Goal: Task Accomplishment & Management: Manage account settings

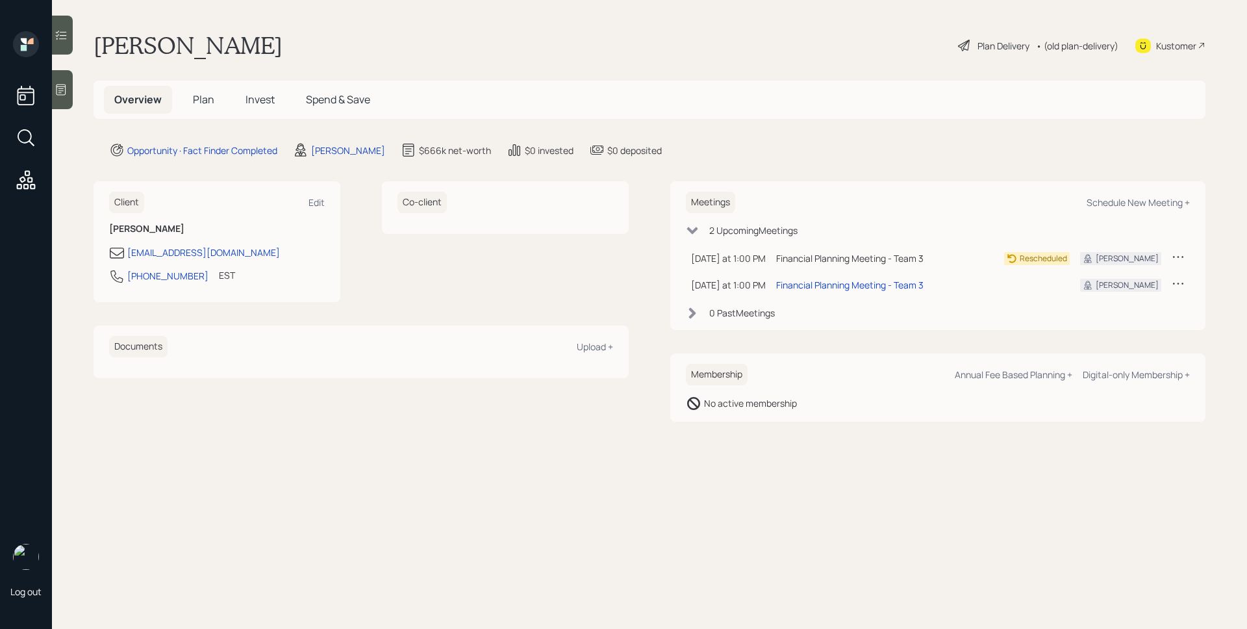
click at [64, 87] on icon at bounding box center [61, 89] width 13 height 13
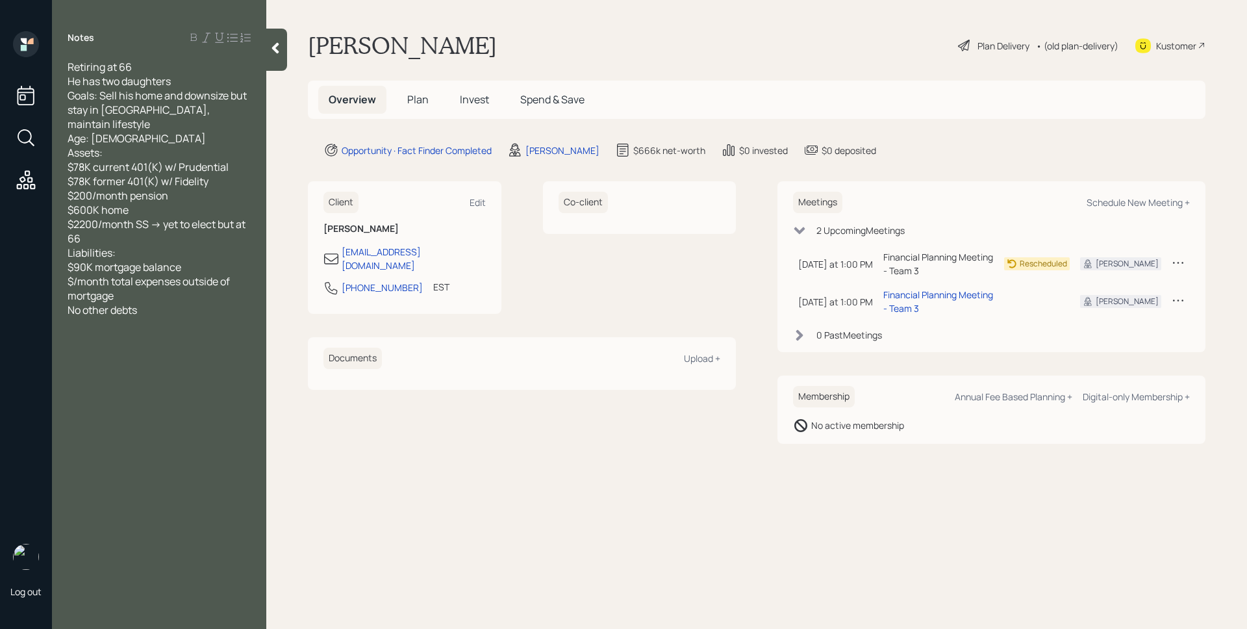
click at [418, 99] on span "Plan" at bounding box center [417, 99] width 21 height 14
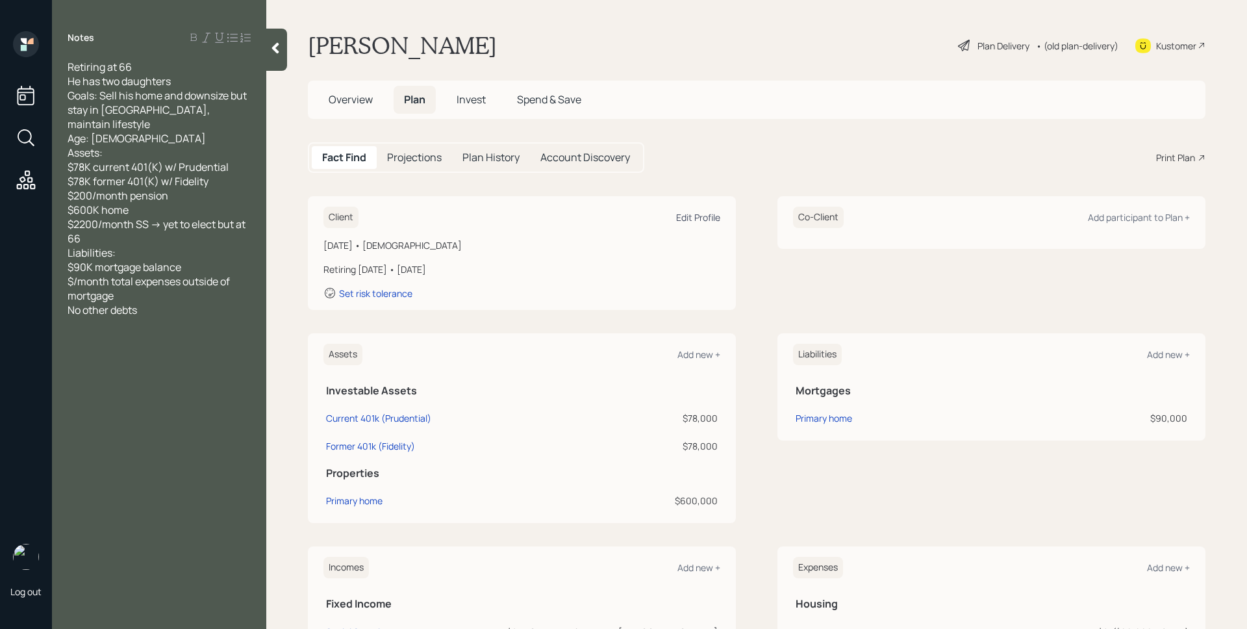
click at [687, 212] on div "Edit Profile" at bounding box center [698, 217] width 44 height 12
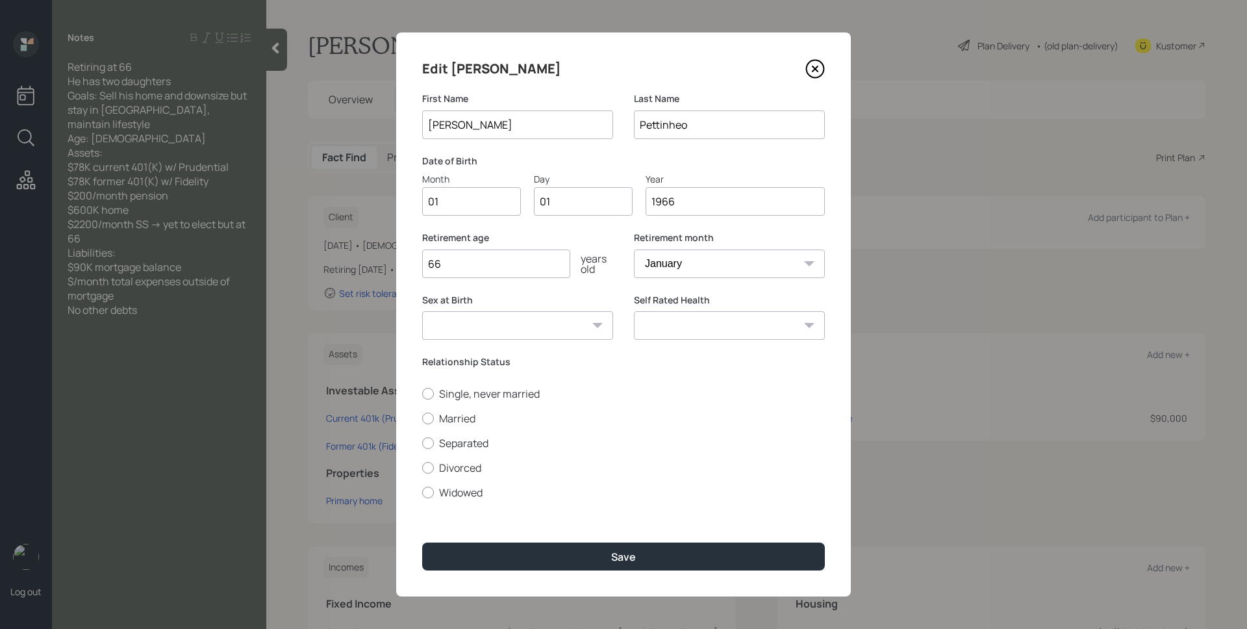
drag, startPoint x: 683, startPoint y: 205, endPoint x: 671, endPoint y: 203, distance: 12.6
click at [671, 203] on input "1966" at bounding box center [735, 201] width 179 height 29
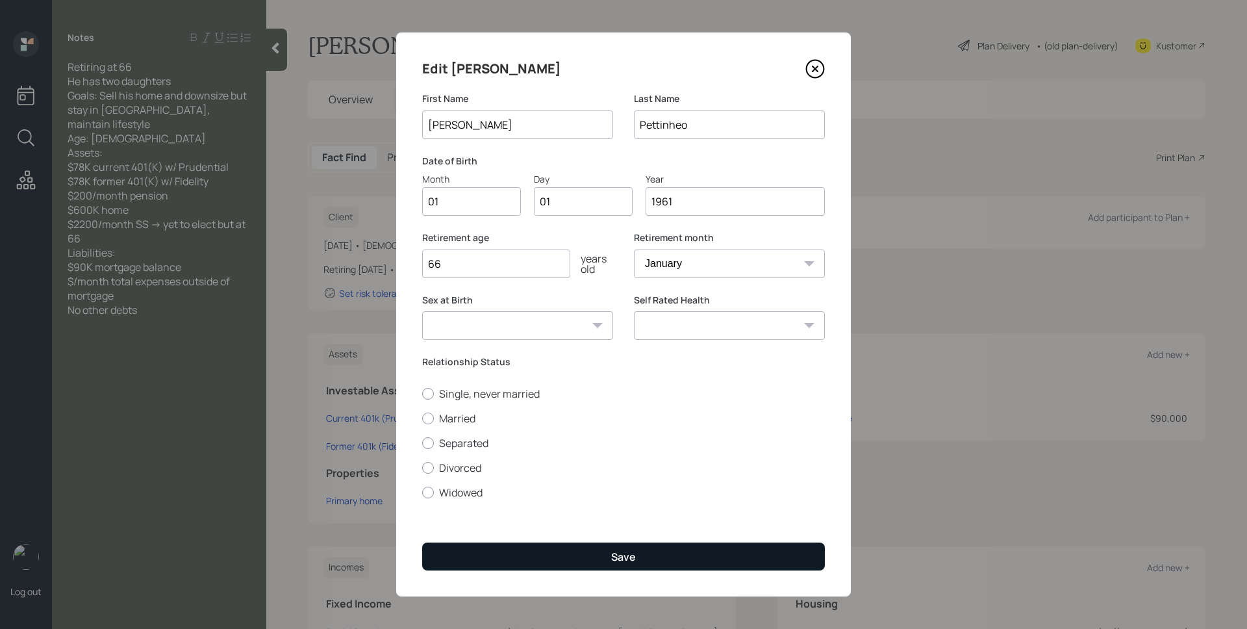
type input "1961"
click at [671, 551] on button "Save" at bounding box center [623, 557] width 403 height 28
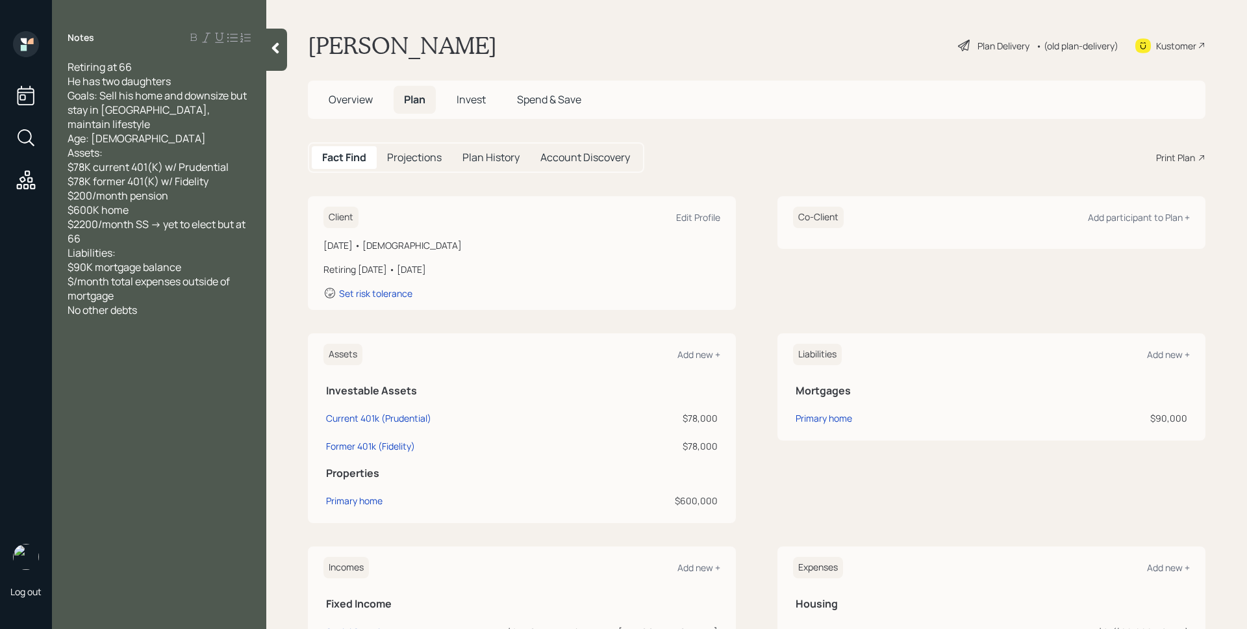
click at [355, 100] on span "Overview" at bounding box center [351, 99] width 44 height 14
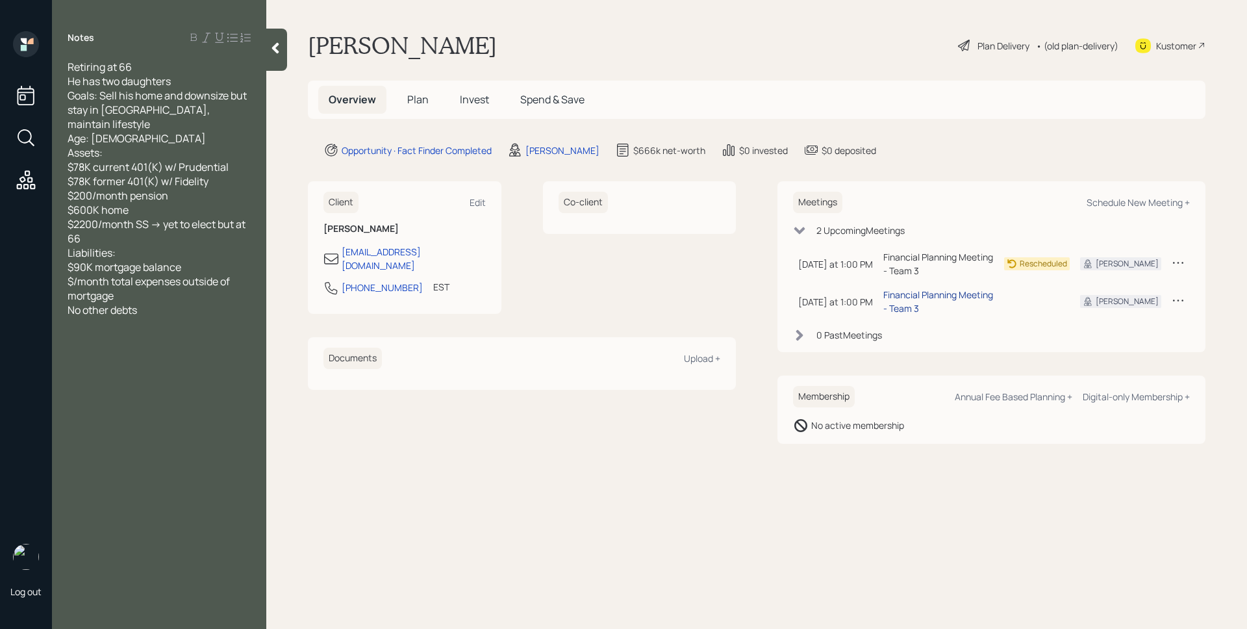
click at [972, 294] on div "Financial Planning Meeting - Team 3" at bounding box center [939, 301] width 110 height 27
click at [654, 52] on div "Robert Pettinheo Plan Delivery • (old plan-delivery) Kustomer" at bounding box center [757, 45] width 898 height 29
click at [472, 201] on div "Edit" at bounding box center [478, 202] width 16 height 12
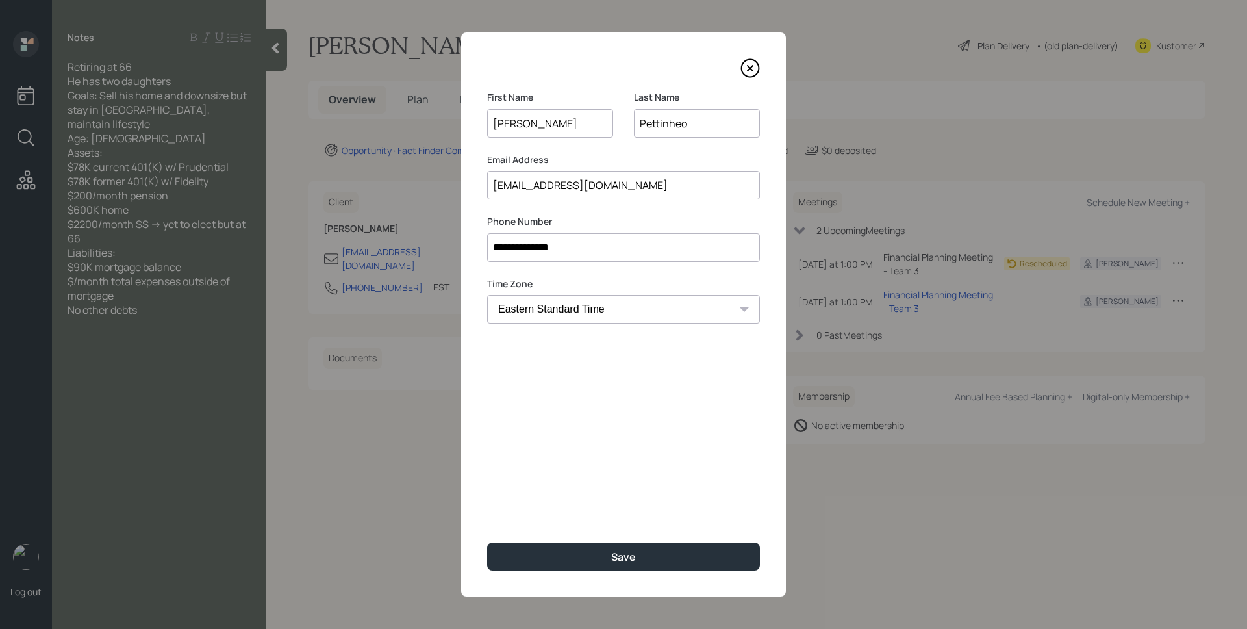
drag, startPoint x: 532, startPoint y: 118, endPoint x: 465, endPoint y: 118, distance: 66.9
click at [465, 118] on div "**********" at bounding box center [623, 314] width 325 height 564
type input "Bob"
click at [487, 543] on button "Save" at bounding box center [623, 557] width 273 height 28
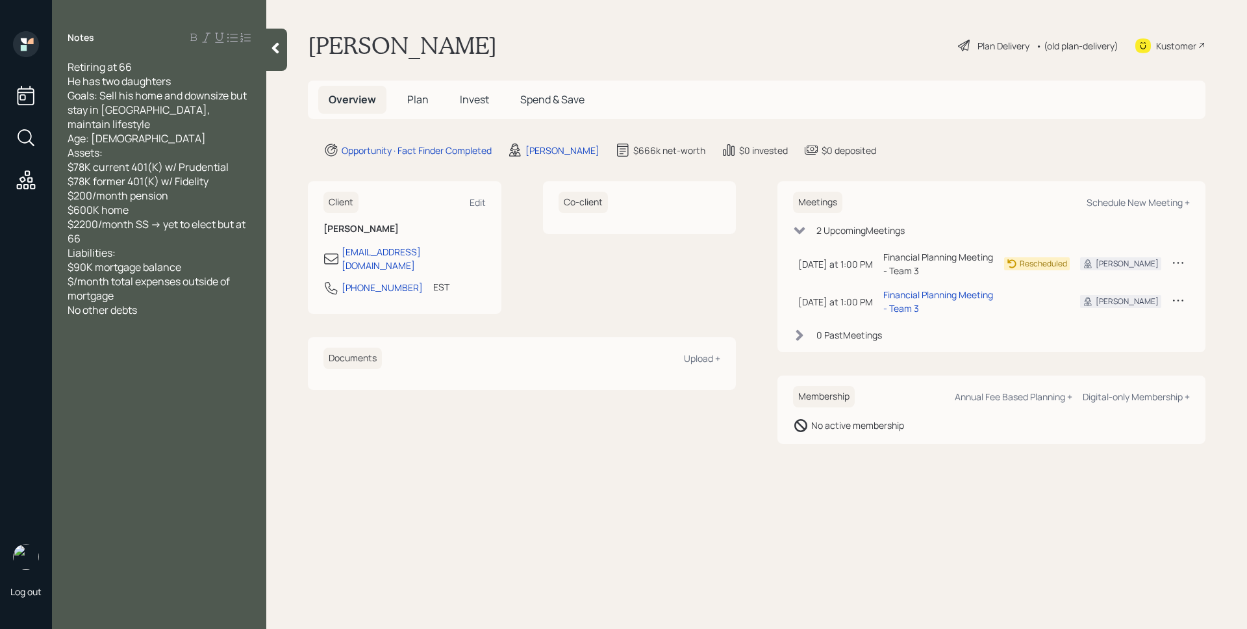
click at [422, 94] on span "Plan" at bounding box center [417, 99] width 21 height 14
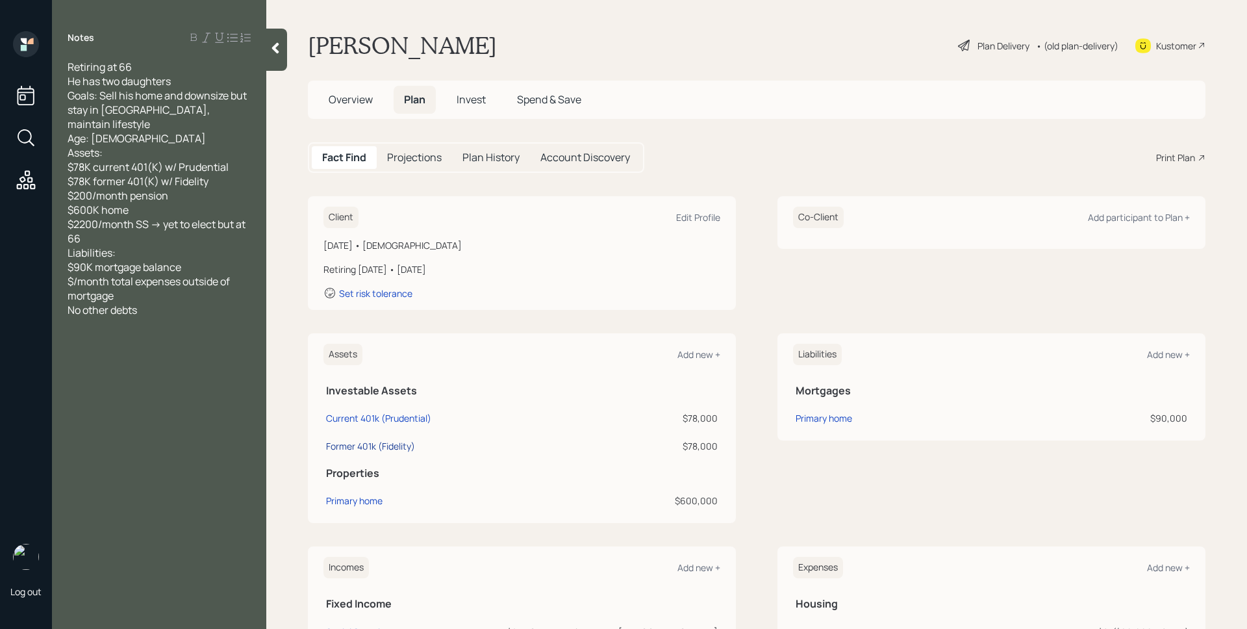
click at [385, 447] on div "Former 401k (Fidelity)" at bounding box center [370, 446] width 89 height 14
select select "ira"
select select "balanced"
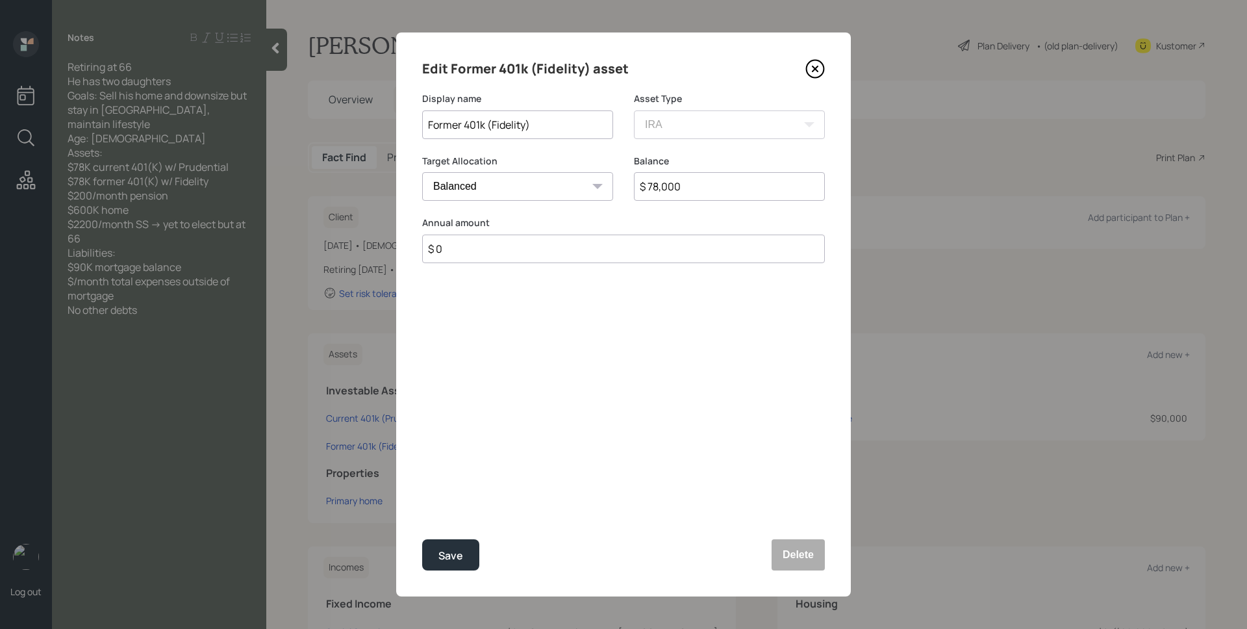
click at [724, 185] on input "$ 78,000" at bounding box center [729, 186] width 191 height 29
type input "$ 87,000"
click at [422, 539] on button "Save" at bounding box center [450, 554] width 57 height 31
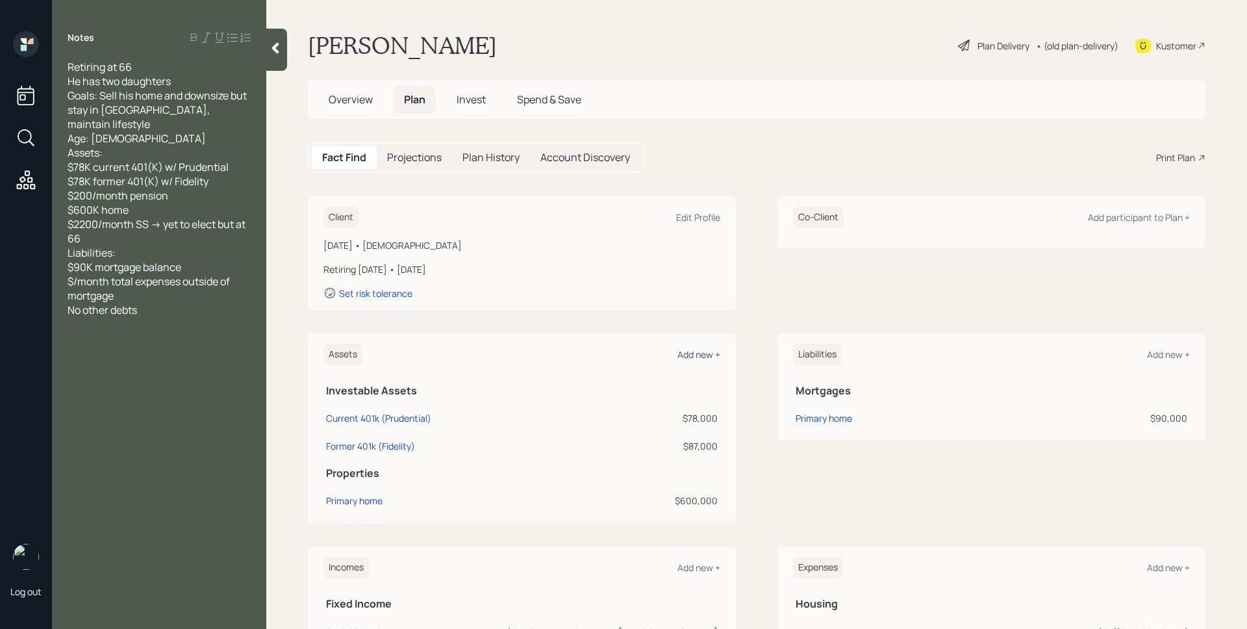
click at [711, 353] on div "Add new +" at bounding box center [699, 354] width 43 height 12
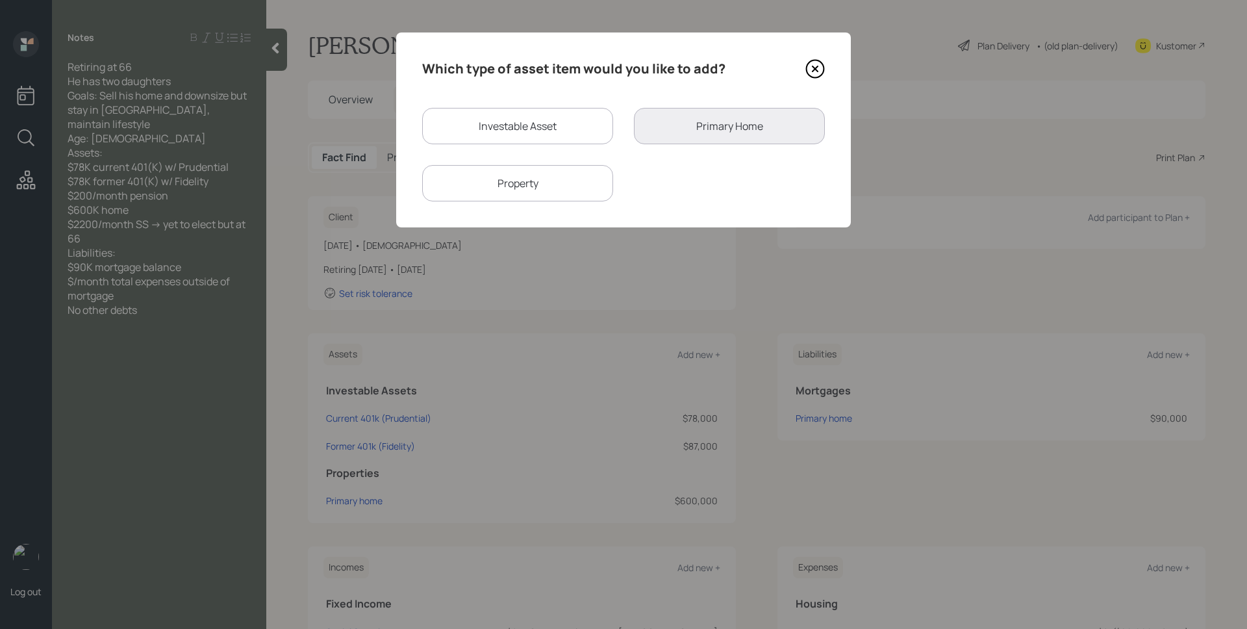
click at [489, 124] on div "Investable Asset" at bounding box center [517, 126] width 191 height 36
select select "taxable"
select select "balanced"
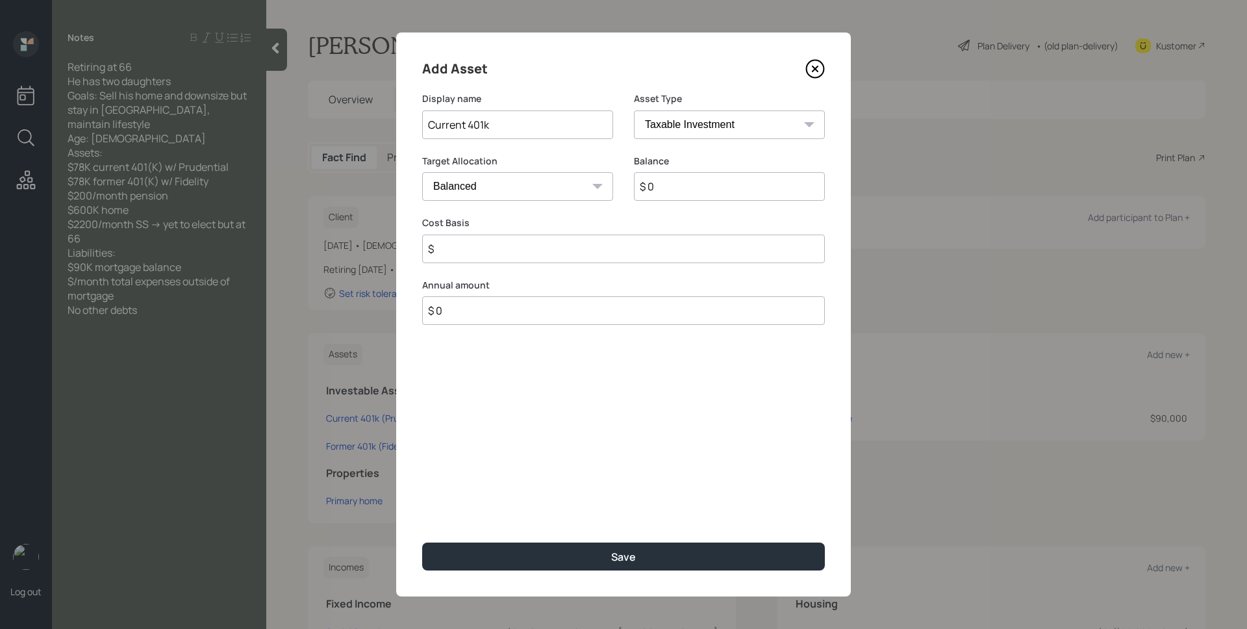
type input "Current 401k"
click at [717, 132] on select "SEP IRA IRA Roth IRA 401(k) Roth 401(k) 403(b) Roth 403(b) 457(b) Roth 457(b) H…" at bounding box center [729, 124] width 191 height 29
select select "company_sponsored"
click at [634, 110] on select "SEP IRA IRA Roth IRA 401(k) Roth 401(k) 403(b) Roth 403(b) 457(b) Roth 457(b) H…" at bounding box center [729, 124] width 191 height 29
click at [715, 187] on input "$ 0" at bounding box center [729, 186] width 191 height 29
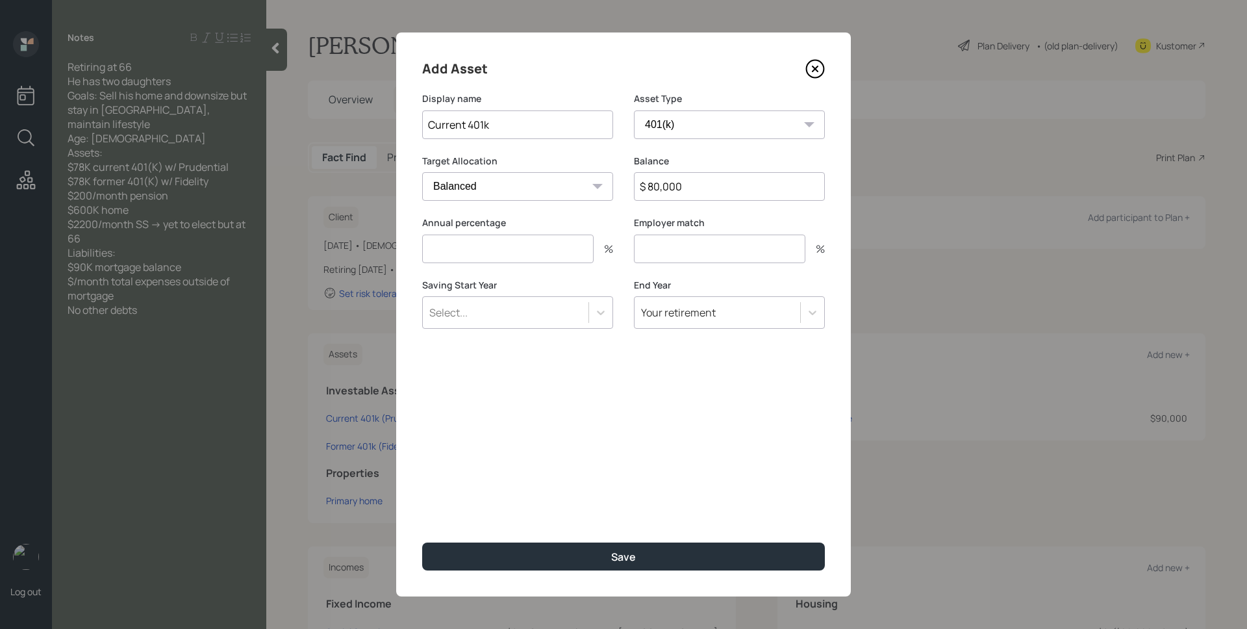
type input "$ 80,000"
type input "0"
click at [422, 543] on button "Save" at bounding box center [623, 557] width 403 height 28
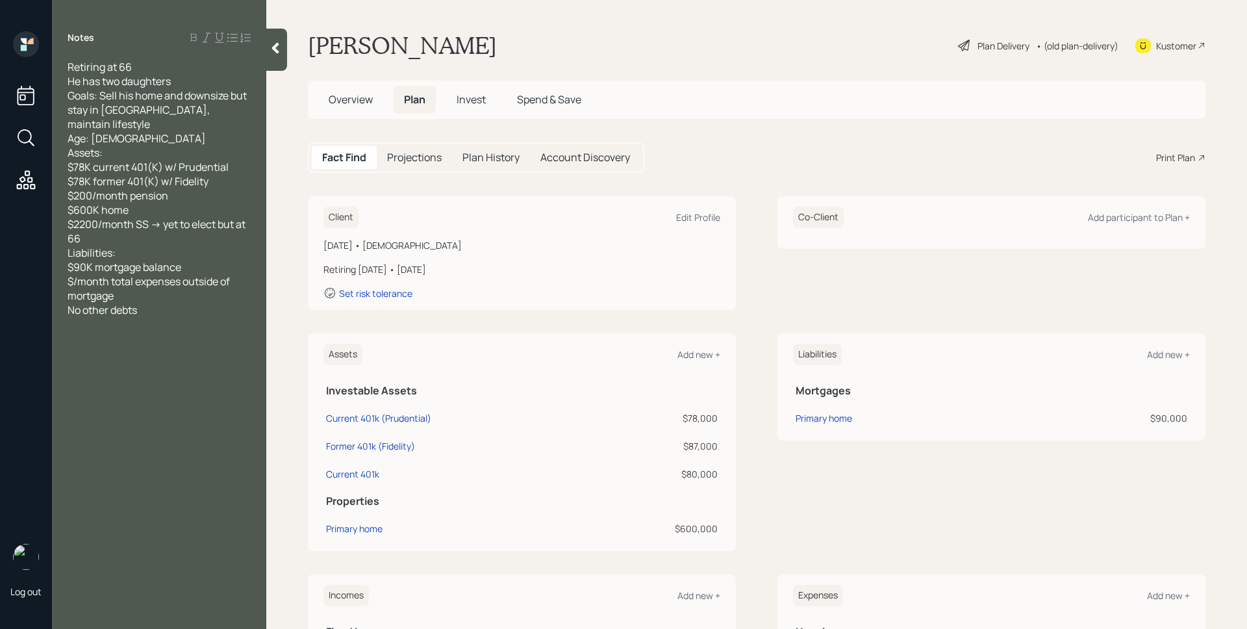
click at [771, 290] on div "Client Edit Profile January 1, 1961 • 64 years old Retiring in 2 years • Januar…" at bounding box center [757, 253] width 898 height 114
click at [704, 220] on div "Edit Profile" at bounding box center [698, 217] width 44 height 12
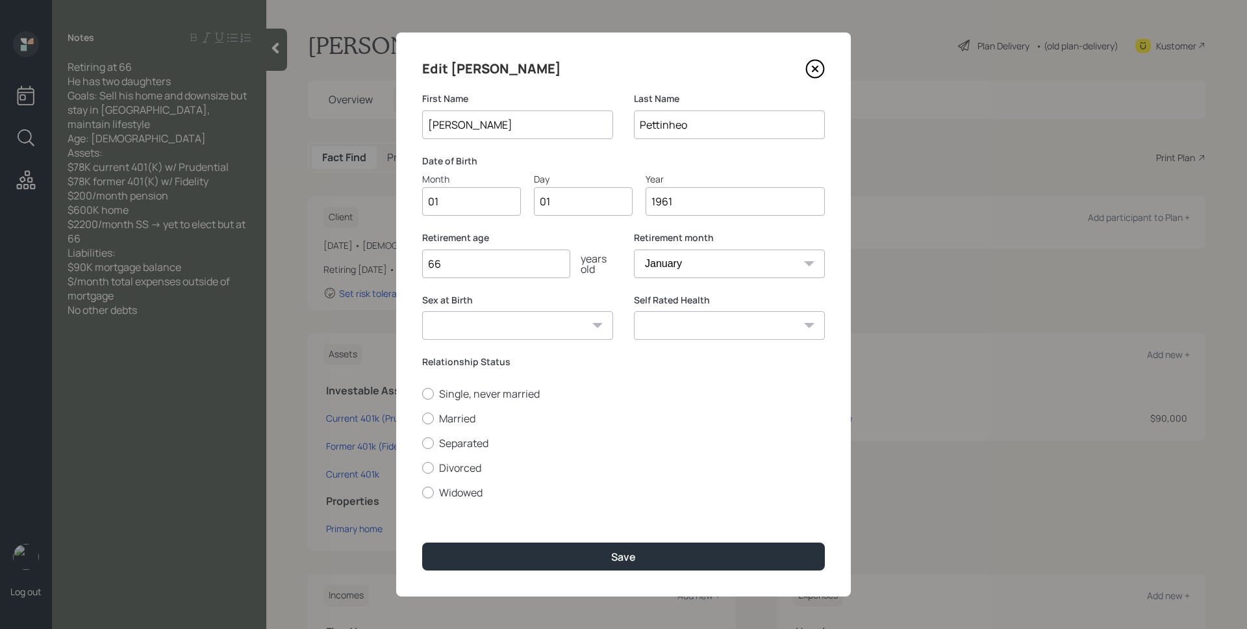
click at [476, 204] on input "01" at bounding box center [471, 201] width 99 height 29
type input "09"
type input "0"
type input "07"
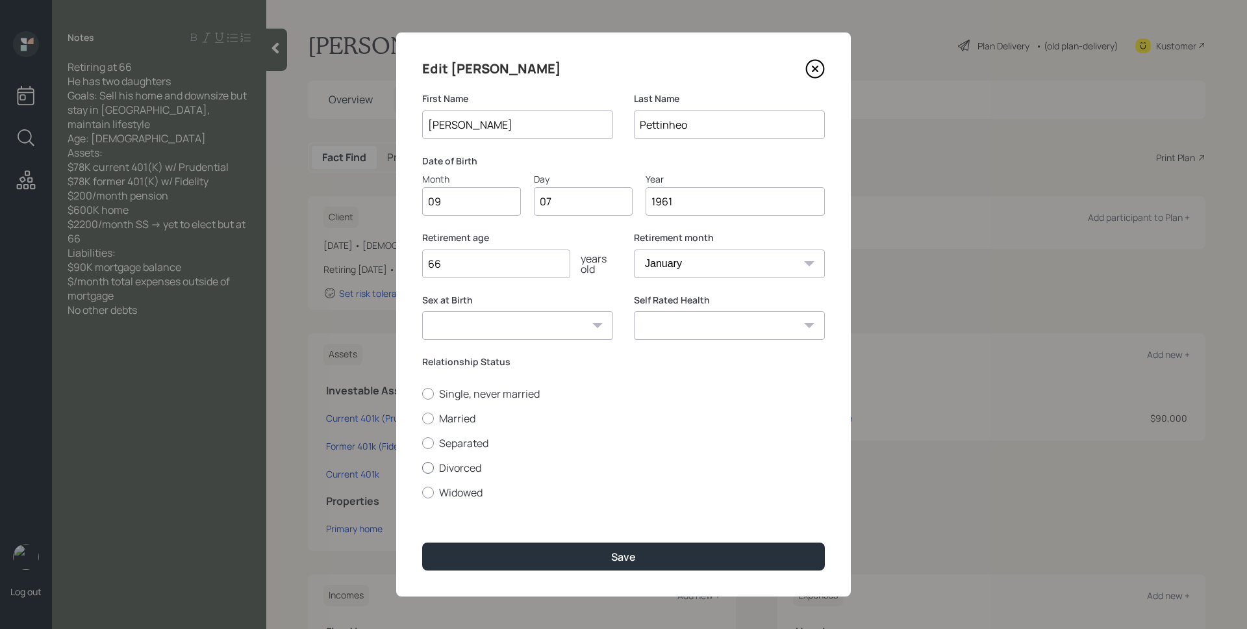
click at [468, 465] on label "Divorced" at bounding box center [623, 468] width 403 height 14
click at [422, 467] on input "Divorced" at bounding box center [422, 467] width 1 height 1
radio input "true"
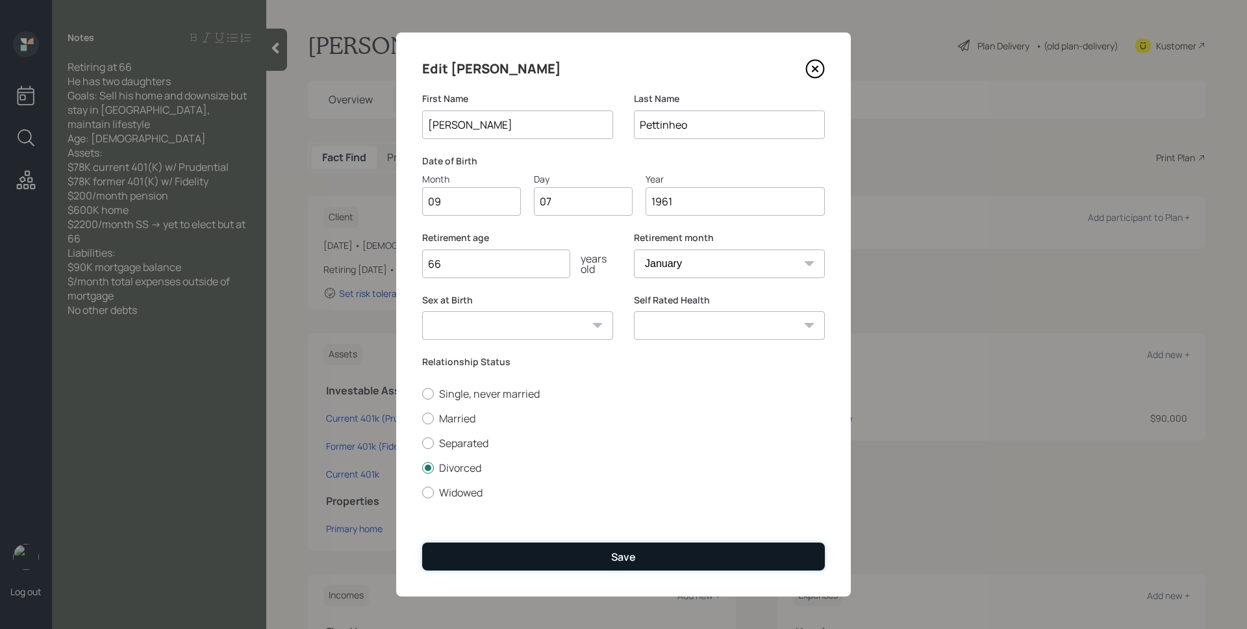
click at [598, 557] on button "Save" at bounding box center [623, 557] width 403 height 28
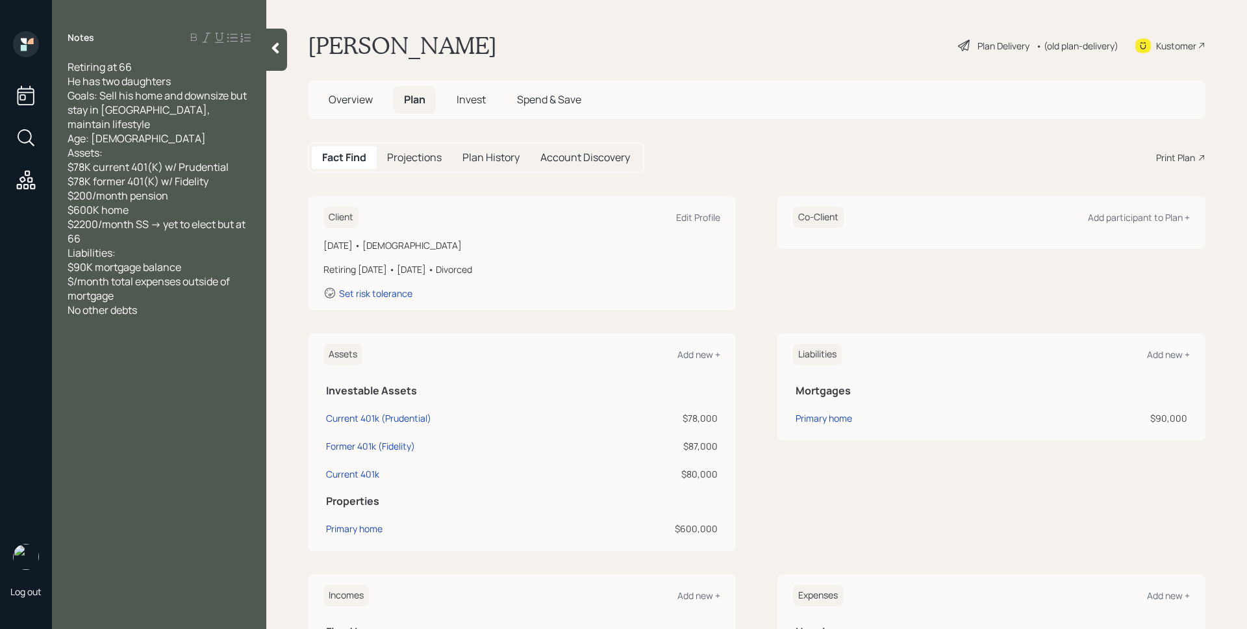
click at [990, 42] on div "Plan Delivery" at bounding box center [1004, 46] width 52 height 14
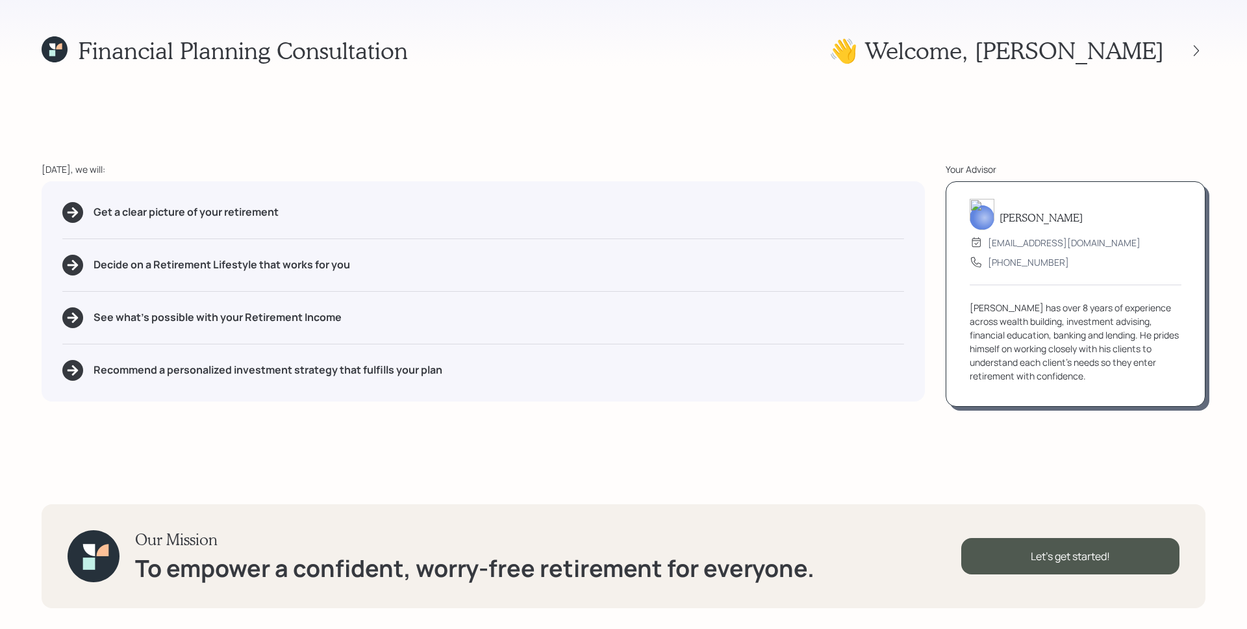
click at [825, 137] on div "Financial Planning Consultation 👋 Welcome , Bob Today, we will: Get a clear pic…" at bounding box center [623, 314] width 1247 height 629
drag, startPoint x: 359, startPoint y: 317, endPoint x: 76, endPoint y: 330, distance: 282.9
click at [76, 330] on div "Get a clear picture of your retirement Decide on a Retirement Lifestyle that wo…" at bounding box center [484, 291] width 884 height 220
click at [126, 346] on div "Get a clear picture of your retirement Decide on a Retirement Lifestyle that wo…" at bounding box center [484, 291] width 884 height 220
click at [1099, 342] on div "James has over 8 years of experience across wealth building, investment advisin…" at bounding box center [1076, 342] width 212 height 82
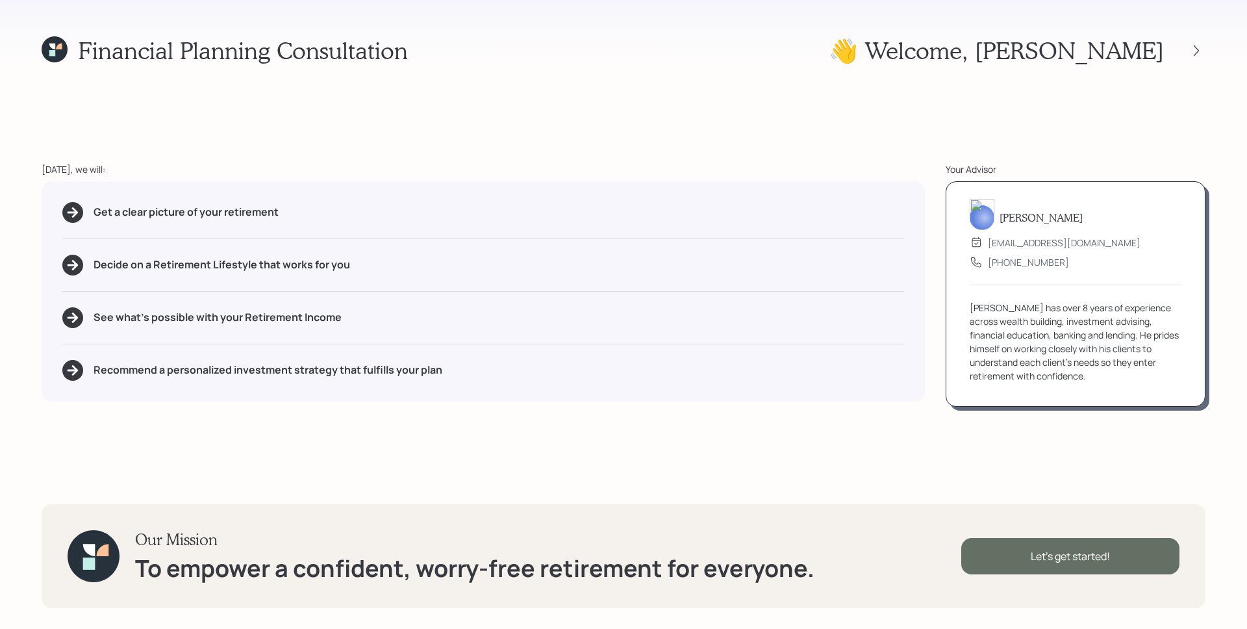
click at [1059, 557] on div "Let's get started!" at bounding box center [1071, 556] width 218 height 36
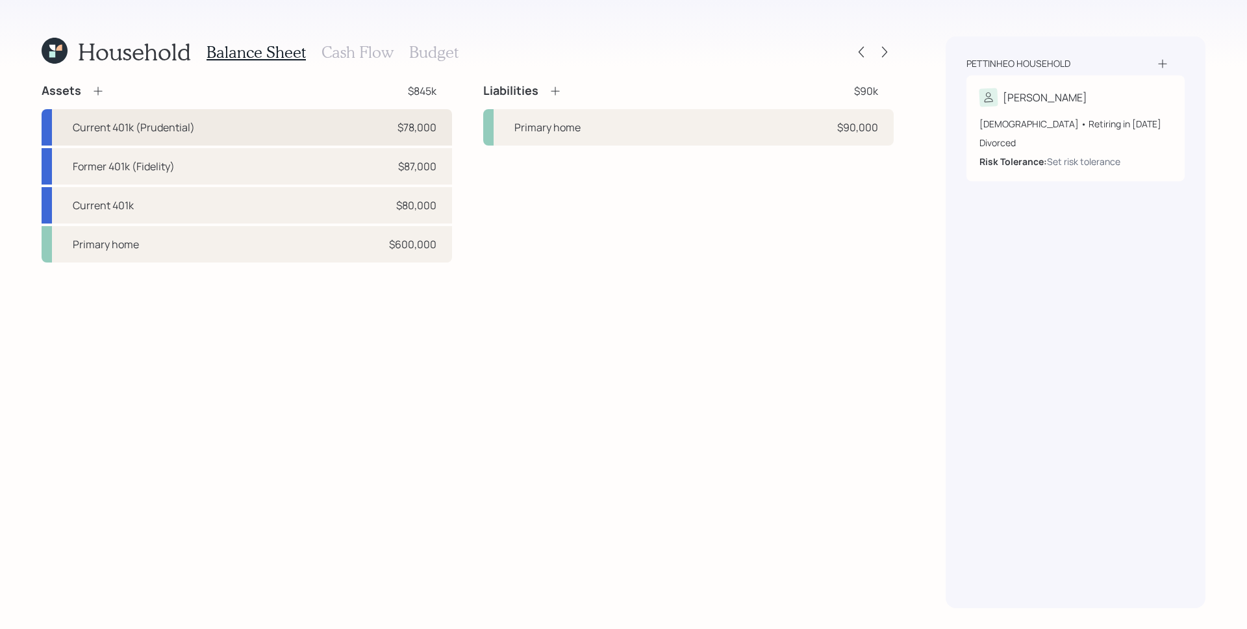
click at [364, 127] on div "Current 401k (Prudential) $78,000" at bounding box center [247, 127] width 411 height 36
select select "company_sponsored"
select select "balanced"
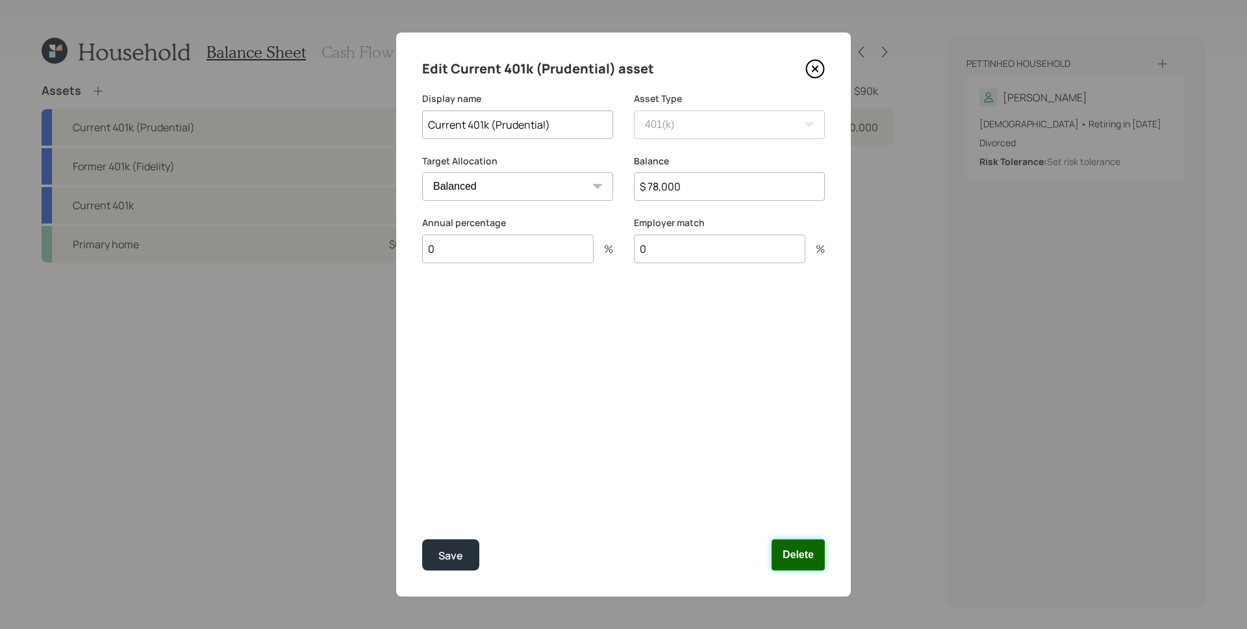
click at [808, 548] on button "Delete" at bounding box center [798, 554] width 53 height 31
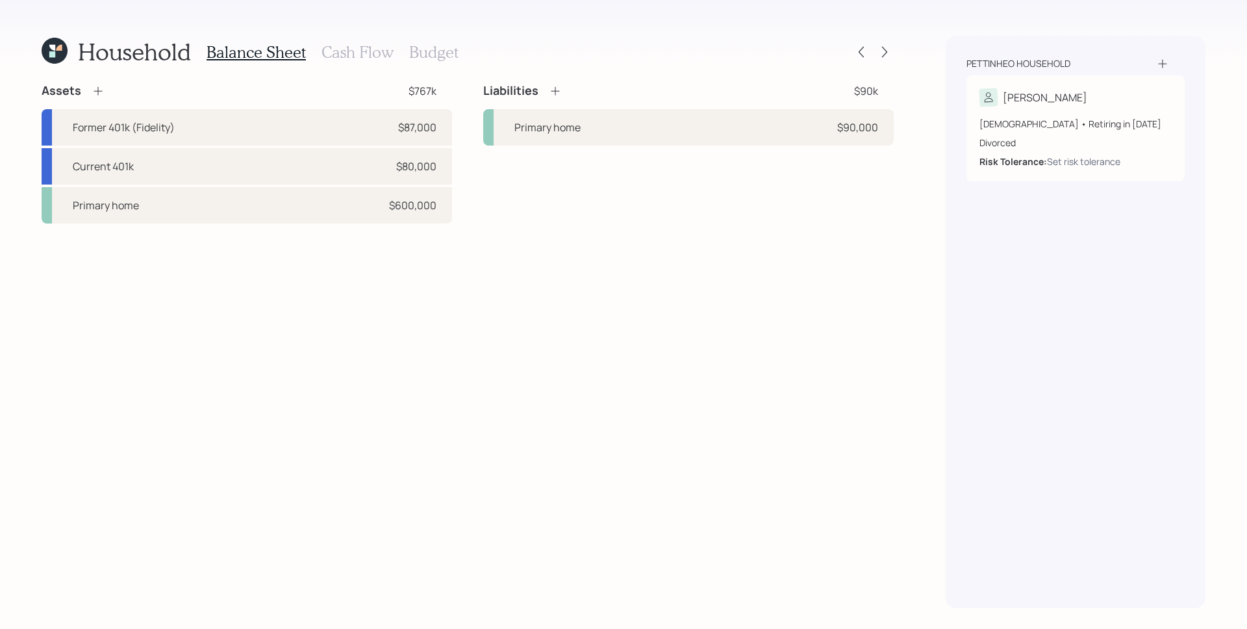
click at [251, 147] on div "Former 401k (Fidelity) $87,000 Current 401k $80,000 Primary home $600,000" at bounding box center [247, 166] width 411 height 114
click at [249, 165] on div "Current 401k $80,000" at bounding box center [247, 166] width 411 height 36
select select "company_sponsored"
select select "balanced"
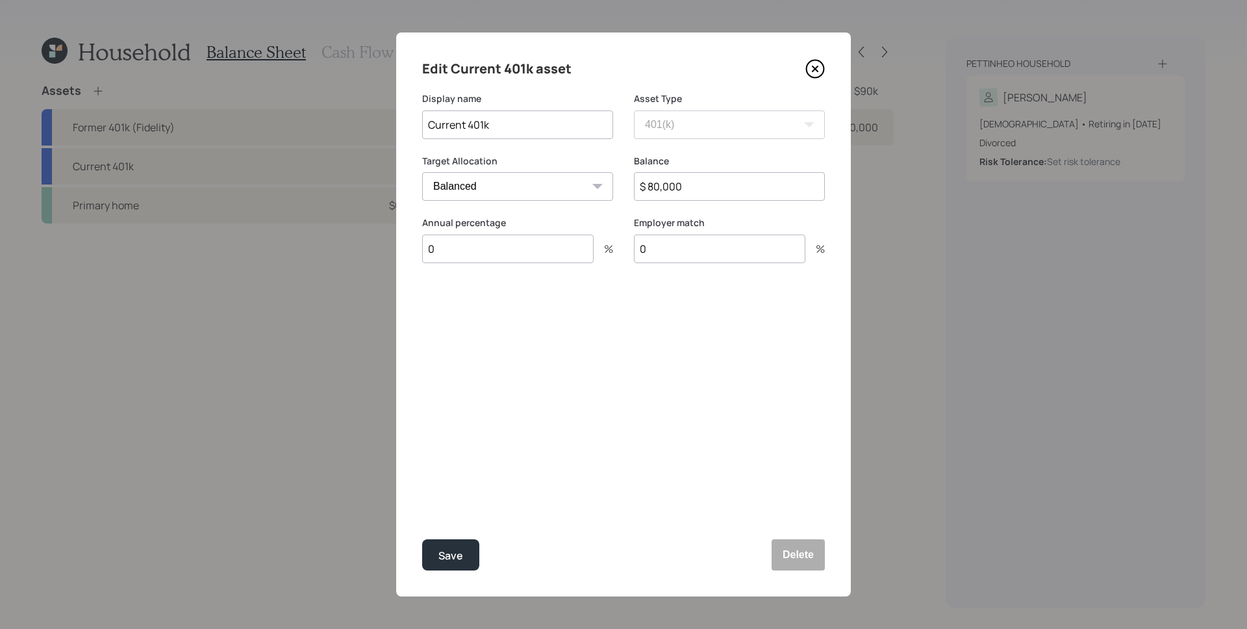
click at [560, 126] on input "Current 401k" at bounding box center [517, 124] width 191 height 29
type input "Current 401k (Prudential)"
click at [684, 190] on input "$ 80,000" at bounding box center [729, 186] width 191 height 29
click at [683, 190] on input "$ 80,000" at bounding box center [729, 186] width 191 height 29
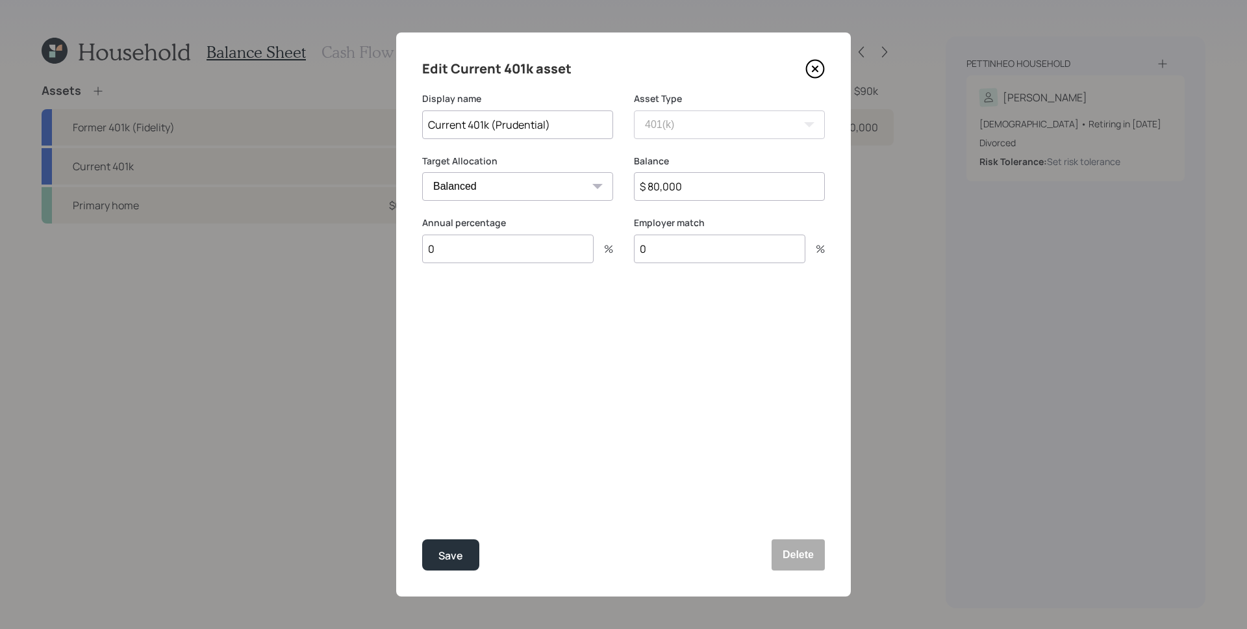
click at [518, 250] on input "0" at bounding box center [508, 249] width 172 height 29
type input "5"
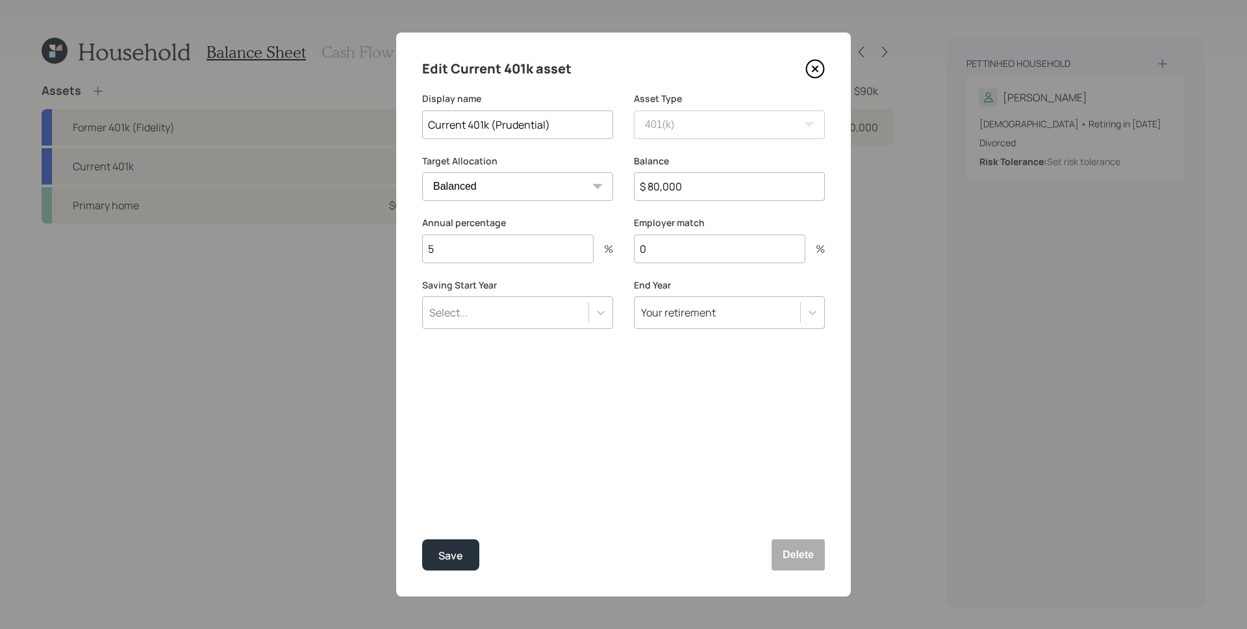
click at [544, 322] on div "Select..." at bounding box center [506, 312] width 166 height 22
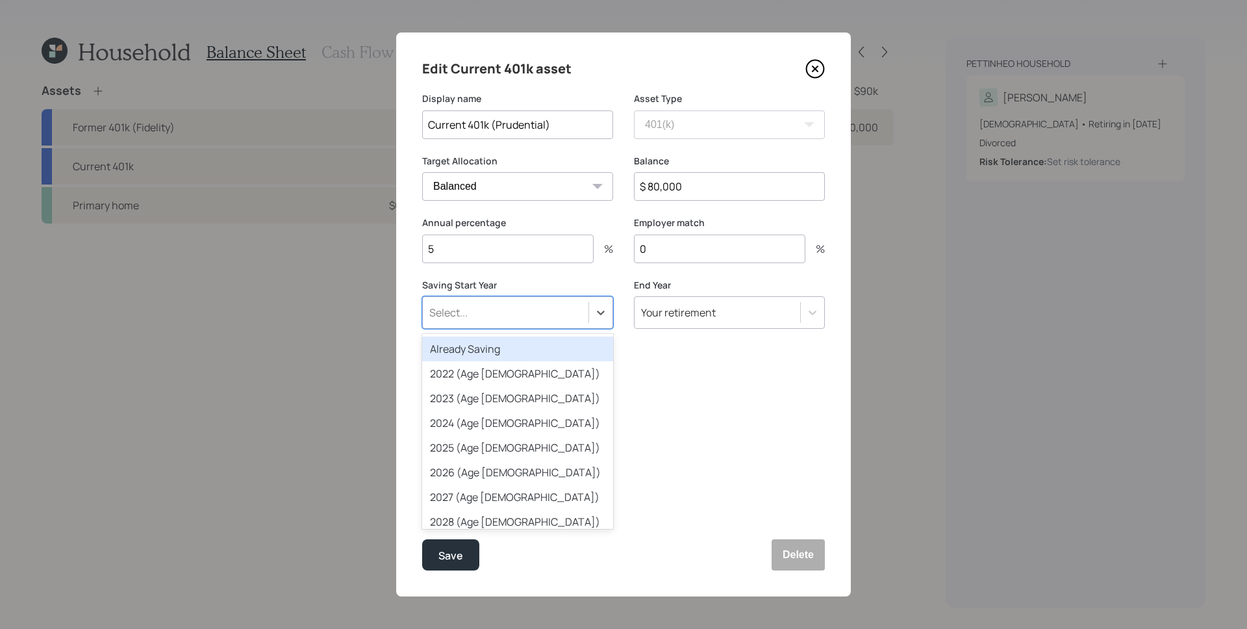
click at [537, 343] on div "Already Saving" at bounding box center [517, 349] width 191 height 25
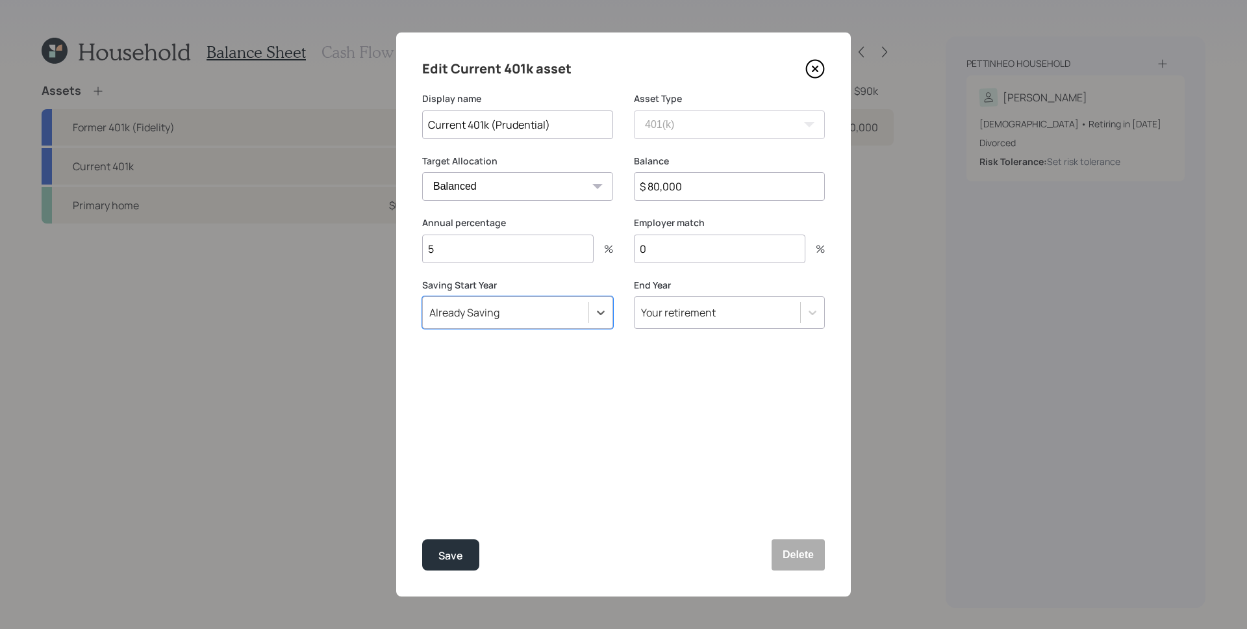
click at [667, 253] on input "0" at bounding box center [720, 249] width 172 height 29
type input "3"
click at [422, 539] on button "Save" at bounding box center [450, 554] width 57 height 31
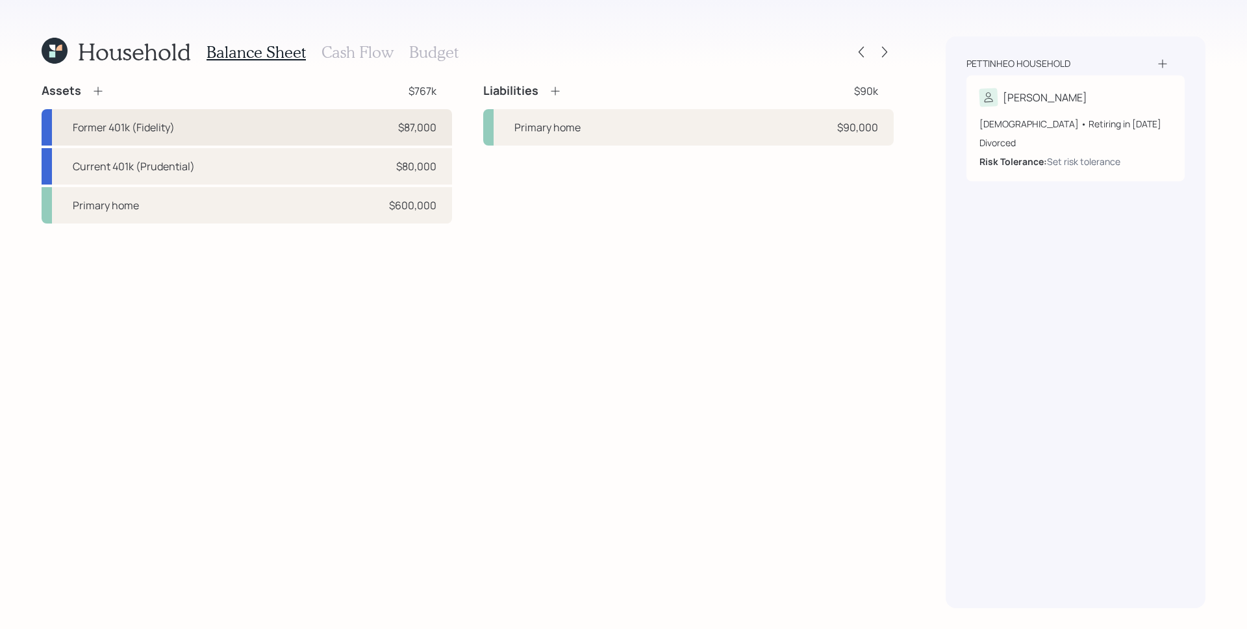
click at [405, 127] on div "$87,000" at bounding box center [417, 128] width 38 height 16
select select "ira"
select select "balanced"
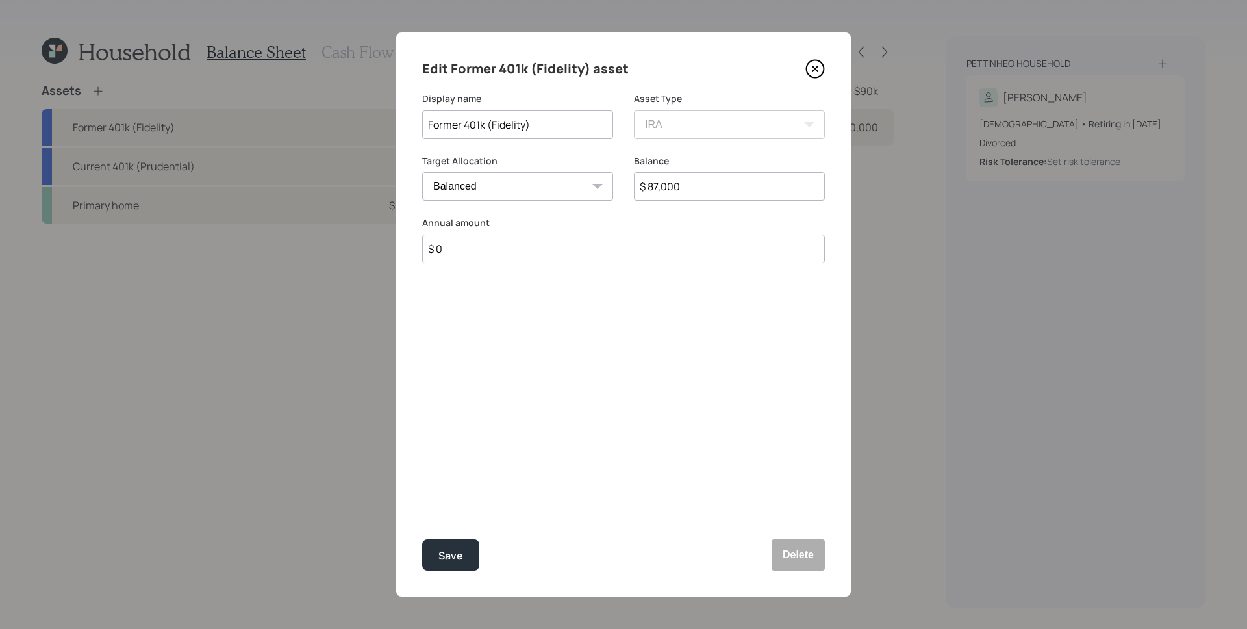
click at [695, 193] on input "$ 87,000" at bounding box center [729, 186] width 191 height 29
type input "$ 78,000"
click at [630, 437] on div "Edit Former 401k (Fidelity) asset Display name Former 401k (Fidelity) Asset Typ…" at bounding box center [623, 314] width 455 height 564
click at [463, 554] on button "Save" at bounding box center [450, 554] width 57 height 31
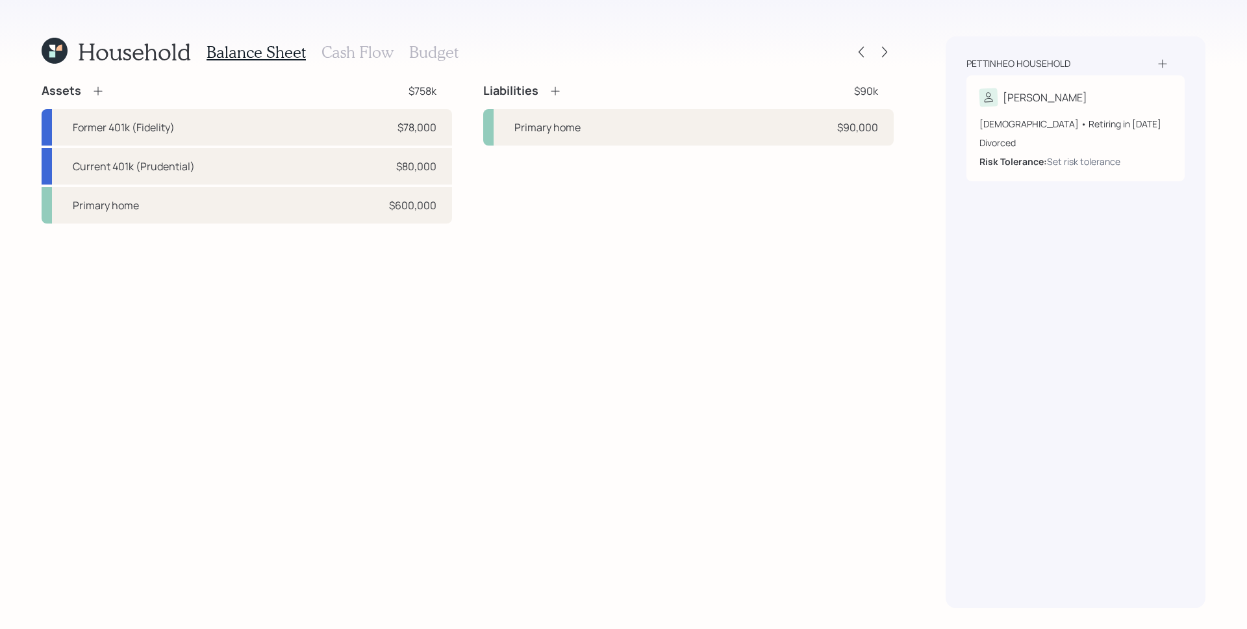
click at [103, 93] on icon at bounding box center [98, 90] width 13 height 13
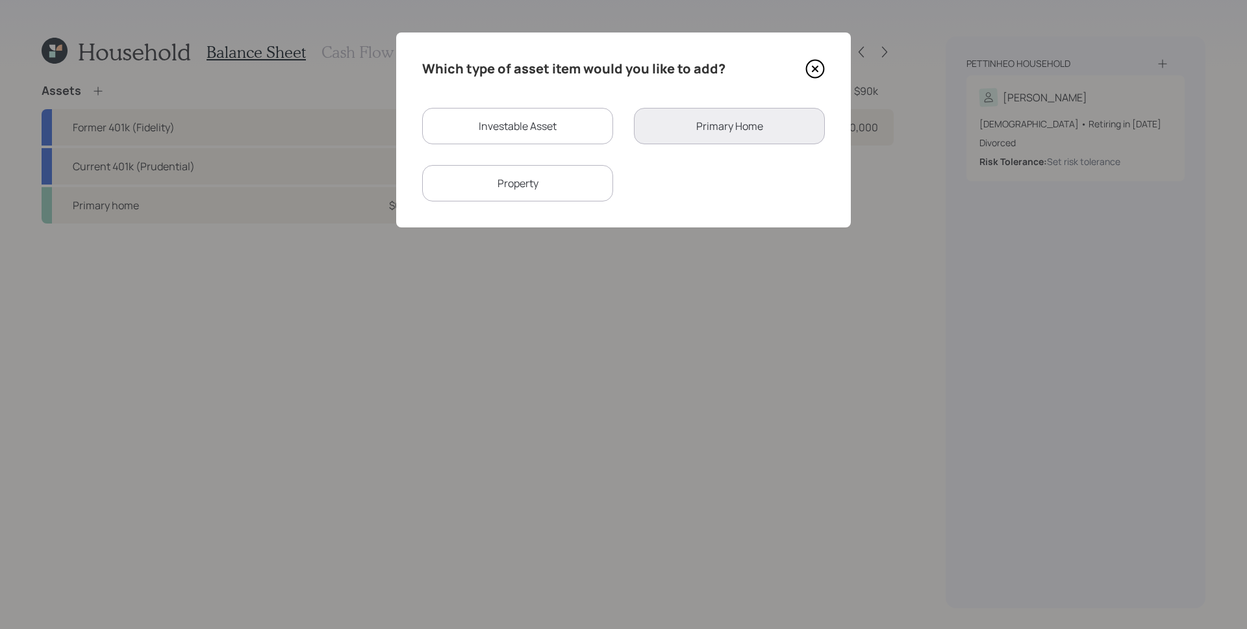
click at [519, 118] on div "Investable Asset" at bounding box center [517, 126] width 191 height 36
select select "taxable"
select select "balanced"
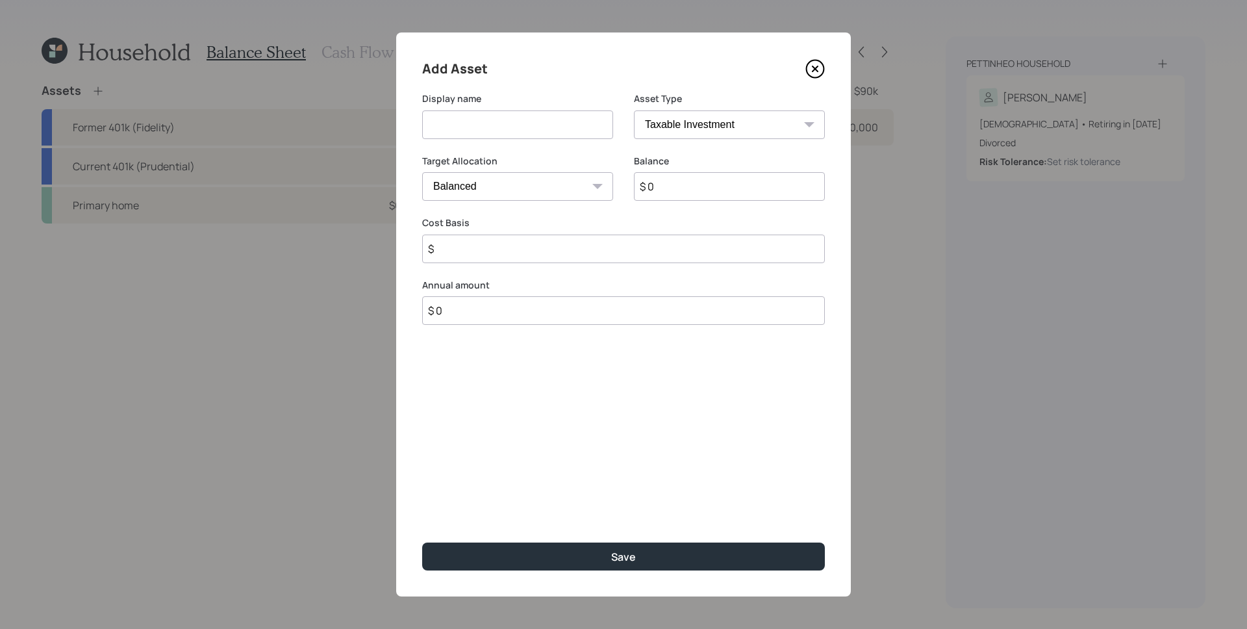
click at [520, 132] on input at bounding box center [517, 124] width 191 height 29
click at [682, 127] on select "SEP IRA IRA Roth IRA 401(k) Roth 401(k) 403(b) Roth 403(b) 457(b) Roth 457(b) H…" at bounding box center [729, 124] width 191 height 29
drag, startPoint x: 499, startPoint y: 126, endPoint x: 428, endPoint y: 114, distance: 71.8
click at [428, 114] on input "Wedcraft" at bounding box center [517, 124] width 191 height 29
click at [579, 118] on input "Former Pension Plan" at bounding box center [517, 124] width 191 height 29
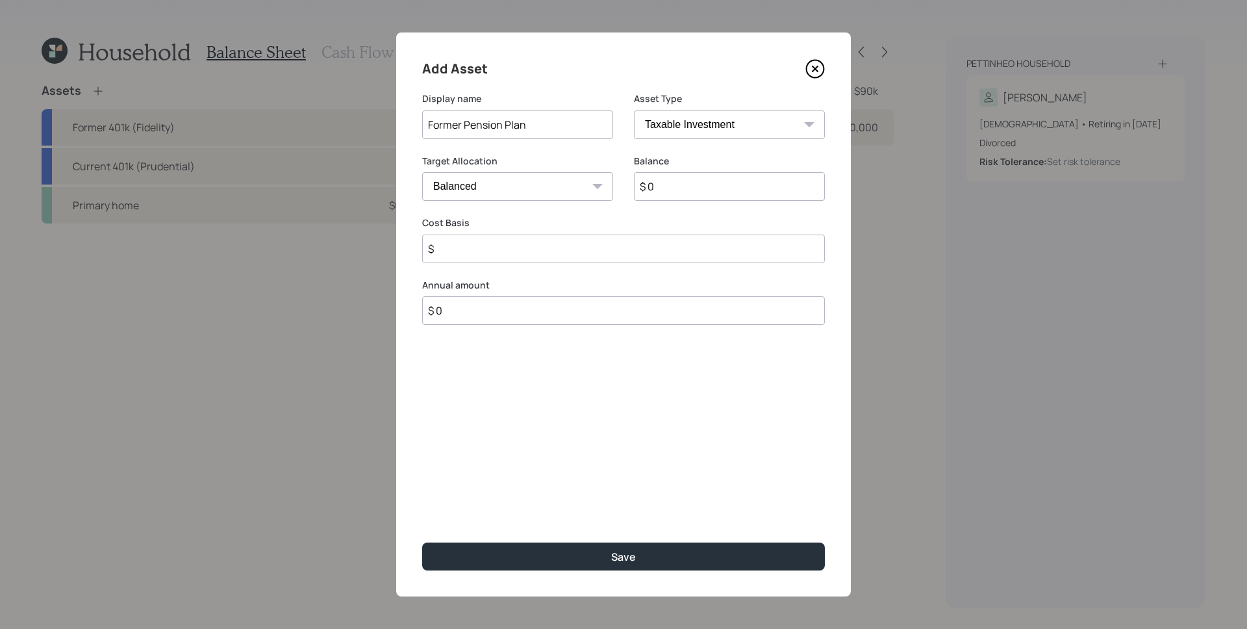
click at [579, 118] on input "Former Pension Plan" at bounding box center [517, 124] width 191 height 29
drag, startPoint x: 485, startPoint y: 121, endPoint x: 466, endPoint y: 122, distance: 19.5
click at [466, 122] on input "Former 401k (BPA)" at bounding box center [517, 124] width 191 height 29
type input "Former Pension (BPA)"
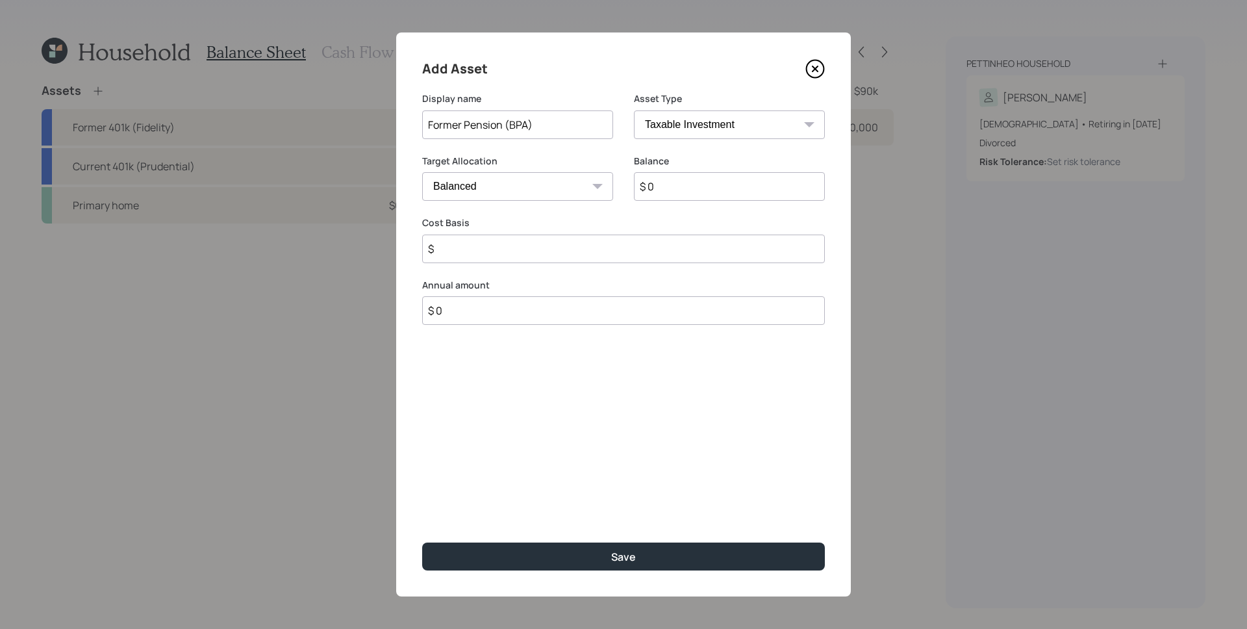
click at [695, 118] on select "SEP IRA IRA Roth IRA 401(k) Roth 401(k) 403(b) Roth 403(b) 457(b) Roth 457(b) H…" at bounding box center [729, 124] width 191 height 29
select select "ira"
click at [634, 110] on select "SEP IRA IRA Roth IRA 401(k) Roth 401(k) 403(b) Roth 403(b) 457(b) Roth 457(b) H…" at bounding box center [729, 124] width 191 height 29
click at [725, 177] on input "$ 0" at bounding box center [729, 186] width 191 height 29
click at [553, 249] on input "$" at bounding box center [623, 249] width 403 height 29
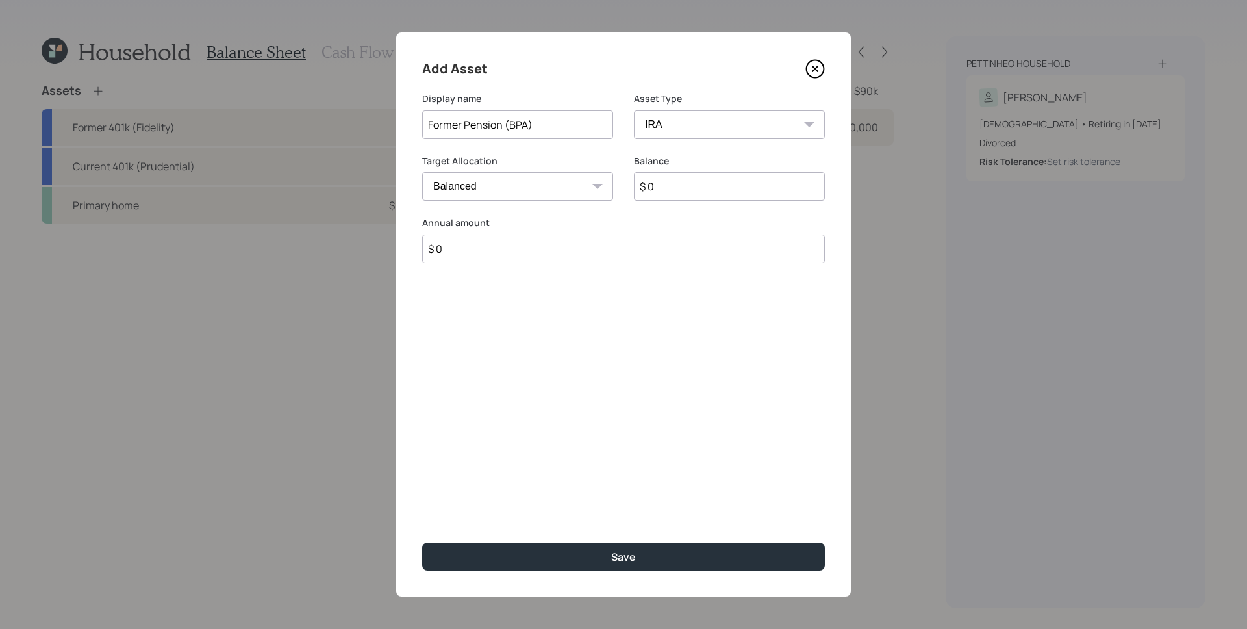
type input "$ 0"
click at [744, 181] on input "$ 0" at bounding box center [729, 186] width 191 height 29
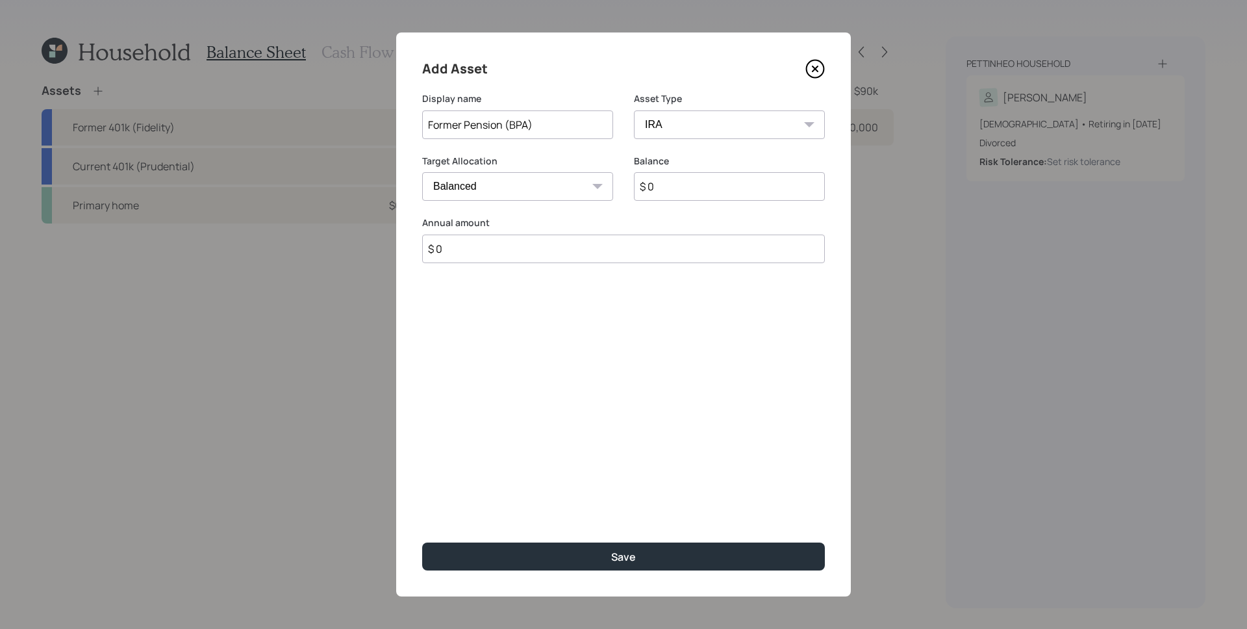
click at [744, 181] on input "$ 0" at bounding box center [729, 186] width 191 height 29
click at [726, 159] on label "Balance" at bounding box center [729, 161] width 191 height 13
drag, startPoint x: 520, startPoint y: 120, endPoint x: 509, endPoint y: 121, distance: 11.1
click at [509, 121] on input "Former Pension (BPA)" at bounding box center [517, 124] width 191 height 29
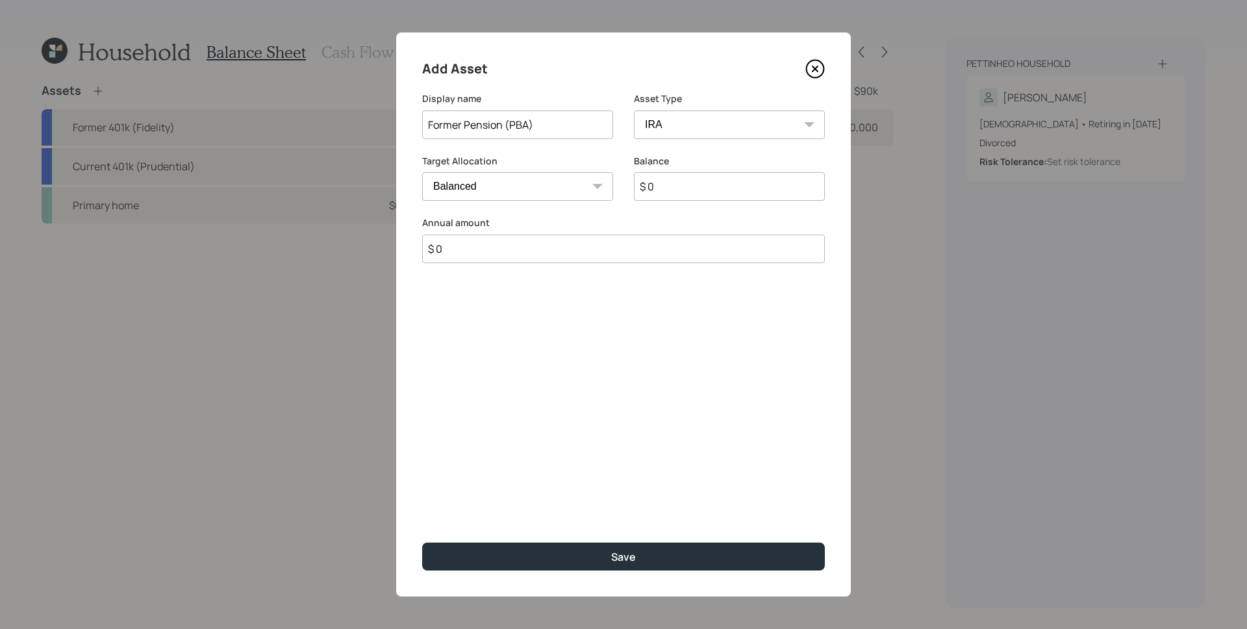
type input "Former Pension (PBA)"
click at [720, 155] on label "Balance" at bounding box center [729, 161] width 191 height 13
click at [714, 183] on input "$ 0" at bounding box center [729, 186] width 191 height 29
click at [671, 383] on div "Add Asset Display name Former Pension (PBA) Asset Type SEP IRA IRA Roth IRA 401…" at bounding box center [623, 314] width 455 height 564
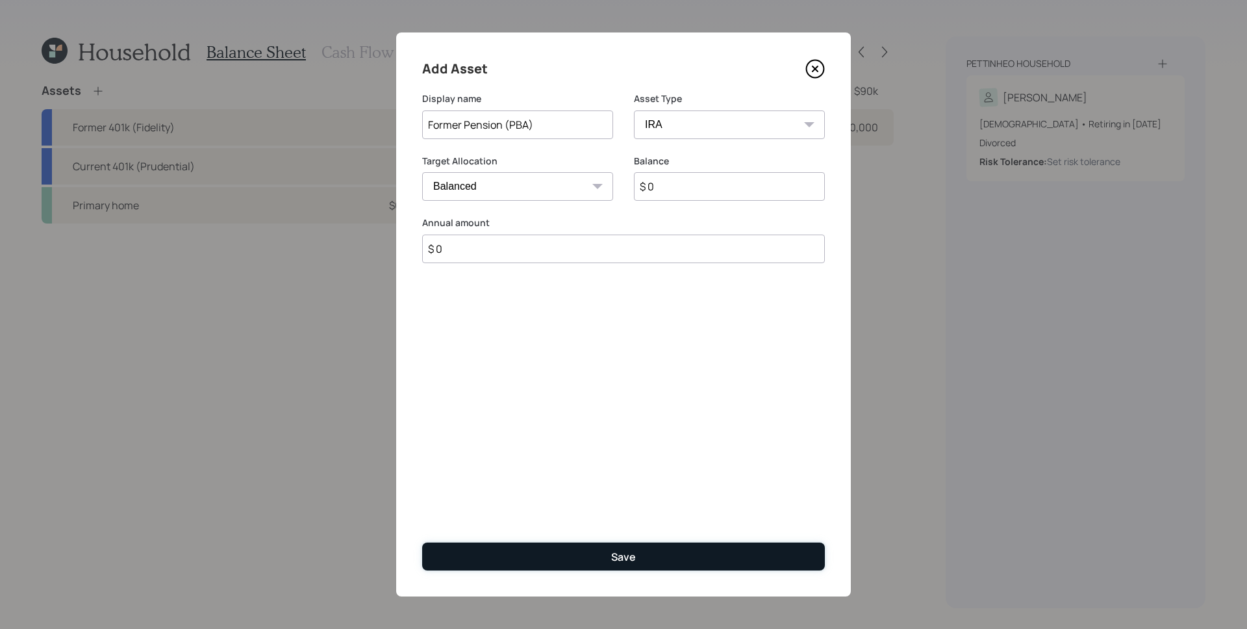
click at [606, 550] on button "Save" at bounding box center [623, 557] width 403 height 28
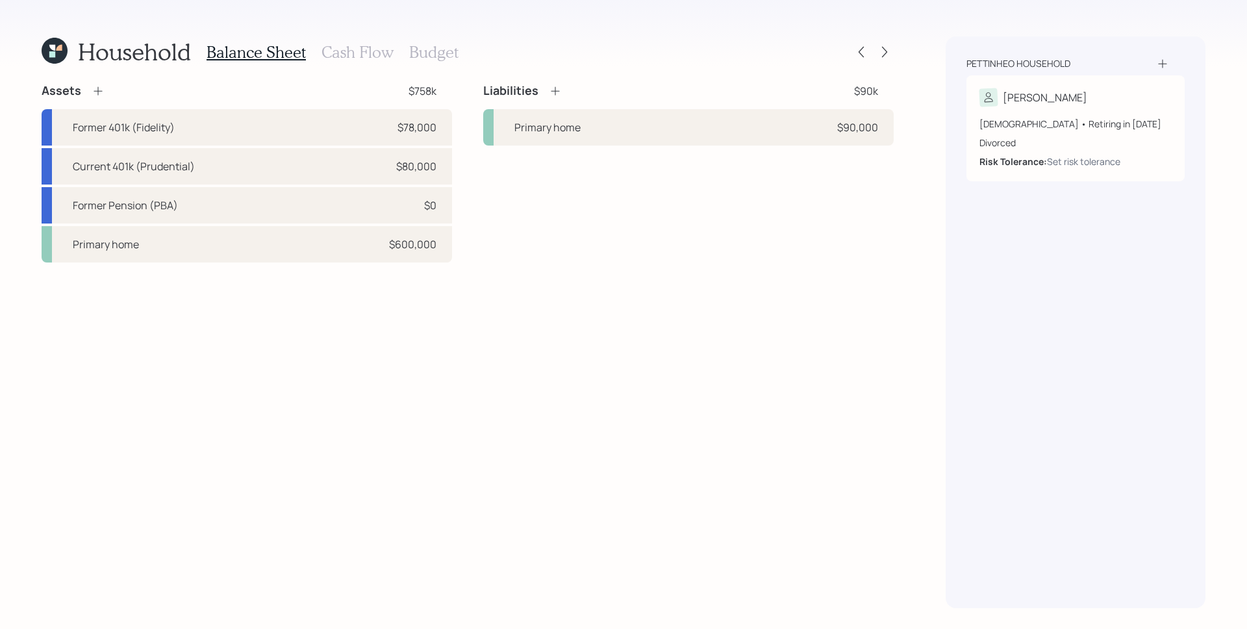
click at [97, 93] on icon at bounding box center [98, 90] width 13 height 13
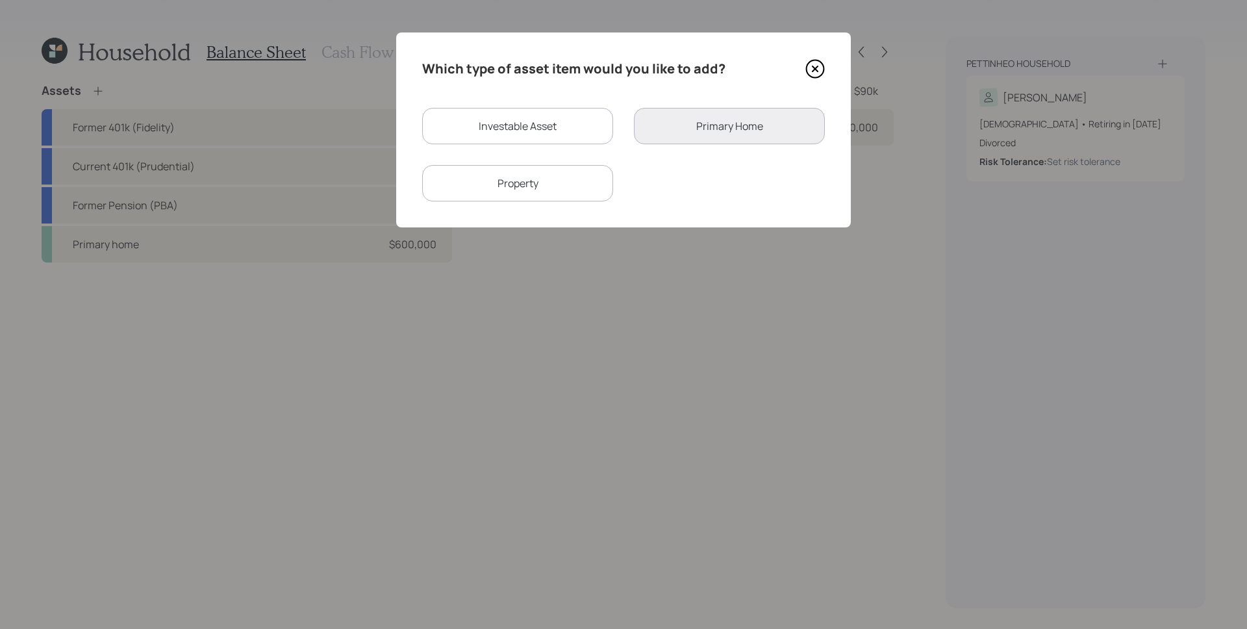
click at [518, 104] on div "Which type of asset item would you like to add? Investable Asset Primary Home P…" at bounding box center [623, 129] width 455 height 195
click at [526, 119] on div "Investable Asset" at bounding box center [517, 126] width 191 height 36
select select "taxable"
select select "balanced"
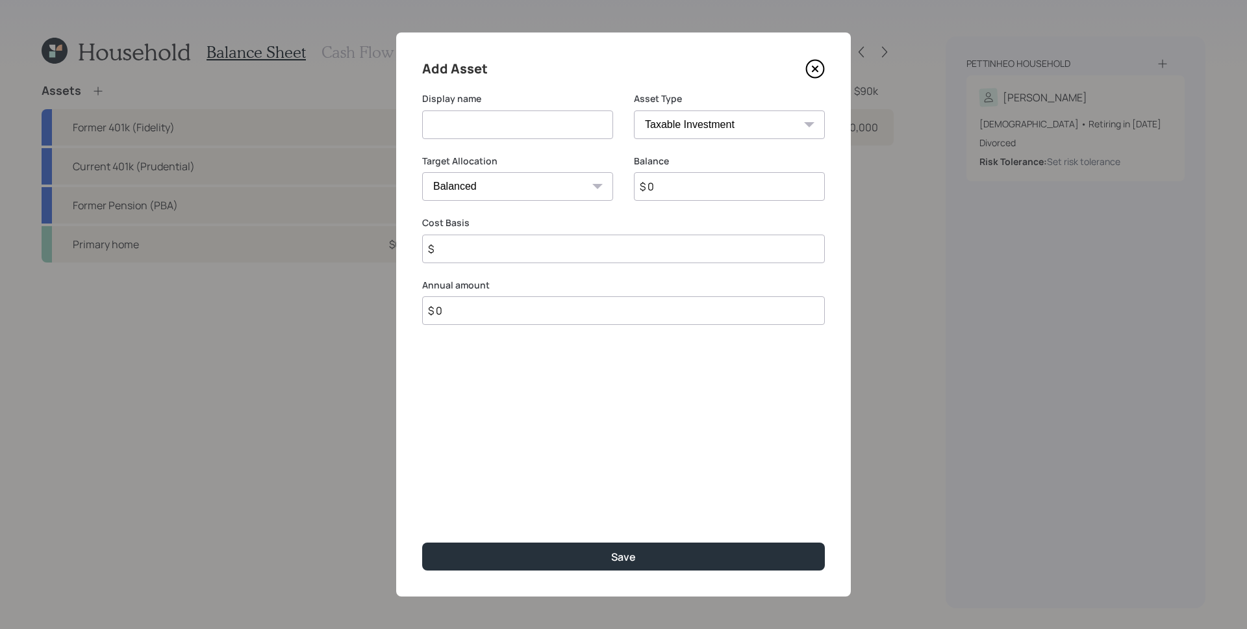
click at [525, 133] on input at bounding box center [517, 124] width 191 height 29
type input "Checking"
click at [685, 138] on select "SEP IRA IRA Roth IRA 401(k) Roth 401(k) 403(b) Roth 403(b) 457(b) Roth 457(b) H…" at bounding box center [729, 124] width 191 height 29
select select "cash"
click at [634, 110] on select "SEP IRA IRA Roth IRA 401(k) Roth 401(k) 403(b) Roth 403(b) 457(b) Roth 457(b) H…" at bounding box center [729, 124] width 191 height 29
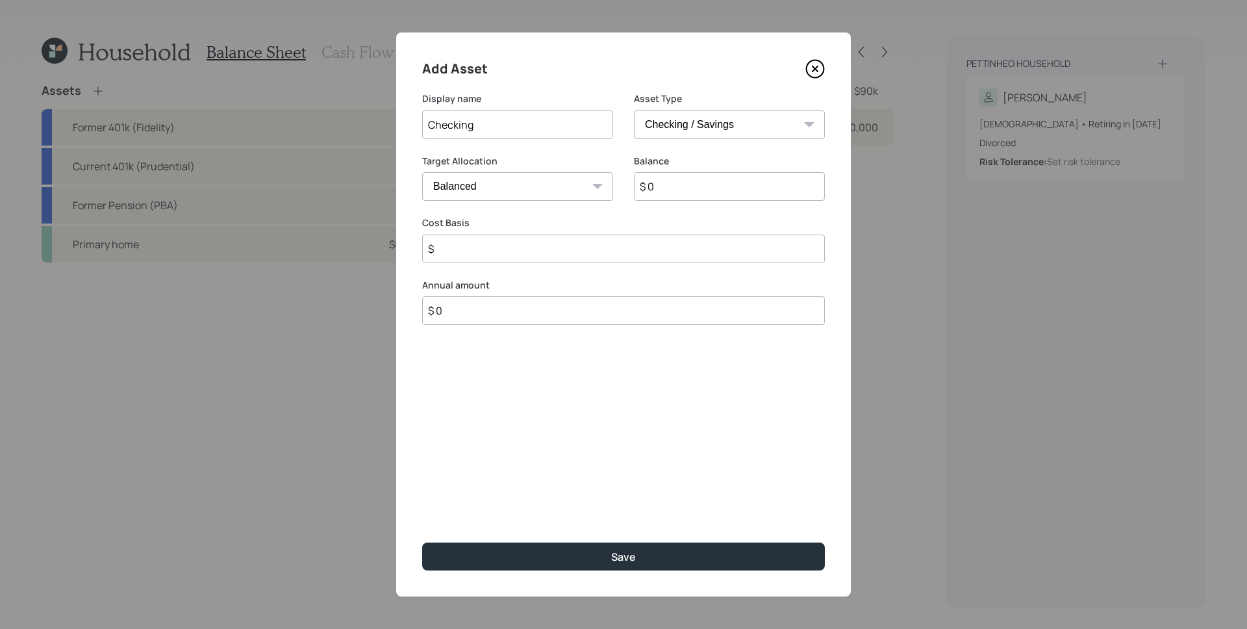
type input "$"
click at [712, 185] on input "$ 0" at bounding box center [623, 186] width 403 height 29
type input "$ 2"
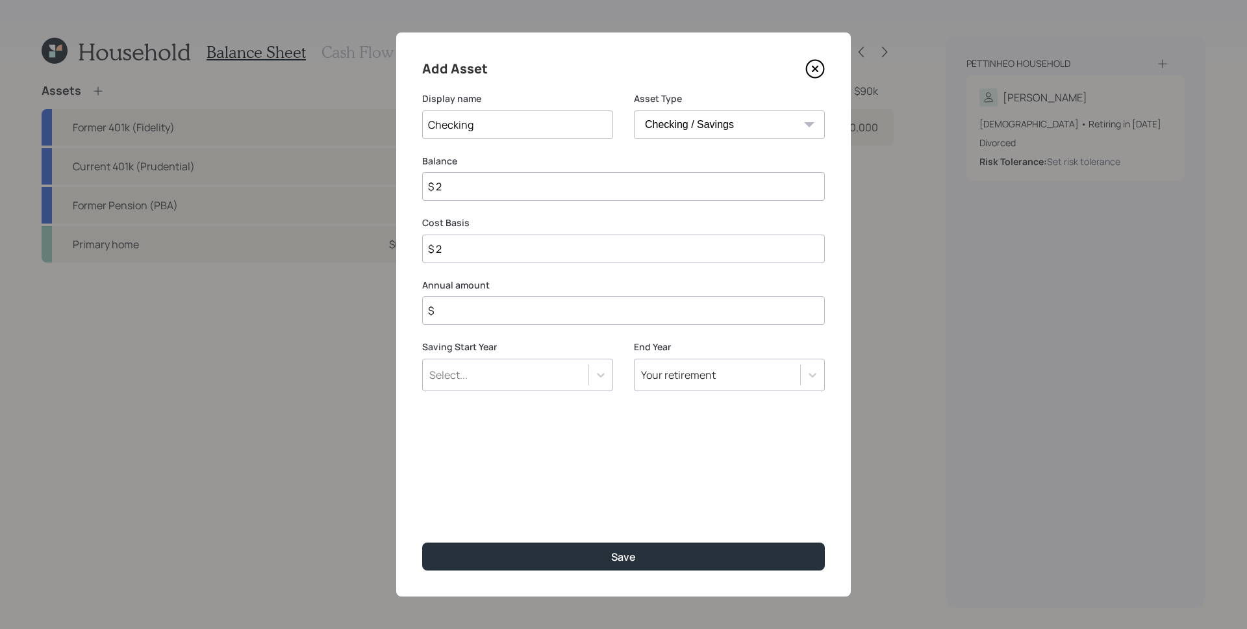
type input "$ 20"
type input "$ 200"
type input "$ 2,000"
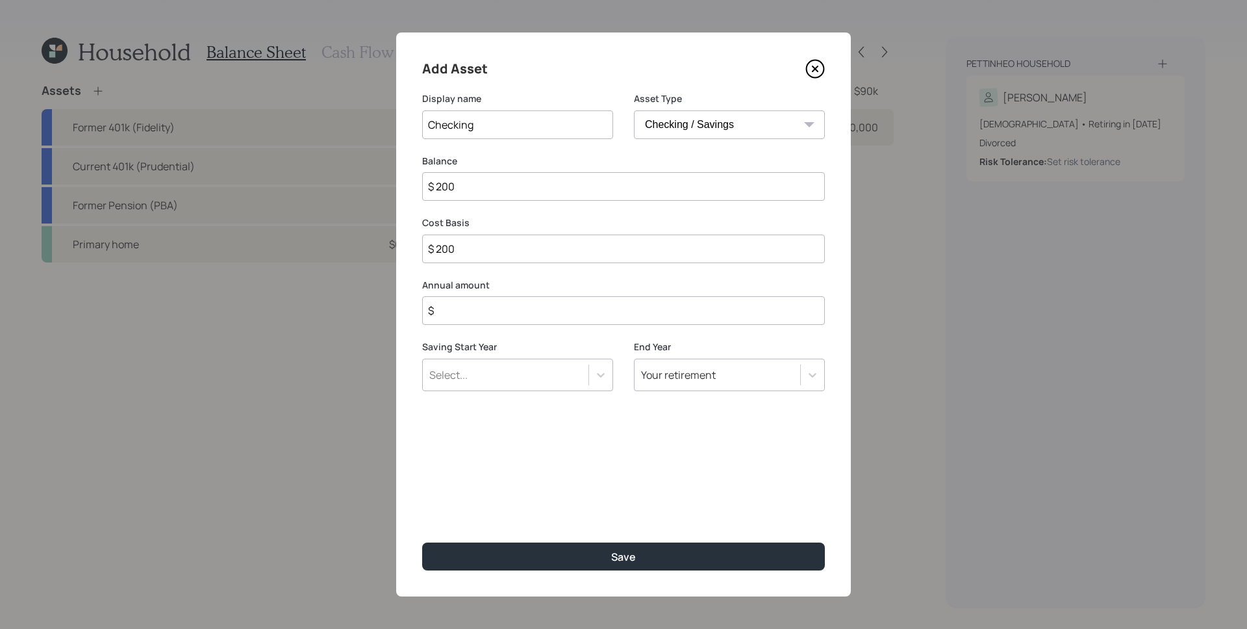
type input "$ 2,000"
type input "$ 20,000"
click at [481, 313] on input "$ 0" at bounding box center [623, 310] width 403 height 29
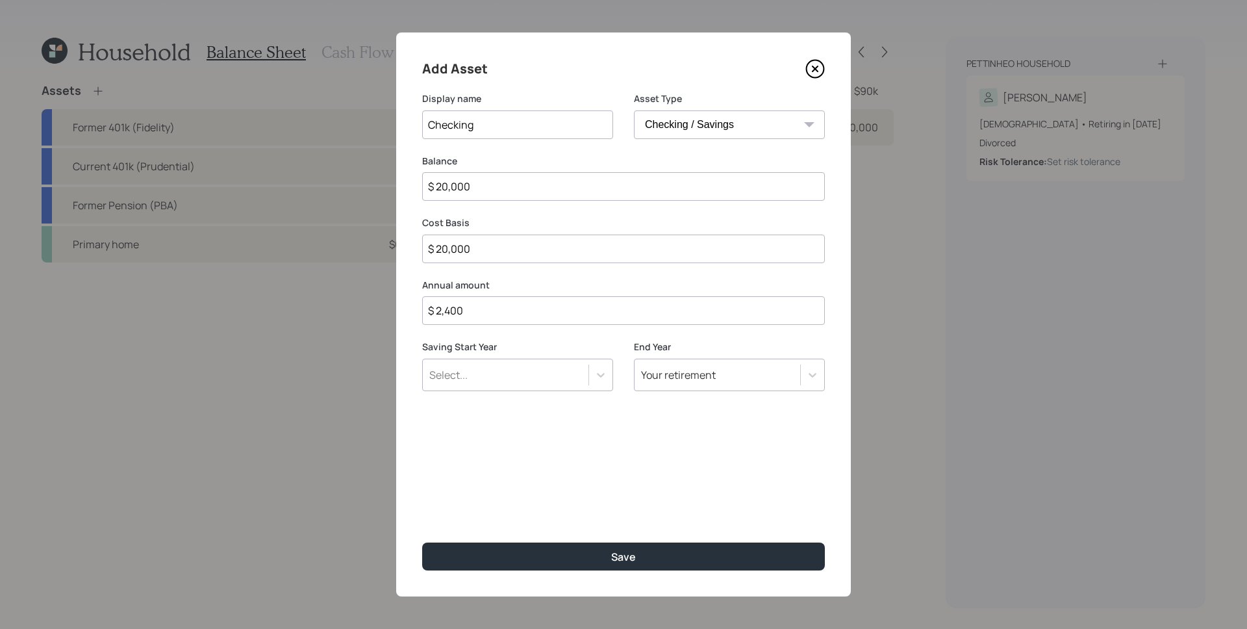
type input "$ 2,400"
click at [515, 374] on div "Select..." at bounding box center [506, 375] width 166 height 22
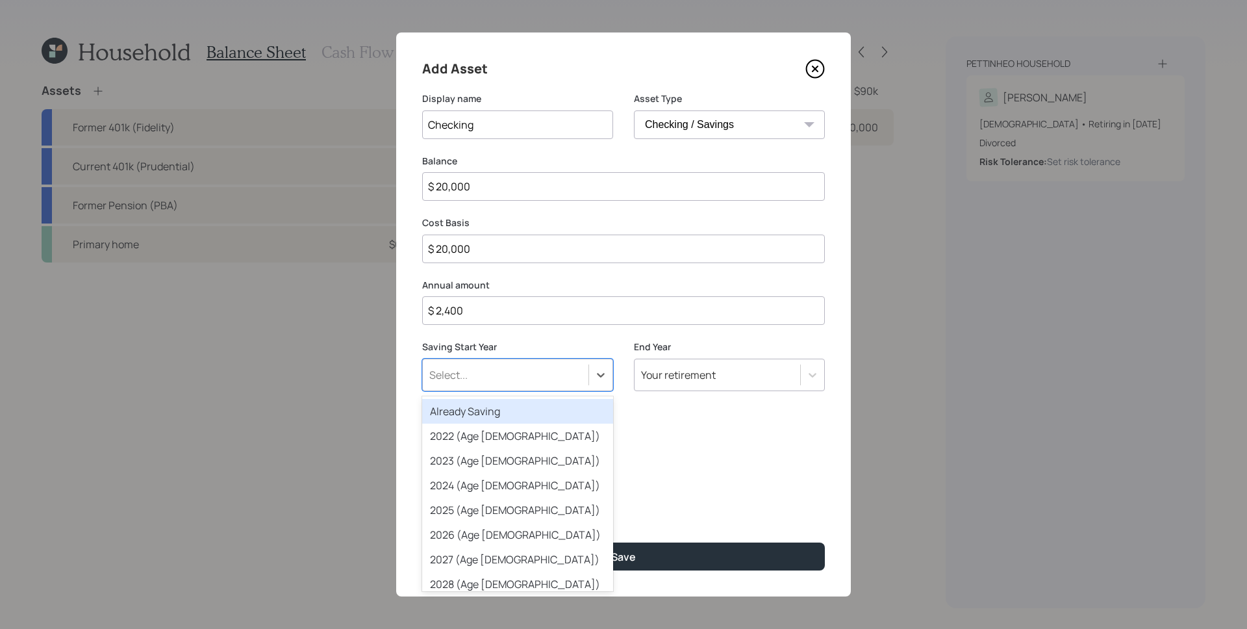
click at [493, 408] on div "Already Saving" at bounding box center [517, 411] width 191 height 25
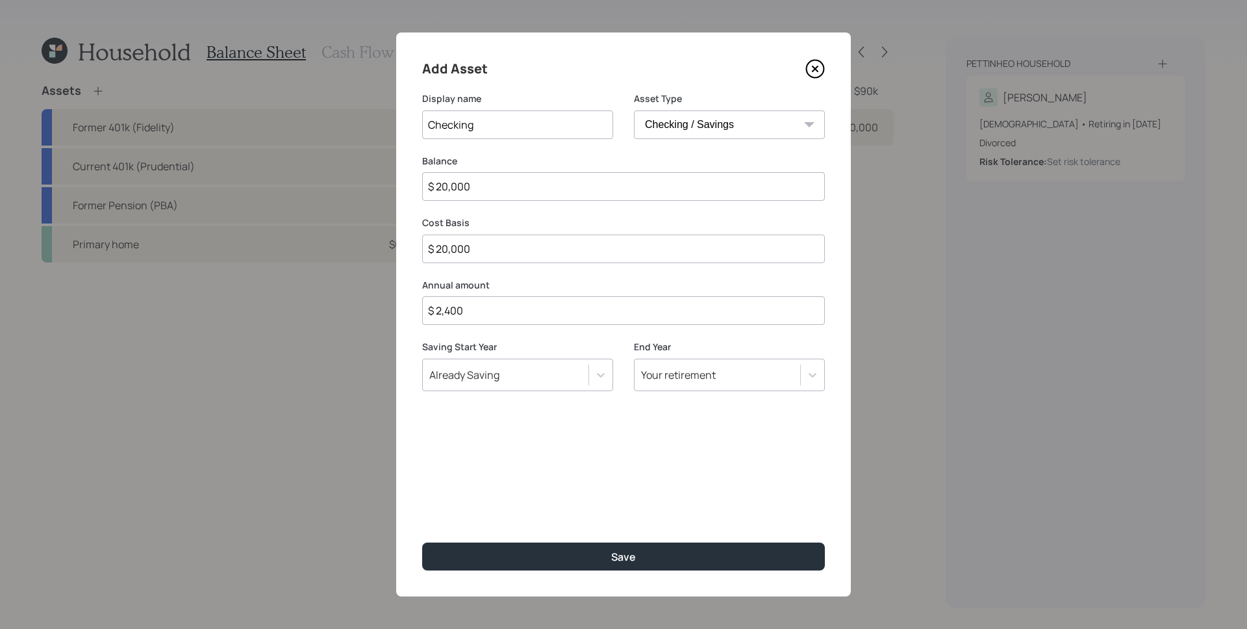
click at [639, 491] on div "Add Asset Display name Checking Asset Type SEP IRA IRA Roth IRA 401(k) Roth 401…" at bounding box center [623, 314] width 455 height 564
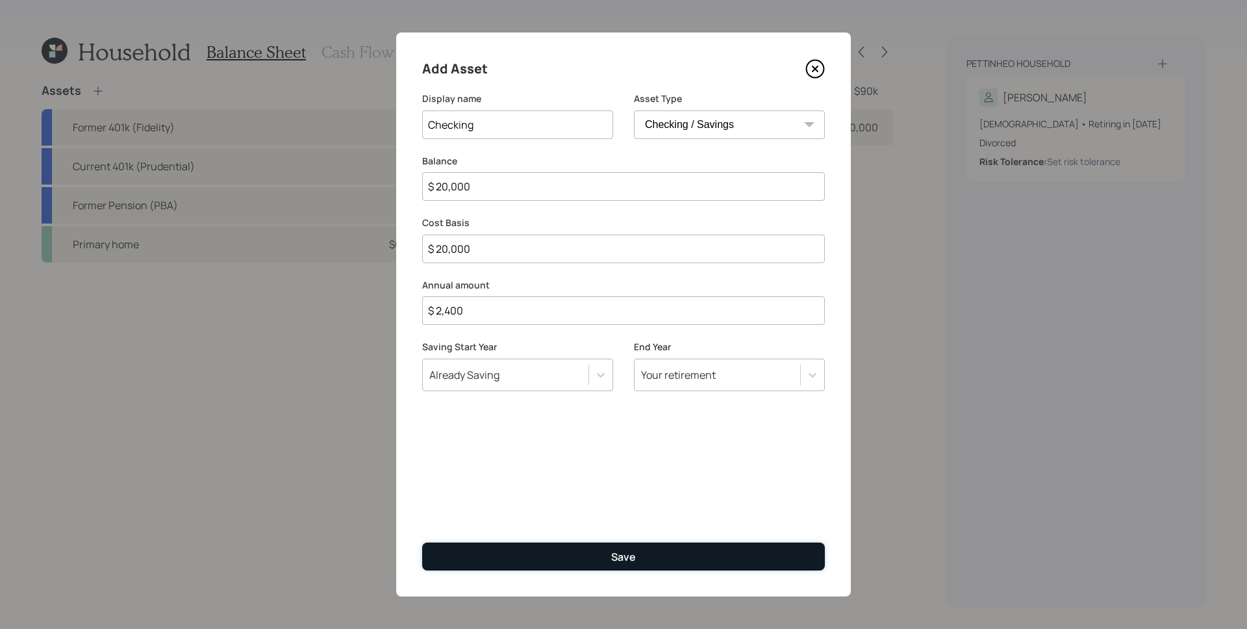
click at [661, 551] on button "Save" at bounding box center [623, 557] width 403 height 28
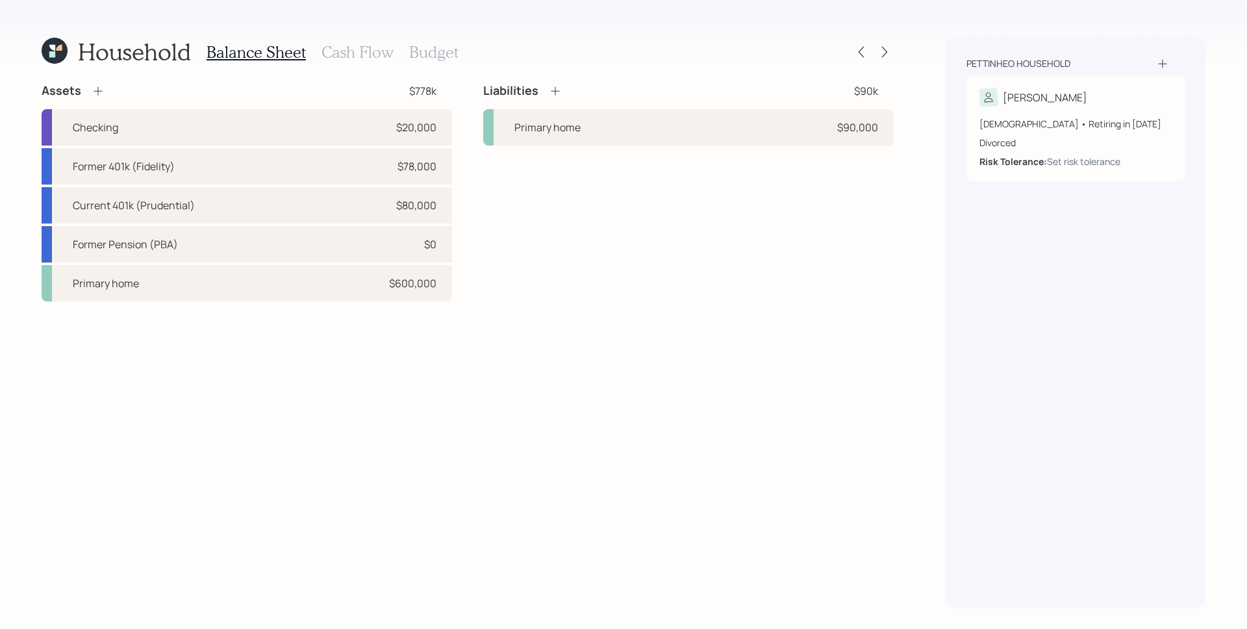
click at [525, 424] on div "Assets $778k Checking $20,000 Former 401k (Fidelity) $78,000 Current 401k (Prud…" at bounding box center [468, 345] width 852 height 525
click at [1050, 140] on div "Divorced" at bounding box center [1076, 143] width 192 height 14
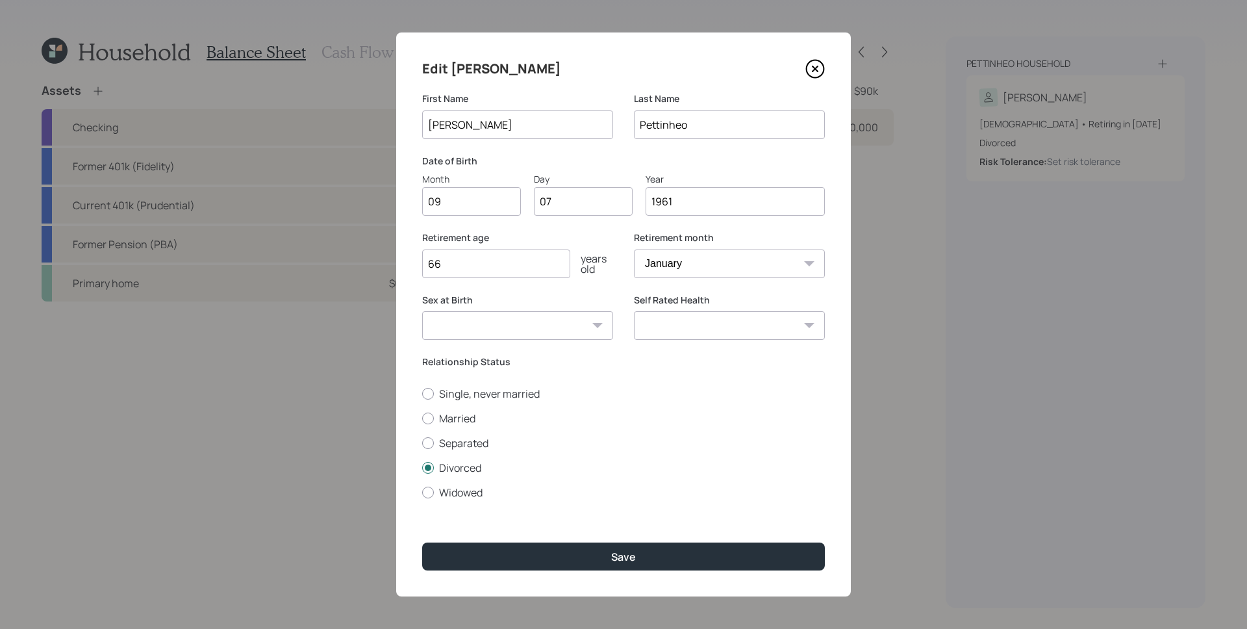
click at [698, 196] on input "1961" at bounding box center [735, 201] width 179 height 29
drag, startPoint x: 708, startPoint y: 206, endPoint x: 669, endPoint y: 200, distance: 39.4
click at [669, 200] on input "1961" at bounding box center [735, 201] width 179 height 29
type input "1960"
click at [734, 267] on select "January February March April May June July August September October November De…" at bounding box center [729, 263] width 191 height 29
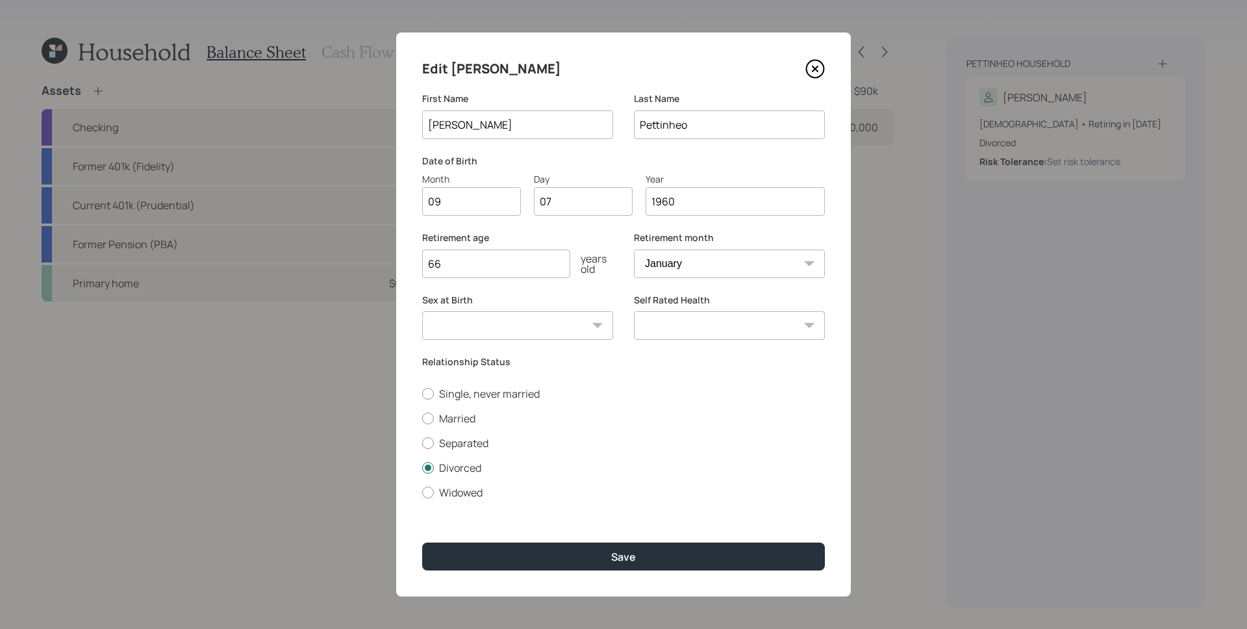
select select "9"
click at [634, 249] on select "January February March April May June July August September October November De…" at bounding box center [729, 263] width 191 height 29
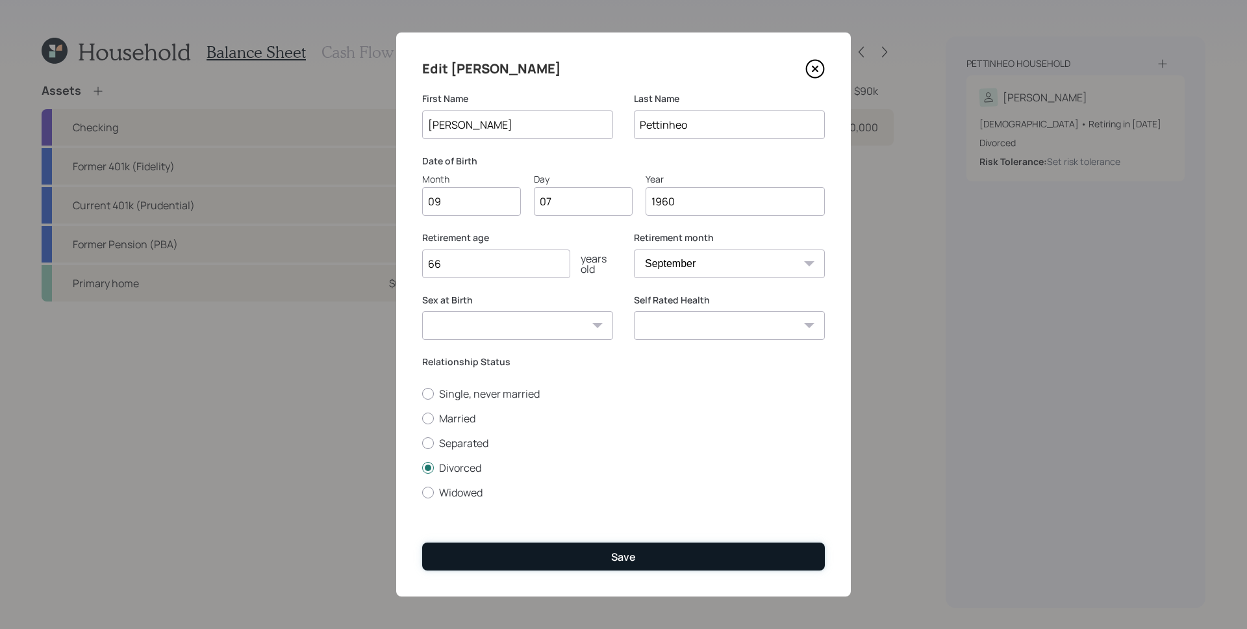
click at [700, 549] on button "Save" at bounding box center [623, 557] width 403 height 28
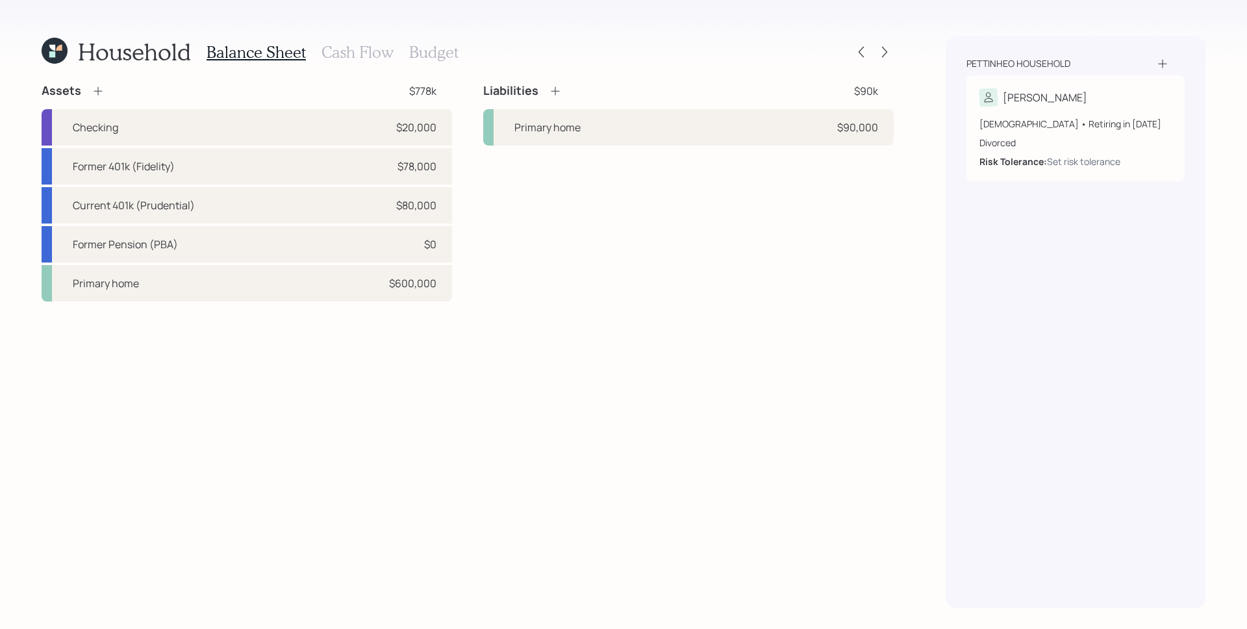
click at [747, 329] on div "Assets $778k Checking $20,000 Former 401k (Fidelity) $78,000 Current 401k (Prud…" at bounding box center [468, 345] width 852 height 525
click at [574, 131] on div "Primary home" at bounding box center [548, 128] width 66 height 16
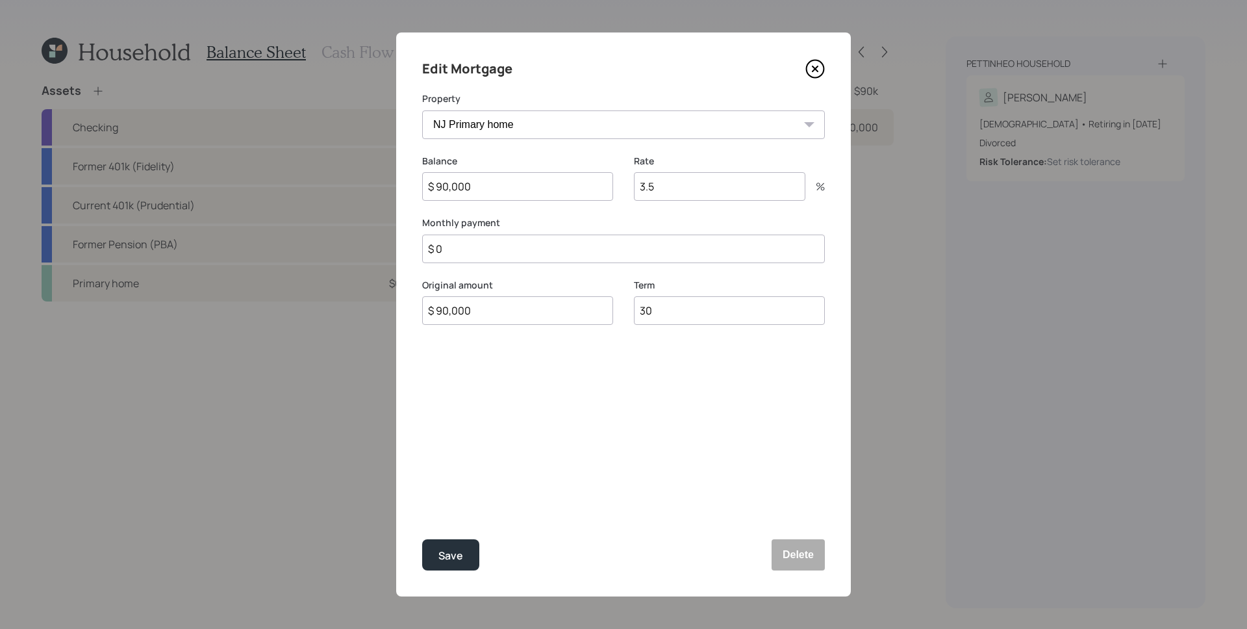
click at [506, 256] on input "$ 0" at bounding box center [623, 249] width 403 height 29
type input "$ 1,675"
click at [717, 194] on input "3.5" at bounding box center [720, 186] width 172 height 29
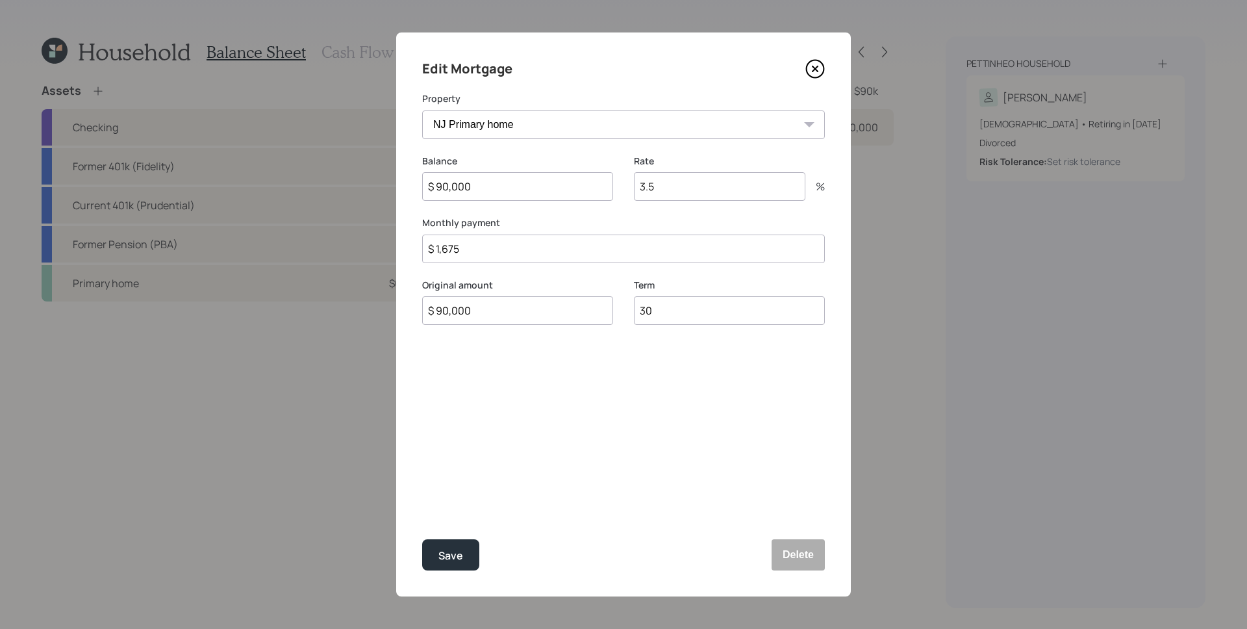
click at [717, 194] on input "3.5" at bounding box center [720, 186] width 172 height 29
click at [719, 194] on input "3.5" at bounding box center [720, 186] width 172 height 29
click at [461, 552] on div "Save" at bounding box center [451, 556] width 25 height 18
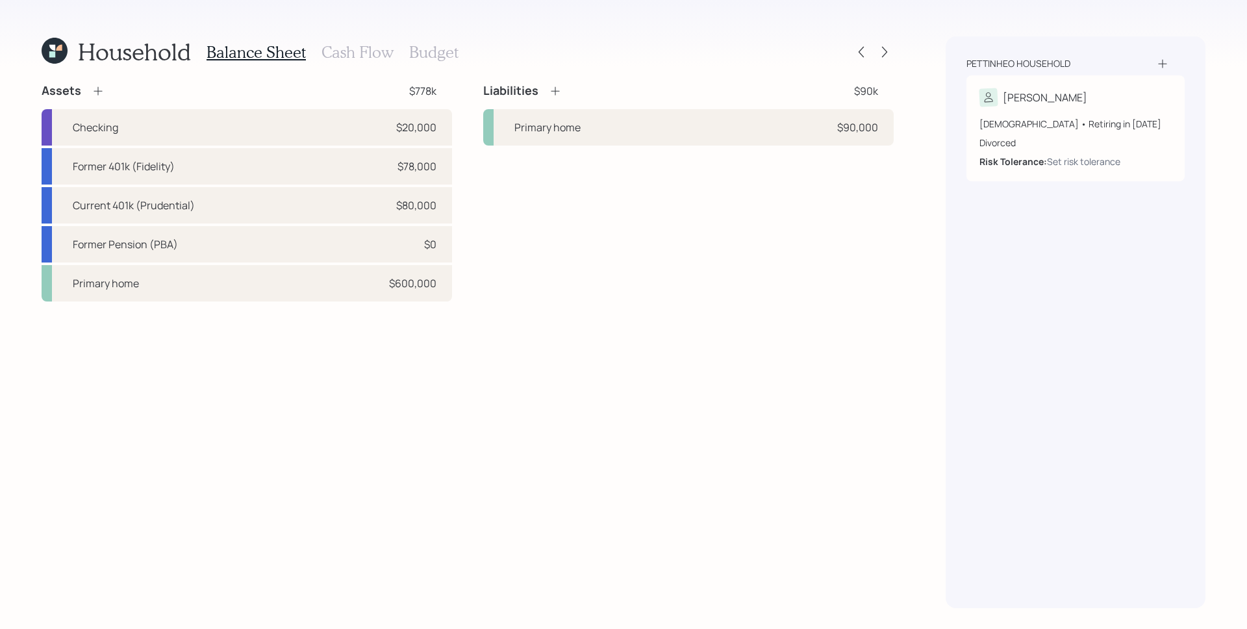
click at [656, 382] on div "Assets $778k Checking $20,000 Former 401k (Fidelity) $78,000 Current 401k (Prud…" at bounding box center [468, 345] width 852 height 525
click at [611, 337] on div "Assets $778k Checking $20,000 Former 401k (Fidelity) $78,000 Current 401k (Prud…" at bounding box center [468, 345] width 852 height 525
click at [359, 50] on h3 "Cash Flow" at bounding box center [358, 52] width 72 height 19
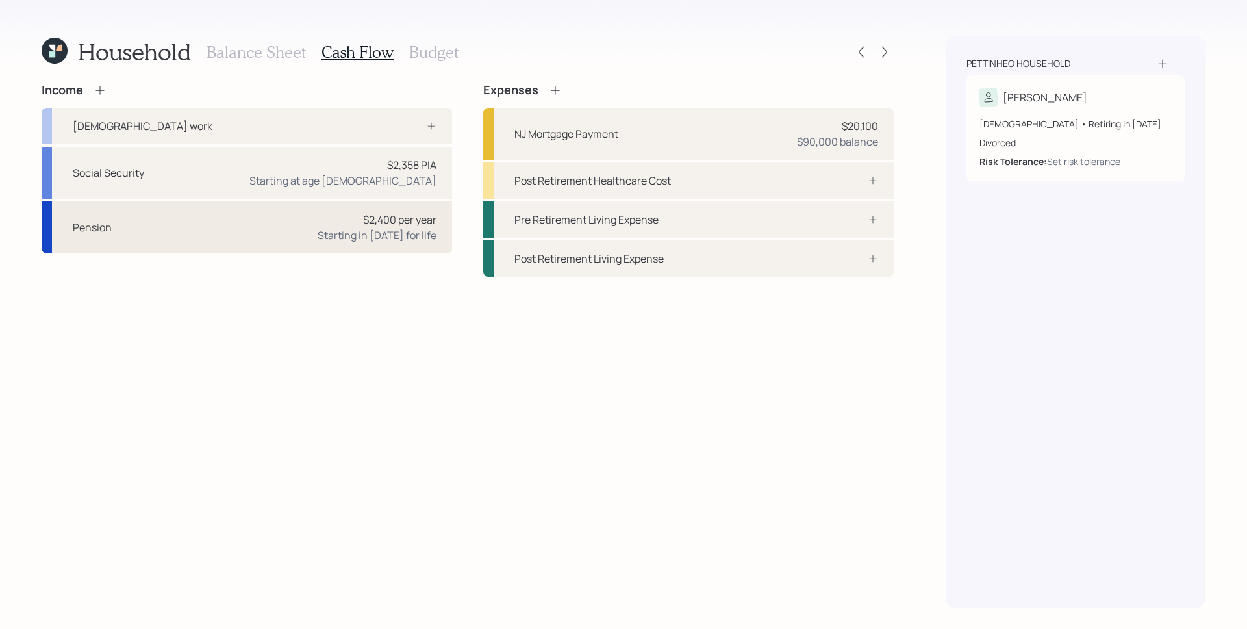
click at [366, 232] on div "Starting in 2022 for life" at bounding box center [377, 235] width 119 height 16
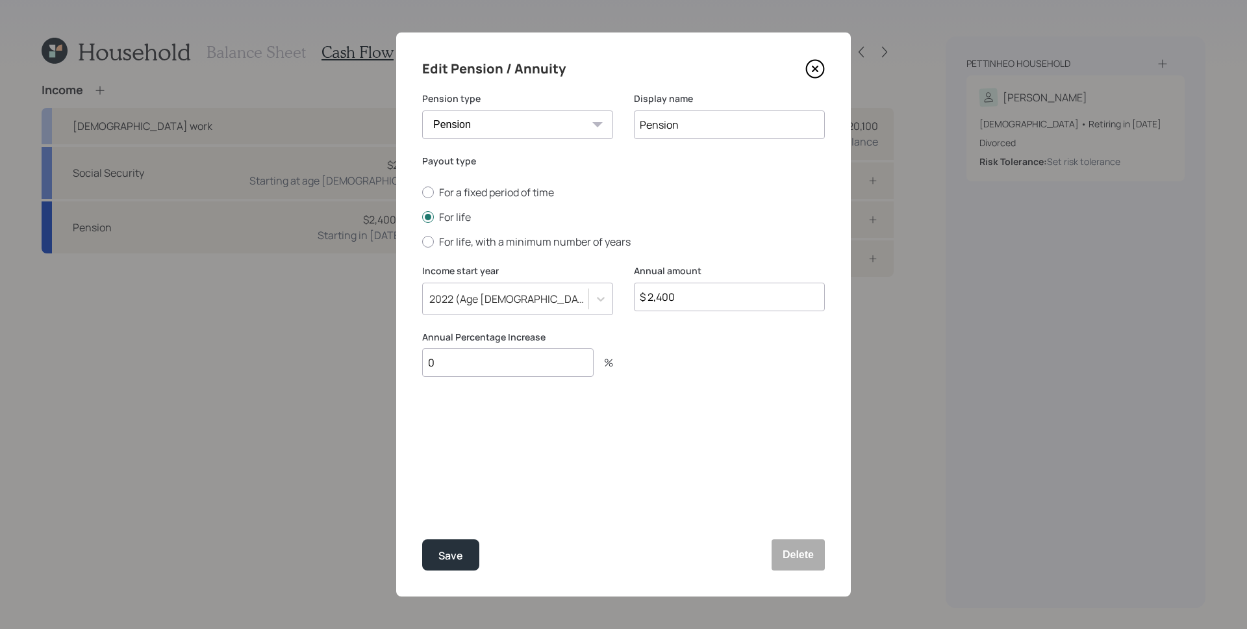
click at [572, 485] on div "Edit Pension / Annuity Pension type Pension Annuity Display name Pension Payout…" at bounding box center [623, 314] width 455 height 564
click at [794, 552] on button "Delete" at bounding box center [798, 554] width 53 height 31
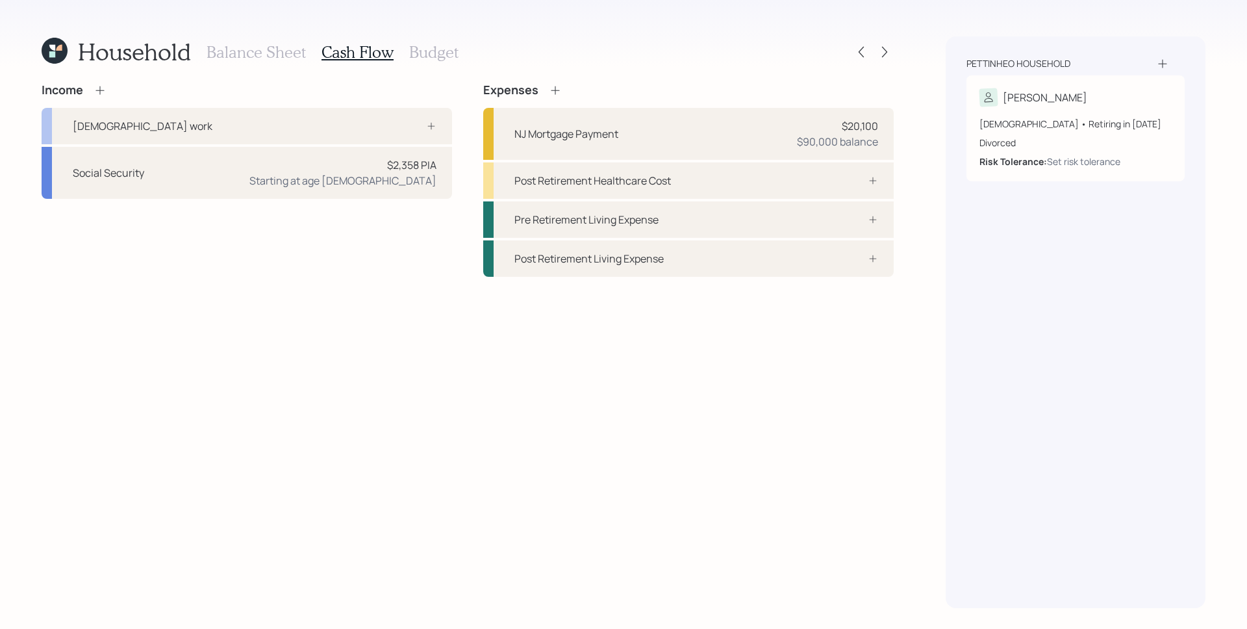
click at [248, 51] on h3 "Balance Sheet" at bounding box center [256, 52] width 99 height 19
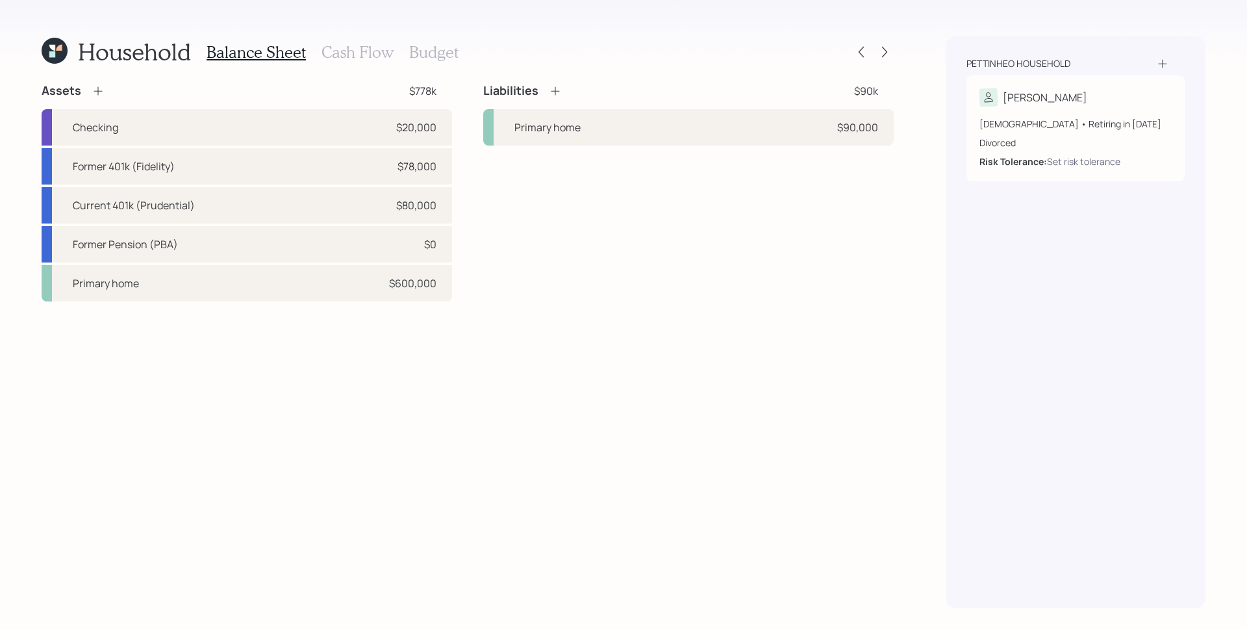
click at [343, 49] on h3 "Cash Flow" at bounding box center [358, 52] width 72 height 19
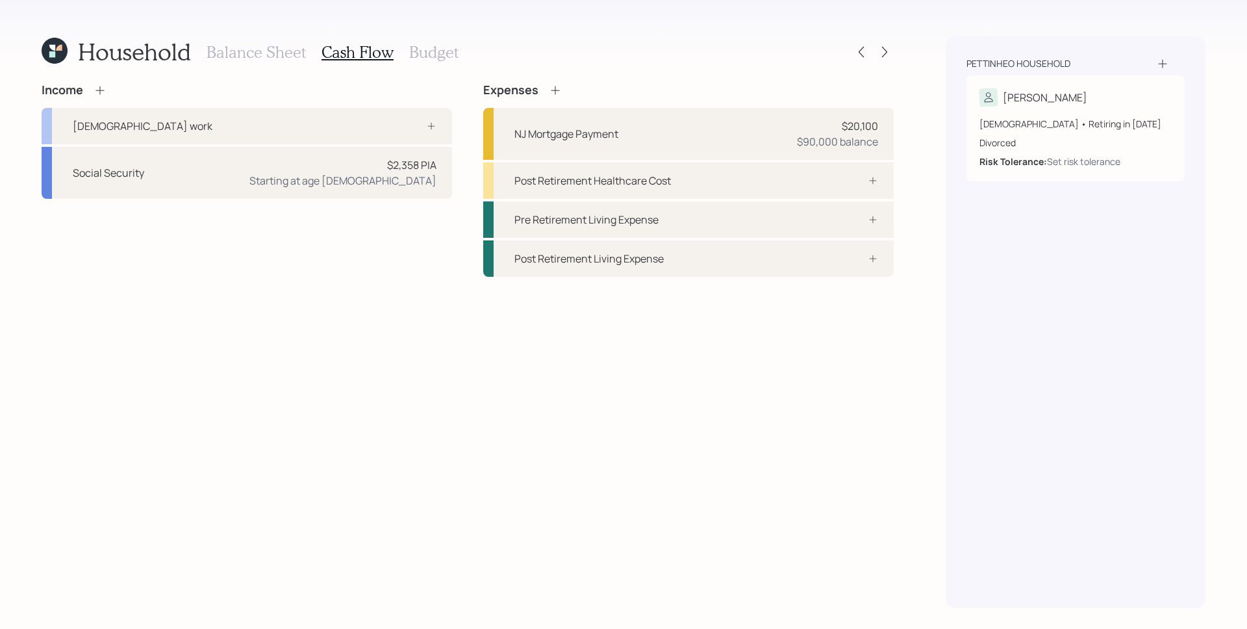
click at [103, 95] on icon at bounding box center [100, 90] width 13 height 13
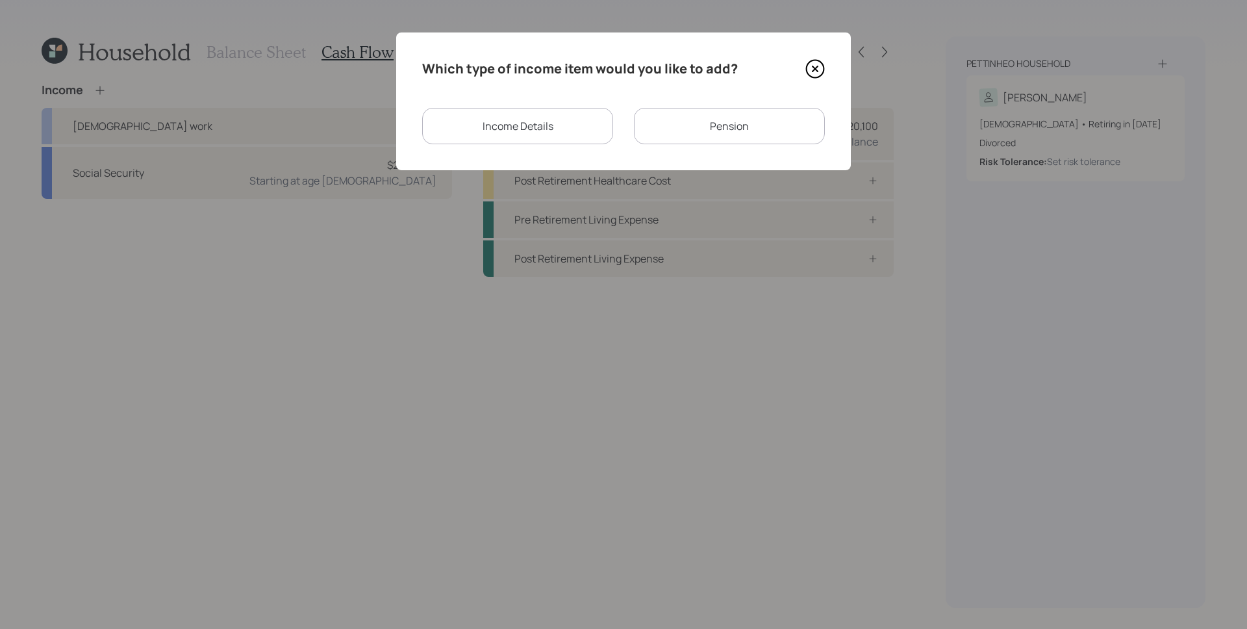
click at [754, 116] on div "Pension" at bounding box center [729, 126] width 191 height 36
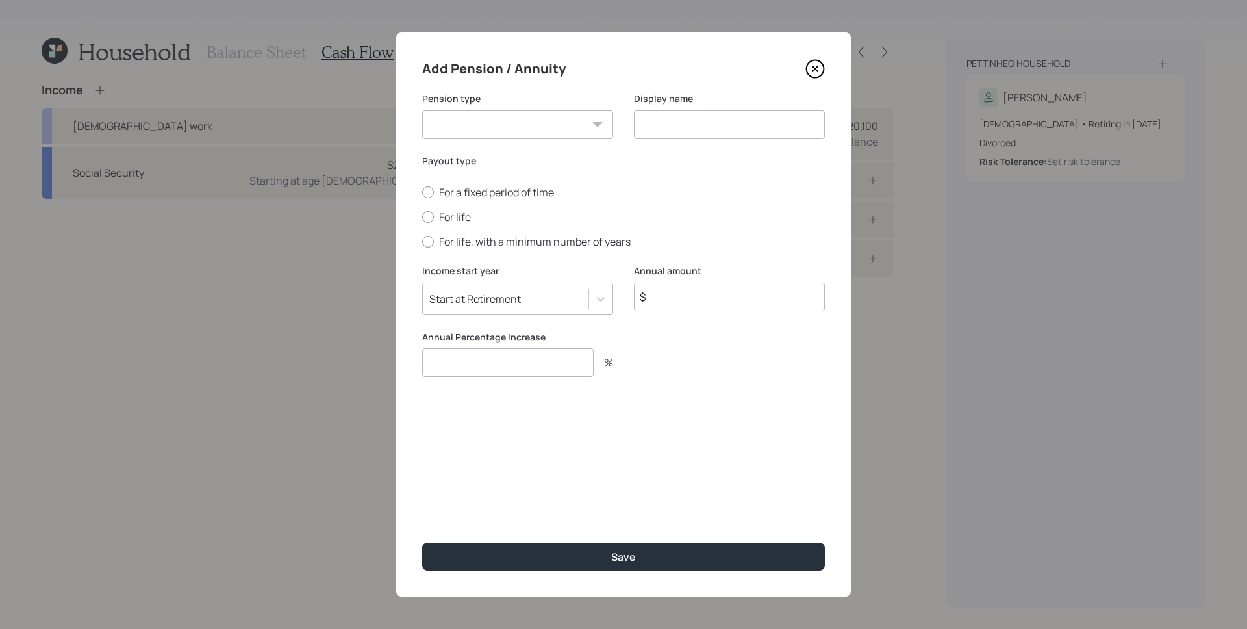
click at [530, 127] on select "Pension Annuity" at bounding box center [517, 124] width 191 height 29
select select "pension"
click at [422, 110] on select "Pension Annuity" at bounding box center [517, 124] width 191 height 29
click at [705, 125] on input at bounding box center [729, 124] width 191 height 29
type input "Pension"
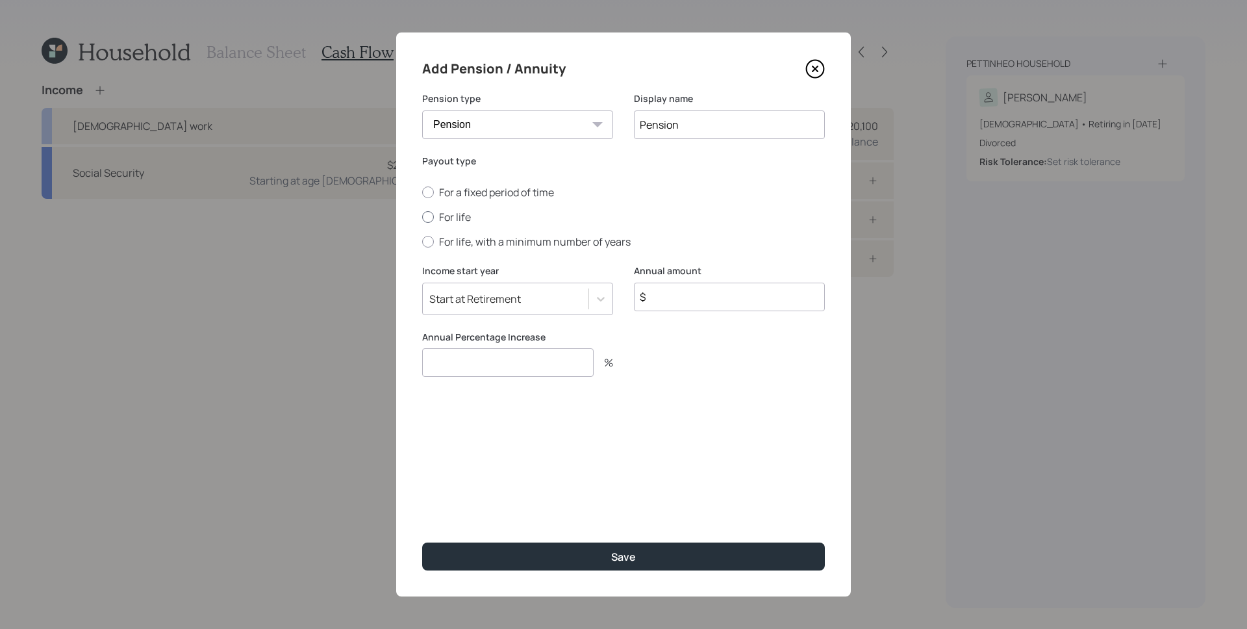
click at [448, 218] on label "For life" at bounding box center [623, 217] width 403 height 14
click at [422, 218] on input "For life" at bounding box center [422, 217] width 1 height 1
radio input "true"
click at [726, 292] on input "$" at bounding box center [729, 297] width 191 height 29
type input "$ 2,400"
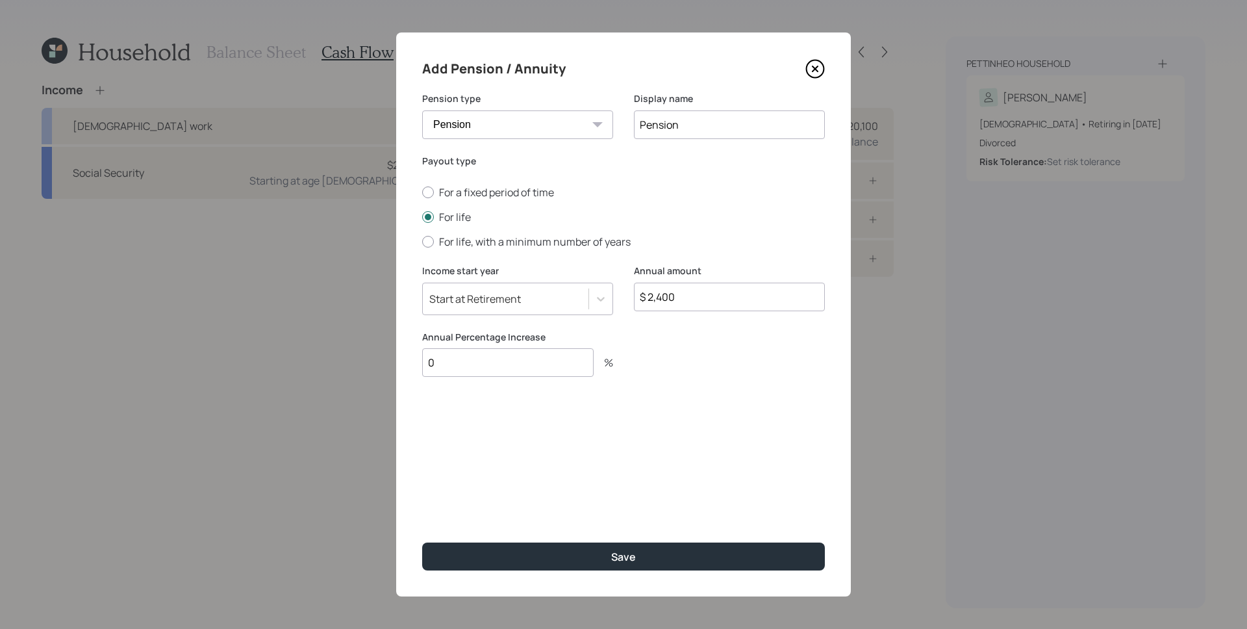
type input "0"
click at [422, 543] on button "Save" at bounding box center [623, 557] width 403 height 28
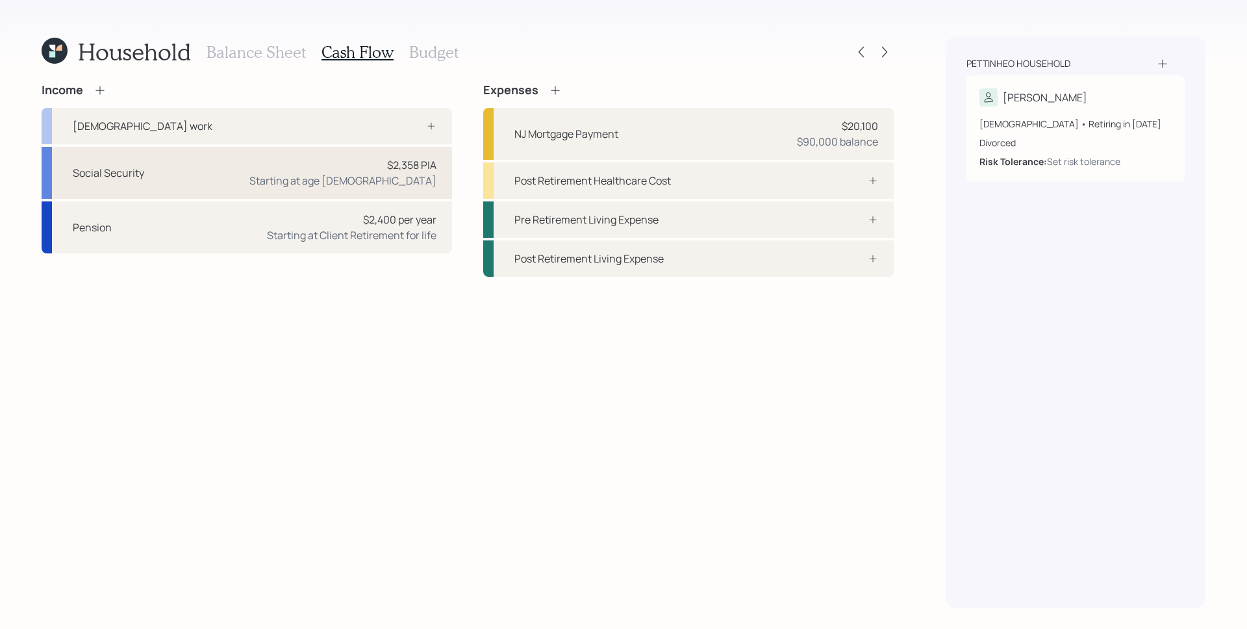
click at [300, 175] on div "Social Security $2,358 PIA Starting at age 66" at bounding box center [247, 173] width 411 height 52
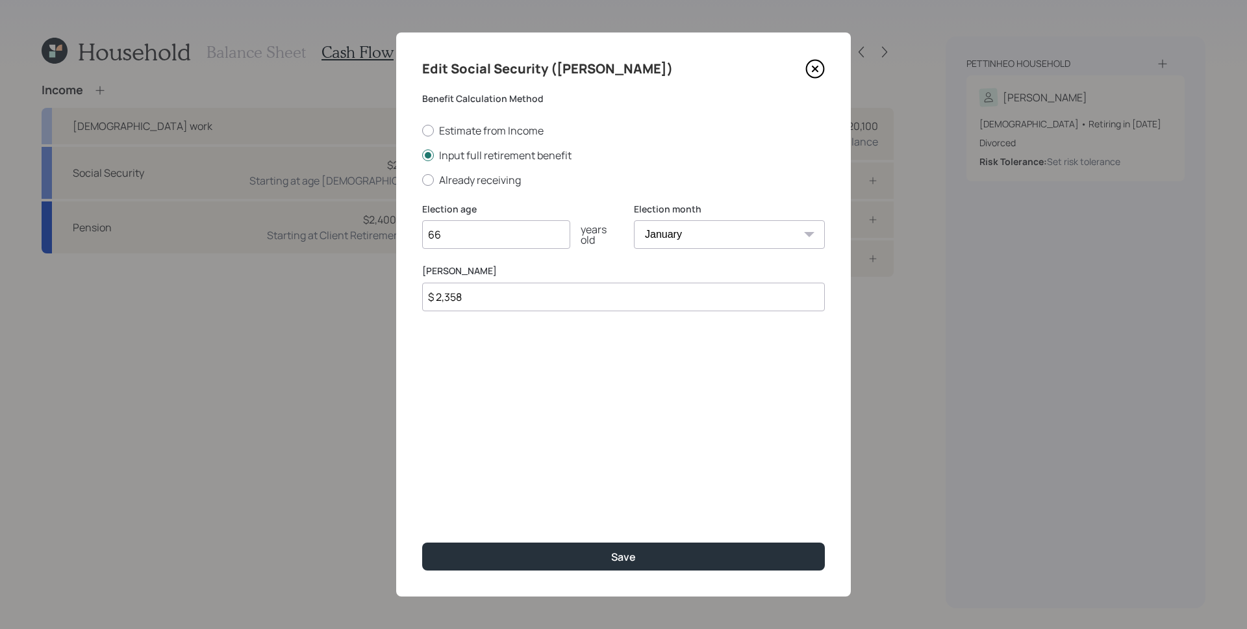
click at [665, 234] on select "January February March April May June July August September October November De…" at bounding box center [729, 234] width 191 height 29
select select "9"
click at [634, 220] on select "January February March April May June July August September October November De…" at bounding box center [729, 234] width 191 height 29
drag, startPoint x: 489, startPoint y: 296, endPoint x: 424, endPoint y: 289, distance: 65.4
click at [424, 289] on input "$ 2,358" at bounding box center [623, 297] width 403 height 29
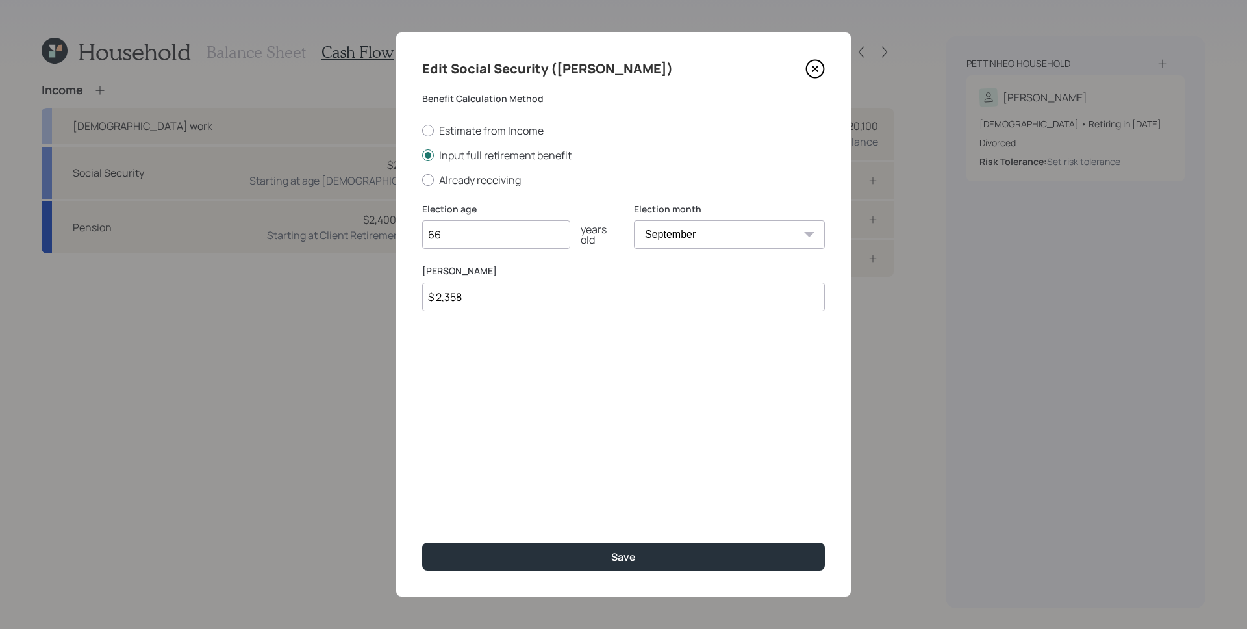
drag, startPoint x: 507, startPoint y: 401, endPoint x: 491, endPoint y: 372, distance: 32.9
click at [507, 398] on div "Edit Social Security (Bob) Benefit Calculation Method Estimate from Income Inpu…" at bounding box center [623, 314] width 455 height 564
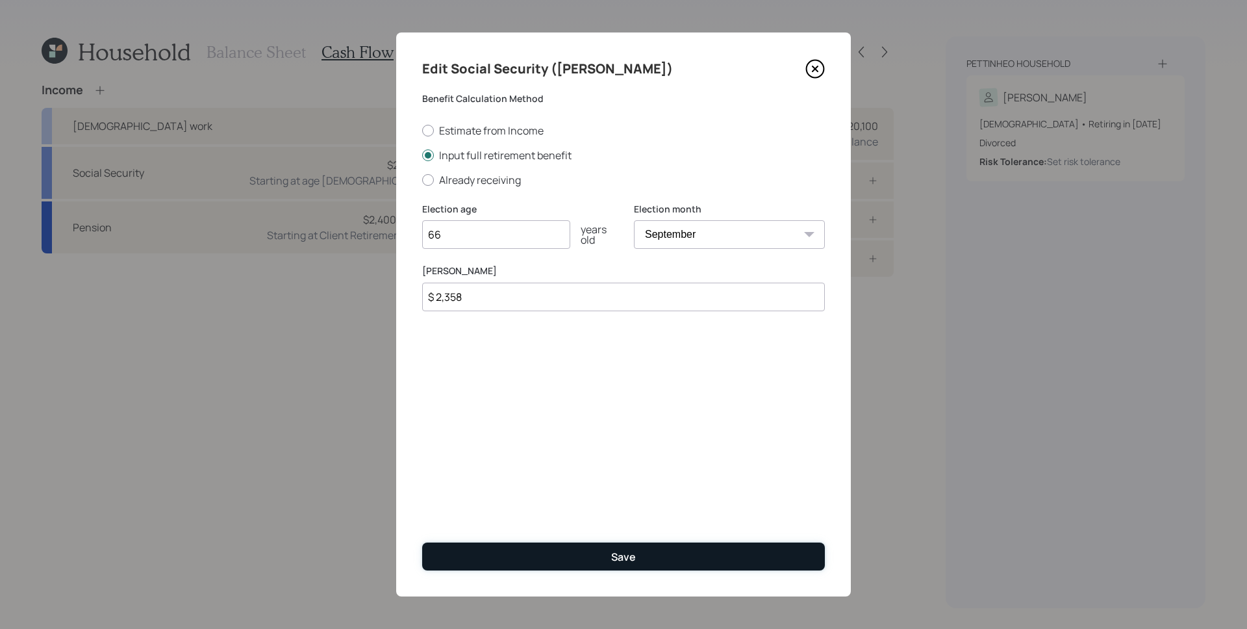
click at [654, 564] on button "Save" at bounding box center [623, 557] width 403 height 28
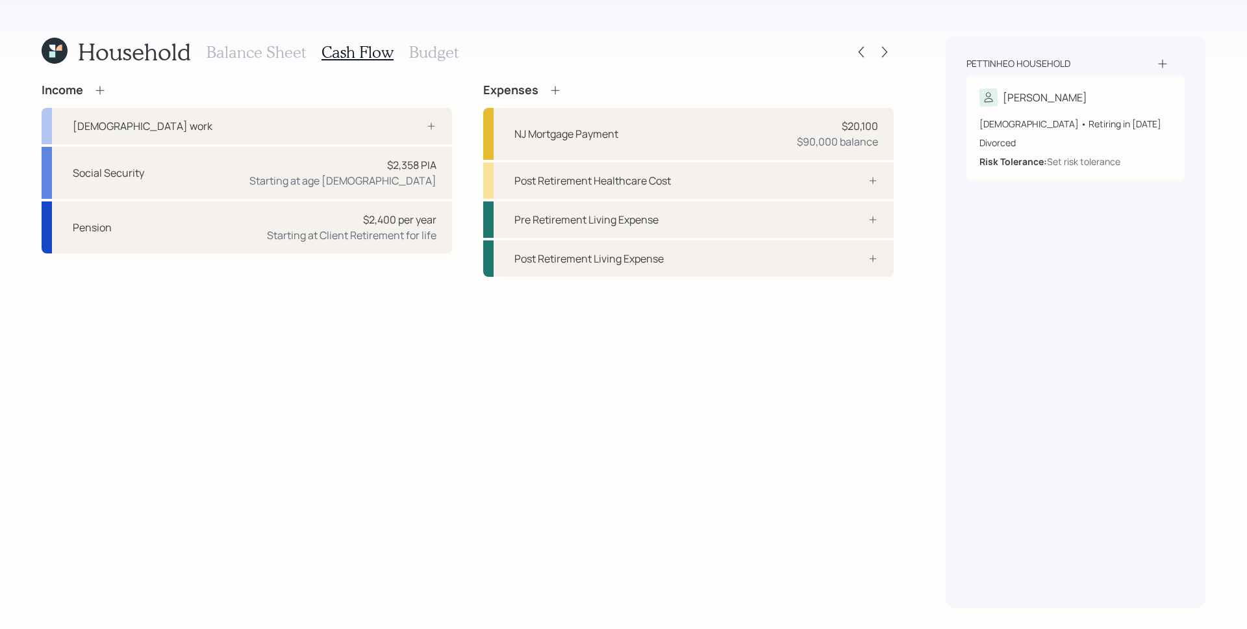
click at [459, 448] on div "Income Full-time work Social Security $2,358 PIA Starting at age 66 Pension $2,…" at bounding box center [468, 345] width 852 height 525
click at [398, 130] on div at bounding box center [417, 126] width 39 height 10
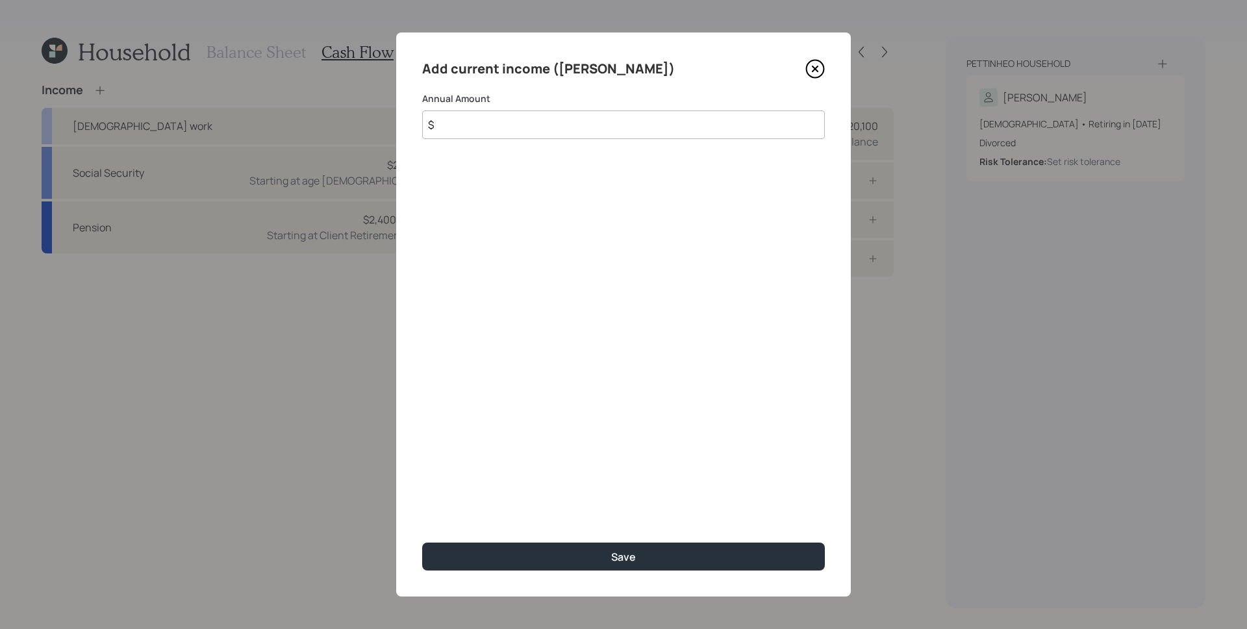
click at [498, 135] on input "$" at bounding box center [623, 124] width 403 height 29
type input "$ 125,000"
click at [422, 543] on button "Save" at bounding box center [623, 557] width 403 height 28
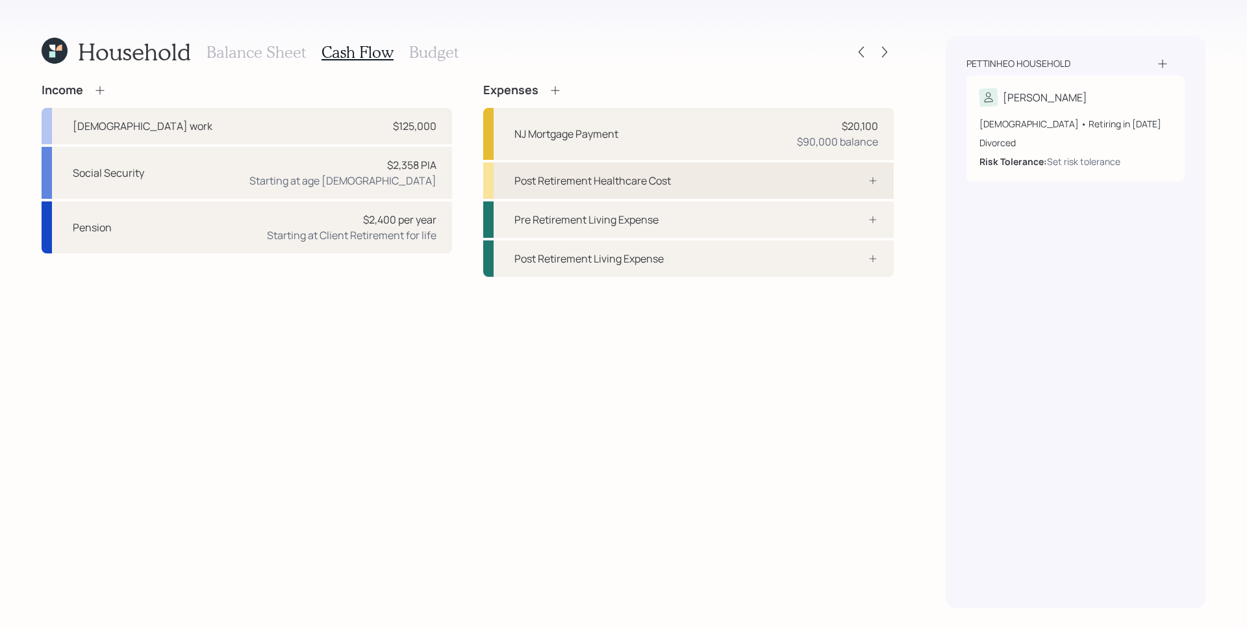
click at [757, 180] on div "Post Retirement Healthcare Cost" at bounding box center [688, 180] width 411 height 36
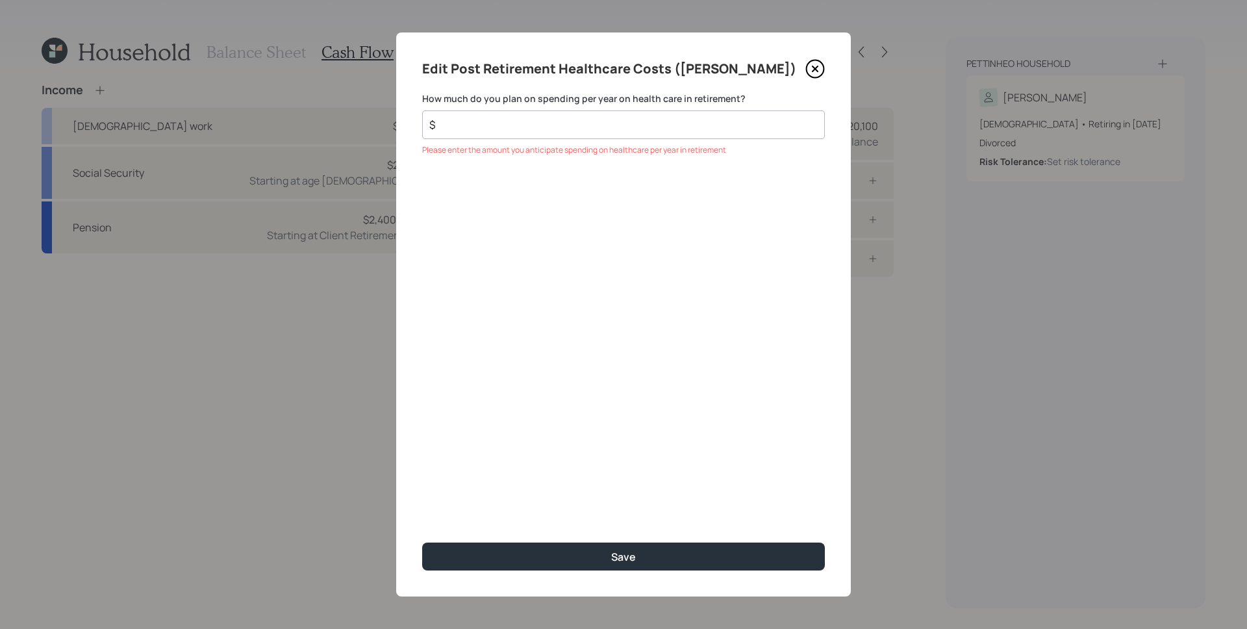
click at [661, 133] on div "$" at bounding box center [623, 124] width 403 height 29
click at [659, 122] on input "$" at bounding box center [618, 125] width 381 height 16
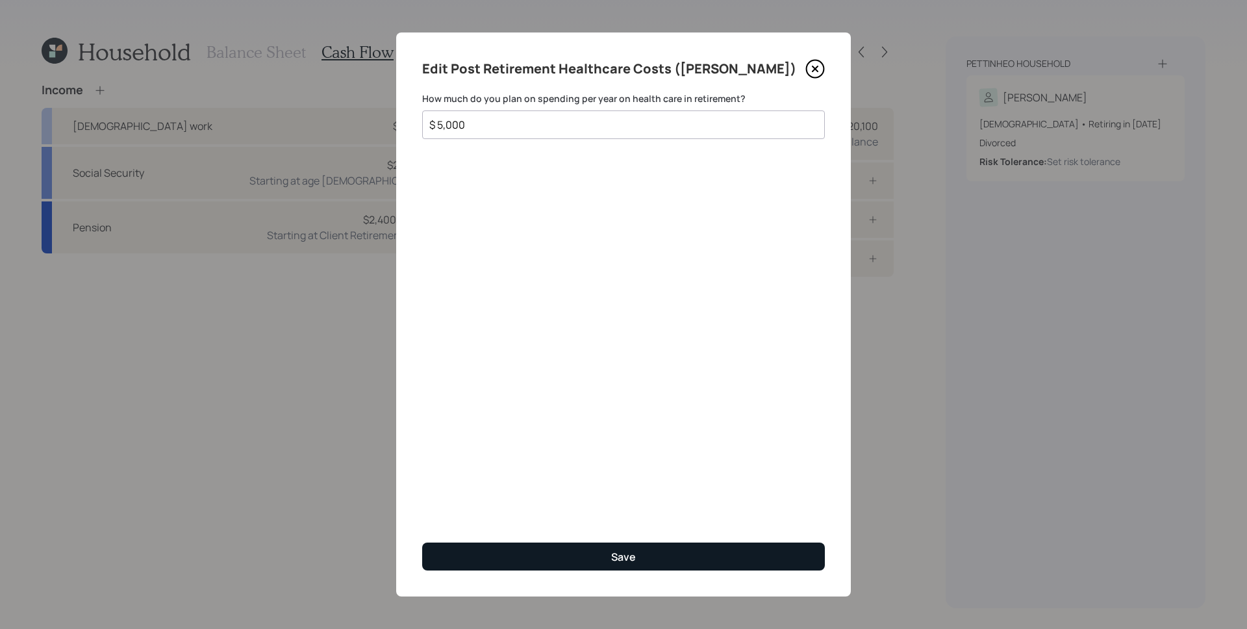
type input "$ 5,000"
click at [700, 561] on button "Save" at bounding box center [623, 557] width 403 height 28
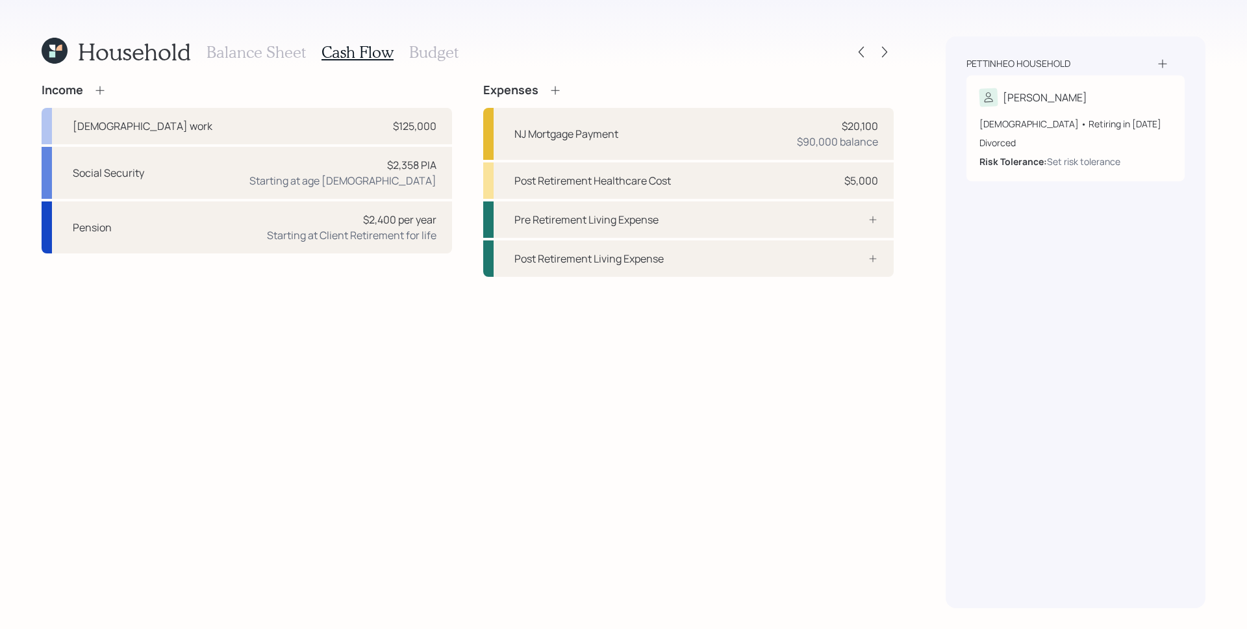
click at [774, 428] on div "Income Full-time work $125,000 Social Security $2,358 PIA Starting at age 66 Pe…" at bounding box center [468, 345] width 852 height 525
click at [949, 232] on div "Pettinheo household Bob 64 years old • Retiring in September 2026 Divorced Risk…" at bounding box center [1076, 322] width 260 height 572
click at [455, 26] on div "Household Balance Sheet Cash Flow Budget Income Full-time work $125,000 Social …" at bounding box center [623, 314] width 1247 height 629
click at [440, 52] on h3 "Budget" at bounding box center [433, 52] width 49 height 19
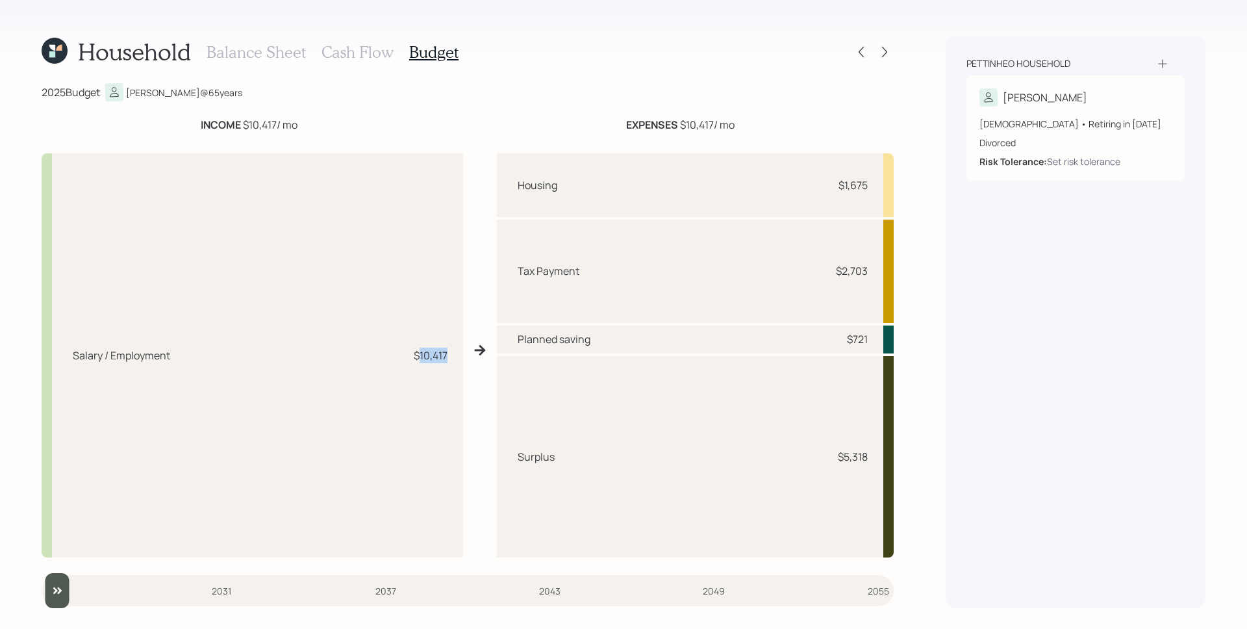
drag, startPoint x: 418, startPoint y: 358, endPoint x: 452, endPoint y: 360, distance: 33.2
click at [452, 360] on div "Salary / Employment $10,417" at bounding box center [253, 355] width 422 height 404
click at [444, 378] on div "Salary / Employment $10,417" at bounding box center [253, 355] width 422 height 404
drag, startPoint x: 842, startPoint y: 183, endPoint x: 878, endPoint y: 185, distance: 36.4
click at [878, 185] on div "Housing $1,675" at bounding box center [695, 185] width 397 height 64
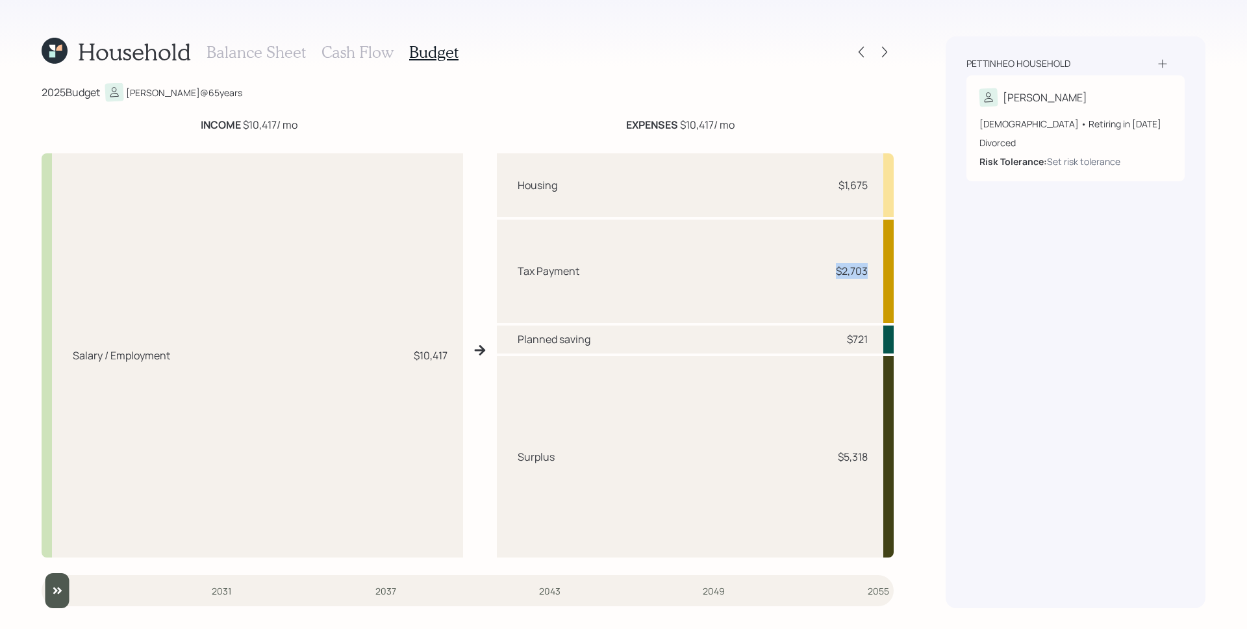
drag, startPoint x: 839, startPoint y: 273, endPoint x: 880, endPoint y: 274, distance: 40.3
click at [880, 274] on div "Tax Payment $2,703" at bounding box center [695, 271] width 397 height 103
click at [758, 353] on div "Housing $1,675 Tax Payment $2,703 Planned saving $721 Surplus $5,318" at bounding box center [695, 355] width 397 height 404
drag, startPoint x: 843, startPoint y: 337, endPoint x: 868, endPoint y: 340, distance: 25.5
click at [868, 340] on div "Planned saving $721" at bounding box center [695, 340] width 397 height 28
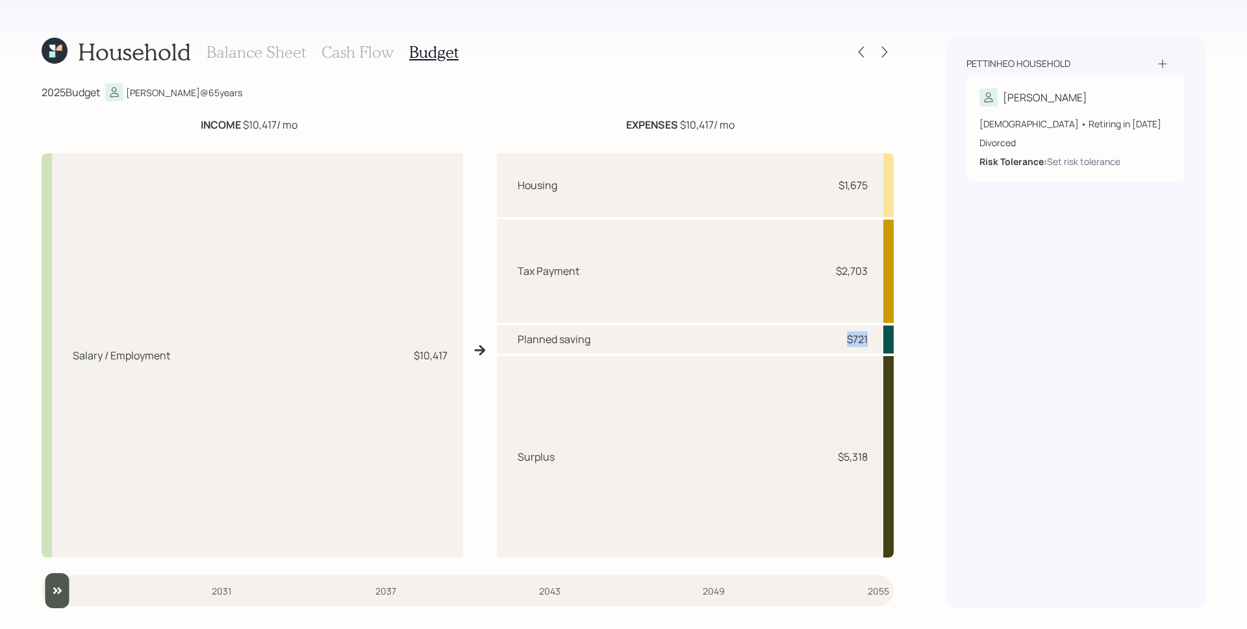
click at [860, 329] on div "Planned saving $721" at bounding box center [695, 340] width 397 height 28
drag, startPoint x: 843, startPoint y: 452, endPoint x: 876, endPoint y: 452, distance: 33.1
click at [876, 452] on div "Surplus $5,318" at bounding box center [695, 456] width 397 height 201
click at [871, 450] on div "Surplus $5,318" at bounding box center [695, 456] width 397 height 201
click at [358, 48] on h3 "Cash Flow" at bounding box center [358, 52] width 72 height 19
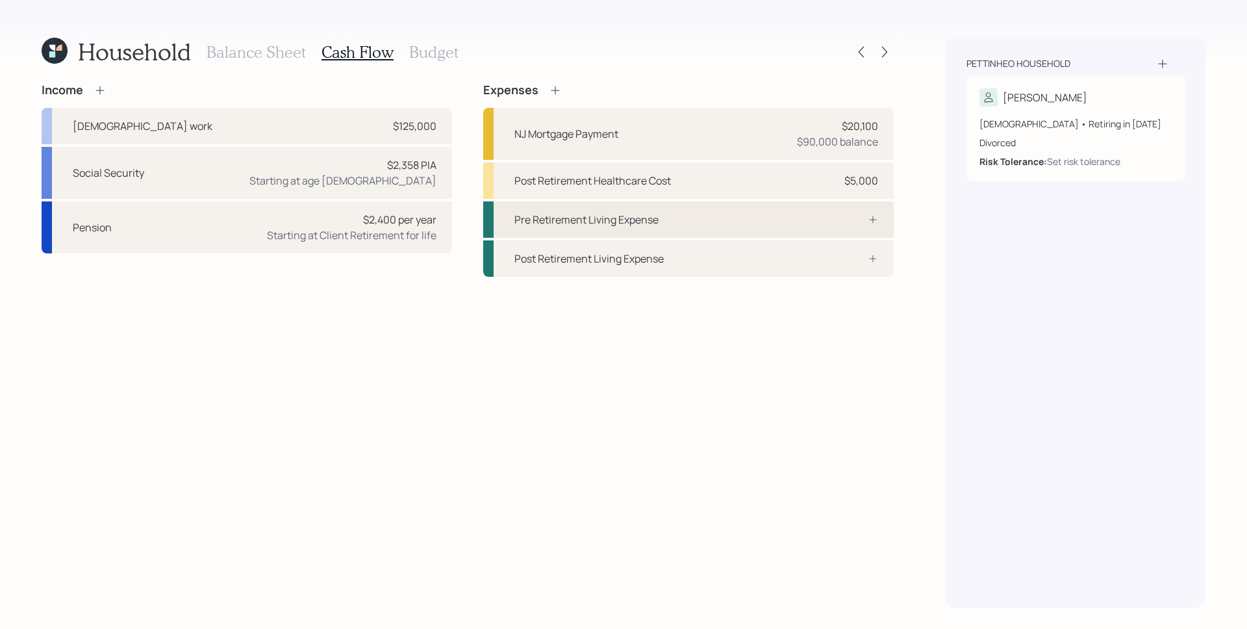
click at [758, 222] on div "Pre Retirement Living Expense" at bounding box center [688, 219] width 411 height 36
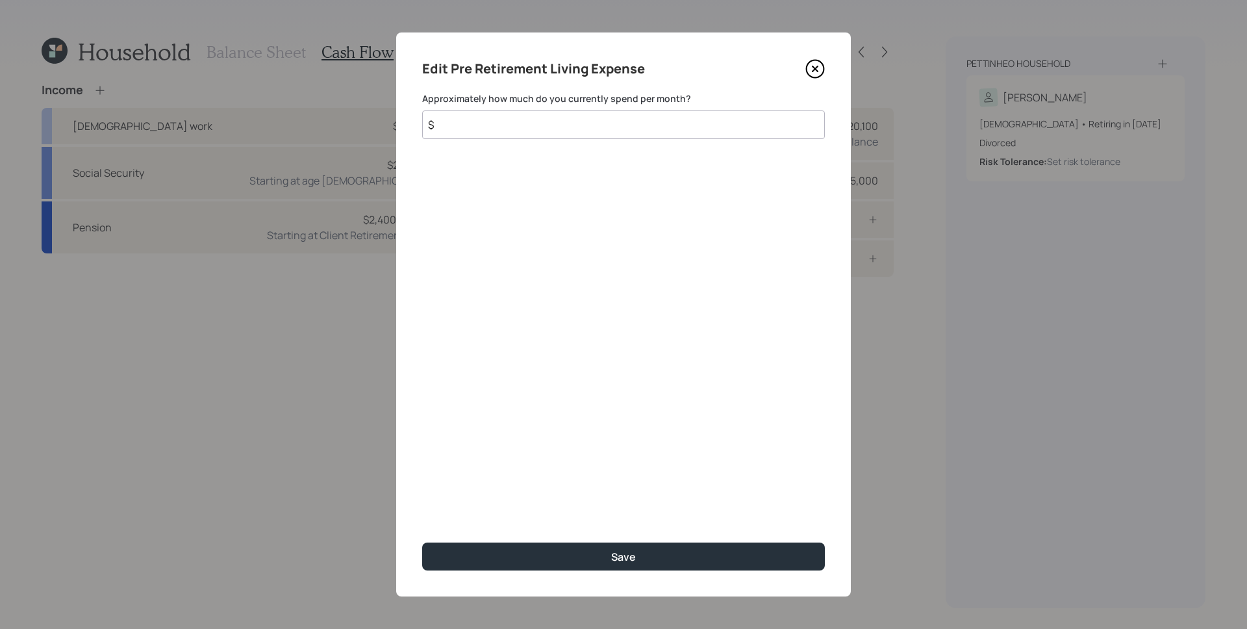
click at [561, 120] on input "$" at bounding box center [623, 124] width 403 height 29
type input "$ 4,000"
click at [602, 402] on div "Edit Pre Retirement Living Expense Approximately how much do you currently spen…" at bounding box center [623, 314] width 455 height 564
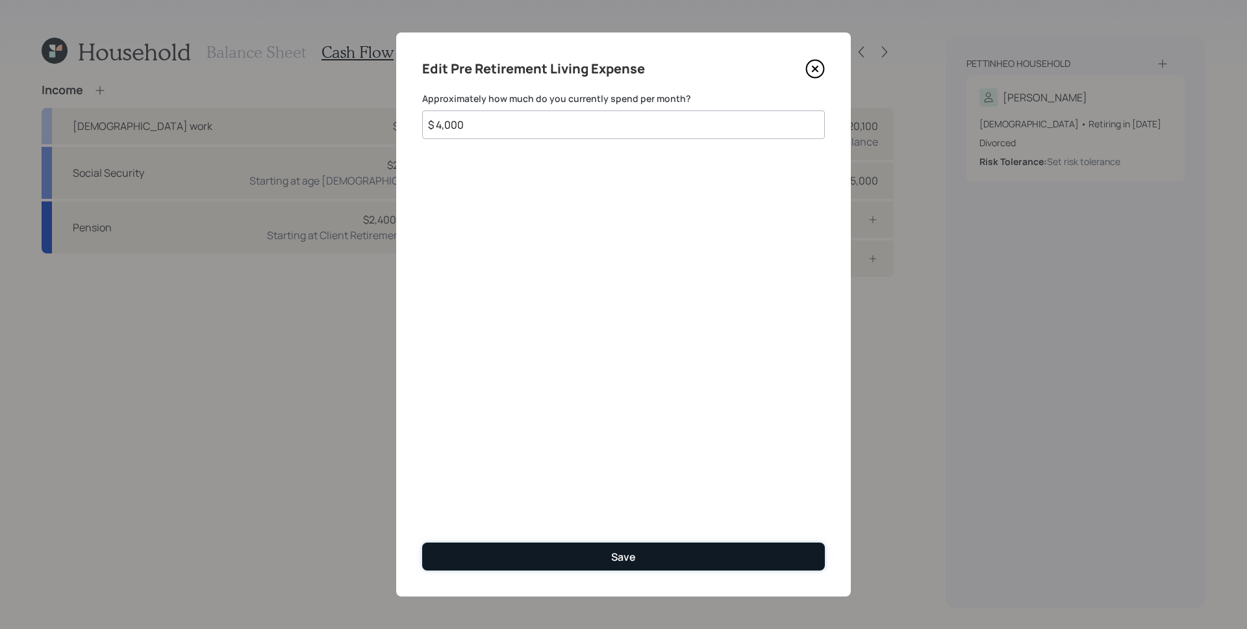
click at [663, 552] on button "Save" at bounding box center [623, 557] width 403 height 28
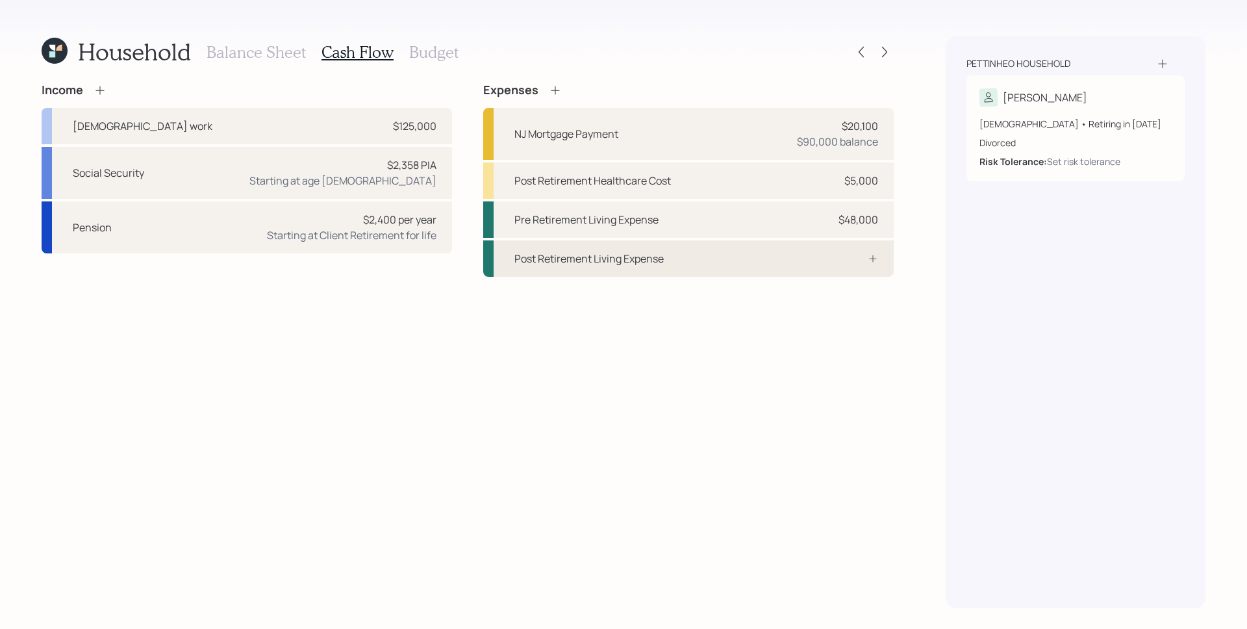
click at [815, 260] on div "Post Retirement Living Expense" at bounding box center [688, 258] width 411 height 36
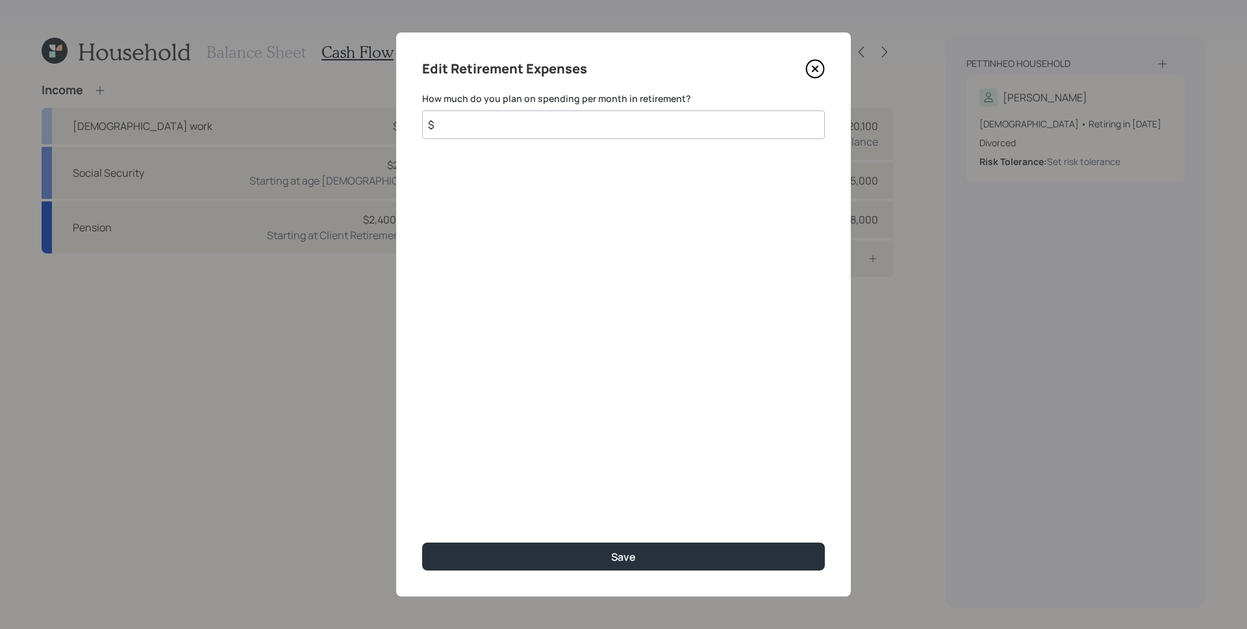
click at [533, 137] on input "$" at bounding box center [623, 124] width 403 height 29
click at [532, 133] on input "$" at bounding box center [623, 124] width 403 height 29
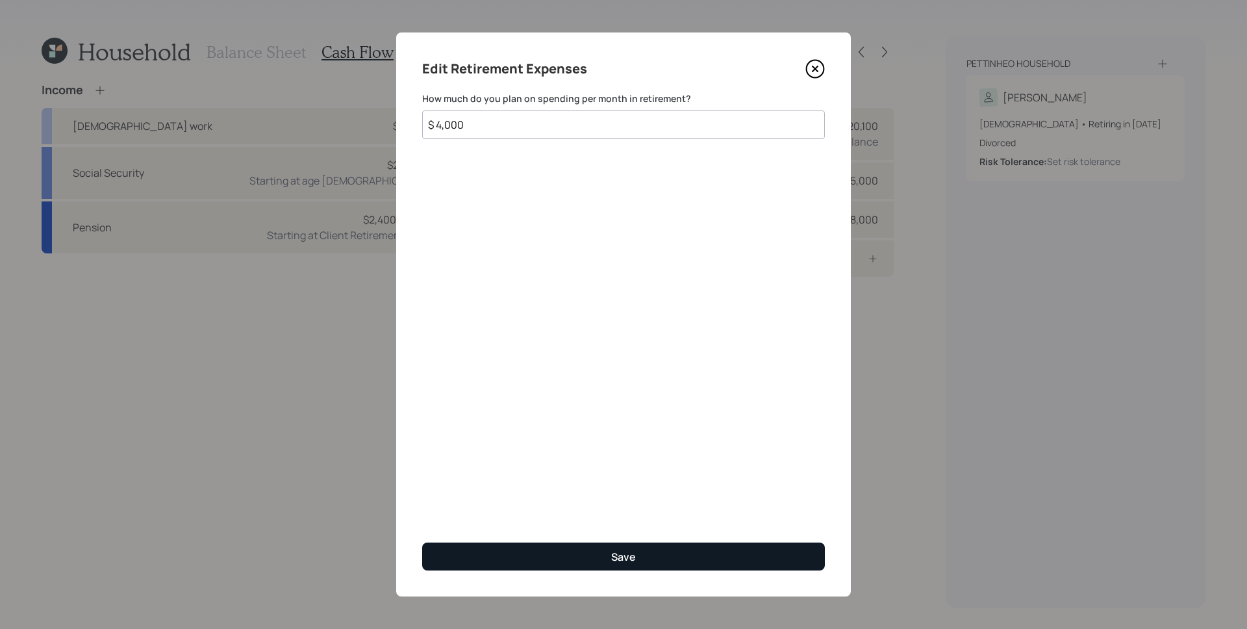
type input "$ 4,000"
click at [678, 566] on button "Save" at bounding box center [623, 557] width 403 height 28
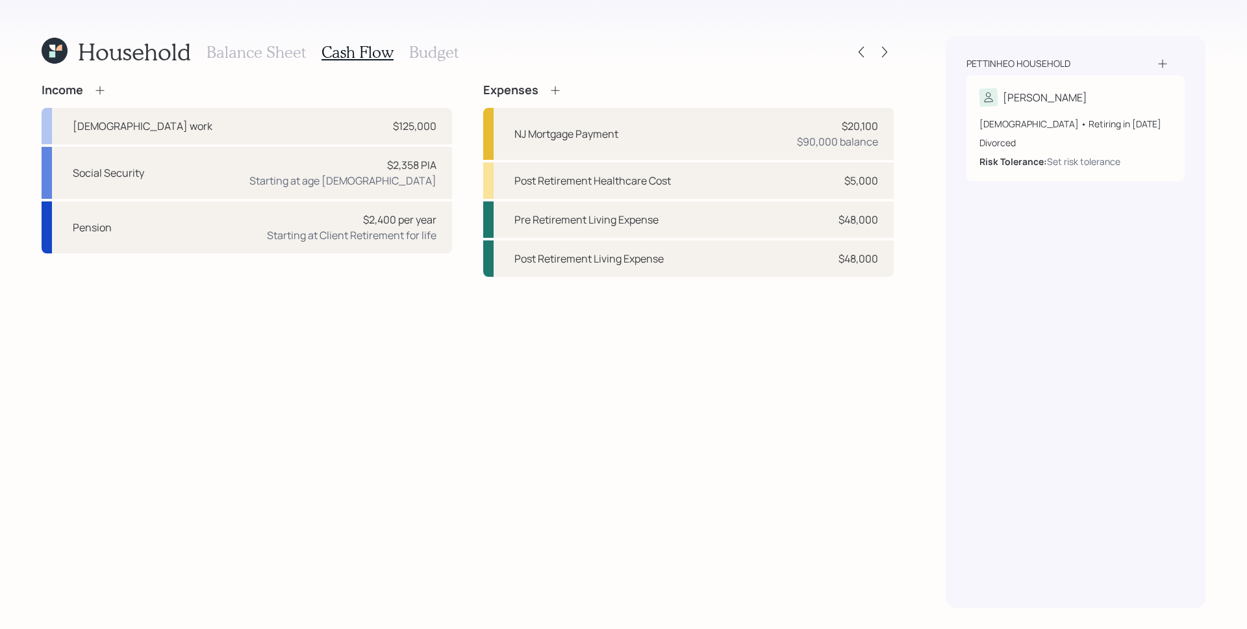
click at [277, 58] on h3 "Balance Sheet" at bounding box center [256, 52] width 99 height 19
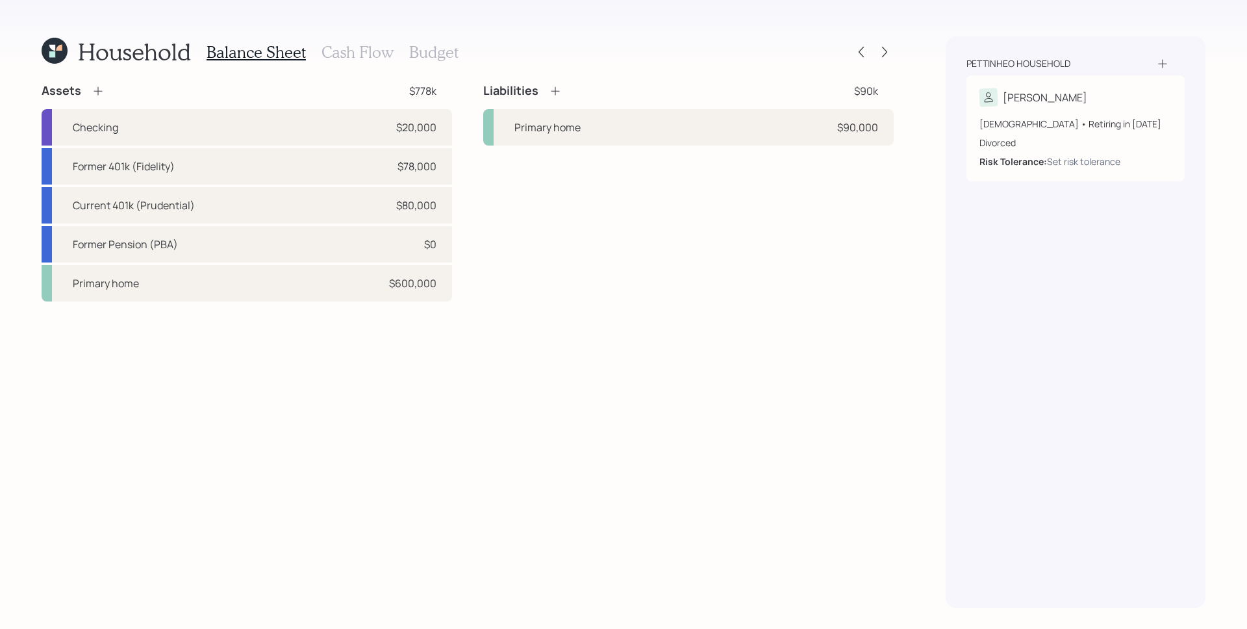
click at [365, 52] on h3 "Cash Flow" at bounding box center [358, 52] width 72 height 19
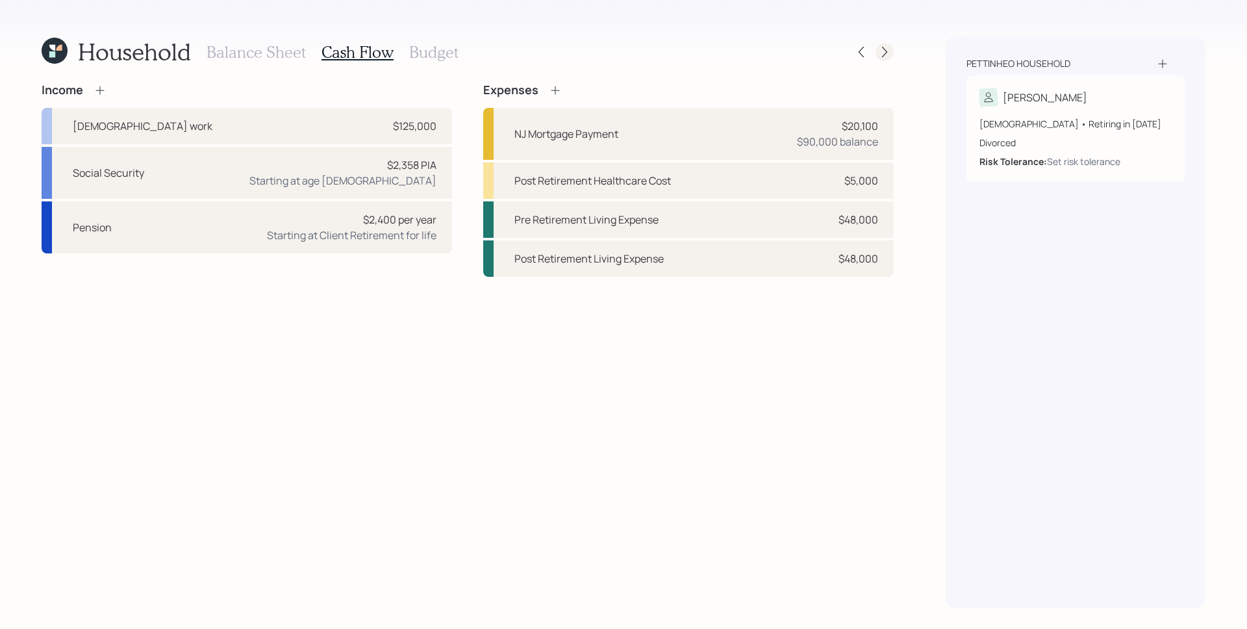
click at [889, 50] on icon at bounding box center [884, 51] width 13 height 13
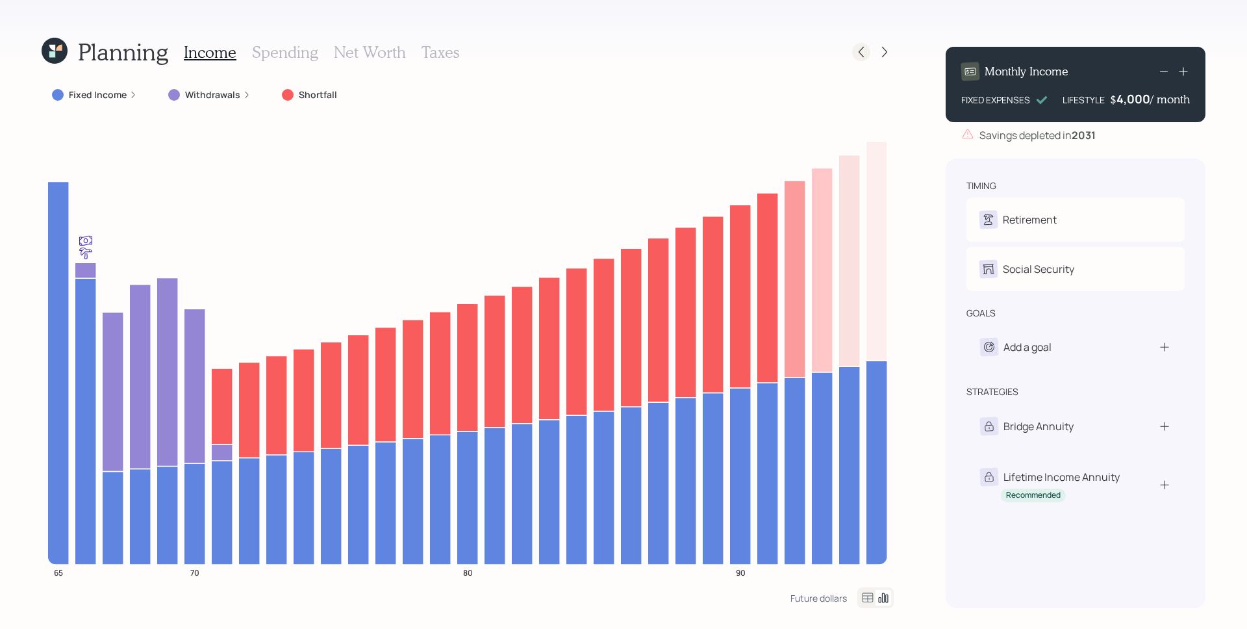
click at [861, 50] on icon at bounding box center [861, 52] width 5 height 11
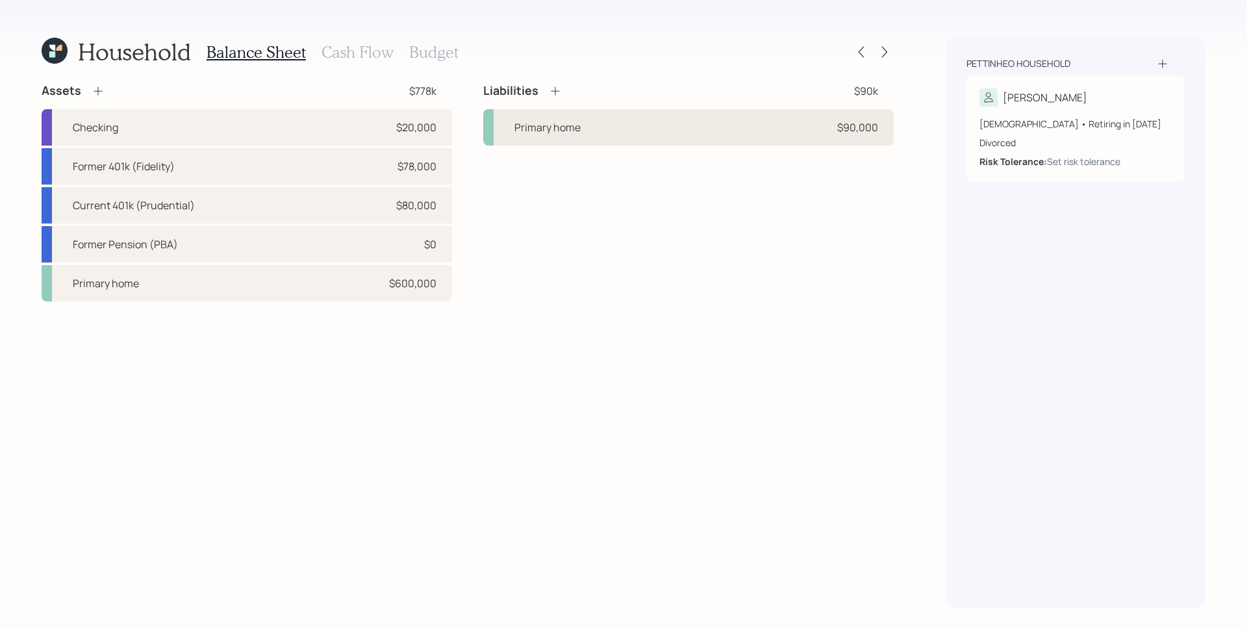
click at [728, 143] on div "Primary home $90,000" at bounding box center [688, 127] width 411 height 36
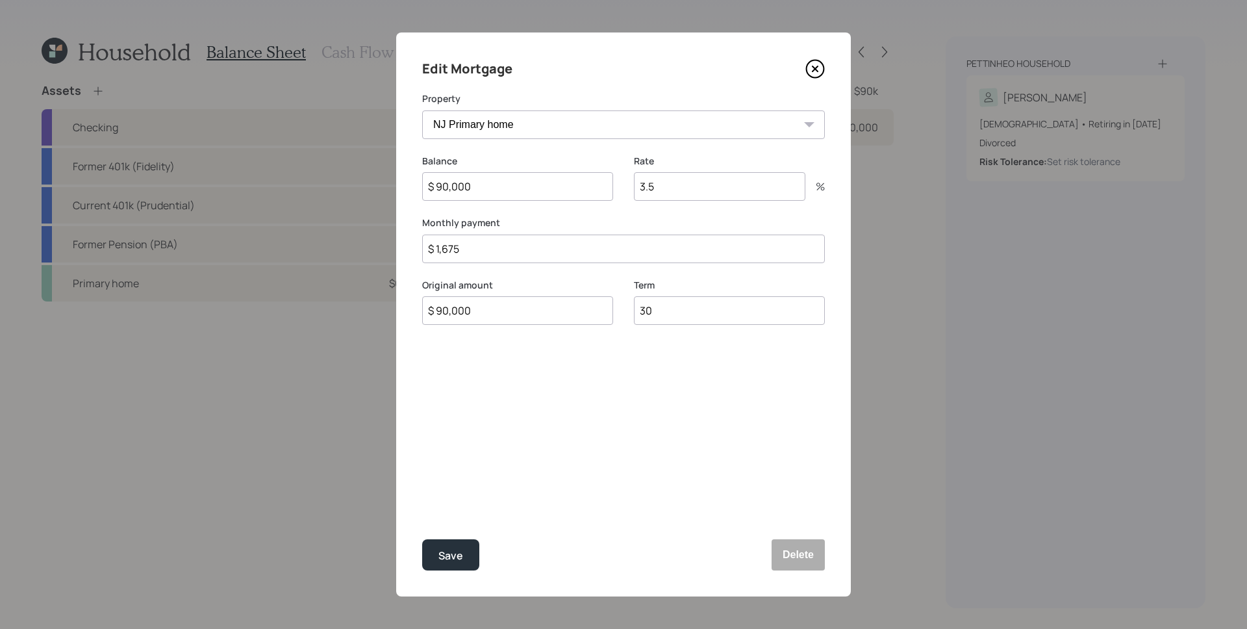
click at [816, 66] on icon at bounding box center [815, 68] width 19 height 19
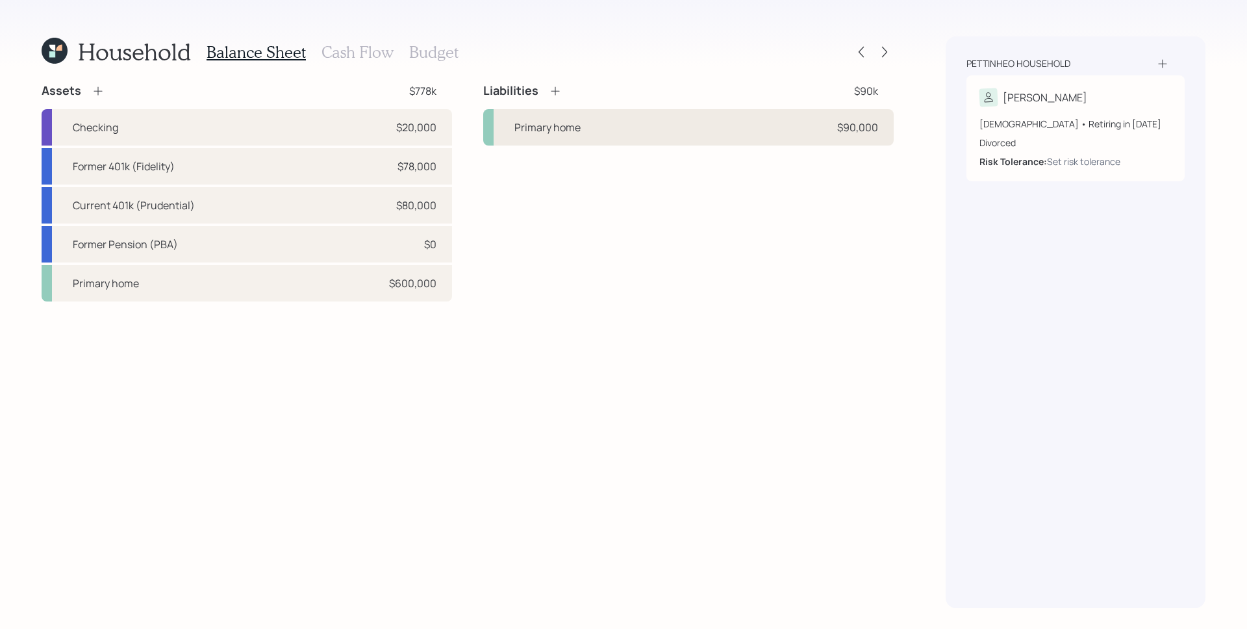
click at [693, 127] on div "Primary home $90,000" at bounding box center [688, 127] width 411 height 36
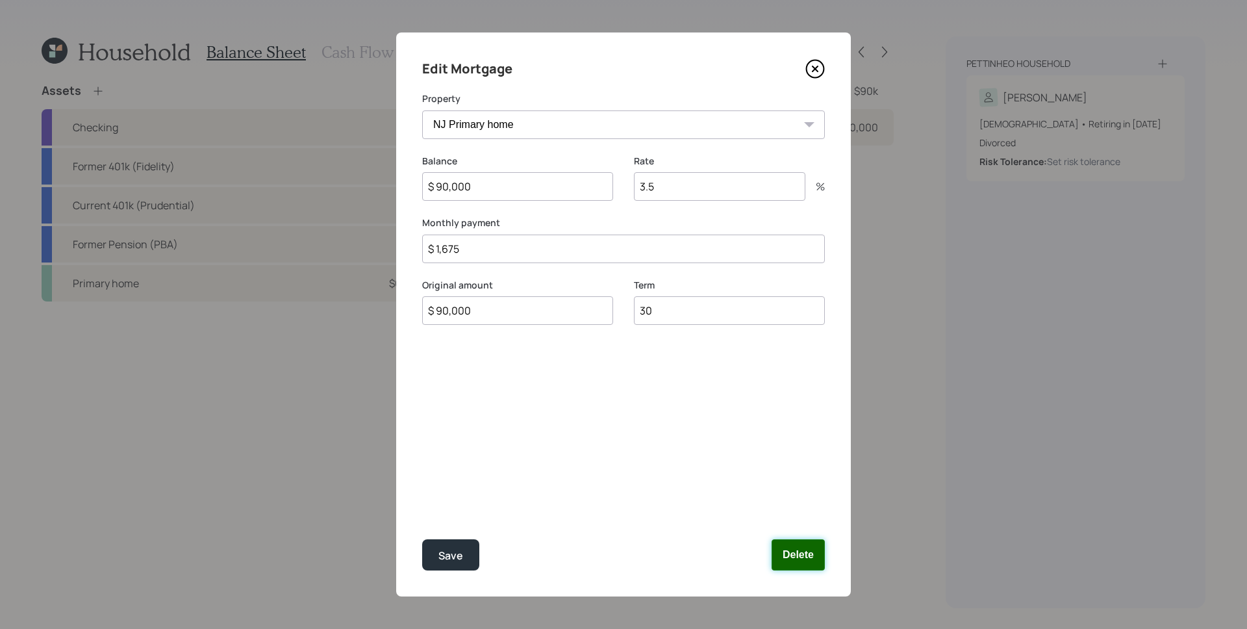
drag, startPoint x: 810, startPoint y: 549, endPoint x: 778, endPoint y: 540, distance: 33.7
click at [810, 549] on button "Delete" at bounding box center [798, 554] width 53 height 31
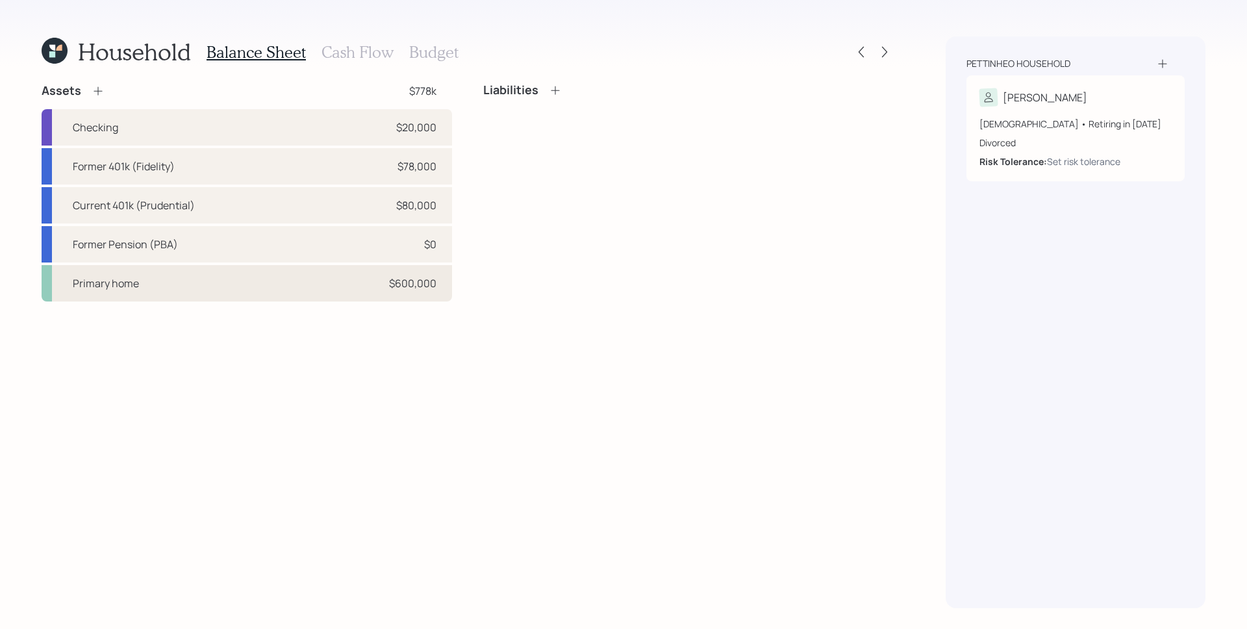
click at [362, 272] on div "Primary home $600,000" at bounding box center [247, 283] width 411 height 36
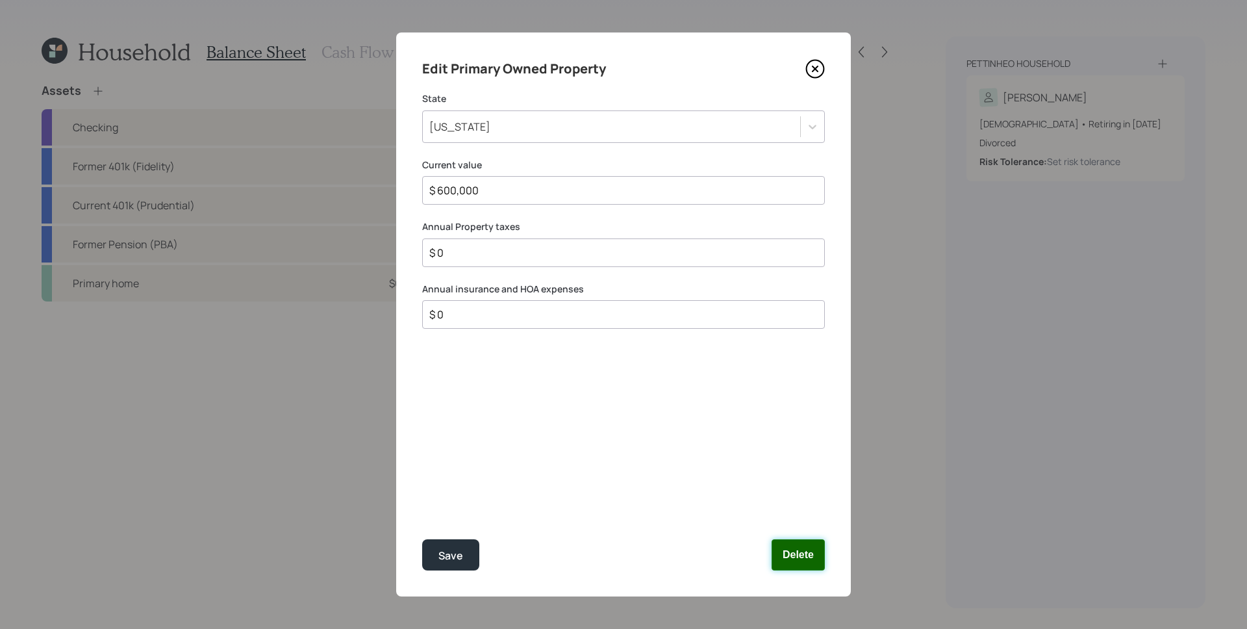
click at [787, 542] on button "Delete" at bounding box center [798, 554] width 53 height 31
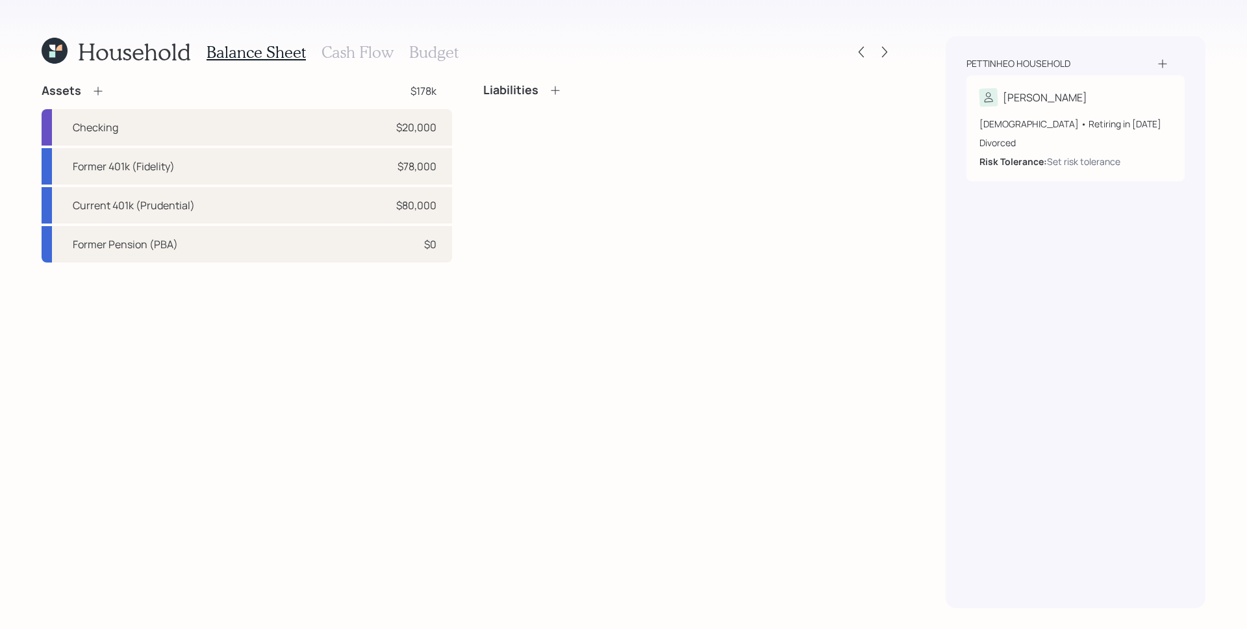
click at [335, 52] on h3 "Cash Flow" at bounding box center [358, 52] width 72 height 19
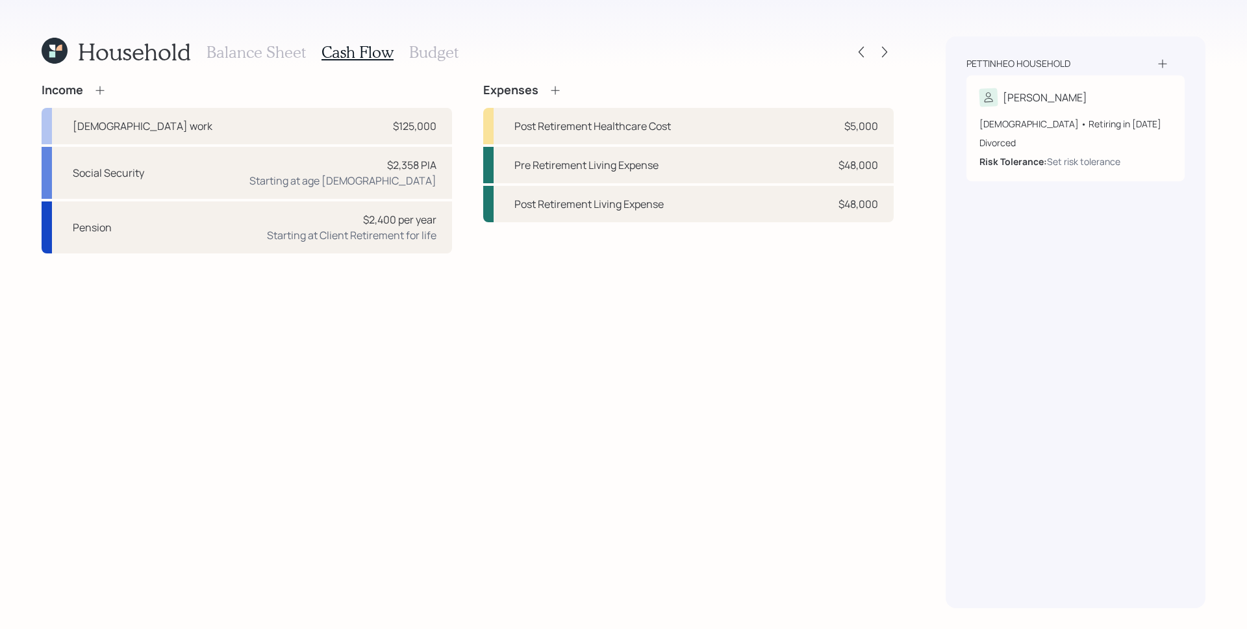
click at [554, 88] on icon at bounding box center [555, 90] width 13 height 13
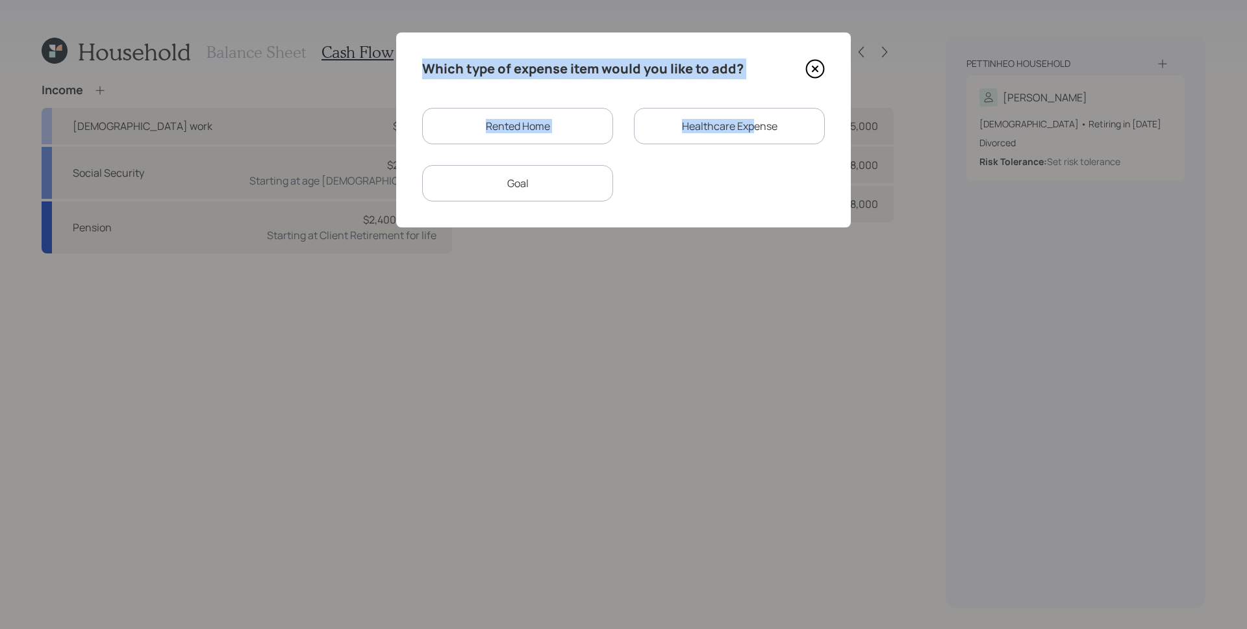
drag, startPoint x: 752, startPoint y: 119, endPoint x: 697, endPoint y: 44, distance: 92.9
click at [697, 44] on div "Which type of expense item would you like to add? Rented Home Healthcare Expens…" at bounding box center [623, 129] width 455 height 195
click at [695, 49] on div "Which type of expense item would you like to add? Rented Home Healthcare Expens…" at bounding box center [623, 129] width 455 height 195
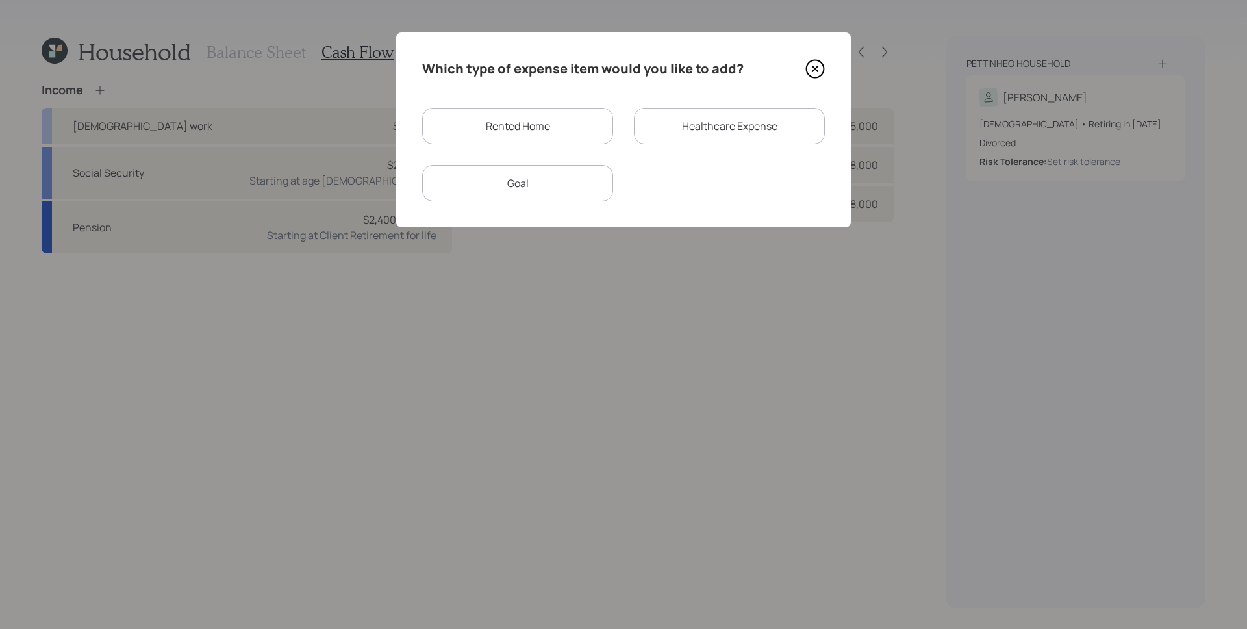
click at [518, 201] on div "Goal" at bounding box center [517, 183] width 191 height 36
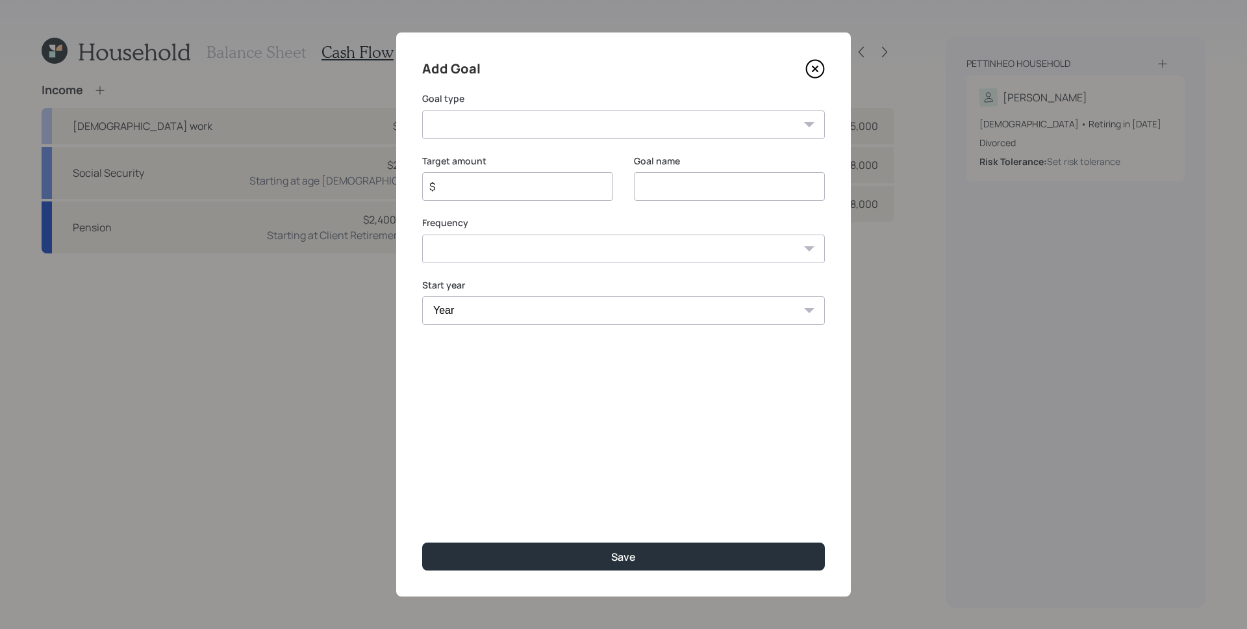
click at [467, 123] on select "Create an emergency fund Donate to charity Purchase a home Make a purchase Supp…" at bounding box center [623, 124] width 403 height 29
select select "other"
click at [422, 110] on select "Create an emergency fund Donate to charity Purchase a home Make a purchase Supp…" at bounding box center [623, 124] width 403 height 29
type input "Other"
click at [507, 190] on input "$" at bounding box center [512, 187] width 169 height 16
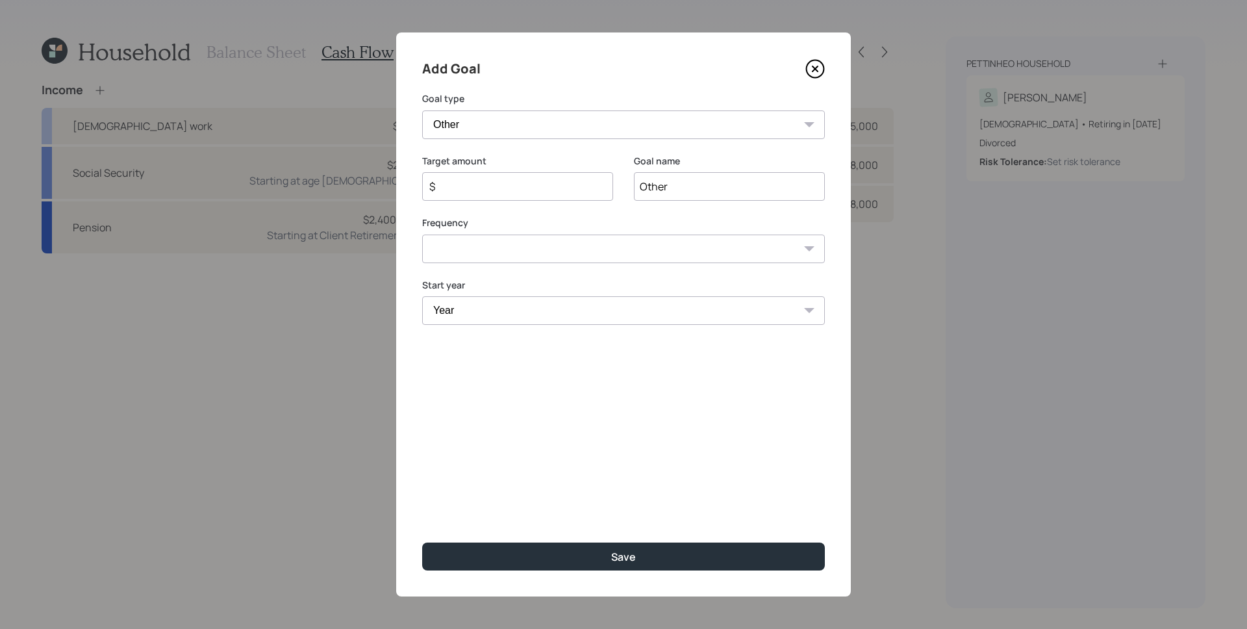
click at [507, 190] on input "$" at bounding box center [512, 187] width 169 height 16
type input "$"
click at [692, 173] on input "Other" at bounding box center [729, 186] width 191 height 29
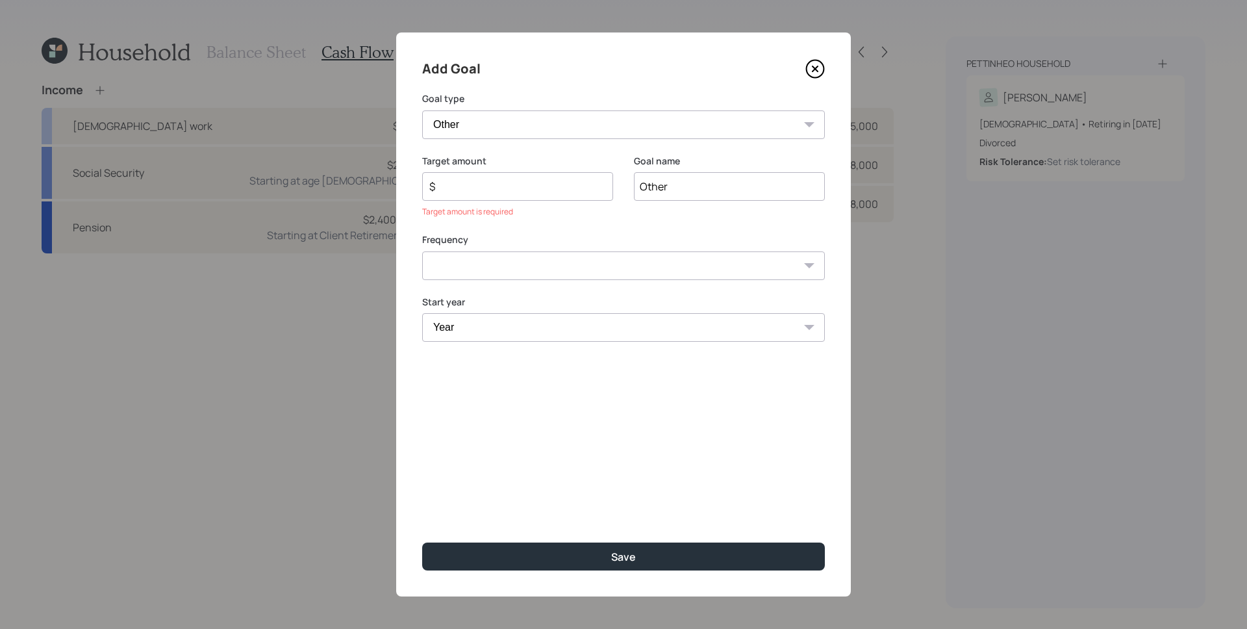
click at [691, 177] on input "Other" at bounding box center [729, 186] width 191 height 29
type input "Mortgage/House"
click at [569, 223] on div "Target amount $ Target amount is required" at bounding box center [517, 194] width 191 height 79
click at [549, 185] on input "$" at bounding box center [512, 187] width 169 height 16
type input "$ 20,100"
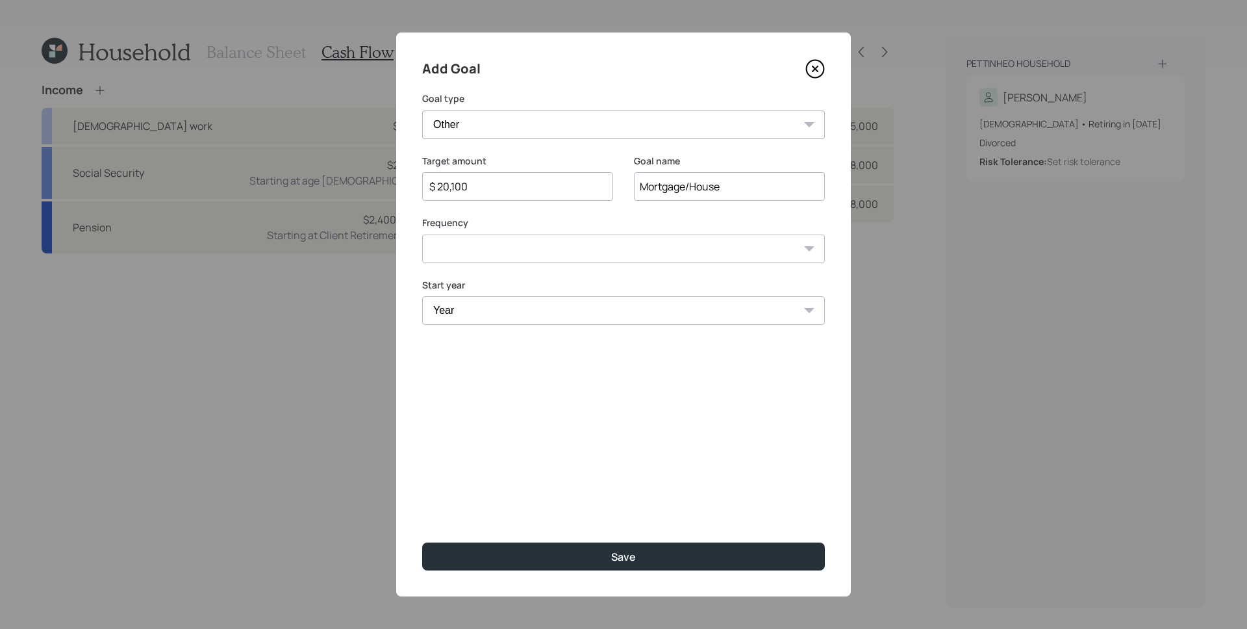
click at [525, 246] on select "One time Every 1 year Every 2 years Every 3 years Every 4 years Every 5 years E…" at bounding box center [623, 249] width 403 height 29
select select "1"
click at [422, 235] on select "One time Every 1 year Every 2 years Every 3 years Every 4 years Every 5 years E…" at bounding box center [623, 249] width 403 height 29
click at [517, 316] on select "Year 2025 2026 2027 2028 2029 2030 2031 2032 2033 2034 2035 2036 2037 2038 2039…" at bounding box center [517, 310] width 191 height 29
select select "2025"
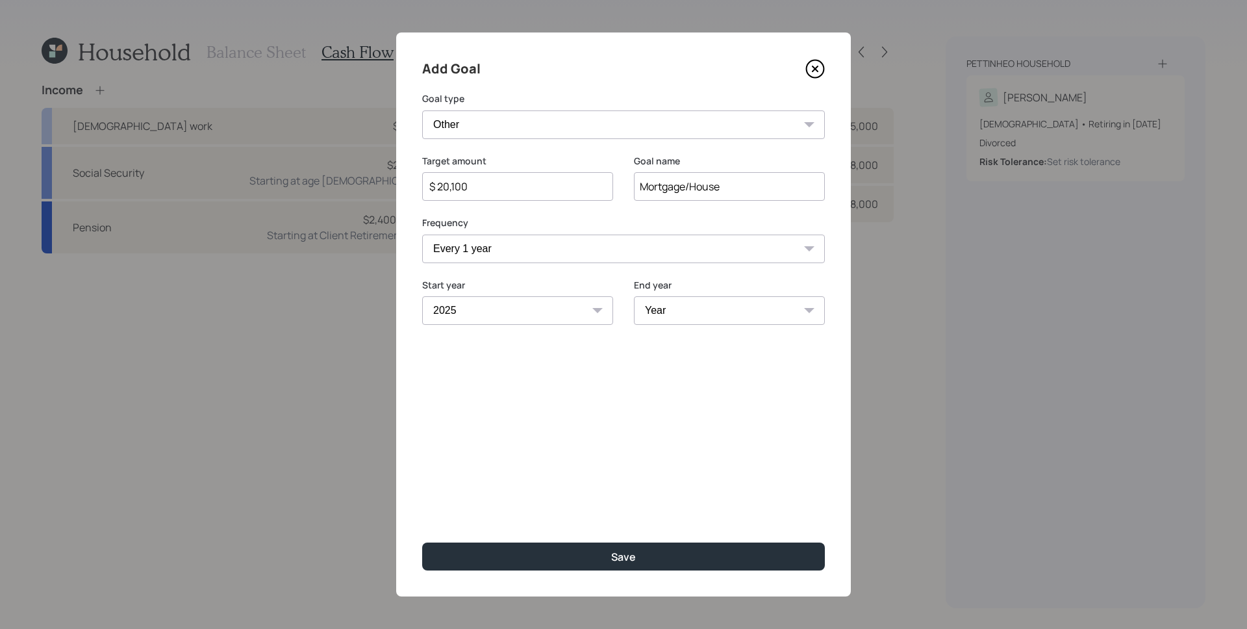
click at [422, 296] on select "Year 2025 2026 2027 2028 2029 2030 2031 2032 2033 2034 2035 2036 2037 2038 2039…" at bounding box center [517, 310] width 191 height 29
click at [678, 302] on select "Year 2025 2026 2027 2028 2029 2030 2031 2032 2033 2034 2035 2036 2037 2038 2039…" at bounding box center [729, 310] width 191 height 29
select select "2026"
click at [634, 296] on select "Year 2025 2026 2027 2028 2029 2030 2031 2032 2033 2034 2035 2036 2037 2038 2039…" at bounding box center [729, 310] width 191 height 29
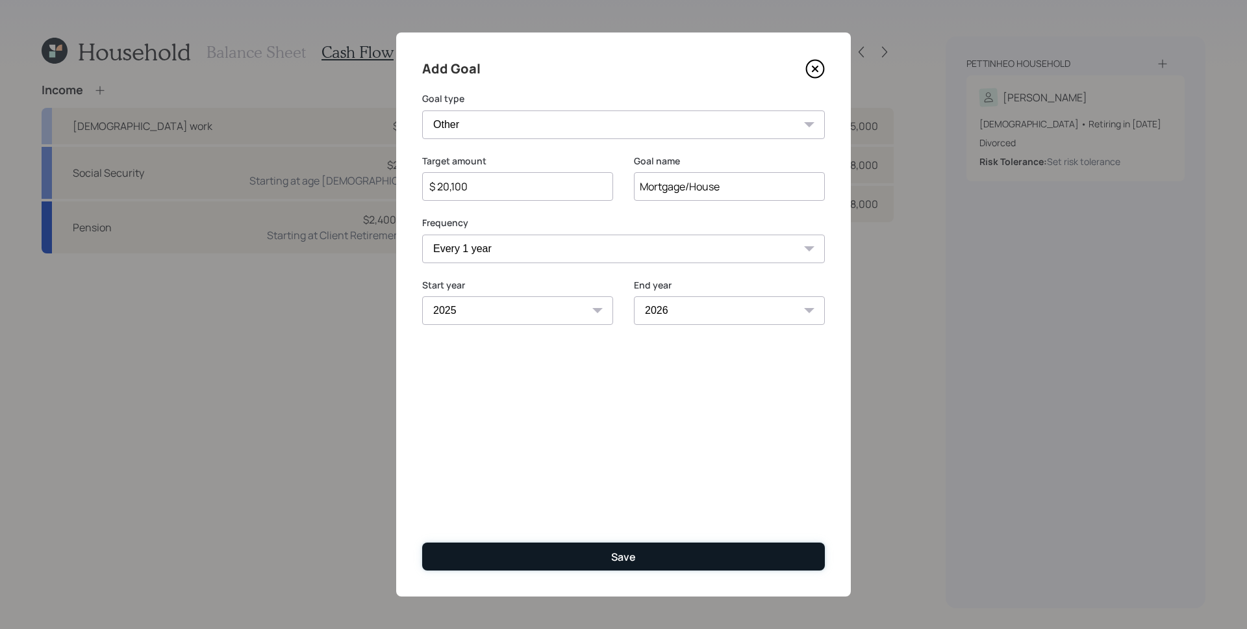
click at [680, 551] on button "Save" at bounding box center [623, 557] width 403 height 28
type input "$"
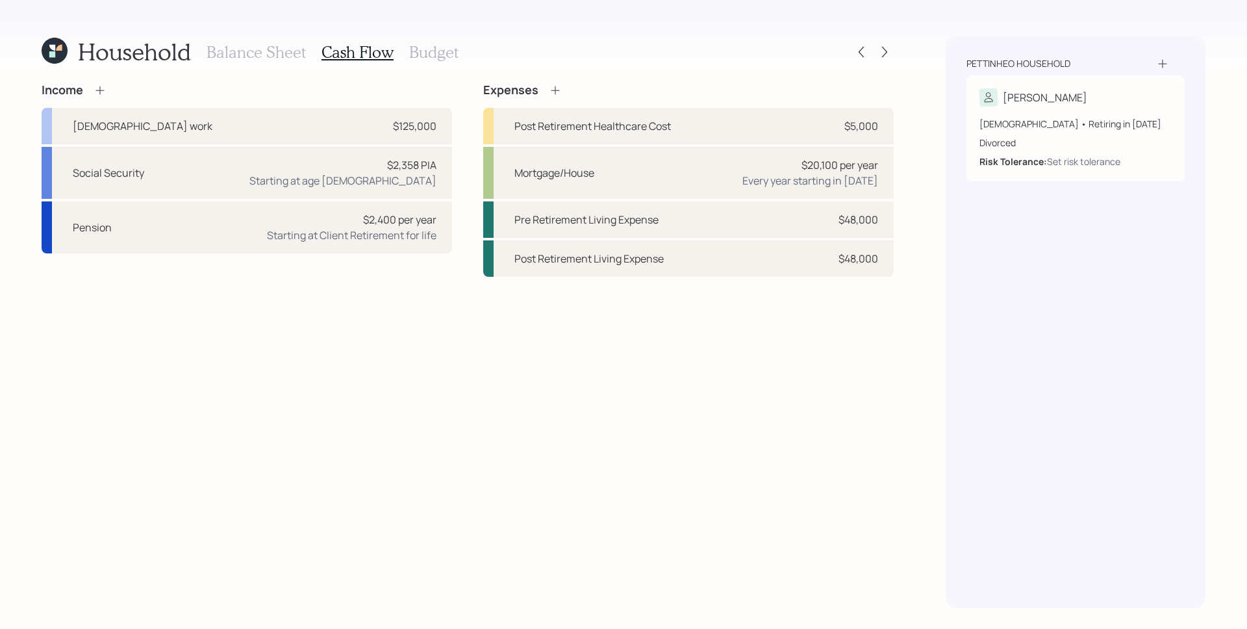
click at [103, 90] on icon at bounding box center [100, 90] width 13 height 13
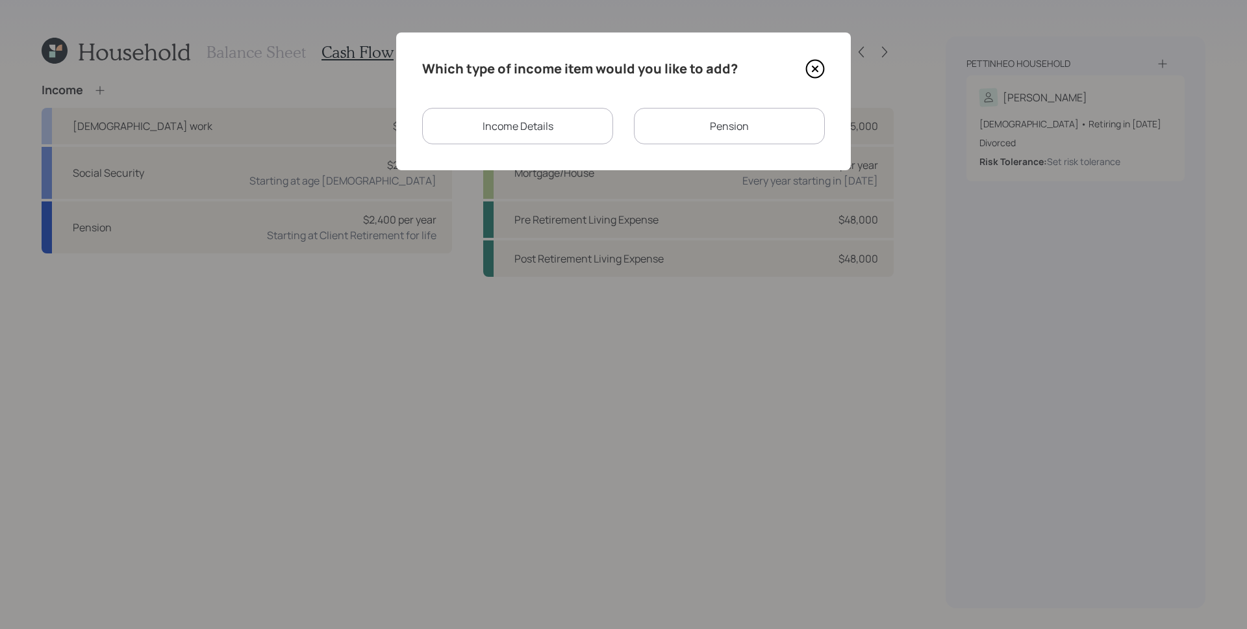
click at [555, 133] on div "Income Details" at bounding box center [517, 126] width 191 height 36
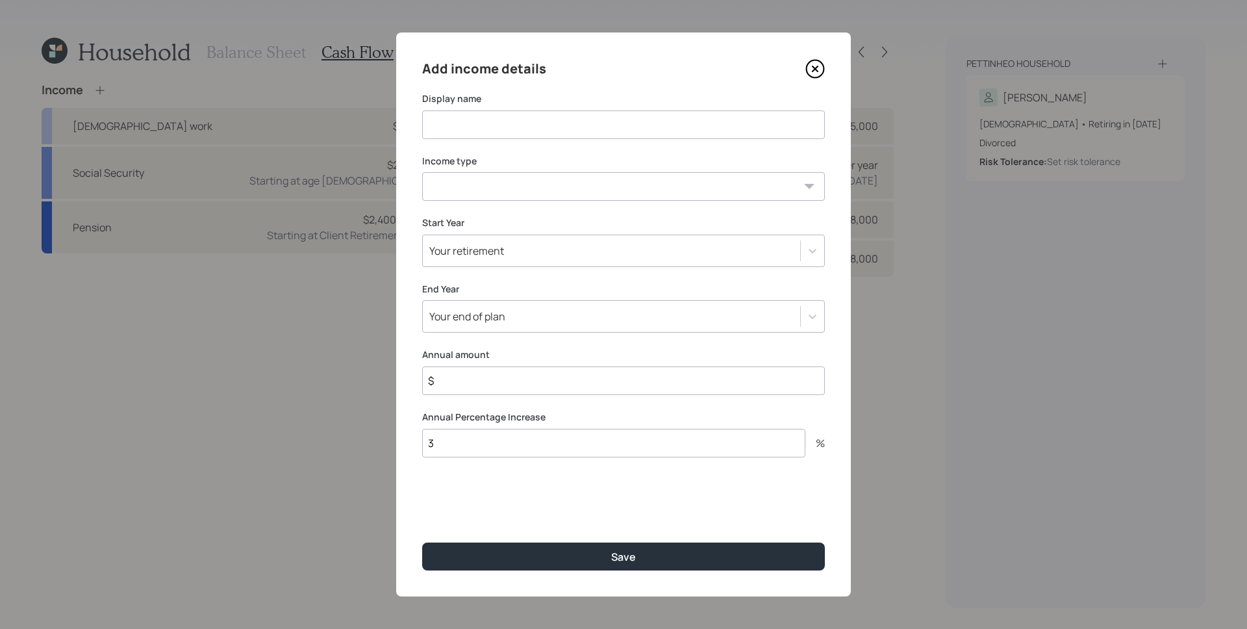
click at [537, 127] on input at bounding box center [623, 124] width 403 height 29
type input "Home Proceeds (Non-Taxable)"
click at [444, 193] on select "Full-time work Part-time work Self employment Other" at bounding box center [623, 186] width 403 height 29
select select "other"
click at [422, 172] on select "Full-time work Part-time work Self employment Other" at bounding box center [623, 186] width 403 height 29
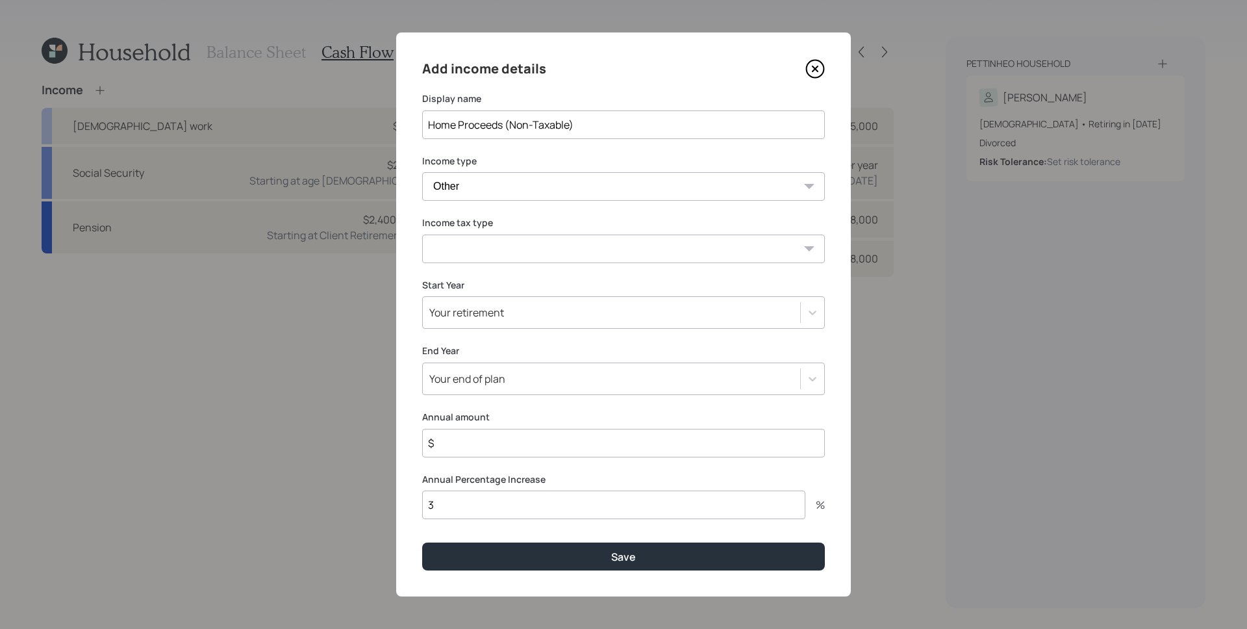
click at [489, 248] on select "Tax-free Earned Self Employment Alimony Royalties Pension / Annuity Interest Di…" at bounding box center [623, 249] width 403 height 29
select select "tax_free"
click at [422, 235] on select "Tax-free Earned Self Employment Alimony Royalties Pension / Annuity Interest Di…" at bounding box center [623, 249] width 403 height 29
click at [551, 312] on div "Your retirement" at bounding box center [611, 312] width 377 height 22
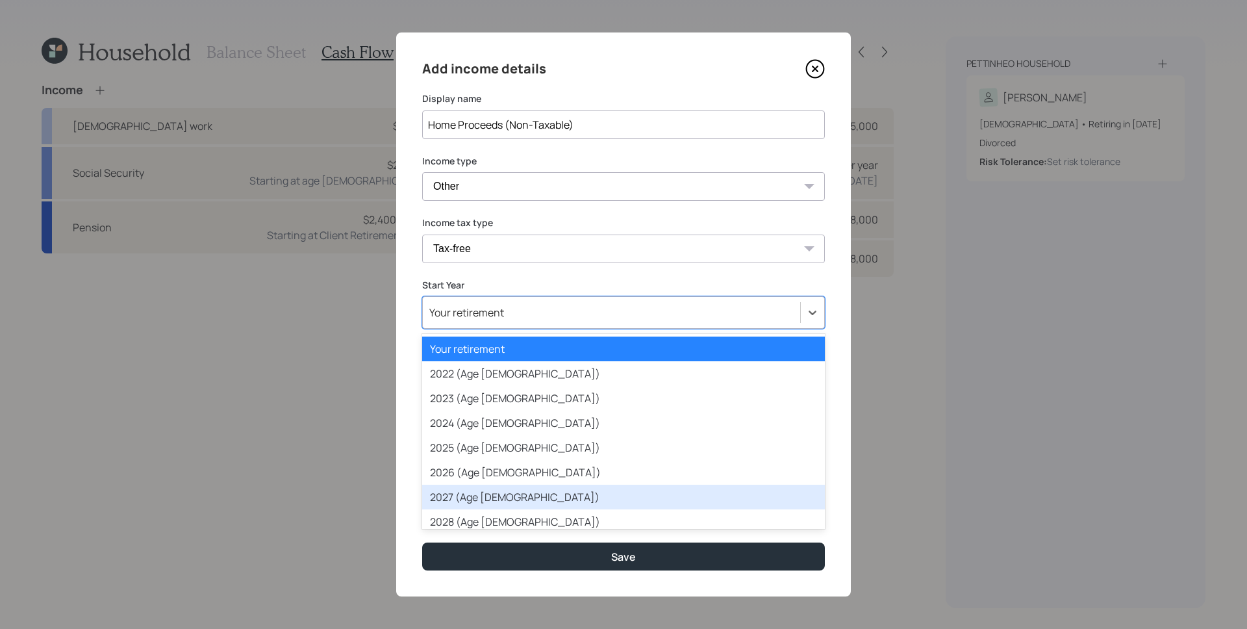
click at [498, 490] on div "2027 (Age 66)" at bounding box center [623, 497] width 403 height 25
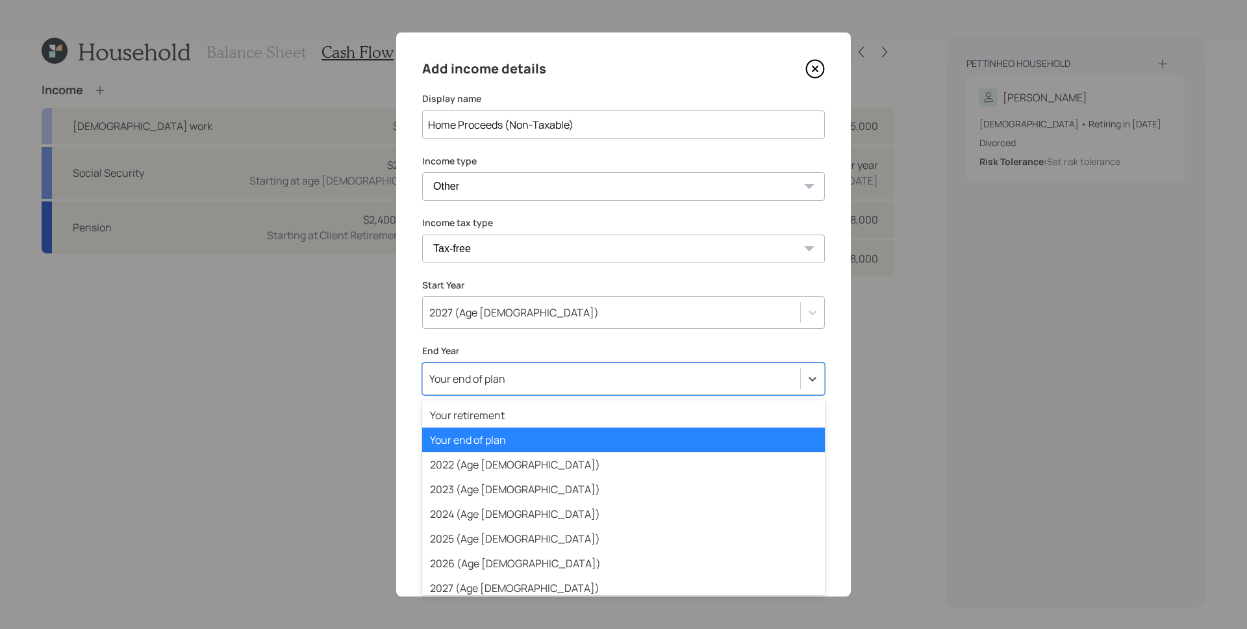
click at [457, 377] on div "Your end of plan" at bounding box center [467, 379] width 76 height 14
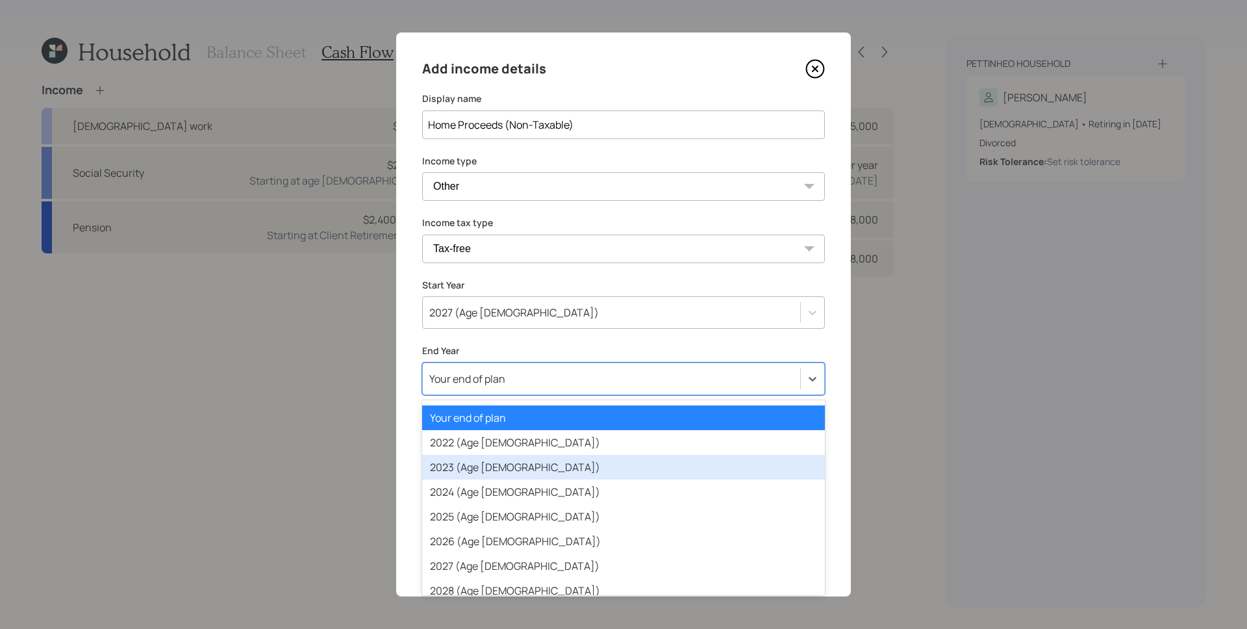
scroll to position [26, 0]
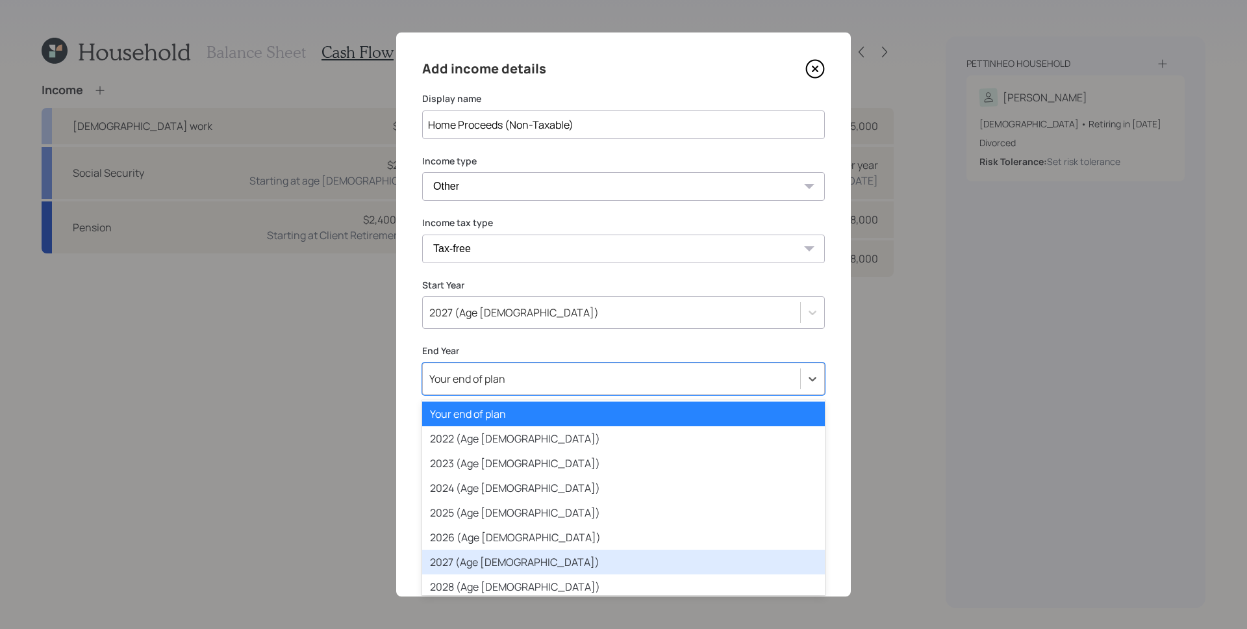
click at [506, 555] on div "2027 (Age 66)" at bounding box center [623, 562] width 403 height 25
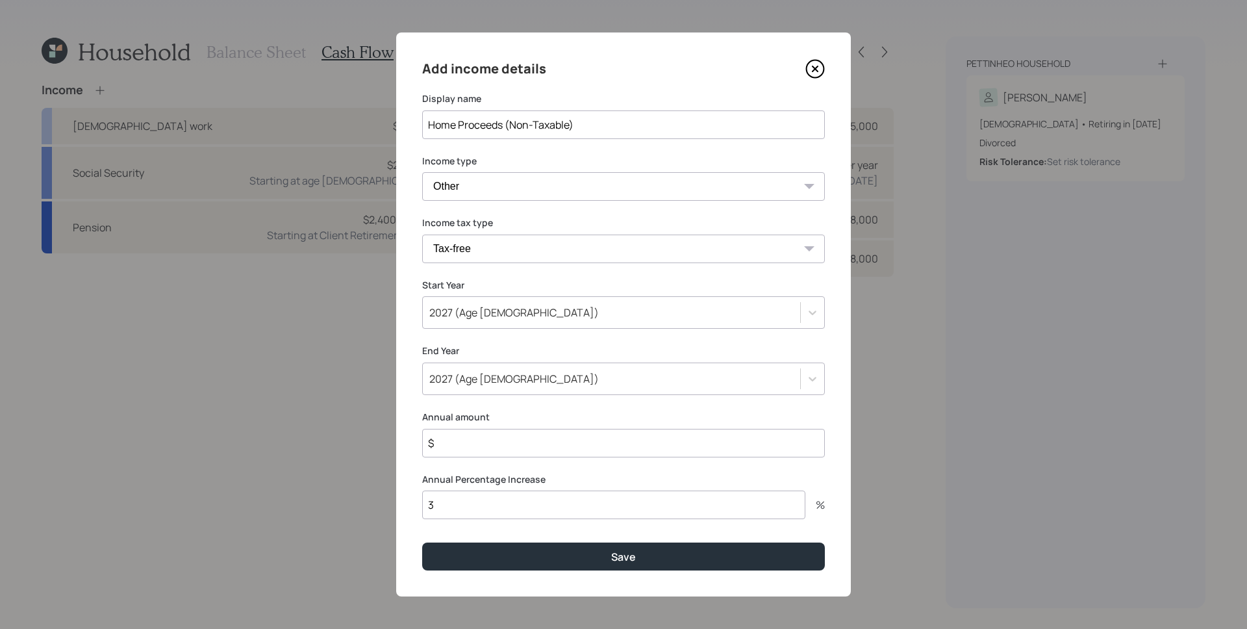
click at [485, 429] on input "$" at bounding box center [623, 443] width 403 height 29
click at [494, 444] on input "$" at bounding box center [623, 443] width 403 height 29
type input "$ 250,000"
click at [464, 511] on input "3" at bounding box center [613, 505] width 383 height 29
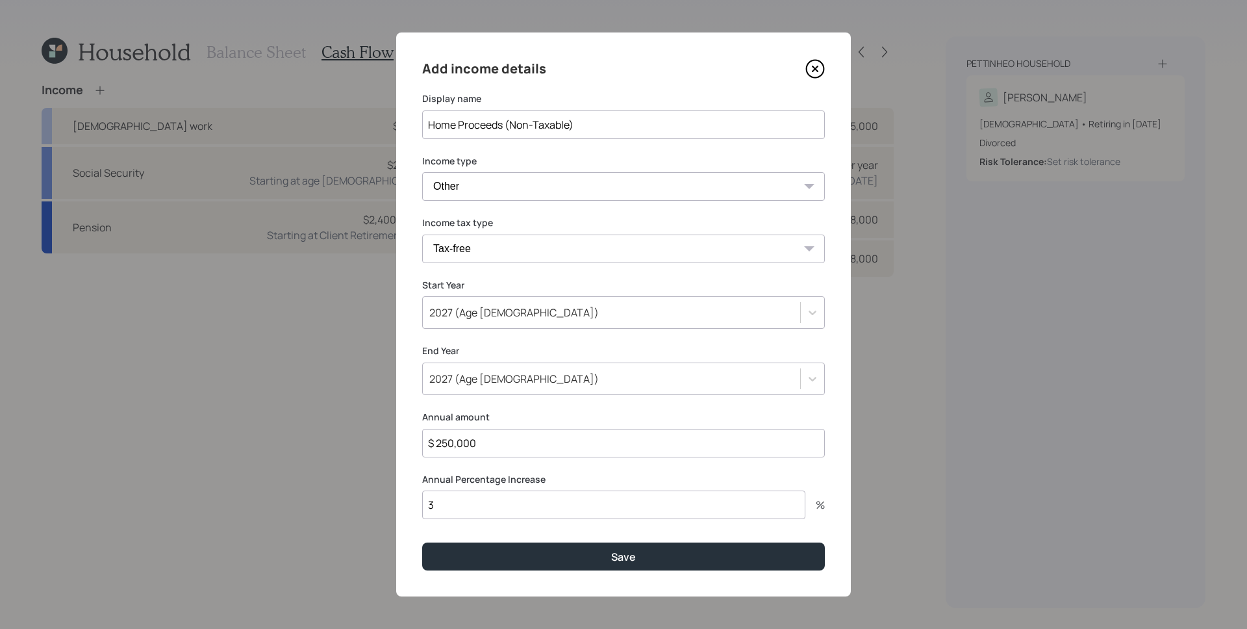
click at [464, 511] on input "3" at bounding box center [613, 505] width 383 height 29
type input "0"
click at [422, 543] on button "Save" at bounding box center [623, 557] width 403 height 28
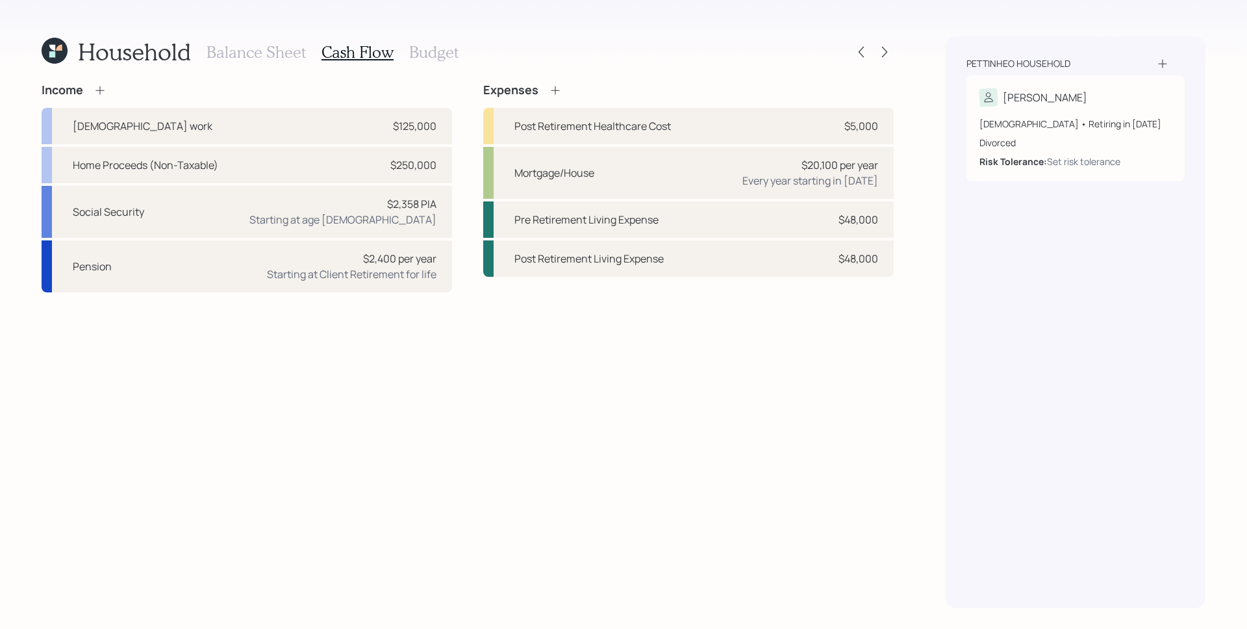
click at [110, 92] on div "Income" at bounding box center [247, 90] width 411 height 14
click at [95, 88] on icon at bounding box center [100, 90] width 13 height 13
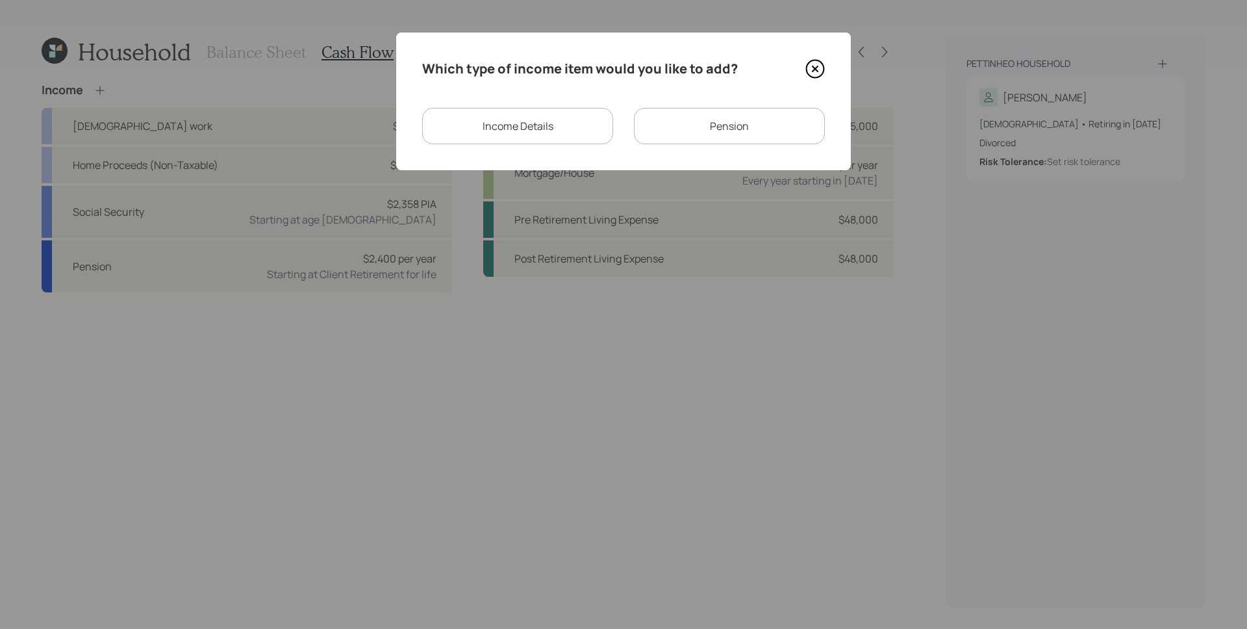
click at [528, 135] on div "Income Details" at bounding box center [517, 126] width 191 height 36
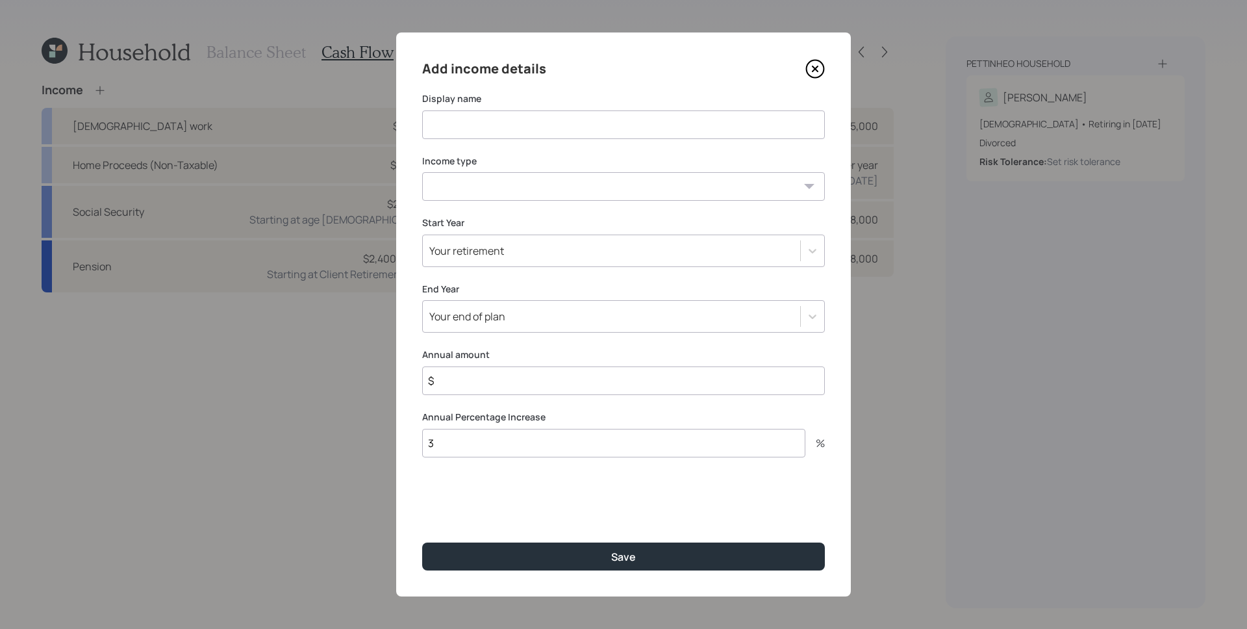
click at [528, 136] on input at bounding box center [623, 124] width 403 height 29
type input "C"
type input "Home Proceeds (Taxable)"
click at [516, 190] on select "Full-time work Part-time work Self employment Other" at bounding box center [623, 186] width 403 height 29
select select "other"
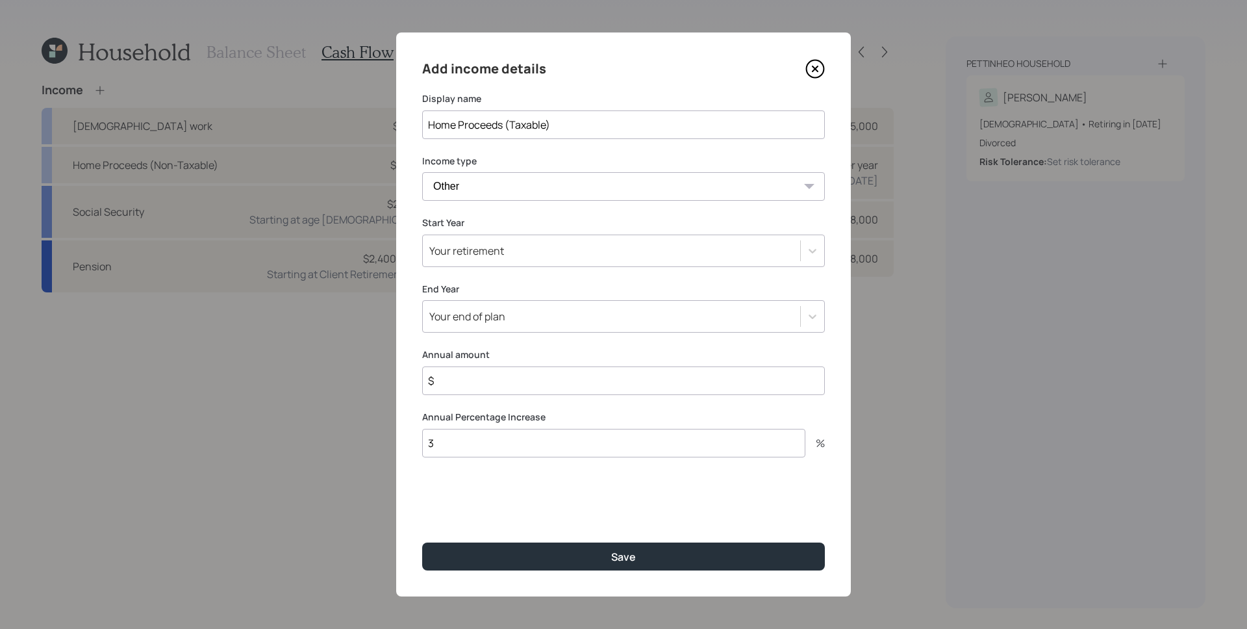
click at [422, 172] on select "Full-time work Part-time work Self employment Other" at bounding box center [623, 186] width 403 height 29
click at [507, 259] on select "Tax-free Earned Self Employment Alimony Royalties Pension / Annuity Interest Di…" at bounding box center [623, 249] width 403 height 29
select select "long_term_gain"
click at [422, 235] on select "Tax-free Earned Self Employment Alimony Royalties Pension / Annuity Interest Di…" at bounding box center [623, 249] width 403 height 29
click at [461, 290] on label "Start Year" at bounding box center [623, 285] width 403 height 13
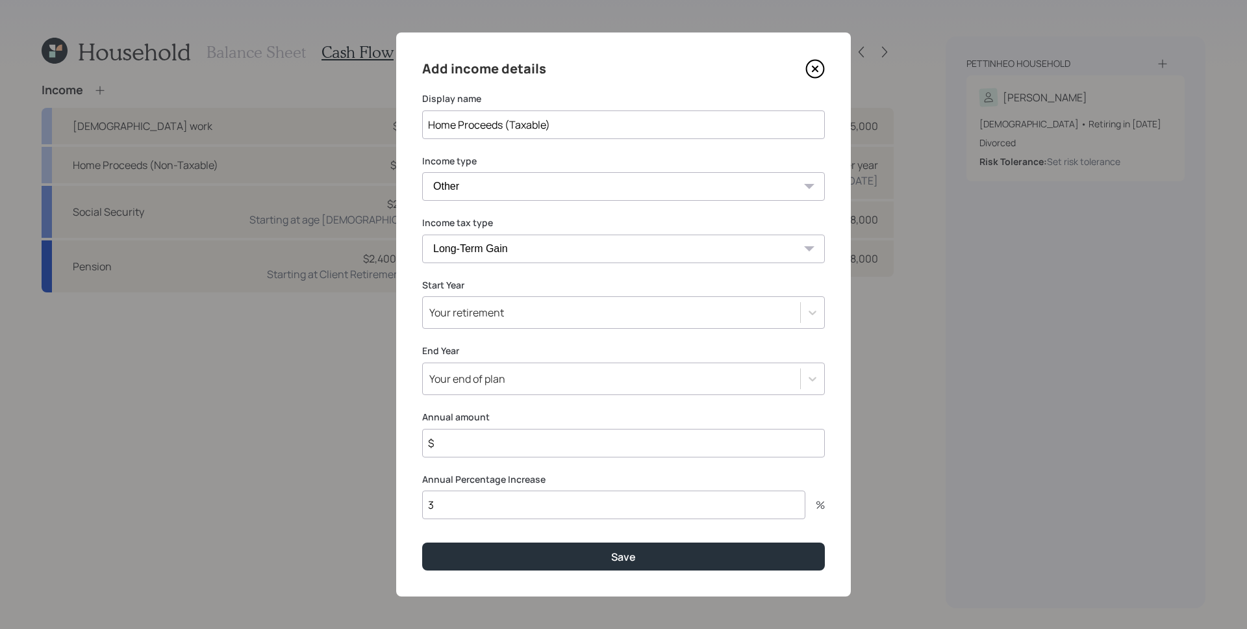
click at [469, 308] on div "Your retirement" at bounding box center [466, 312] width 75 height 14
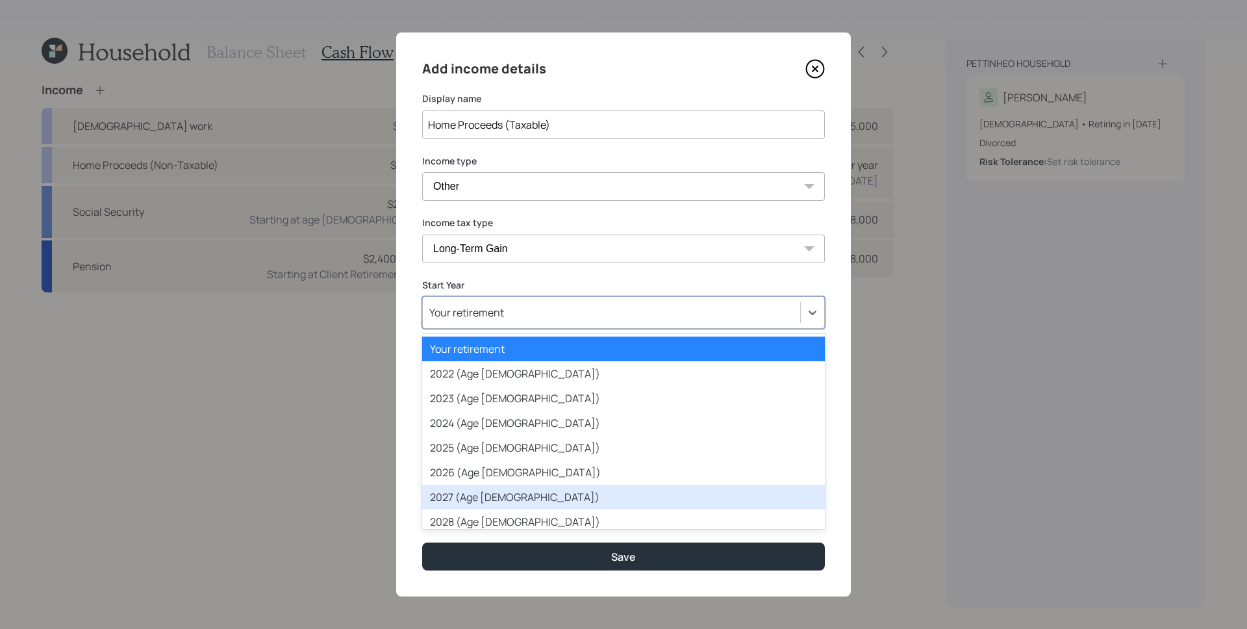
click at [512, 487] on div "2027 (Age 66)" at bounding box center [623, 497] width 403 height 25
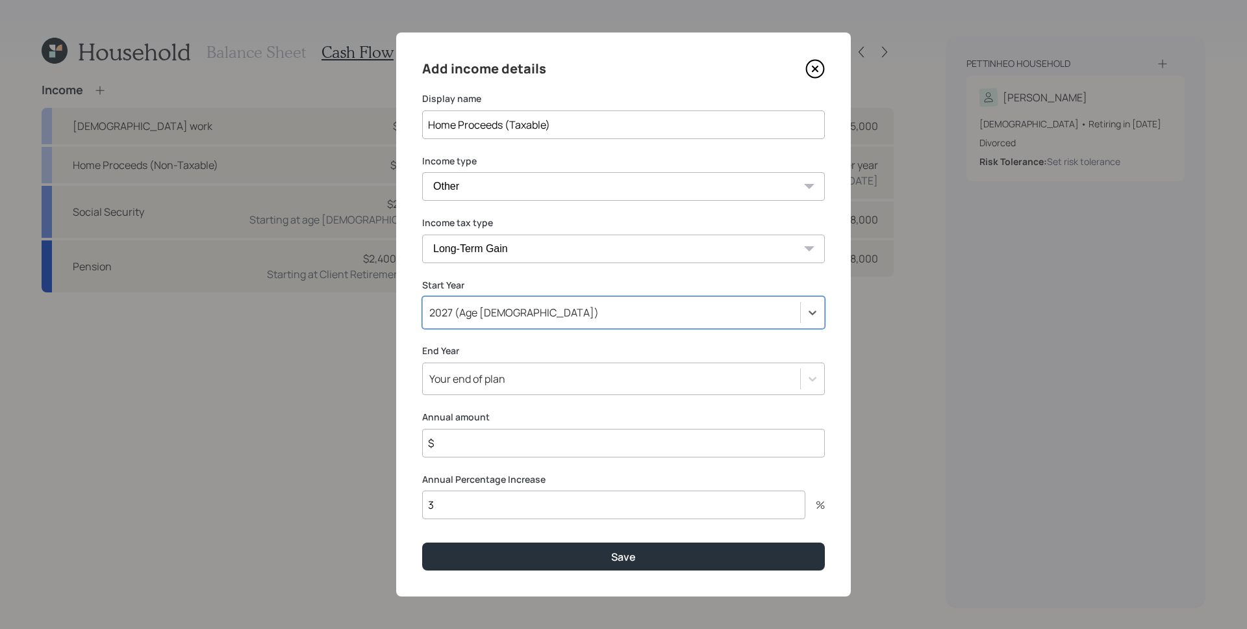
drag, startPoint x: 495, startPoint y: 383, endPoint x: 498, endPoint y: 398, distance: 15.2
click at [495, 383] on div "Your end of plan" at bounding box center [467, 379] width 76 height 14
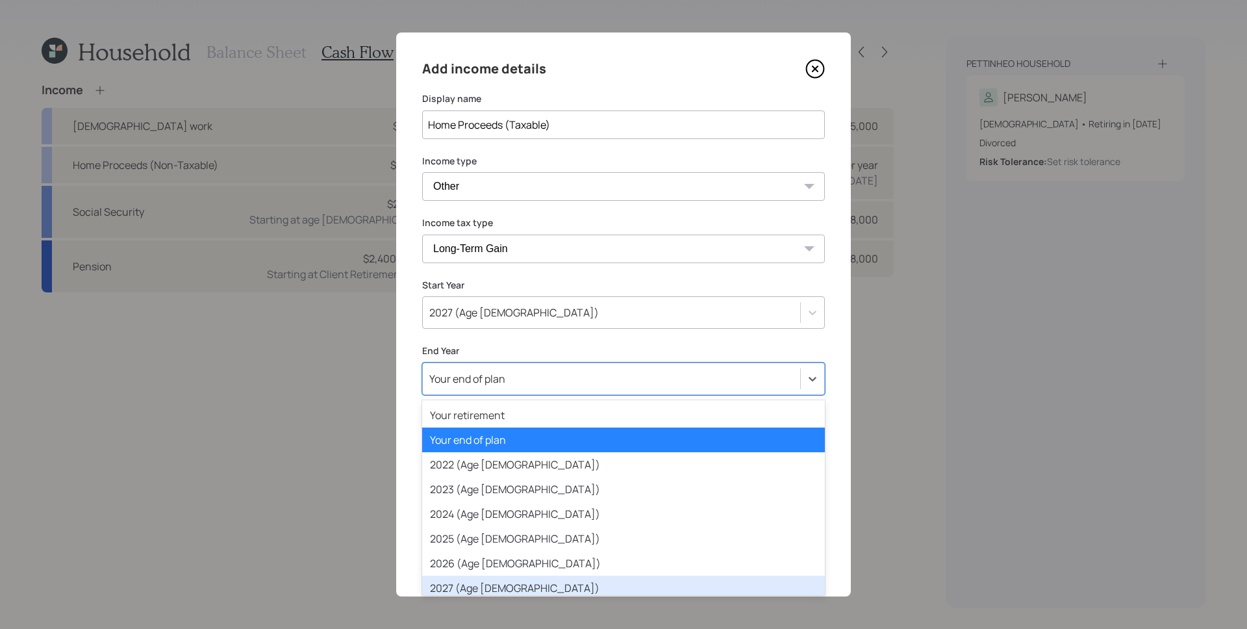
click at [488, 580] on div "2027 (Age 66)" at bounding box center [623, 588] width 403 height 25
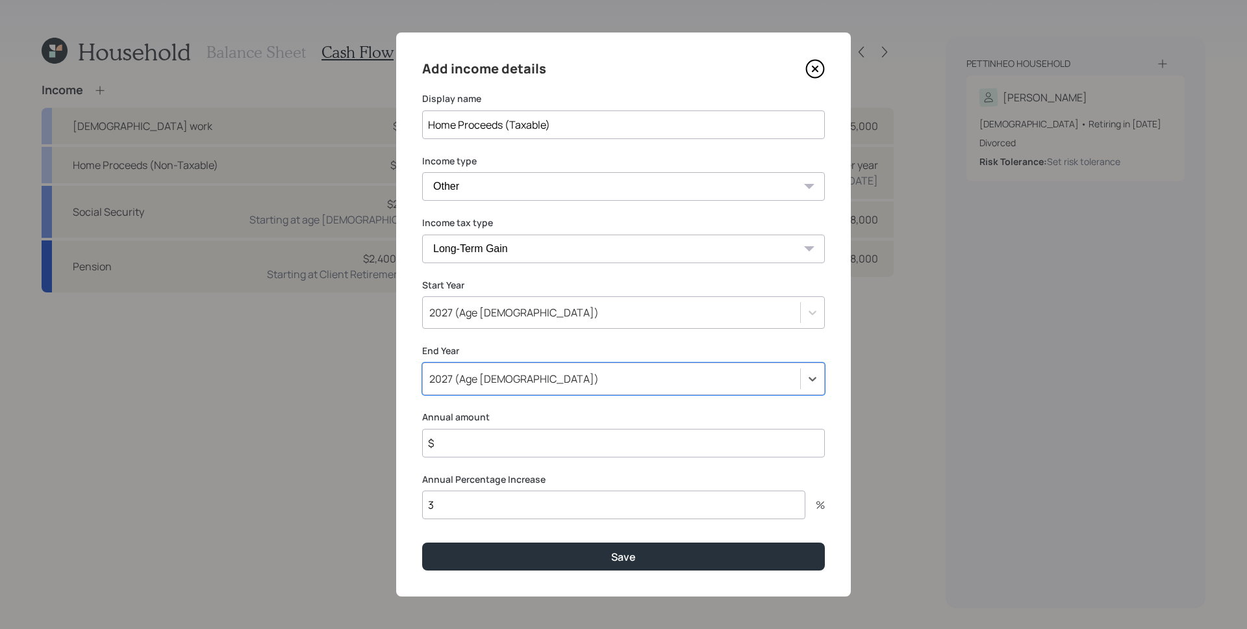
click at [491, 444] on input "$" at bounding box center [623, 443] width 403 height 29
type input "$ 25,000"
type input "0"
click at [422, 543] on button "Save" at bounding box center [623, 557] width 403 height 28
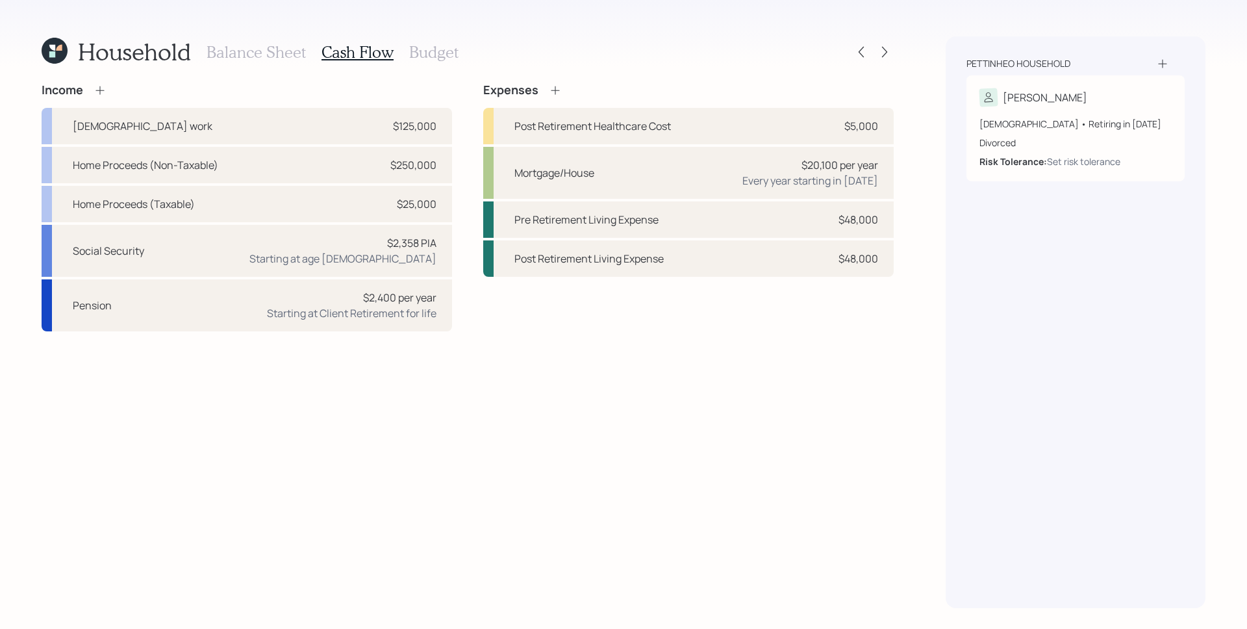
click at [559, 86] on icon at bounding box center [555, 90] width 13 height 13
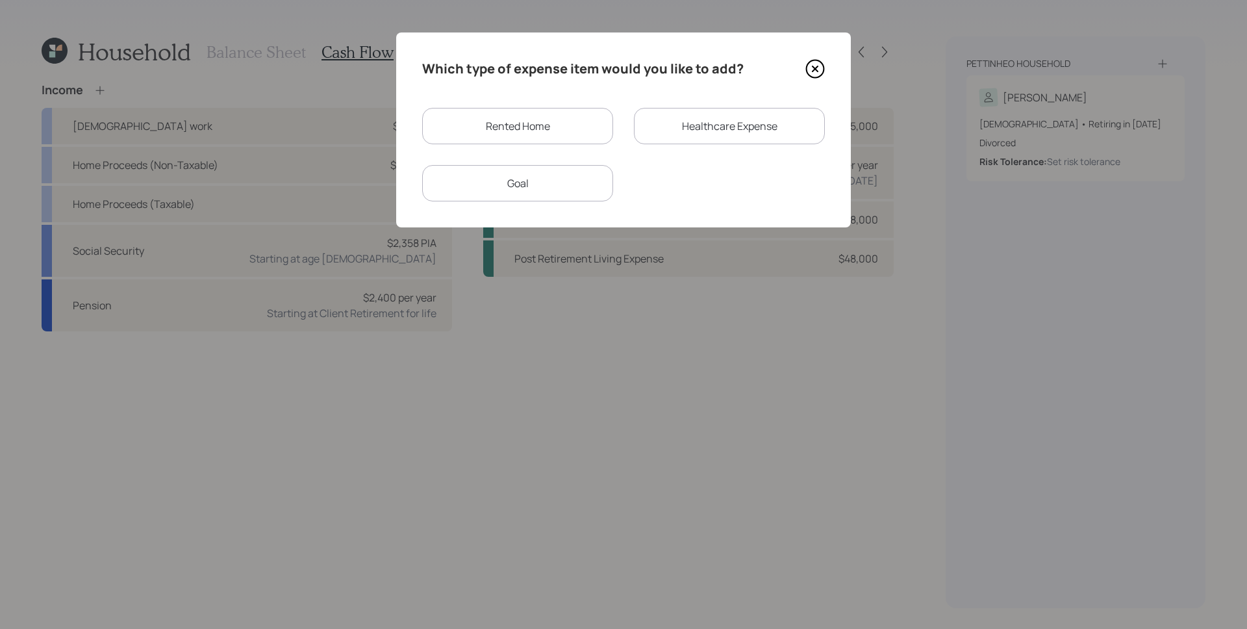
click at [556, 190] on div "Goal" at bounding box center [517, 183] width 191 height 36
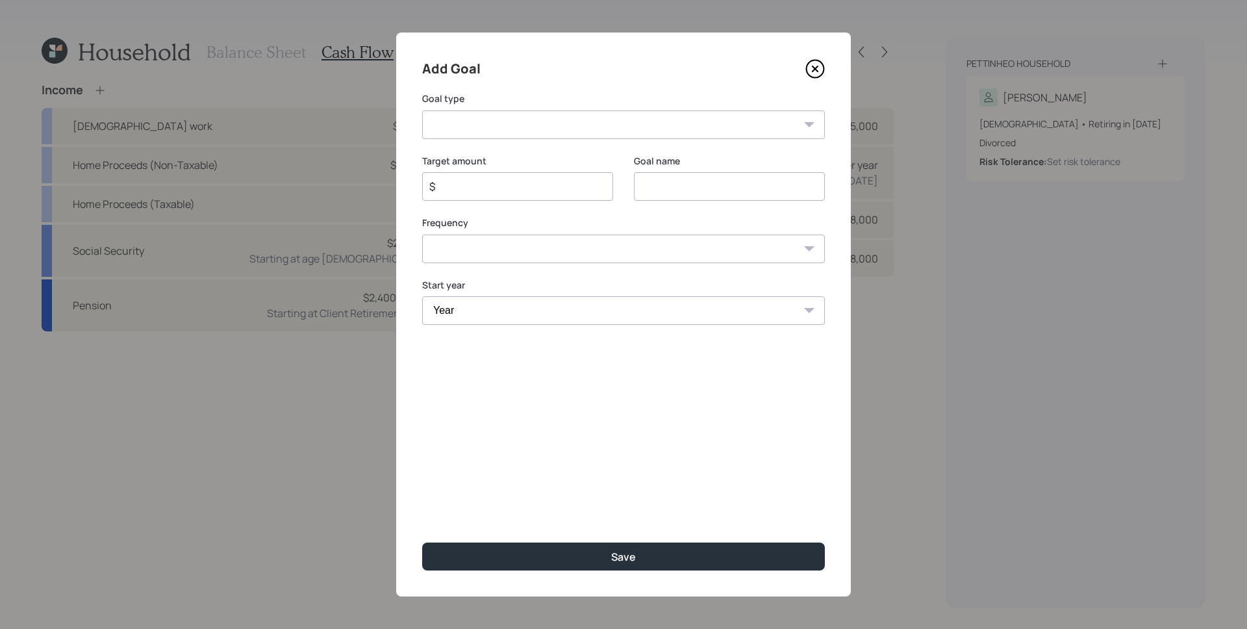
click at [532, 125] on select "Create an emergency fund Donate to charity Purchase a home Make a purchase Supp…" at bounding box center [623, 124] width 403 height 29
select select "other"
click at [422, 110] on select "Create an emergency fund Donate to charity Purchase a home Make a purchase Supp…" at bounding box center [623, 124] width 403 height 29
click at [691, 185] on input "Other" at bounding box center [729, 186] width 191 height 29
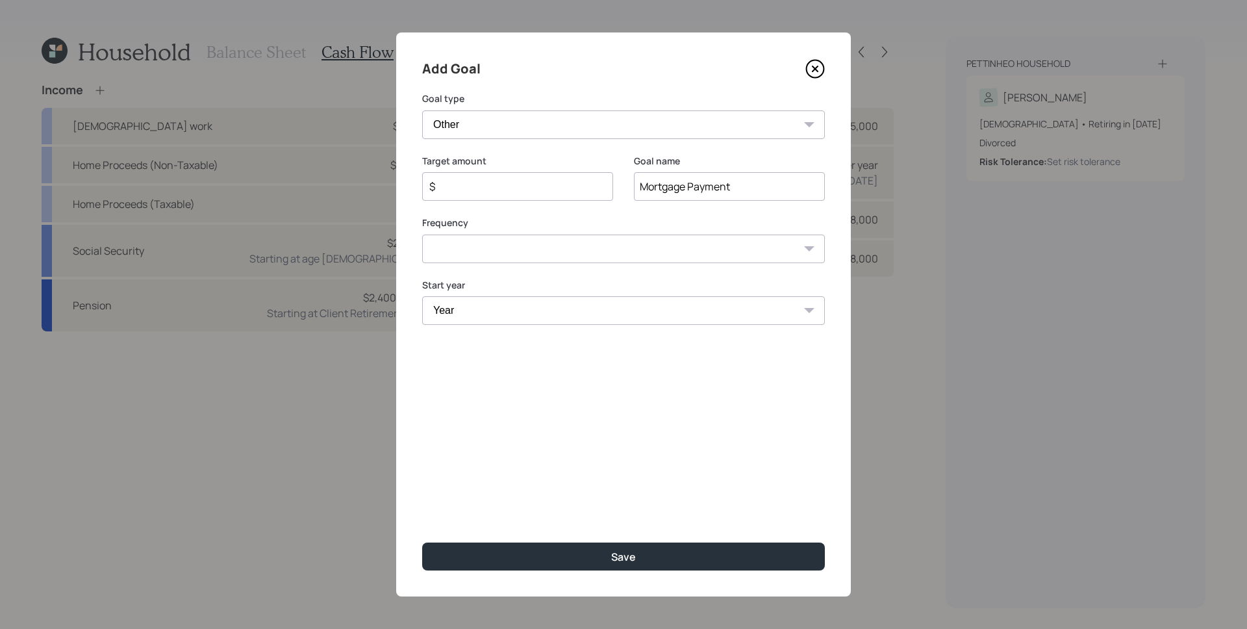
type input "Mortgage Payment"
click at [511, 192] on input "$" at bounding box center [512, 187] width 169 height 16
type input "$ 66,000"
click at [507, 246] on select "One time Every 1 year Every 2 years Every 3 years Every 4 years Every 5 years E…" at bounding box center [623, 249] width 403 height 29
click at [422, 235] on select "One time Every 1 year Every 2 years Every 3 years Every 4 years Every 5 years E…" at bounding box center [623, 249] width 403 height 29
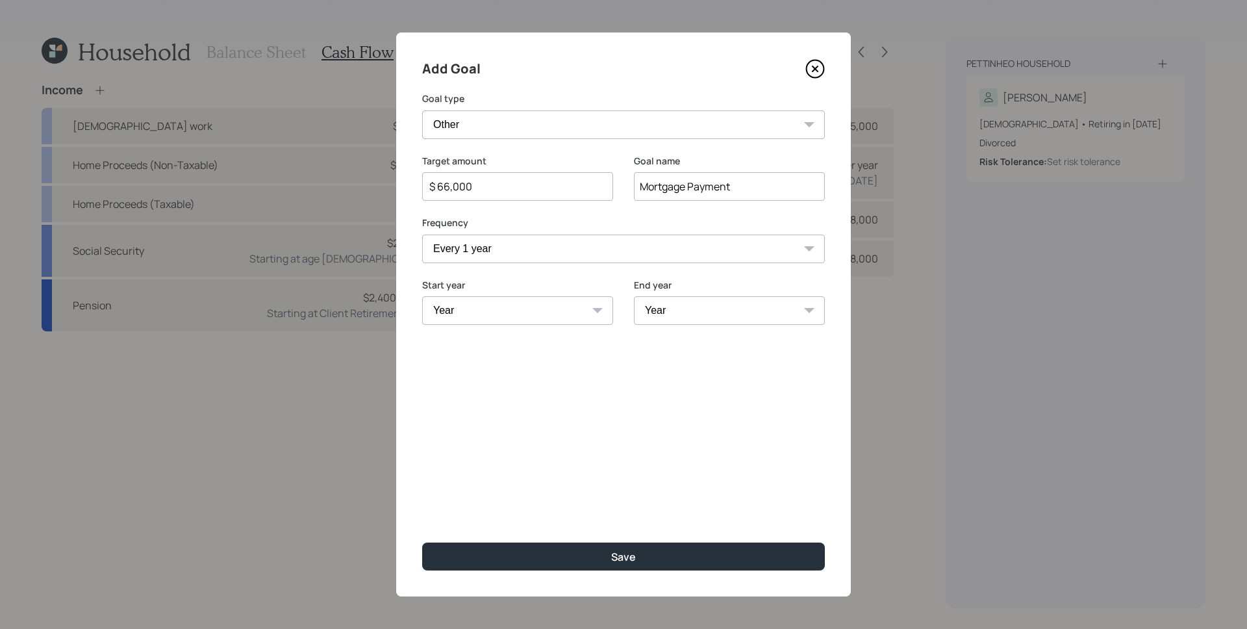
click at [489, 251] on select "One time Every 1 year Every 2 years Every 3 years Every 4 years Every 5 years E…" at bounding box center [623, 249] width 403 height 29
select select "0"
click at [422, 235] on select "One time Every 1 year Every 2 years Every 3 years Every 4 years Every 5 years E…" at bounding box center [623, 249] width 403 height 29
click at [509, 316] on select "Year 2025 2026 2027 2028 2029 2030 2031 2032 2033 2034 2035 2036 2037 2038 2039…" at bounding box center [517, 310] width 191 height 29
select select "2027"
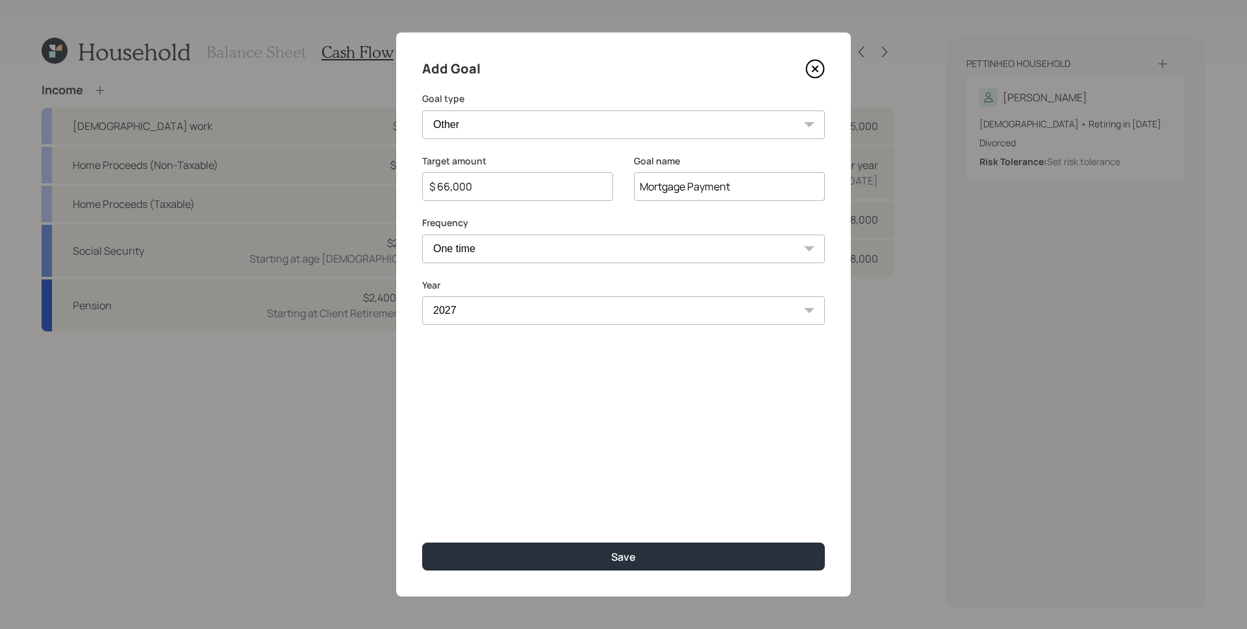
click at [422, 296] on select "Year 2025 2026 2027 2028 2029 2030 2031 2032 2033 2034 2035 2036 2037 2038 2039…" at bounding box center [623, 310] width 403 height 29
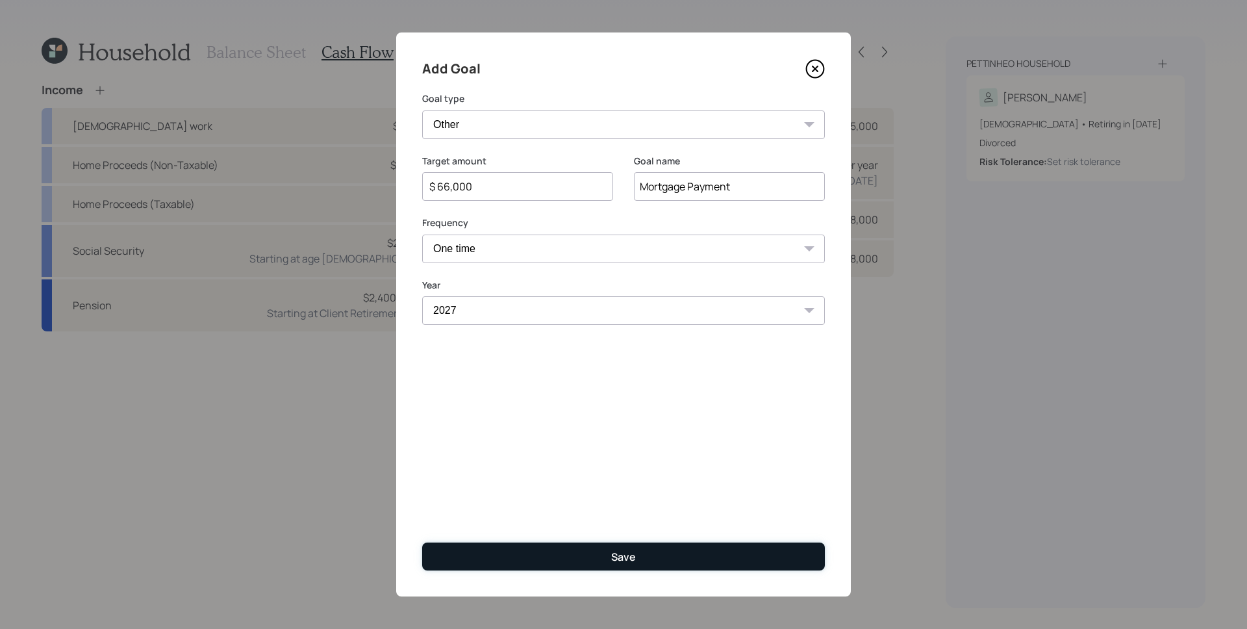
click at [703, 553] on button "Save" at bounding box center [623, 557] width 403 height 28
type input "$"
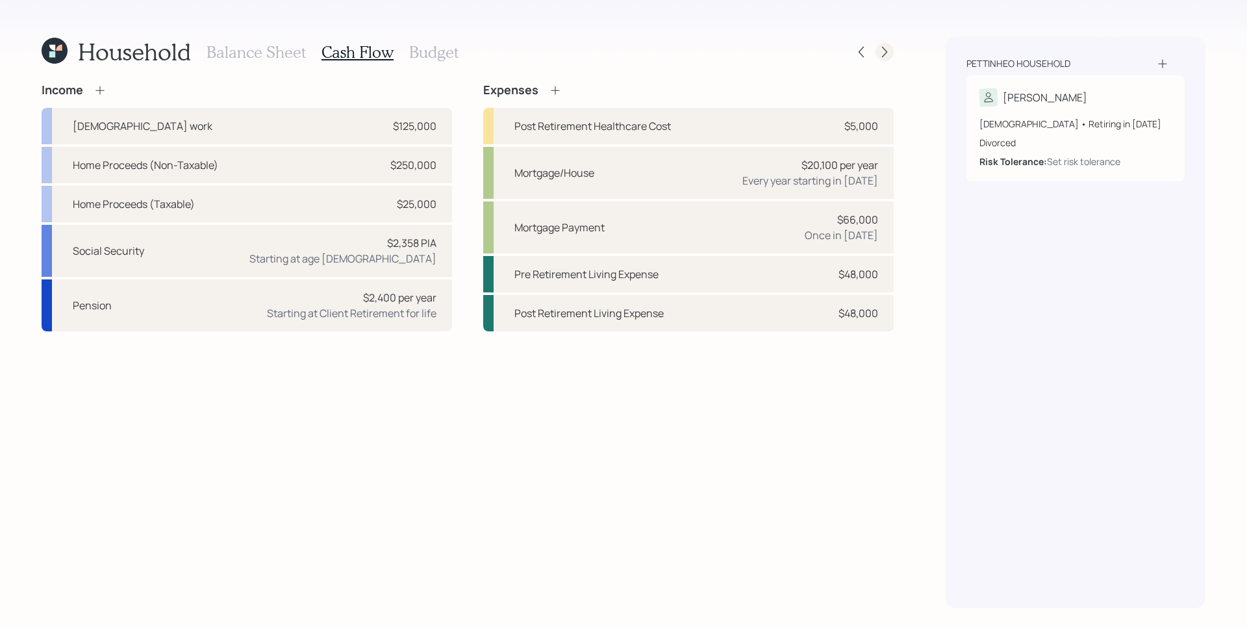
click at [884, 48] on icon at bounding box center [884, 51] width 13 height 13
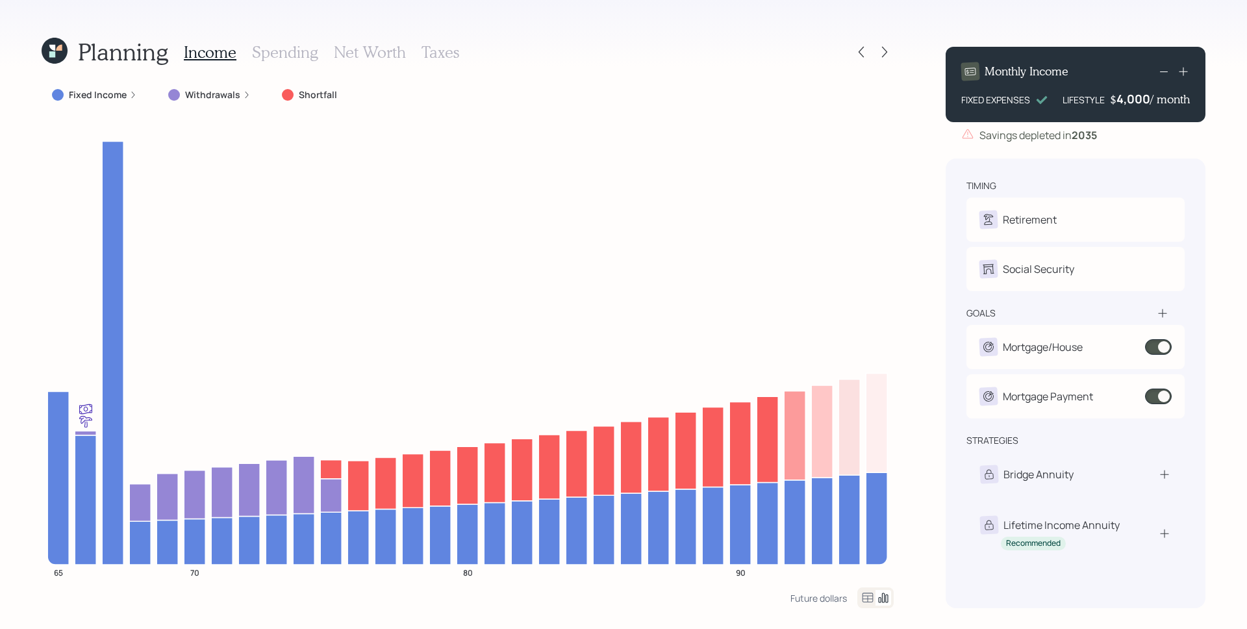
click at [129, 96] on icon at bounding box center [133, 95] width 8 height 8
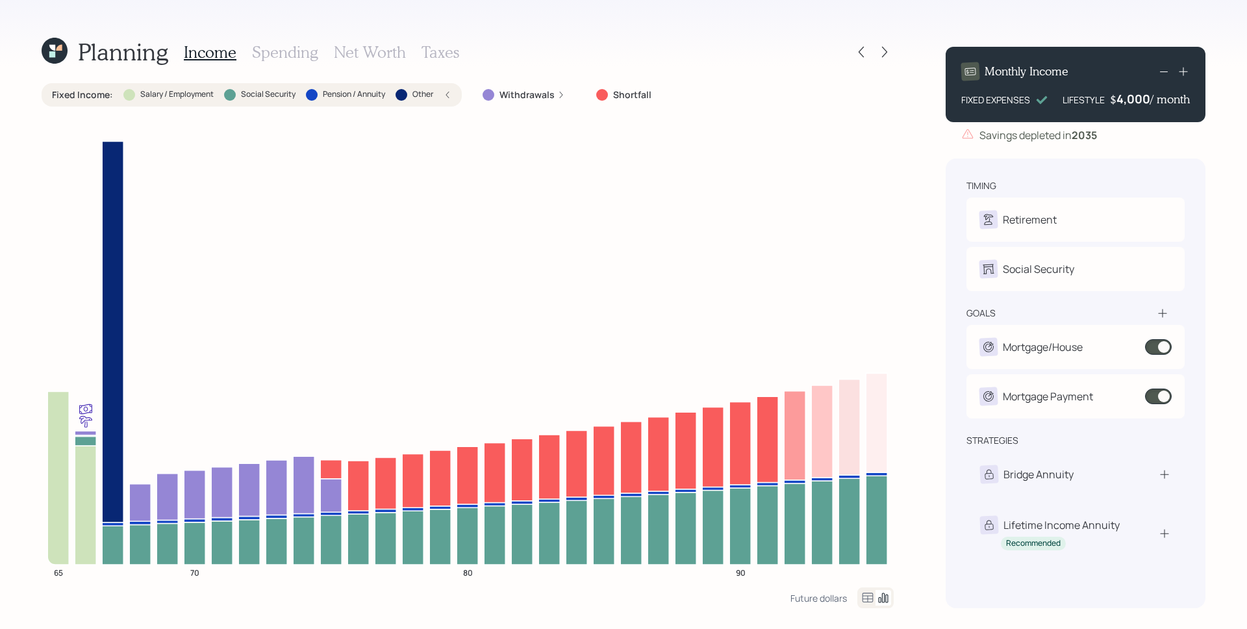
drag, startPoint x: 305, startPoint y: 53, endPoint x: 289, endPoint y: 62, distance: 18.9
click at [305, 53] on h3 "Spending" at bounding box center [285, 52] width 66 height 19
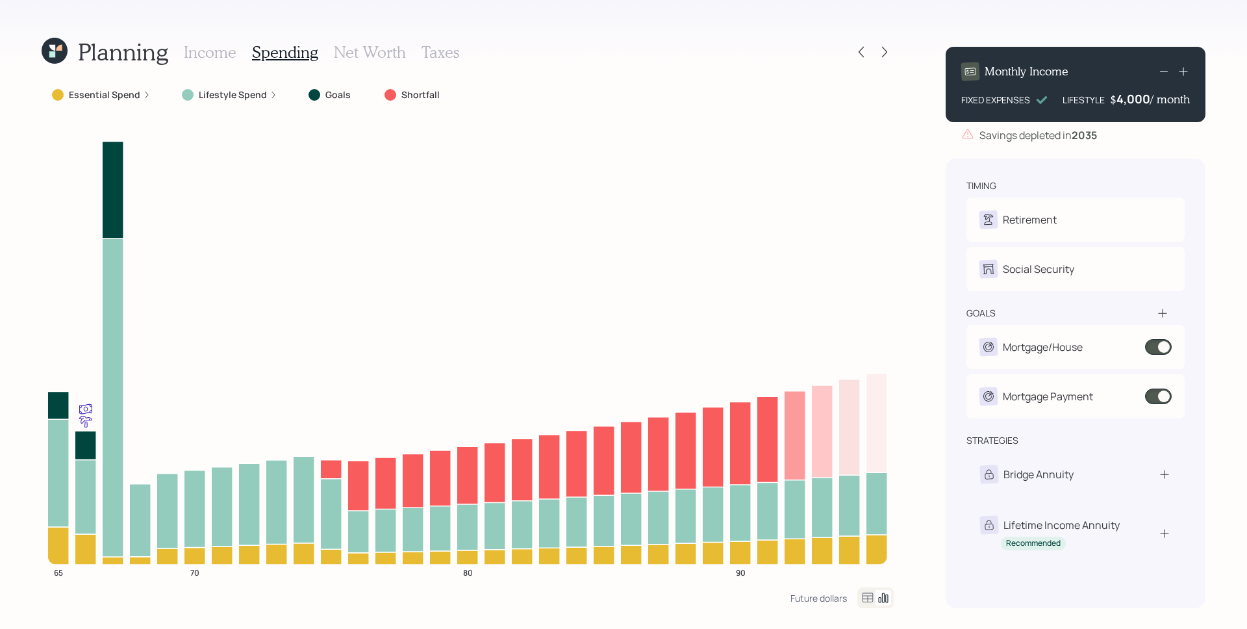
click at [252, 97] on label "Lifestyle Spend" at bounding box center [233, 94] width 68 height 13
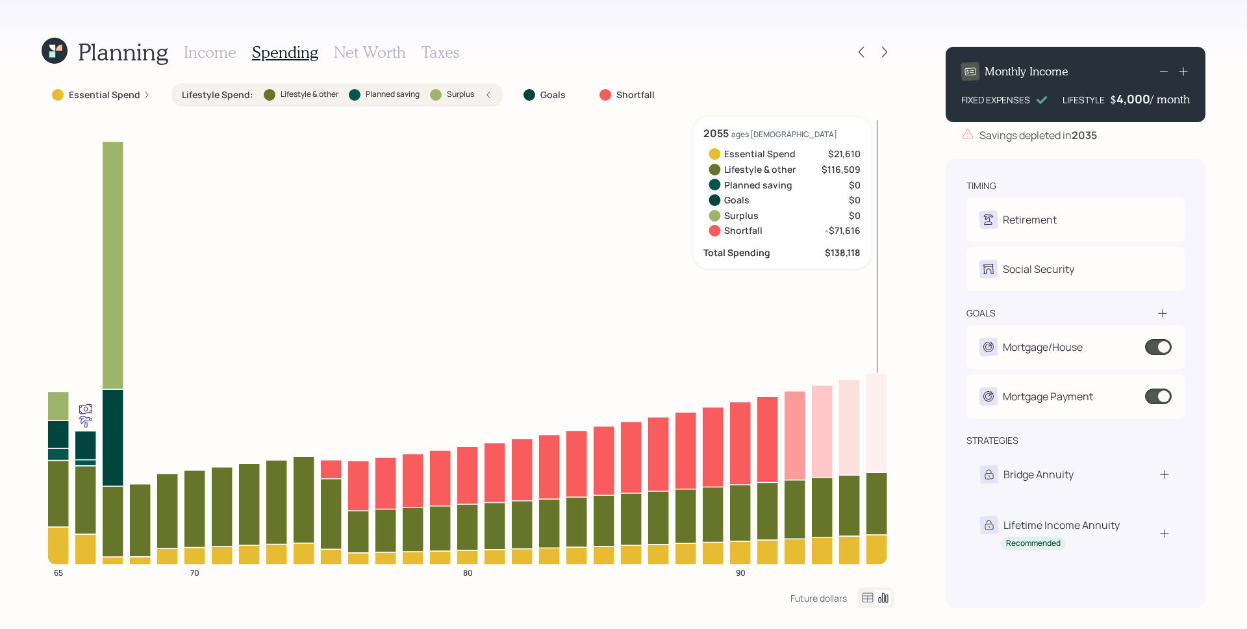
click at [1160, 316] on icon at bounding box center [1163, 313] width 13 height 13
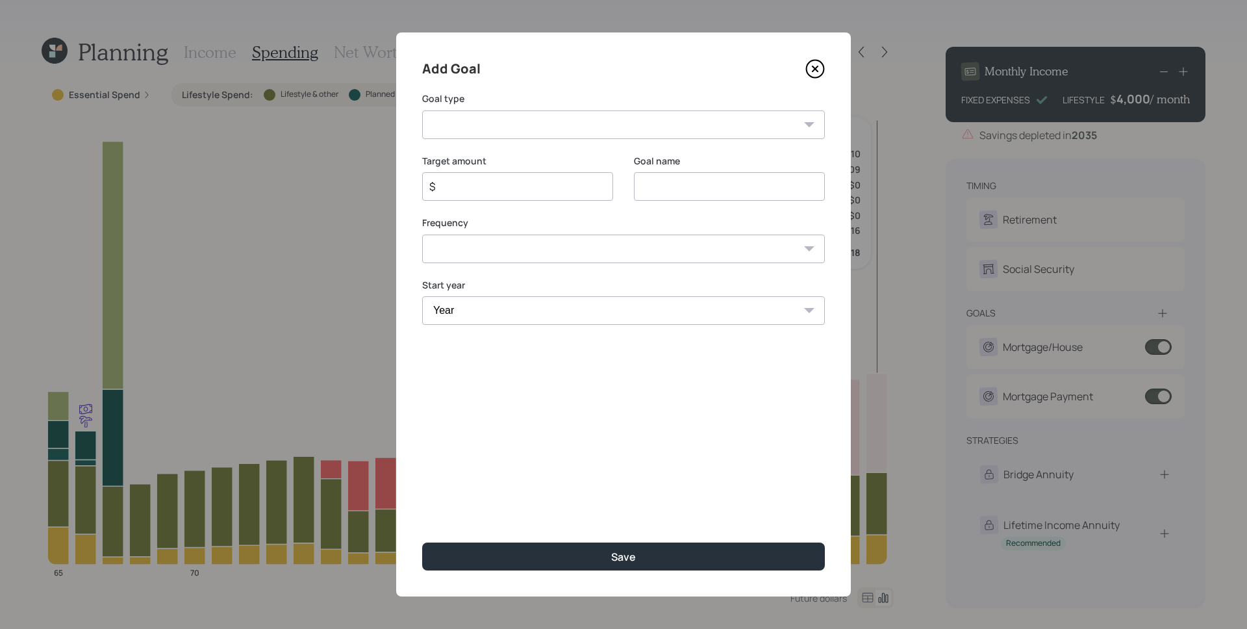
click at [678, 126] on select "Create an emergency fund Donate to charity Purchase a home Make a purchase Supp…" at bounding box center [623, 124] width 403 height 29
select select "house"
click at [422, 110] on select "Create an emergency fund Donate to charity Purchase a home Make a purchase Supp…" at bounding box center [623, 124] width 403 height 29
type input "Purchase a home"
click at [476, 180] on input "$" at bounding box center [512, 187] width 169 height 16
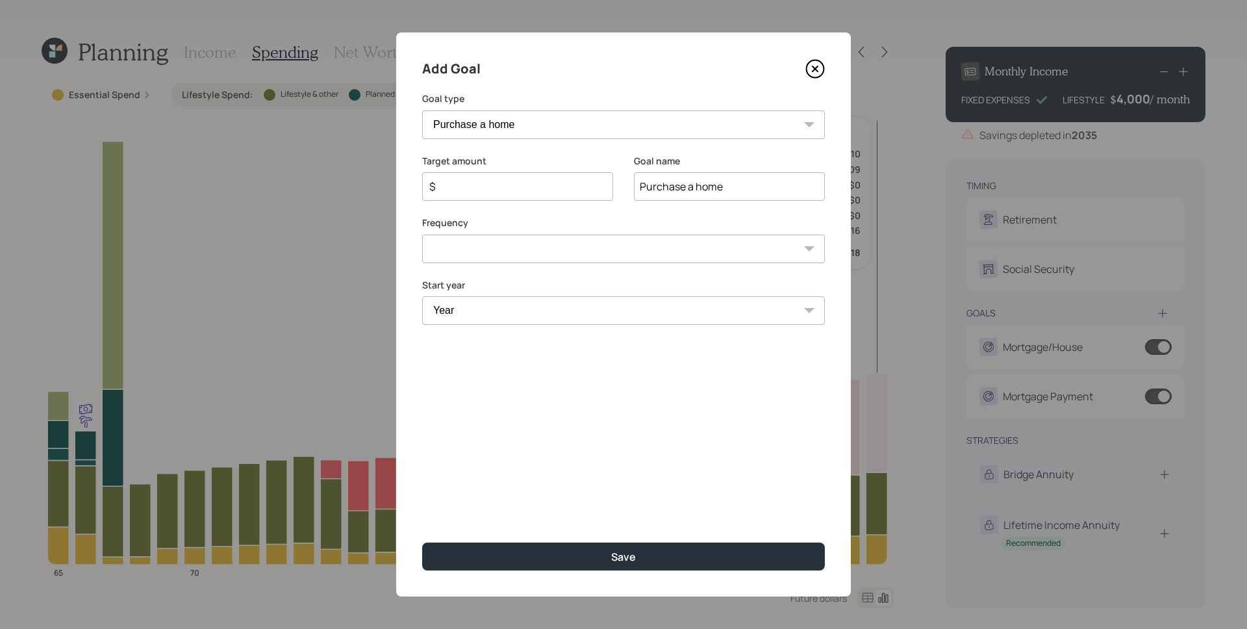
click at [476, 180] on input "$" at bounding box center [512, 187] width 169 height 16
click at [487, 186] on input "$" at bounding box center [512, 187] width 169 height 16
click at [816, 68] on icon at bounding box center [815, 68] width 19 height 19
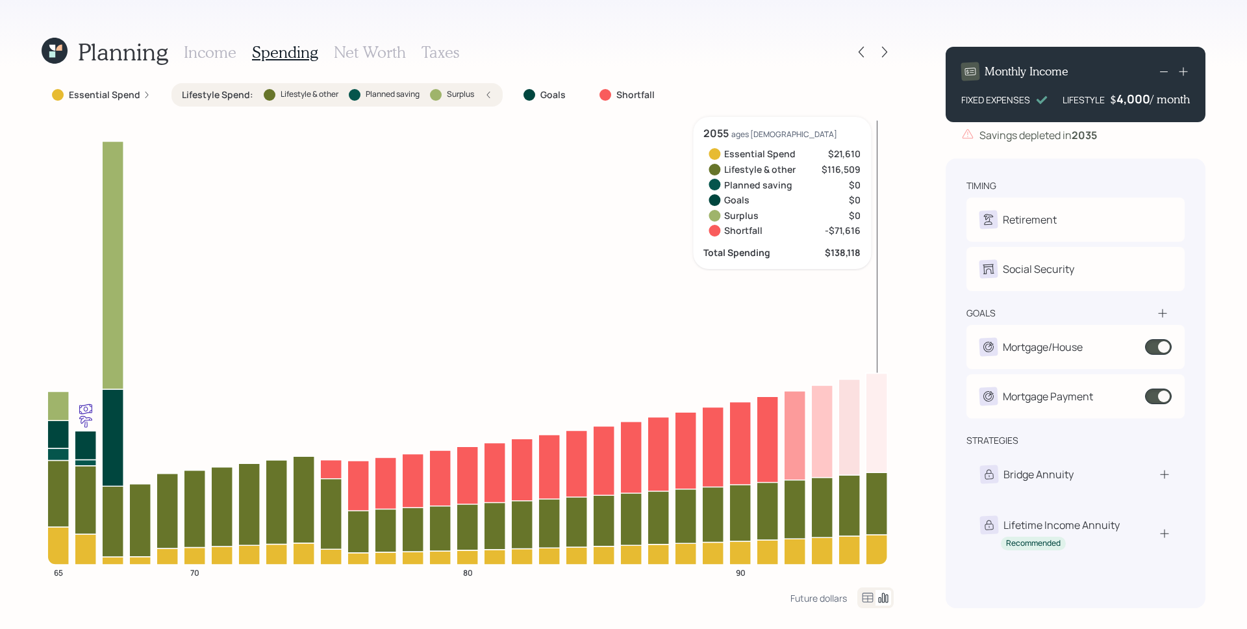
click at [1157, 316] on icon at bounding box center [1163, 313] width 13 height 13
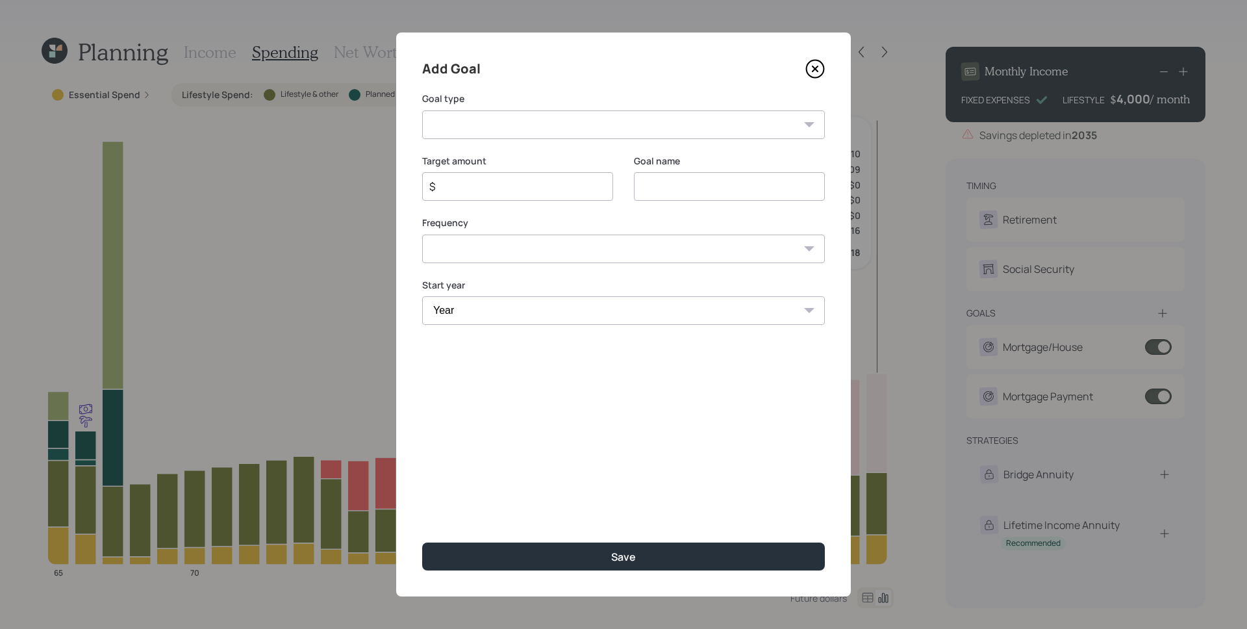
click at [519, 131] on select "Create an emergency fund Donate to charity Purchase a home Make a purchase Supp…" at bounding box center [623, 124] width 403 height 29
select select "house"
click at [422, 110] on select "Create an emergency fund Donate to charity Purchase a home Make a purchase Supp…" at bounding box center [623, 124] width 403 height 29
click at [737, 185] on input "Purchase a home" at bounding box center [729, 186] width 191 height 29
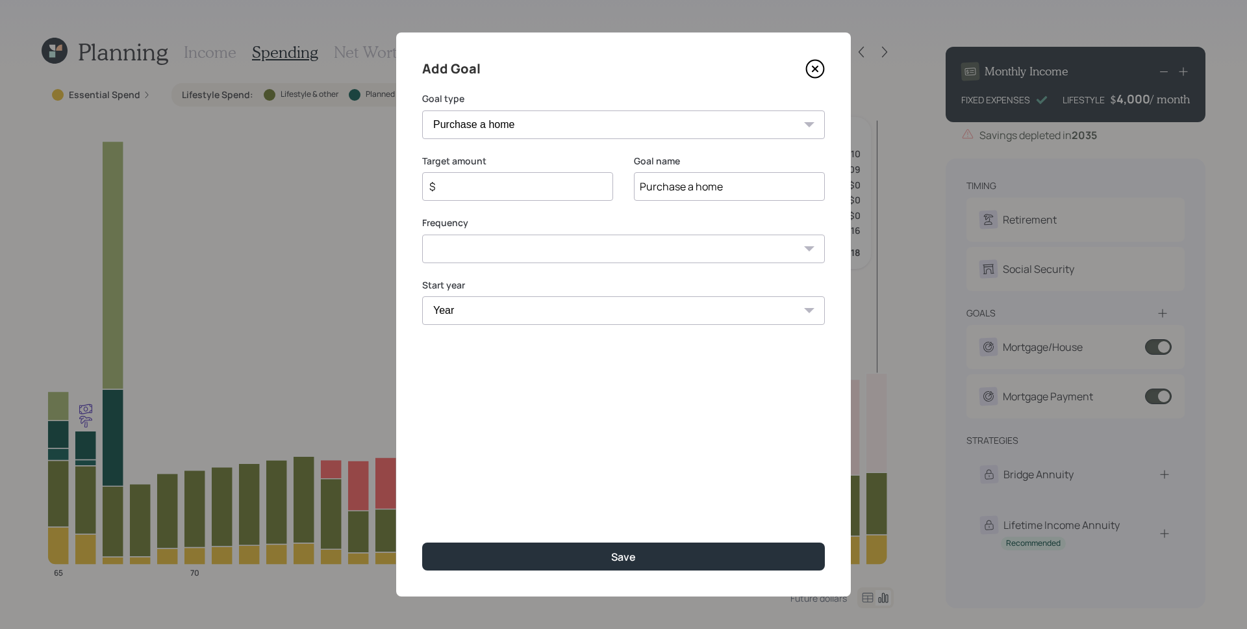
click at [737, 185] on input "Purchase a home" at bounding box center [729, 186] width 191 height 29
type input "Down Payment"
click at [532, 197] on div "$" at bounding box center [517, 186] width 191 height 29
click at [527, 189] on input "$" at bounding box center [512, 187] width 169 height 16
type input "$ 150,000"
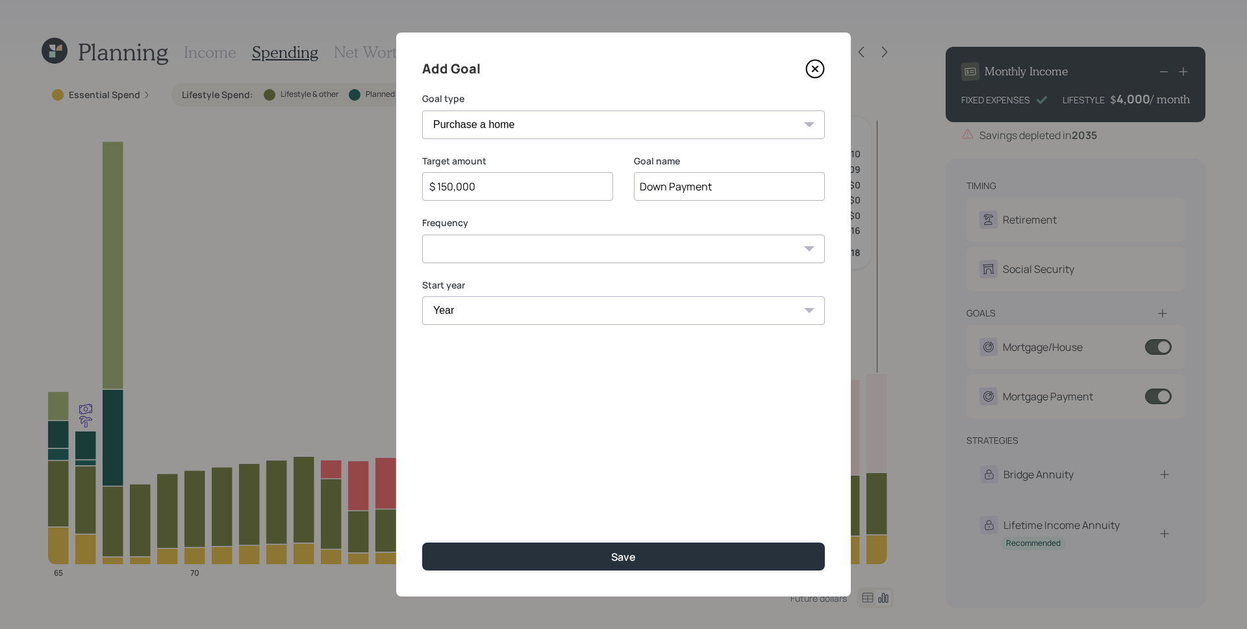
select select "0"
click at [422, 235] on select "One time Every 1 year Every 2 years Every 3 years Every 4 years Every 5 years E…" at bounding box center [623, 249] width 403 height 29
select select "2027"
click at [422, 296] on select "Year 2025 2026 2027 2028 2029 2030 2031 2032 2033 2034 2035 2036 2037 2038 2039…" at bounding box center [623, 310] width 403 height 29
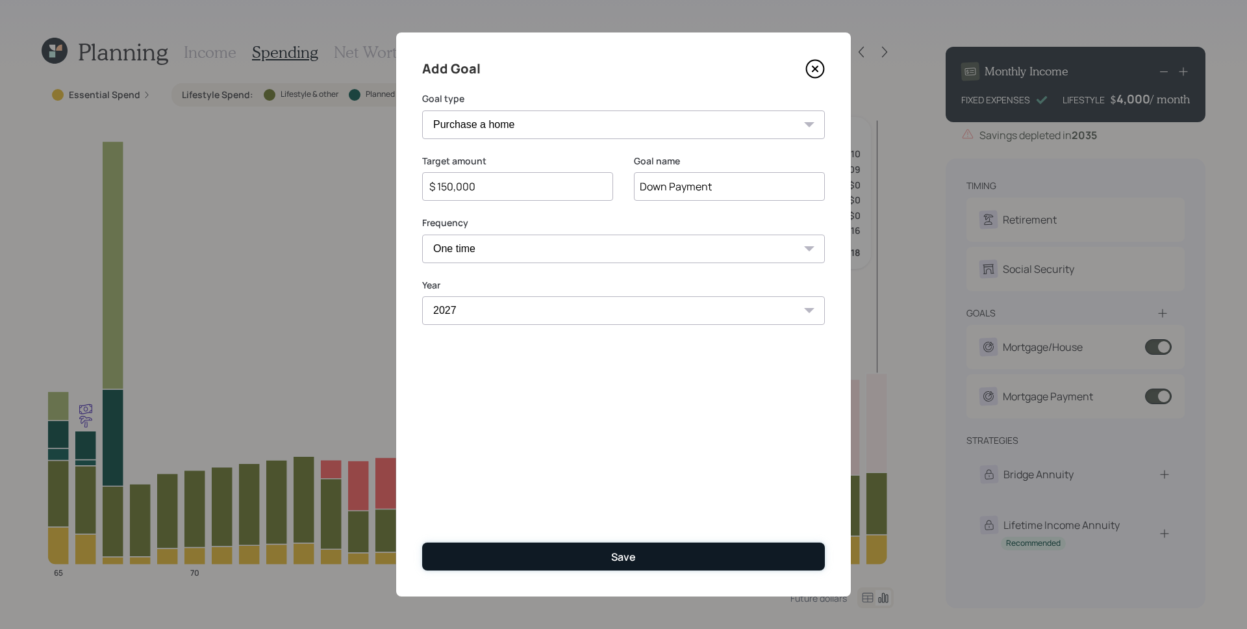
click at [606, 555] on button "Save" at bounding box center [623, 557] width 403 height 28
type input "$"
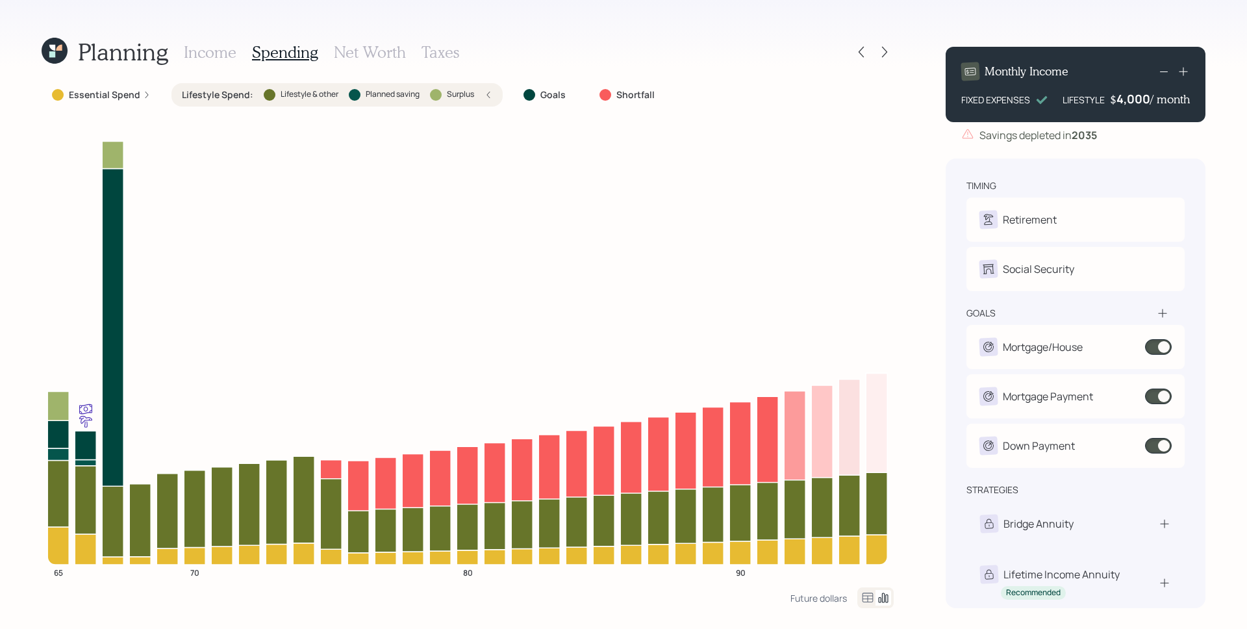
click at [208, 55] on h3 "Income" at bounding box center [210, 52] width 53 height 19
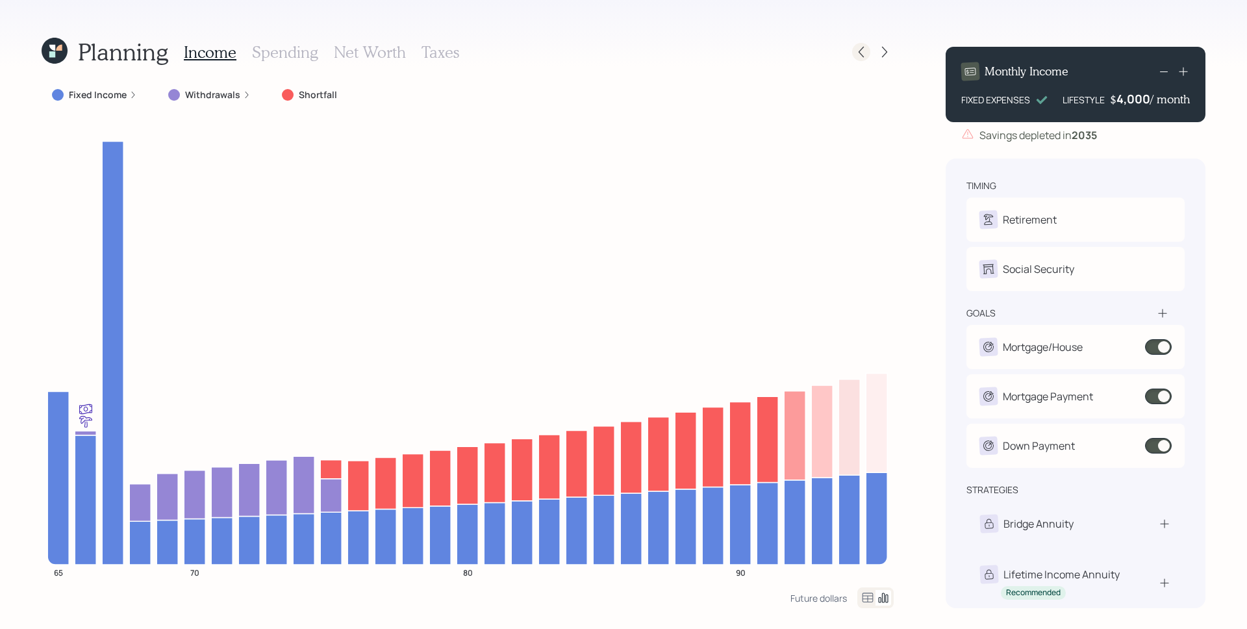
click at [854, 49] on div at bounding box center [861, 52] width 18 height 18
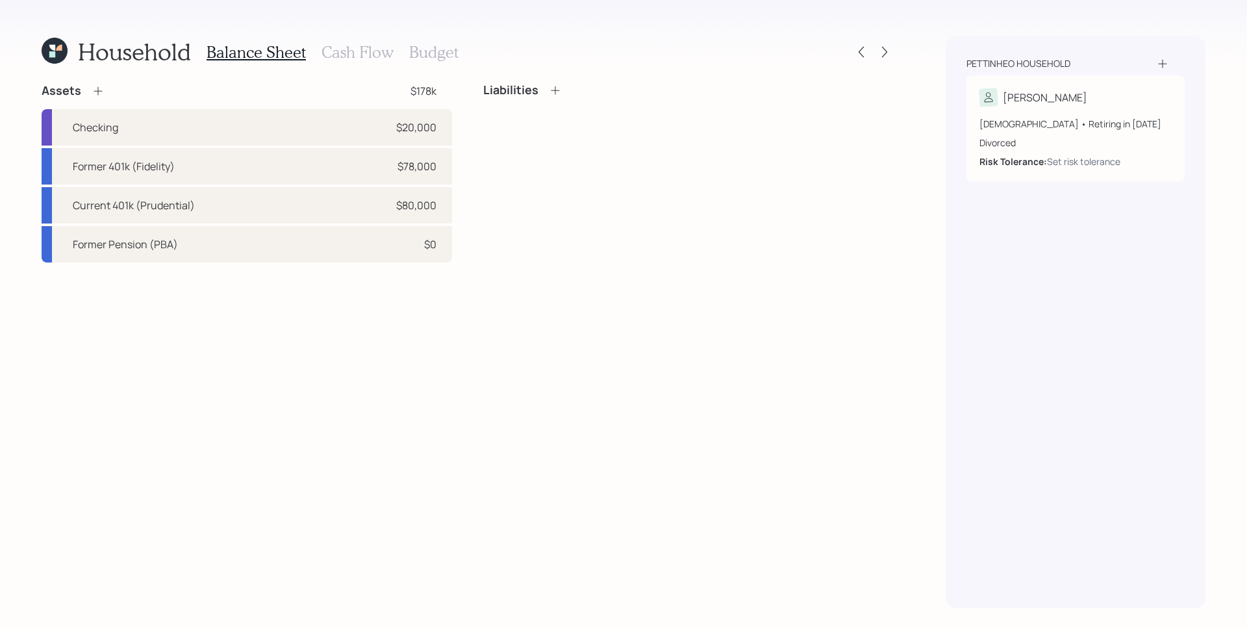
click at [363, 58] on h3 "Cash Flow" at bounding box center [358, 52] width 72 height 19
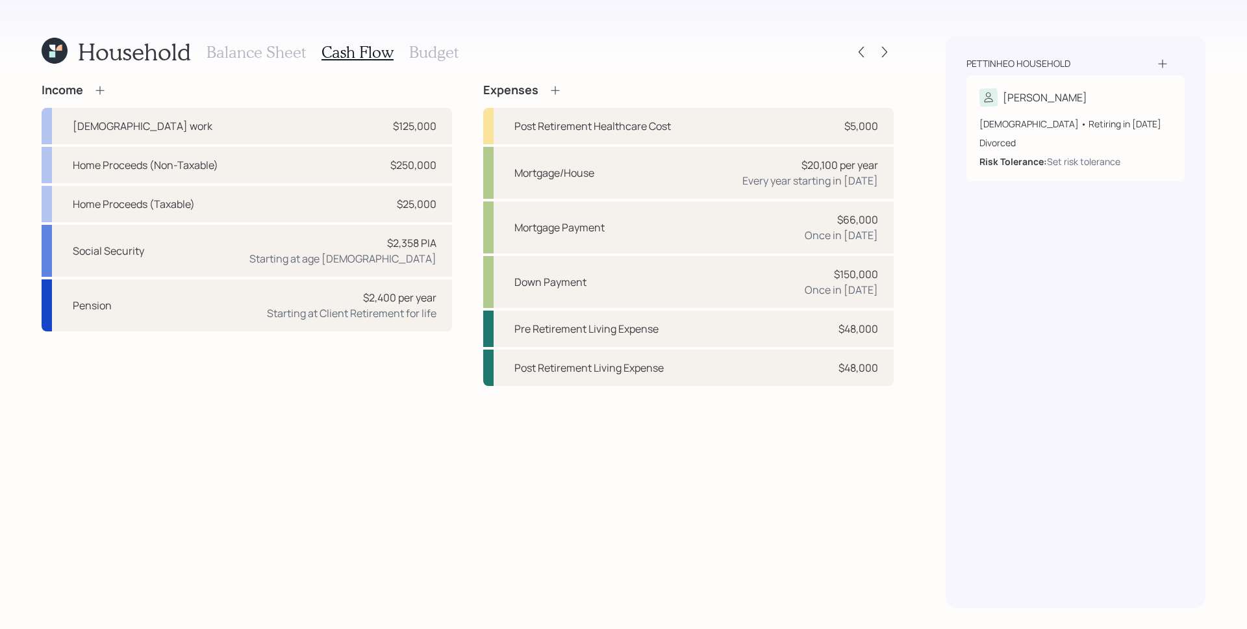
click at [559, 87] on icon at bounding box center [555, 90] width 13 height 13
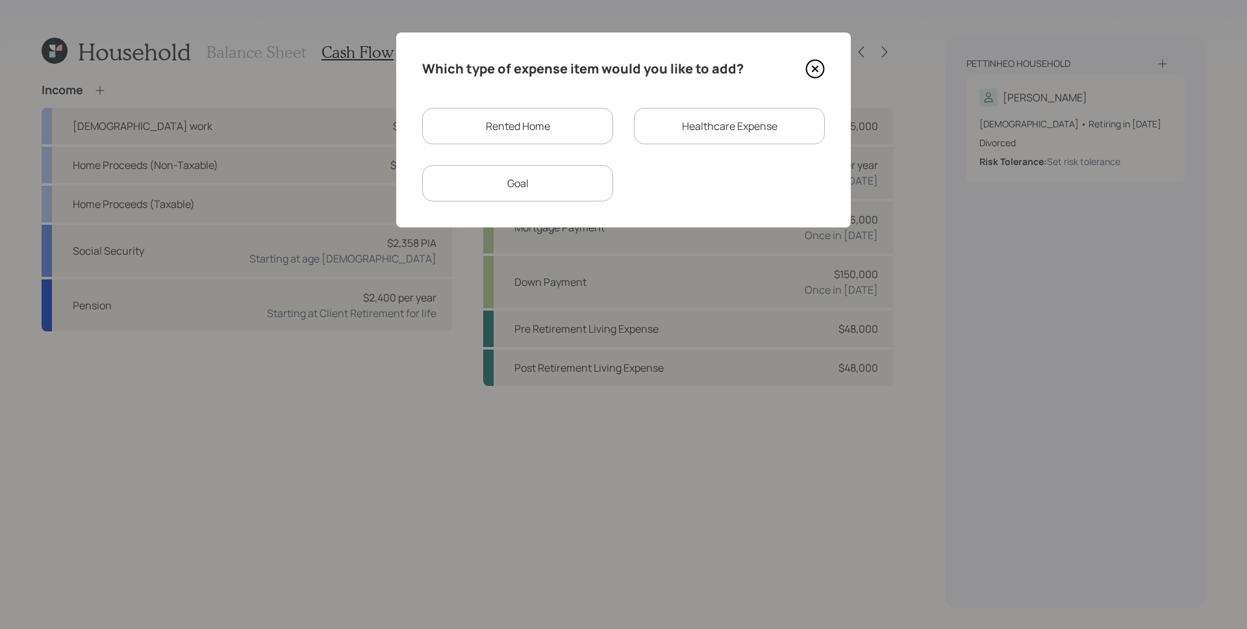
click at [511, 131] on div "Rented Home" at bounding box center [517, 126] width 191 height 36
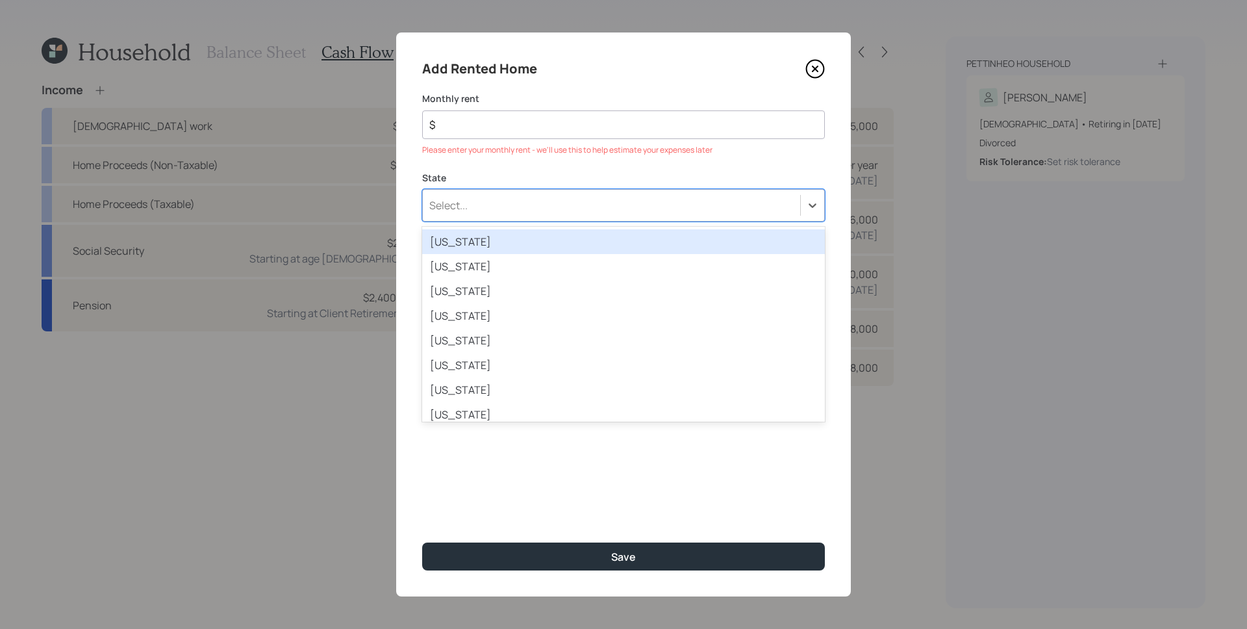
click at [549, 191] on div "Select..." at bounding box center [623, 205] width 403 height 32
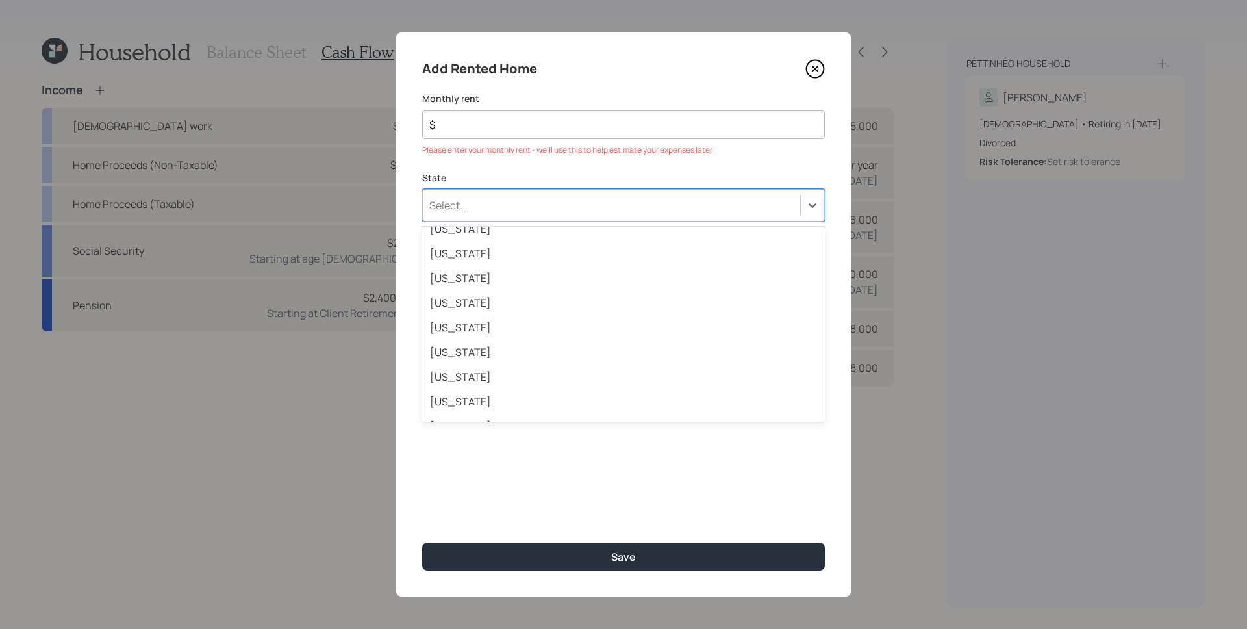
scroll to position [941, 0]
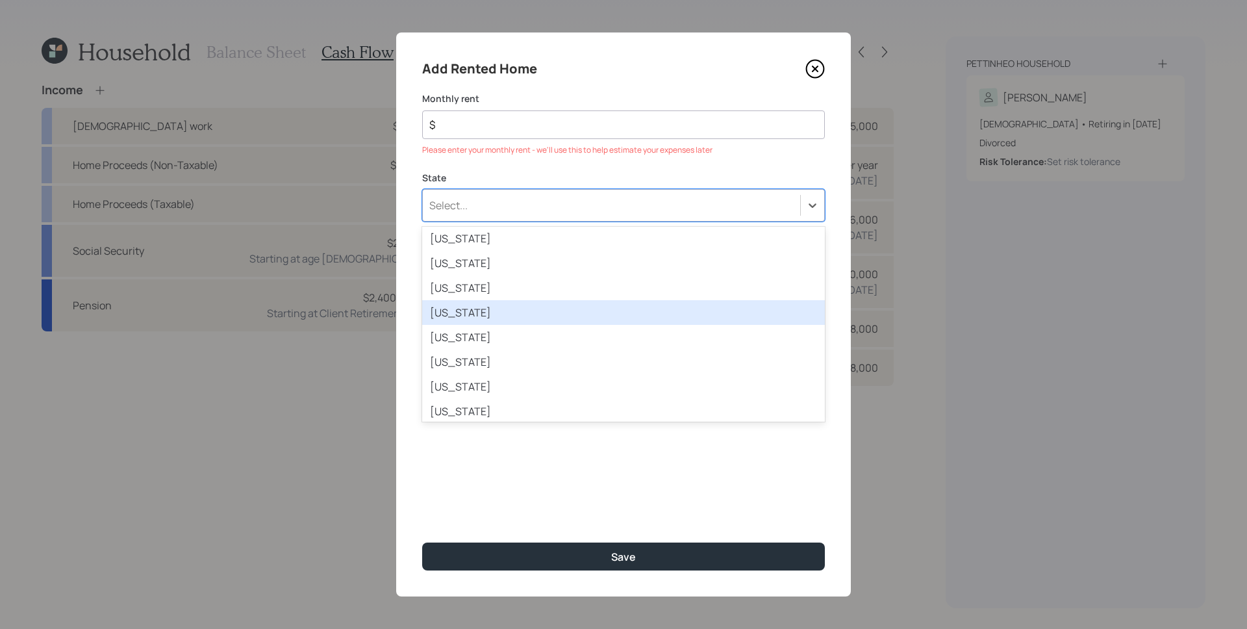
click at [530, 322] on div "Tennessee" at bounding box center [623, 312] width 403 height 25
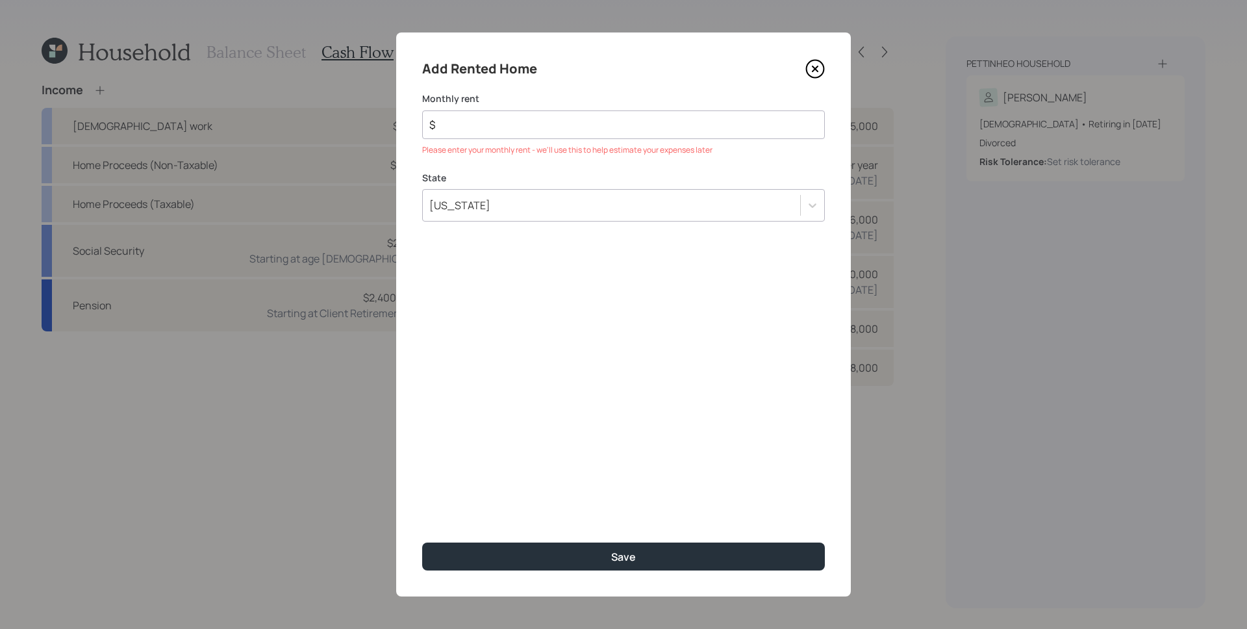
click at [515, 131] on input "$" at bounding box center [618, 125] width 381 height 16
click at [515, 130] on input "$" at bounding box center [618, 125] width 381 height 16
click at [523, 131] on input "$" at bounding box center [618, 125] width 381 height 16
drag, startPoint x: 505, startPoint y: 126, endPoint x: 432, endPoint y: 121, distance: 73.0
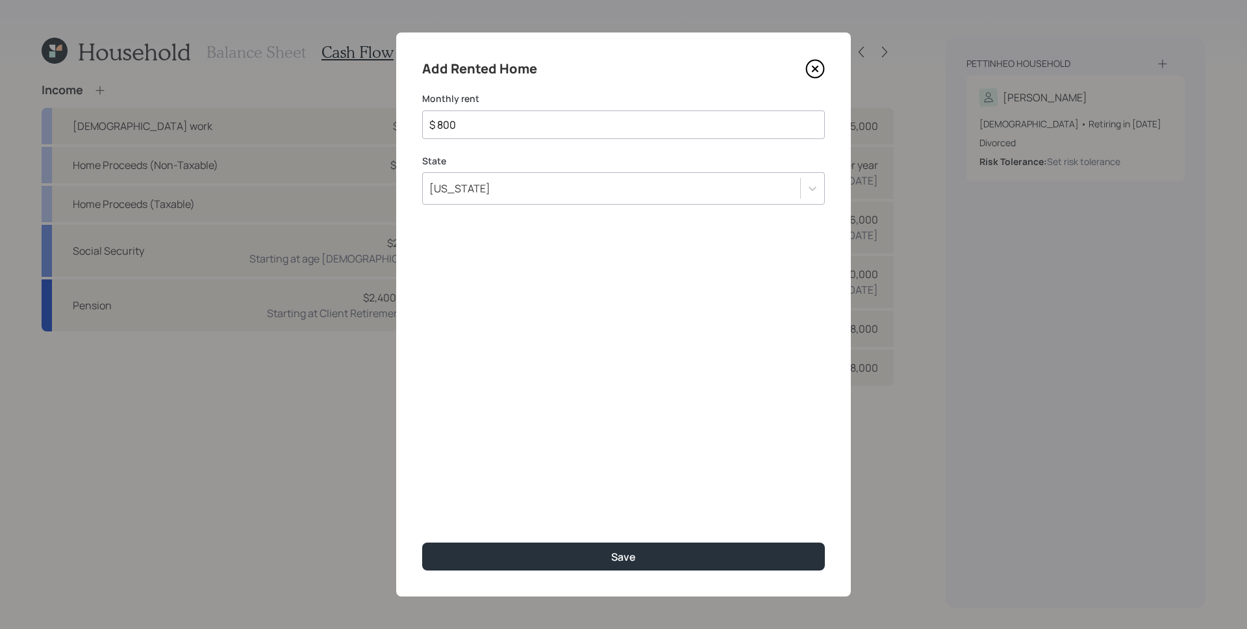
click at [432, 121] on input "$ 800" at bounding box center [618, 125] width 381 height 16
type input "$ 700"
click at [819, 70] on icon at bounding box center [815, 68] width 19 height 19
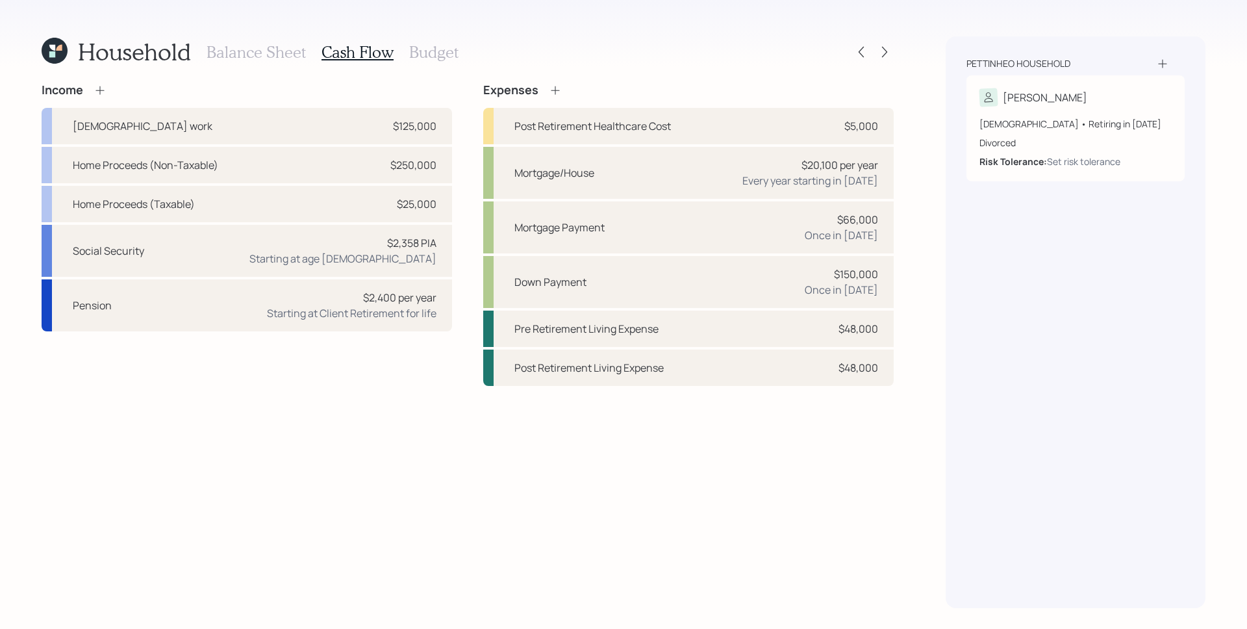
click at [559, 87] on icon at bounding box center [555, 90] width 13 height 13
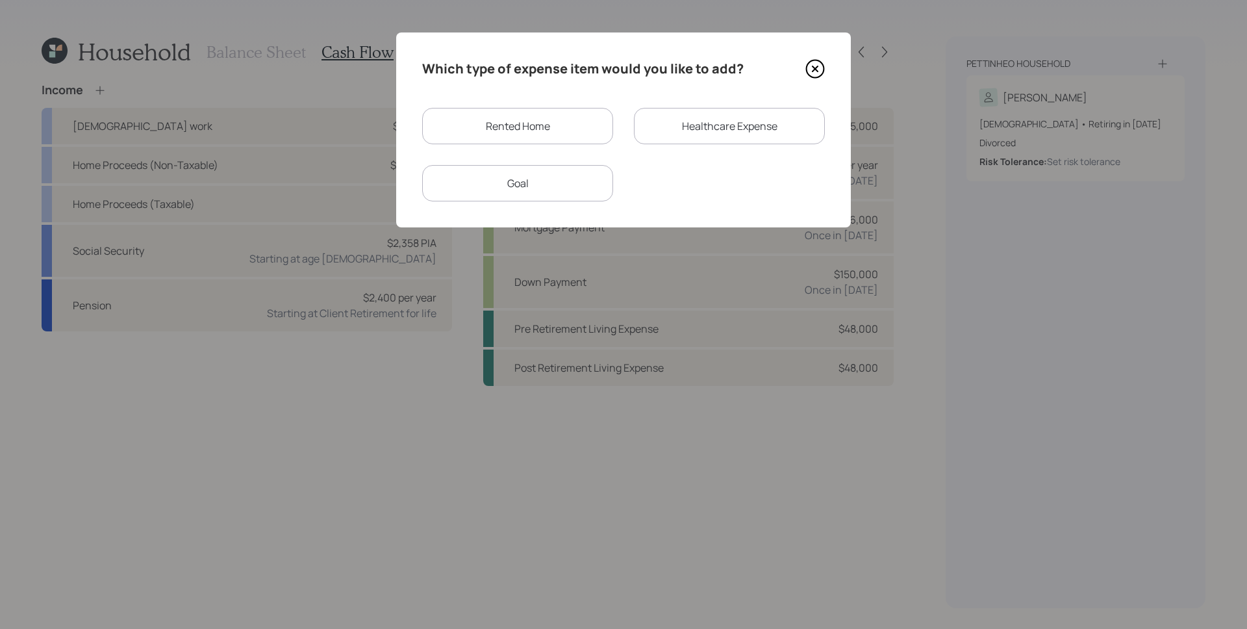
click at [509, 205] on div "Which type of expense item would you like to add? Rented Home Healthcare Expens…" at bounding box center [623, 129] width 455 height 195
click at [518, 179] on div "Goal" at bounding box center [517, 183] width 191 height 36
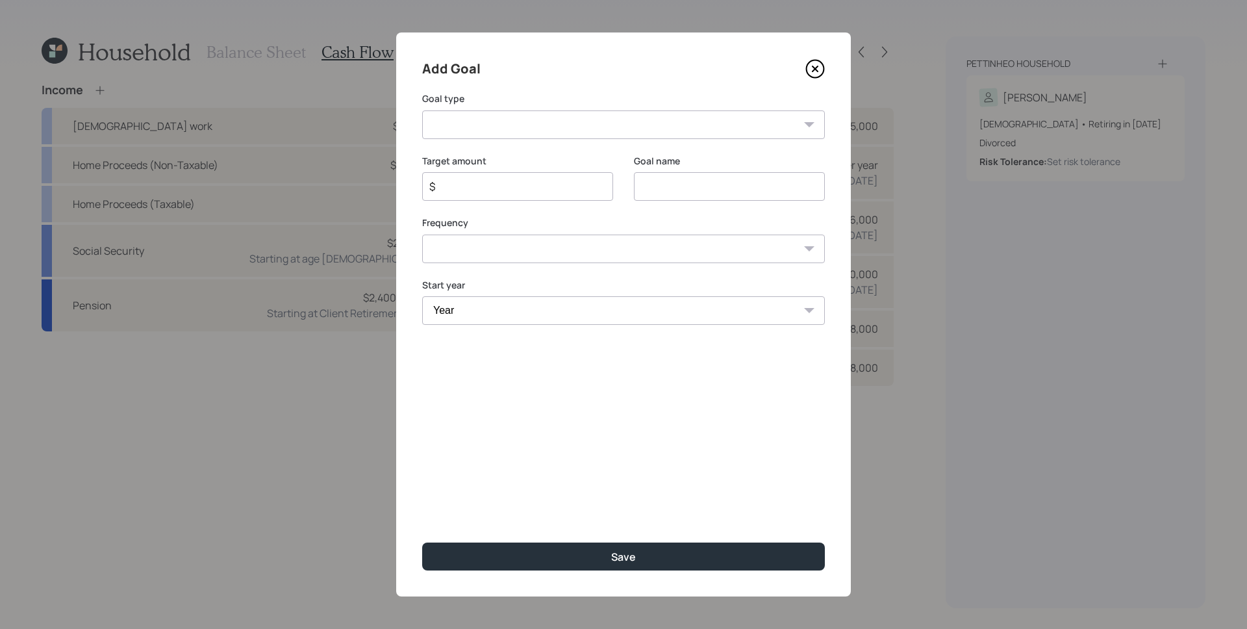
click at [532, 127] on select "Create an emergency fund Donate to charity Purchase a home Make a purchase Supp…" at bounding box center [623, 124] width 403 height 29
select select "other"
click at [422, 110] on select "Create an emergency fund Donate to charity Purchase a home Make a purchase Supp…" at bounding box center [623, 124] width 403 height 29
click at [727, 185] on input "Other" at bounding box center [729, 186] width 191 height 29
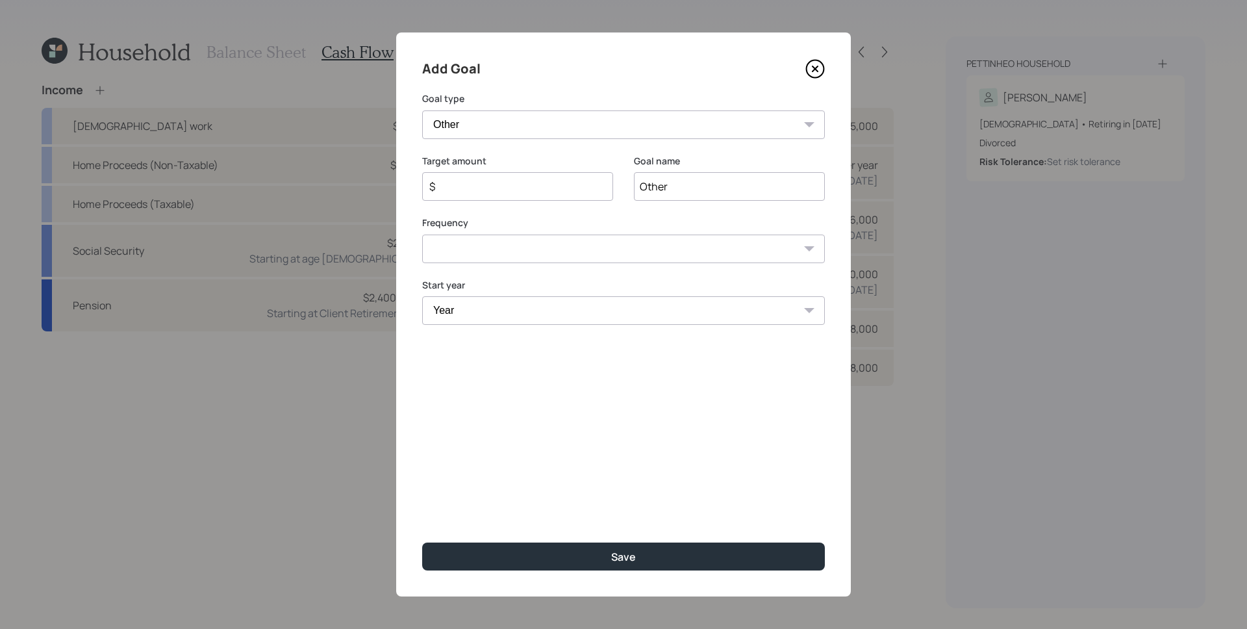
click at [727, 185] on input "Other" at bounding box center [729, 186] width 191 height 29
type input "R"
type input "Mortgage for new property"
click at [535, 191] on input "$" at bounding box center [512, 187] width 169 height 16
type input "$ 9,600"
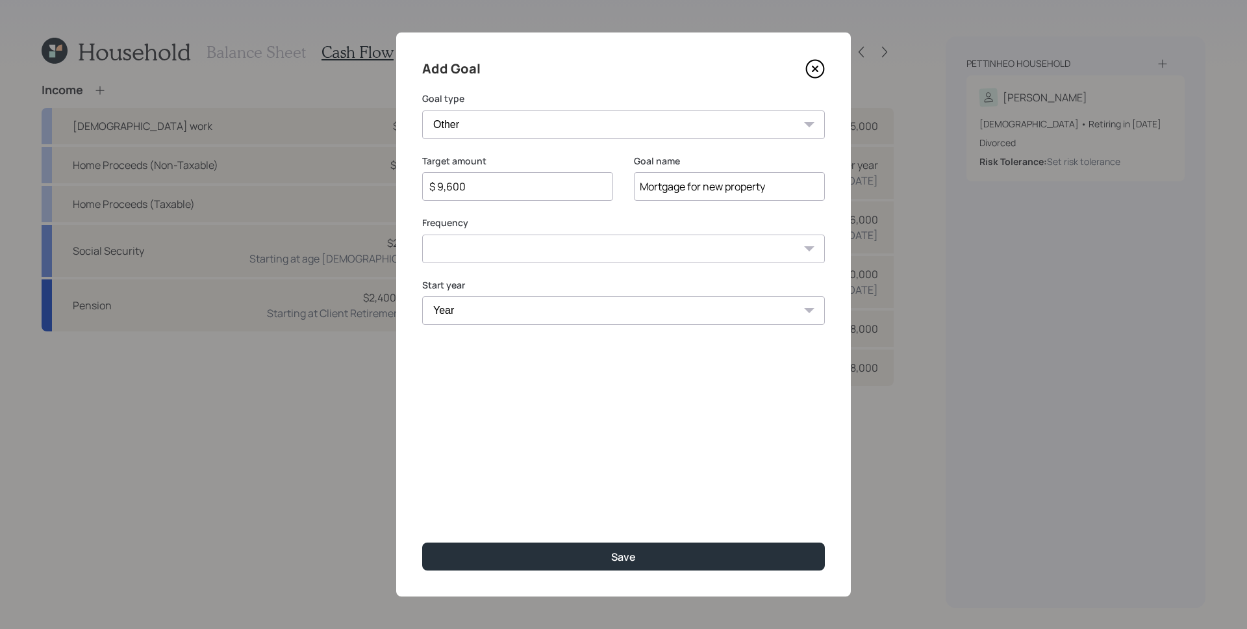
click at [535, 253] on select "One time Every 1 year Every 2 years Every 3 years Every 4 years Every 5 years E…" at bounding box center [623, 249] width 403 height 29
select select "1"
click at [422, 235] on select "One time Every 1 year Every 2 years Every 3 years Every 4 years Every 5 years E…" at bounding box center [623, 249] width 403 height 29
drag, startPoint x: 535, startPoint y: 253, endPoint x: 520, endPoint y: 308, distance: 56.6
click at [520, 308] on select "Year 2025 2026 2027 2028 2029 2030 2031 2032 2033 2034 2035 2036 2037 2038 2039…" at bounding box center [623, 310] width 403 height 29
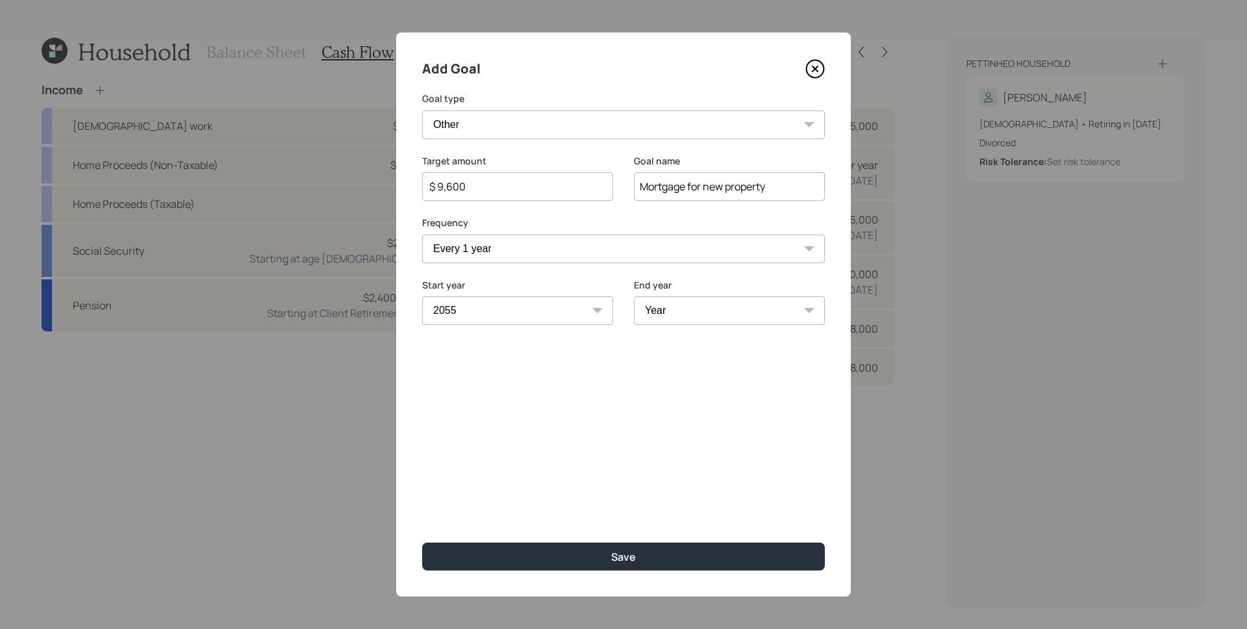
click at [422, 296] on select "Year 2025 2026 2027 2028 2029 2030 2031 2032 2033 2034 2035 2036 2037 2038 2039…" at bounding box center [517, 310] width 191 height 29
click at [531, 311] on select "2025 2026 2027 2028 2029 2030 2031 2032 2033 2034 2035 2036 2037 2038 2039 2040…" at bounding box center [517, 310] width 191 height 29
select select "2027"
click at [422, 296] on select "2025 2026 2027 2028 2029 2030 2031 2032 2033 2034 2035 2036 2037 2038 2039 2040…" at bounding box center [517, 310] width 191 height 29
click at [719, 311] on select "Year 2027 2028 2029 2030 2031 2032 2033 2034 2035 2036 2037 2038 2039 2040 2041…" at bounding box center [729, 310] width 191 height 29
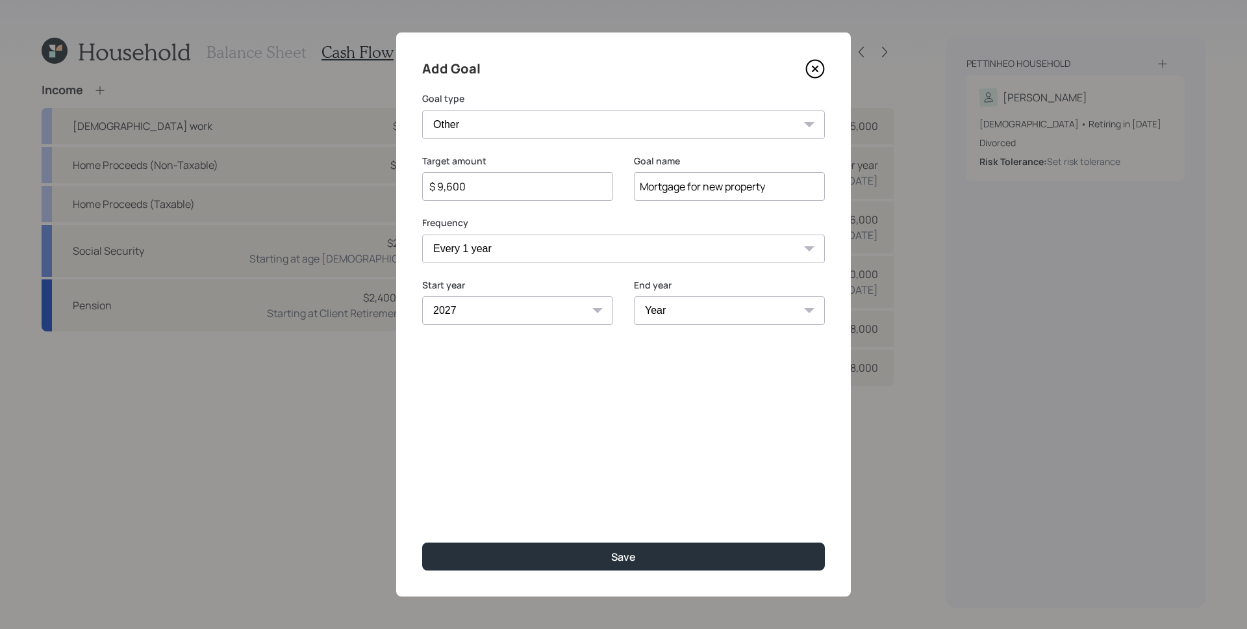
select select "2055"
click at [634, 296] on select "Year 2027 2028 2029 2030 2031 2032 2033 2034 2035 2036 2037 2038 2039 2040 2041…" at bounding box center [729, 310] width 191 height 29
click at [596, 424] on div "Add Goal Goal type Create an emergency fund Donate to charity Purchase a home M…" at bounding box center [623, 314] width 455 height 564
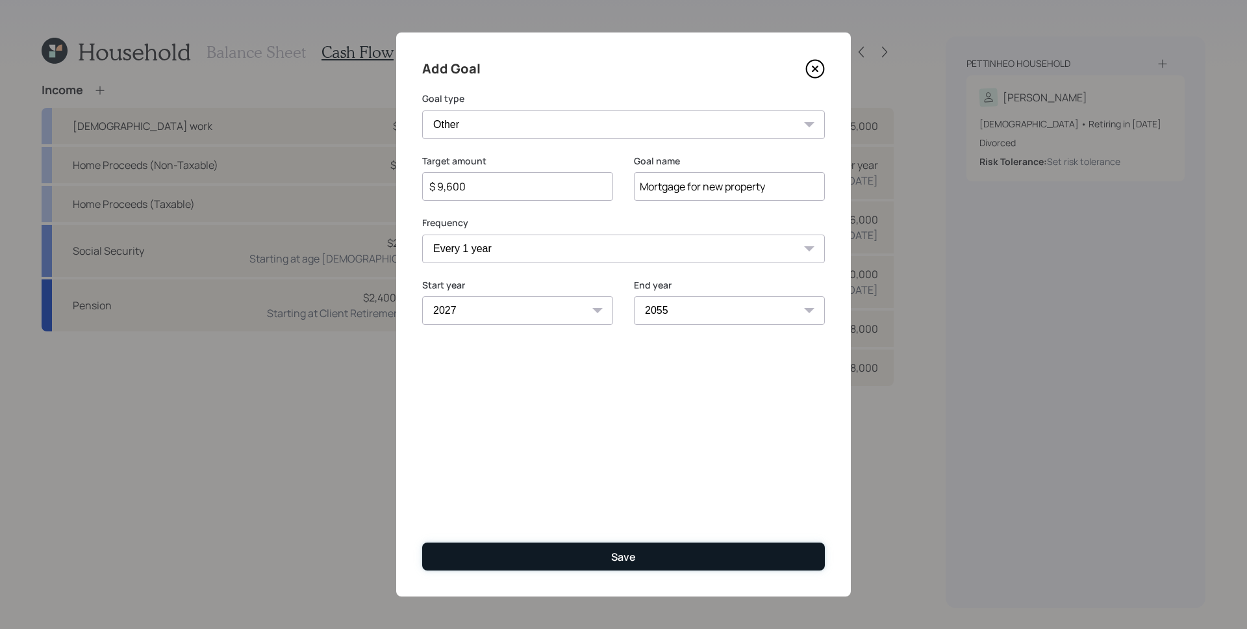
click at [673, 554] on button "Save" at bounding box center [623, 557] width 403 height 28
type input "$"
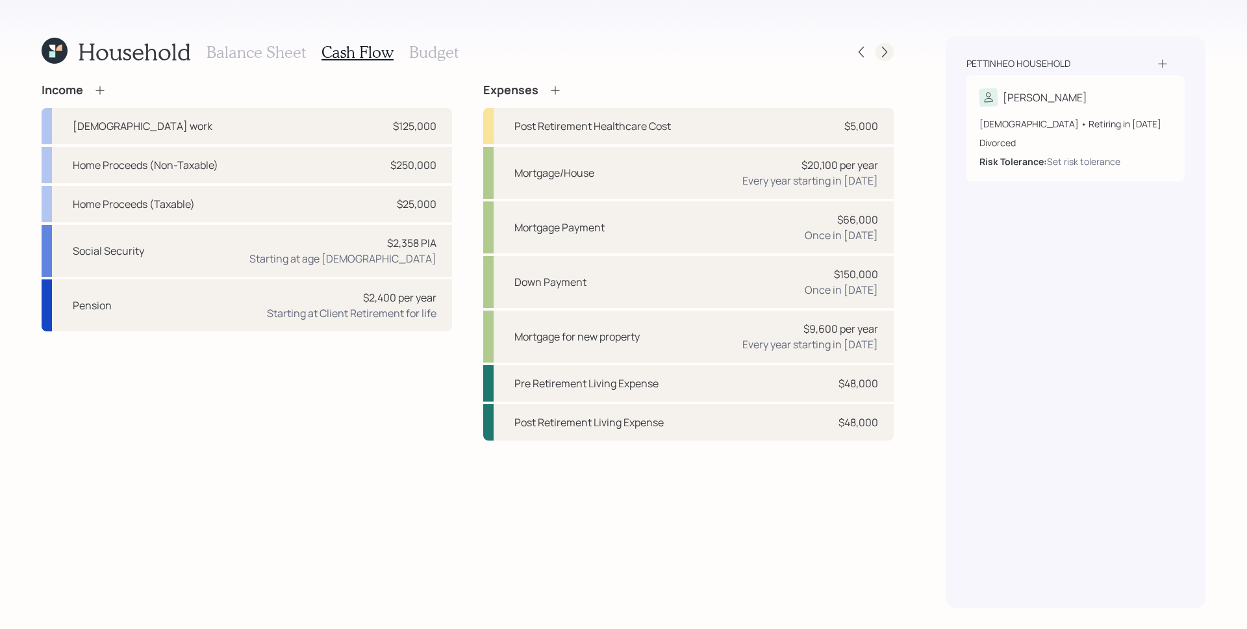
click at [889, 50] on icon at bounding box center [884, 51] width 13 height 13
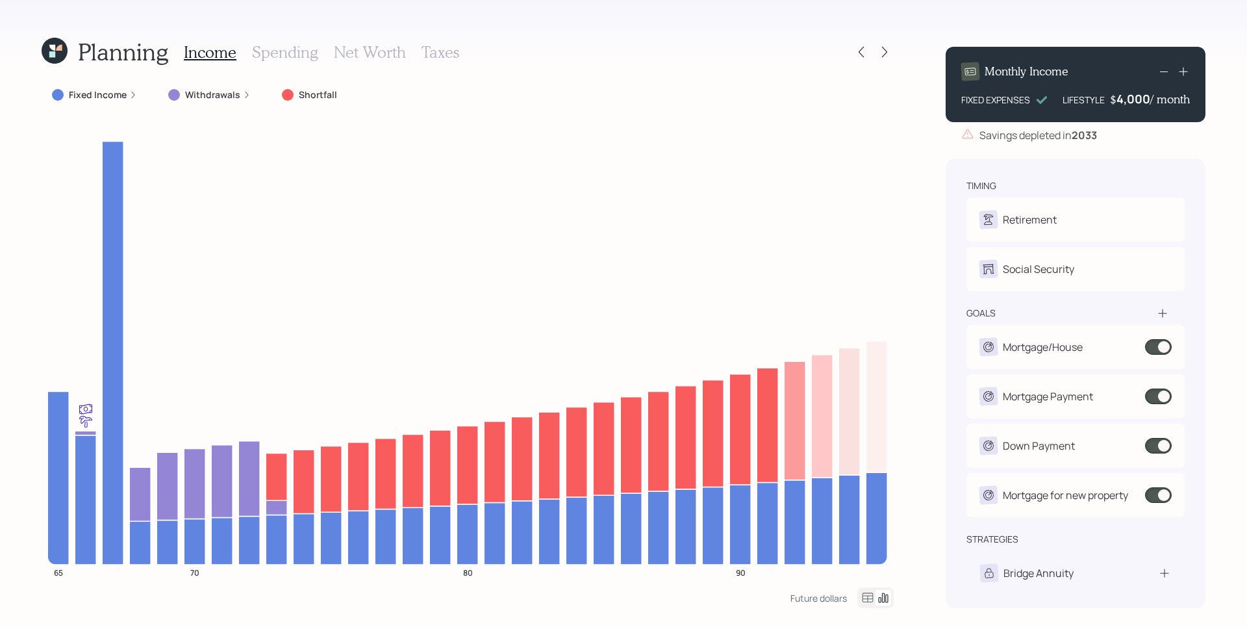
click at [1141, 127] on div "Savings depleted in 2033" at bounding box center [1076, 135] width 260 height 16
click at [1131, 98] on div "4000" at bounding box center [1134, 99] width 32 height 16
click at [1162, 67] on icon at bounding box center [1165, 72] width 16 height 16
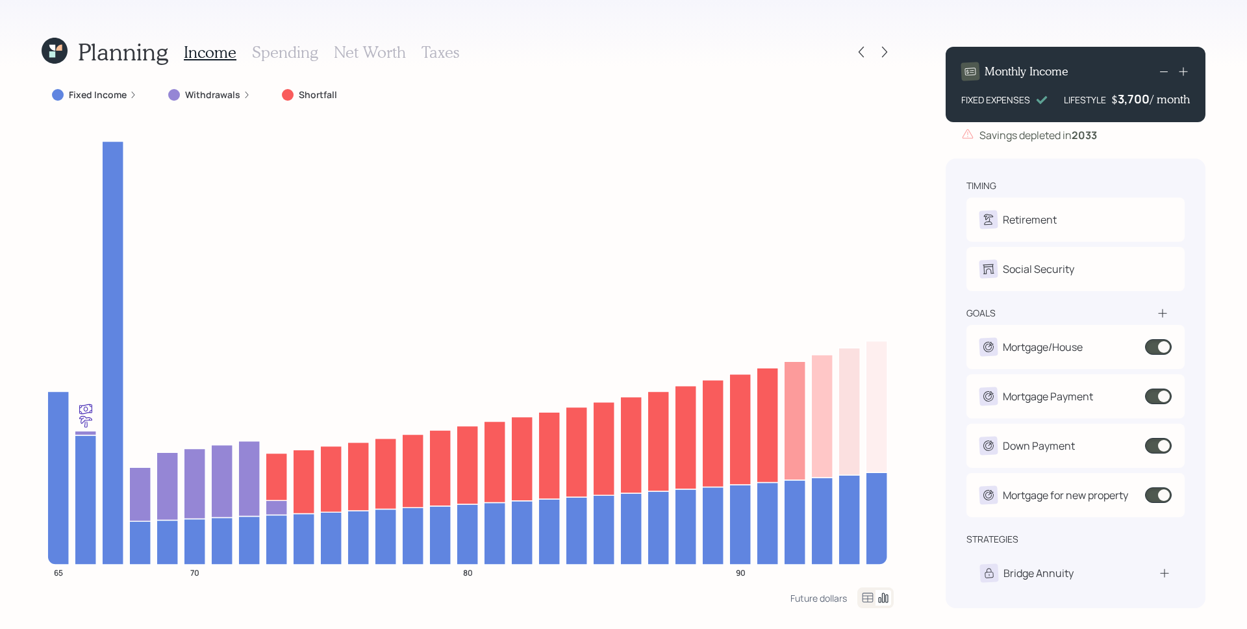
click at [1162, 67] on icon at bounding box center [1165, 72] width 16 height 16
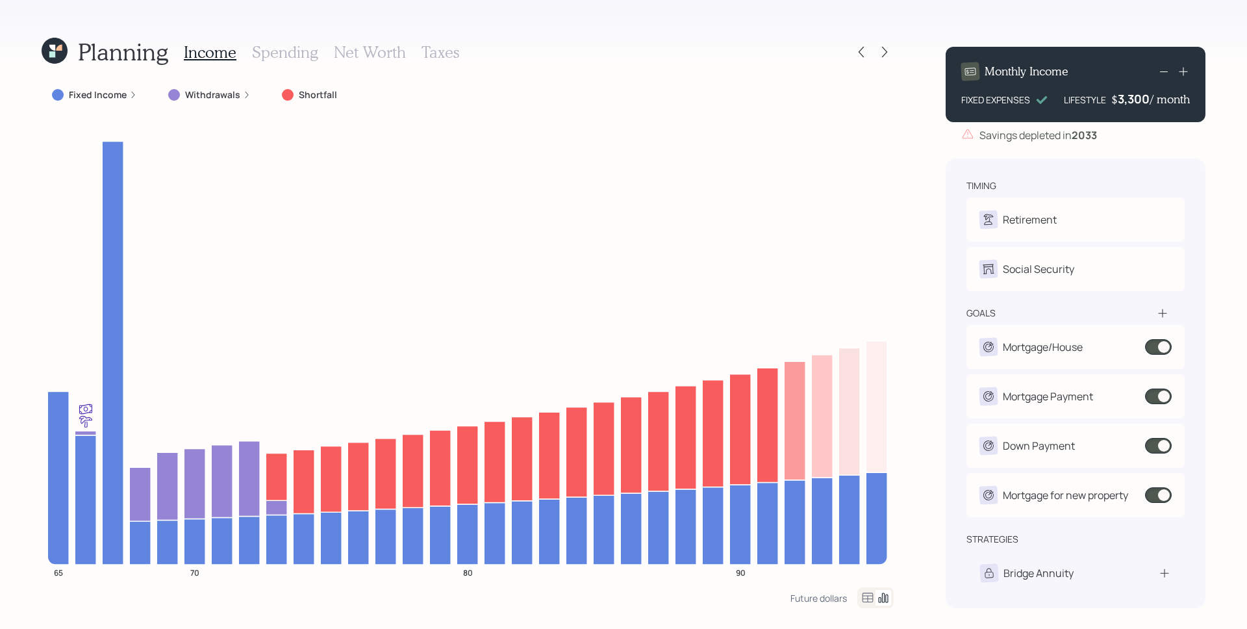
click at [1162, 67] on icon at bounding box center [1165, 72] width 16 height 16
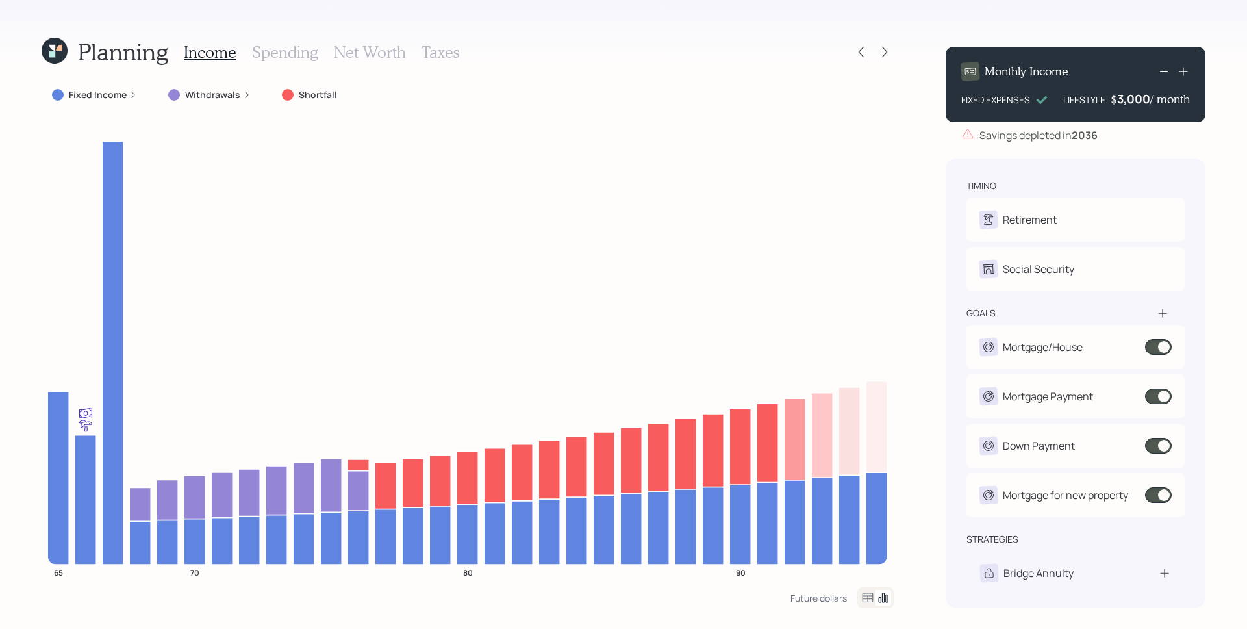
click at [1162, 66] on icon at bounding box center [1165, 72] width 16 height 16
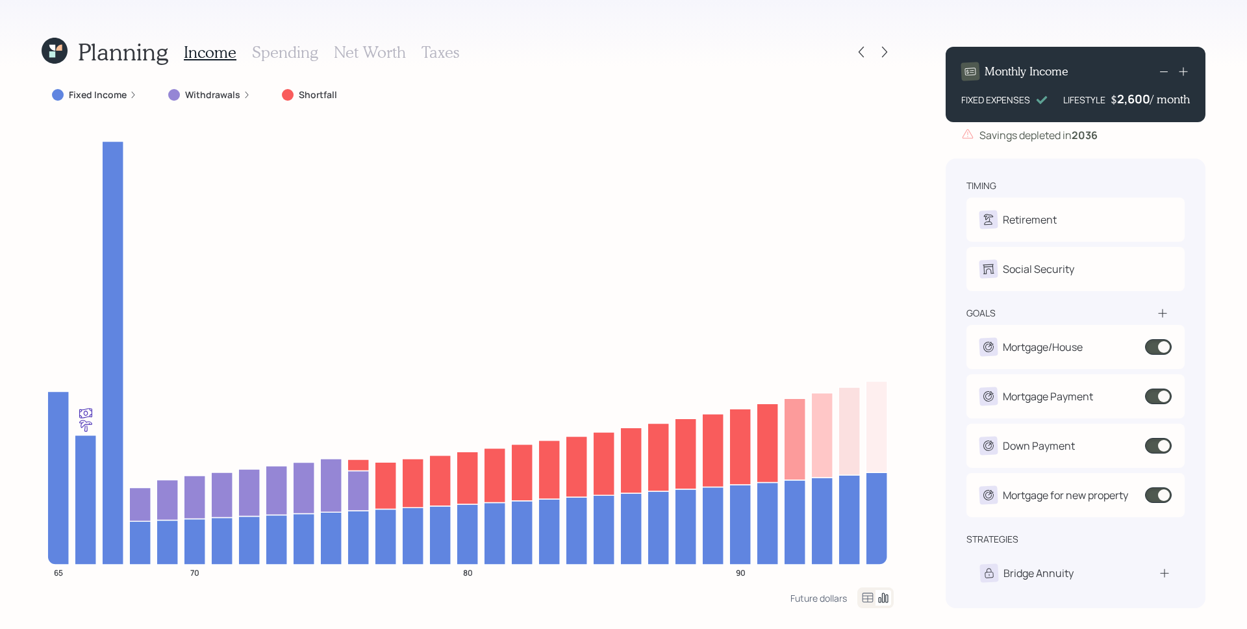
click at [1162, 66] on icon at bounding box center [1165, 72] width 16 height 16
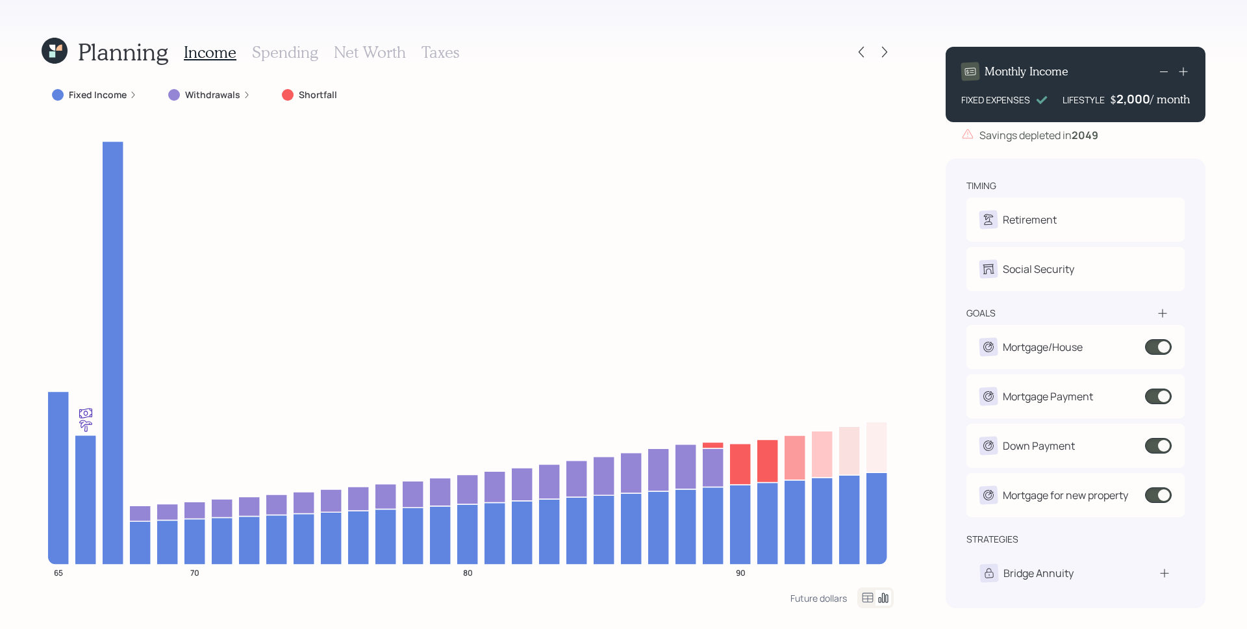
click at [1161, 73] on icon at bounding box center [1165, 72] width 16 height 16
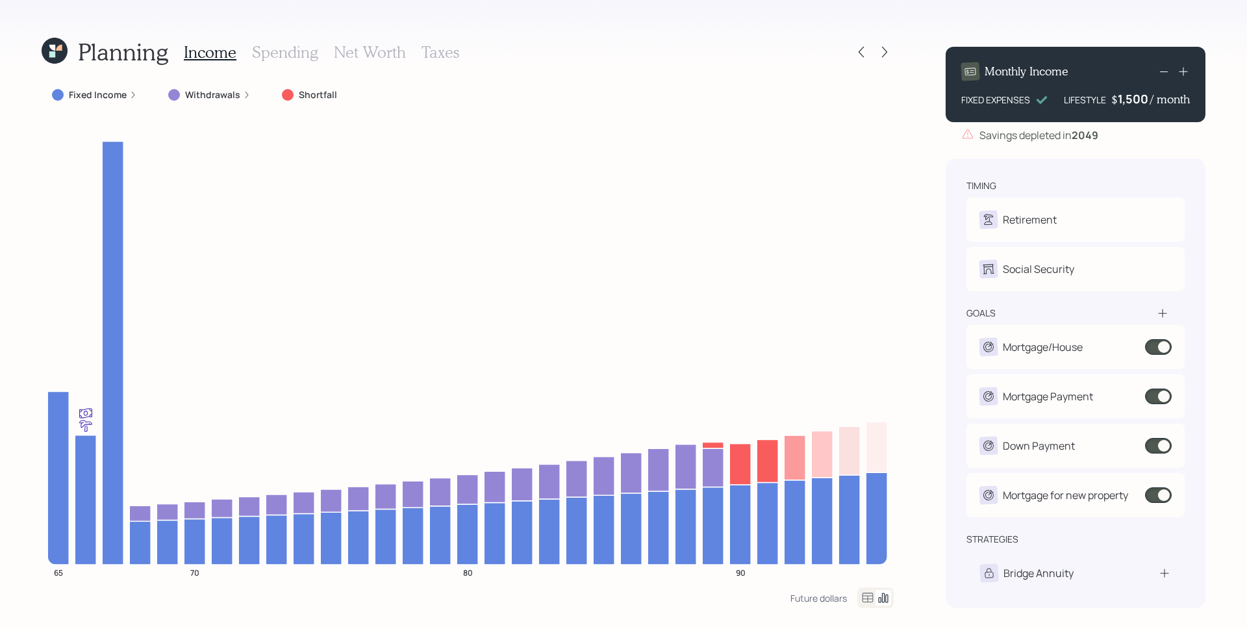
click at [1161, 73] on icon at bounding box center [1165, 72] width 16 height 16
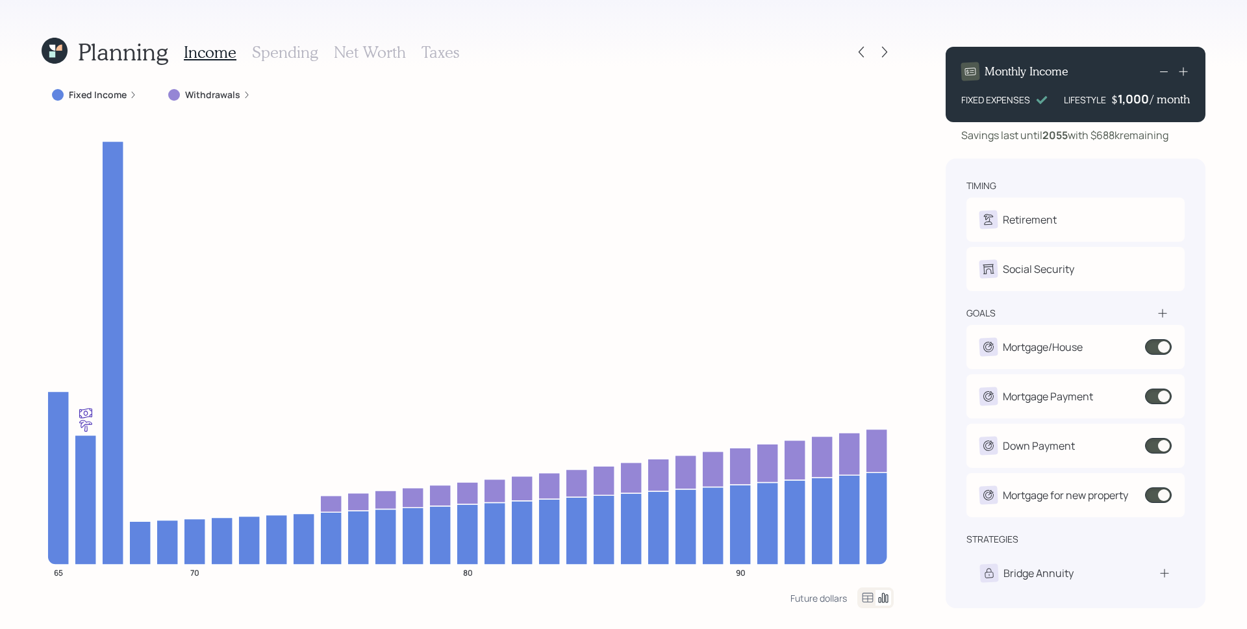
click at [1182, 72] on icon at bounding box center [1183, 71] width 13 height 13
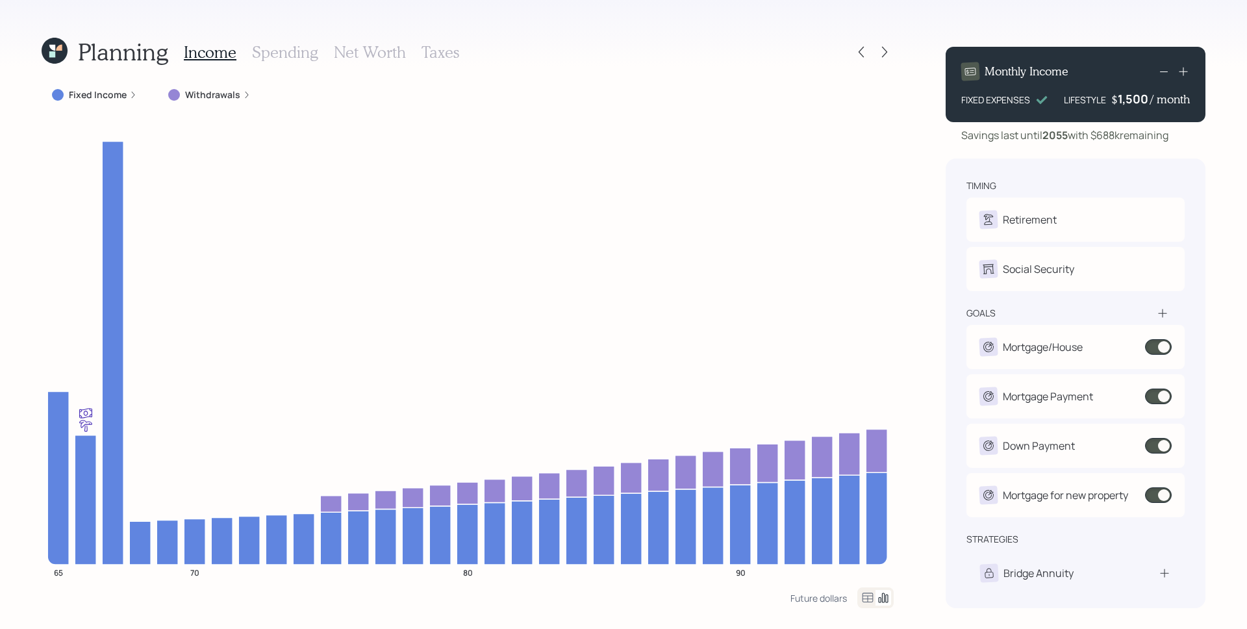
click at [1182, 72] on icon at bounding box center [1183, 71] width 13 height 13
click at [1181, 71] on icon at bounding box center [1183, 71] width 13 height 13
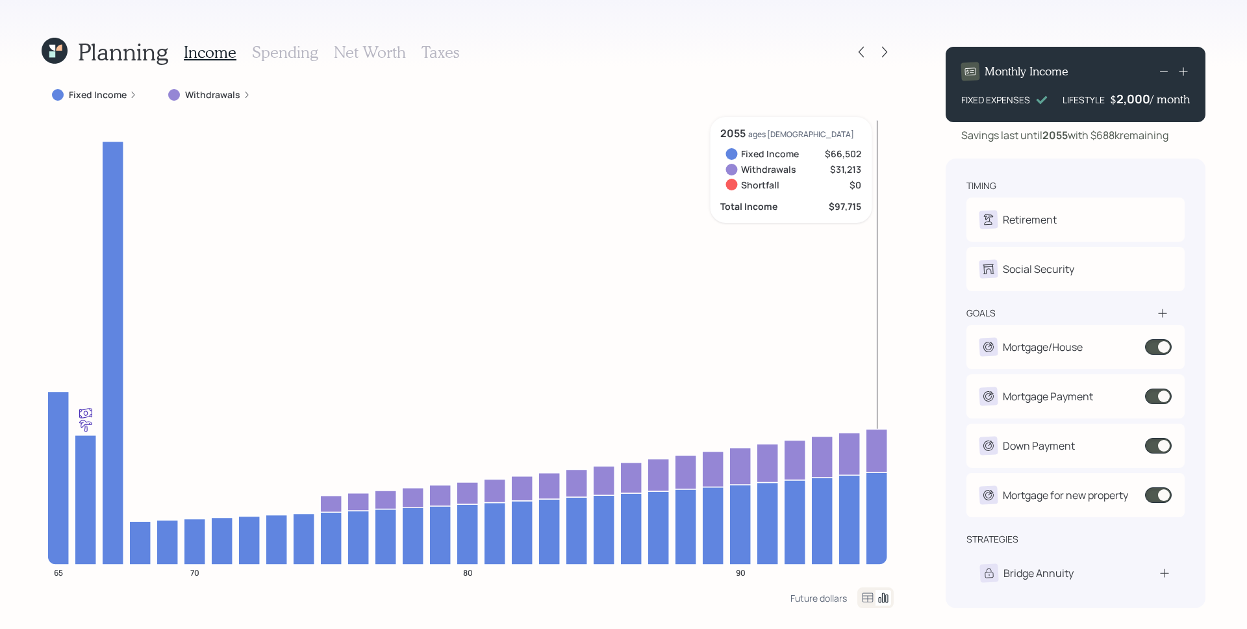
drag, startPoint x: 866, startPoint y: 201, endPoint x: 873, endPoint y: 199, distance: 6.8
click at [867, 201] on icon "65 70 80 90" at bounding box center [468, 352] width 852 height 470
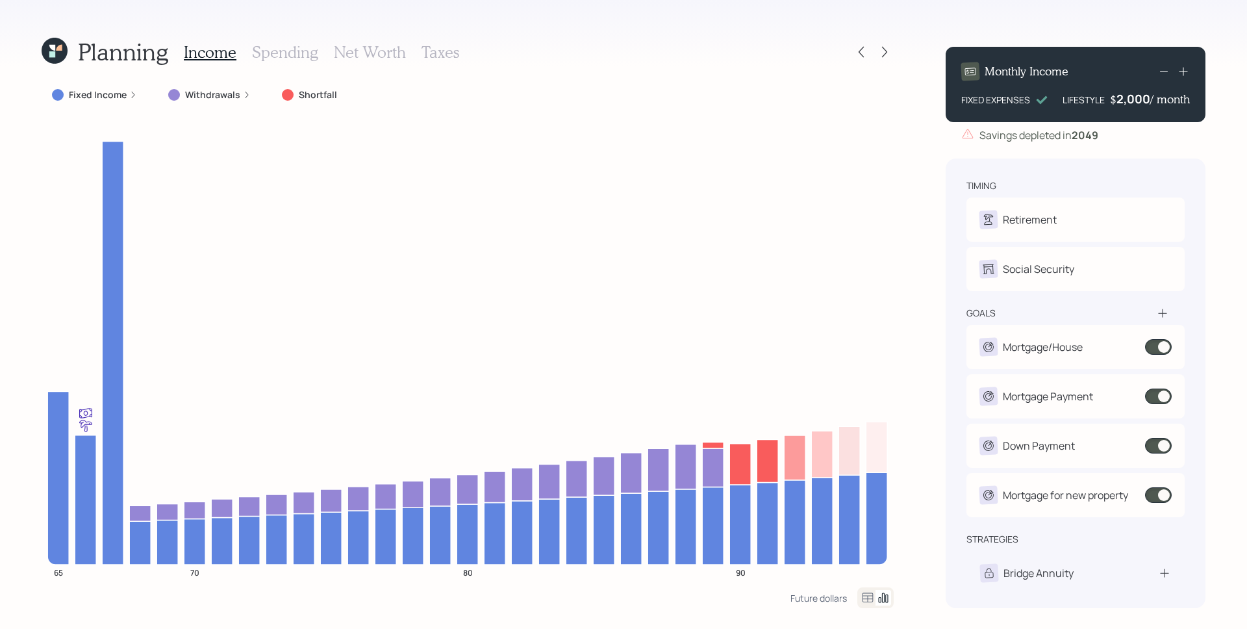
click at [932, 307] on div "Planning Income Spending Net Worth Taxes Fixed Income Withdrawals Shortfall 65 …" at bounding box center [623, 314] width 1247 height 629
click at [888, 45] on icon at bounding box center [884, 51] width 13 height 13
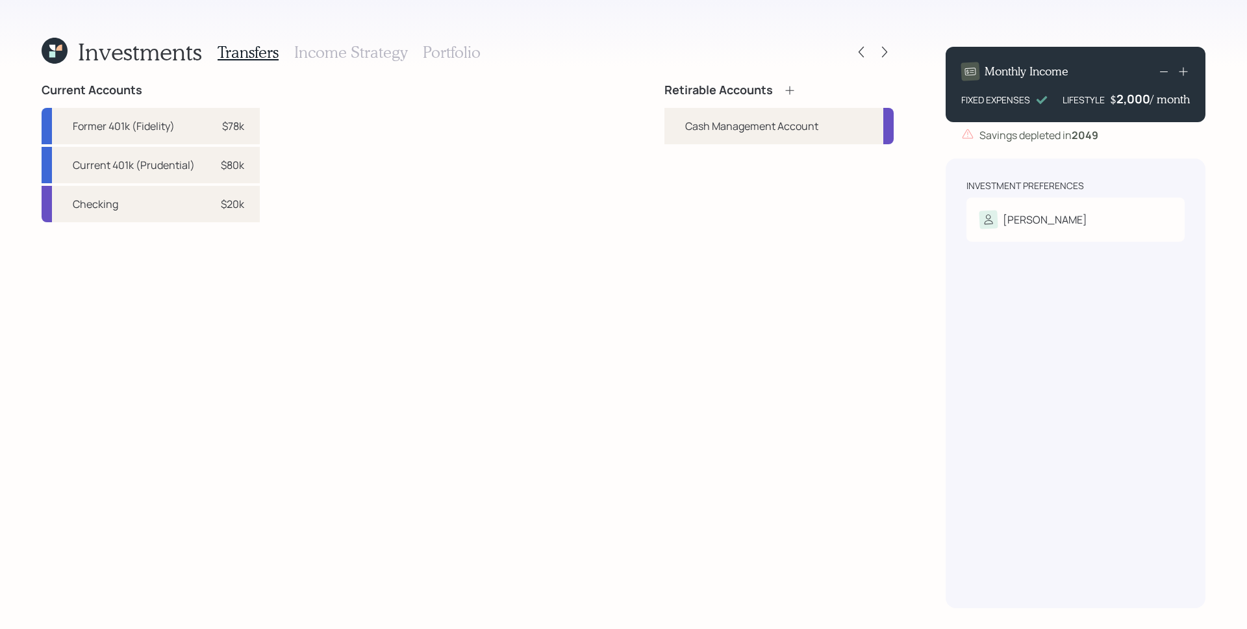
click at [956, 316] on div "Investment Preferences Bob Risk Tolerance: N/A" at bounding box center [1076, 384] width 260 height 450
click at [1013, 231] on div "Risk Tolerance: N/A" at bounding box center [1076, 241] width 192 height 24
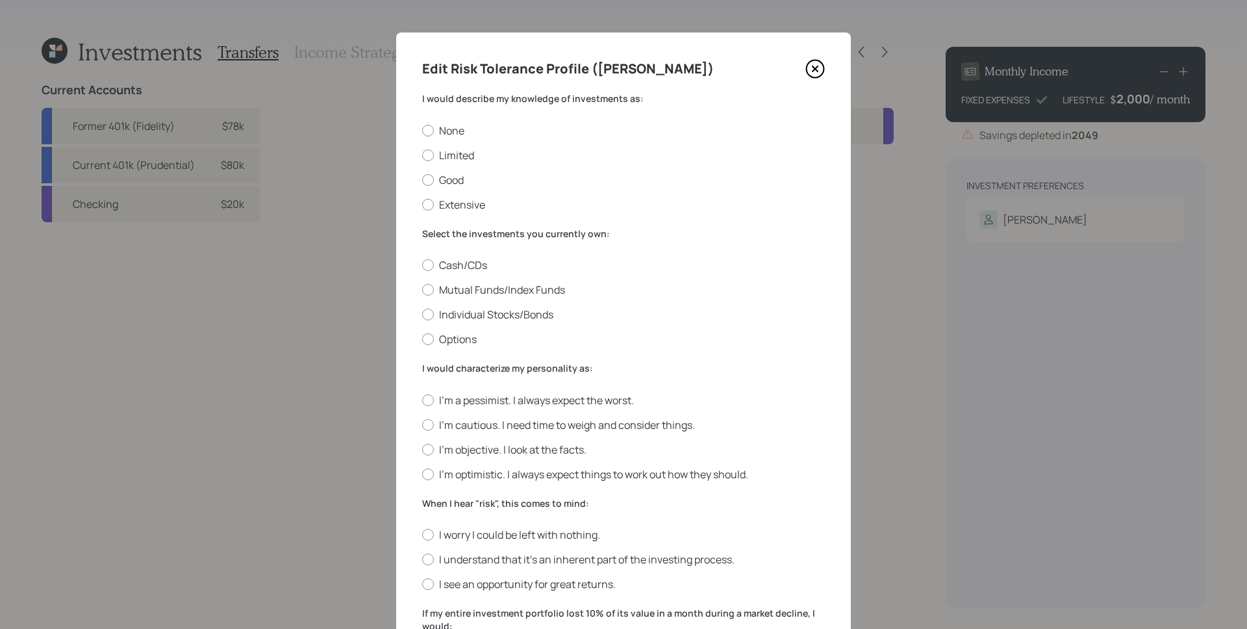
drag, startPoint x: 453, startPoint y: 153, endPoint x: 469, endPoint y: 331, distance: 178.8
click at [453, 153] on label "Limited" at bounding box center [623, 155] width 403 height 14
click at [422, 155] on input "Limited" at bounding box center [422, 155] width 1 height 1
radio input "true"
click at [464, 294] on label "Mutual Funds/Index Funds" at bounding box center [623, 290] width 403 height 14
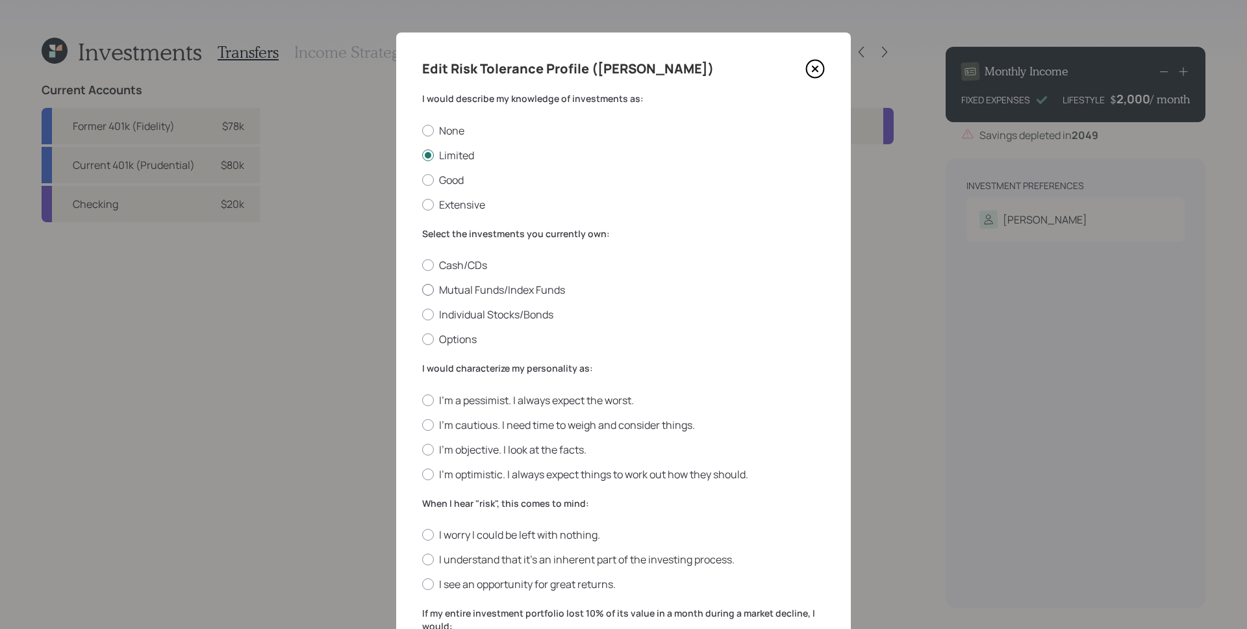
click at [422, 290] on input "Mutual Funds/Index Funds" at bounding box center [422, 290] width 1 height 1
radio input "true"
click at [479, 449] on label "I'm objective. I look at the facts." at bounding box center [623, 449] width 403 height 14
click at [422, 449] on input "I'm objective. I look at the facts." at bounding box center [422, 449] width 1 height 1
radio input "true"
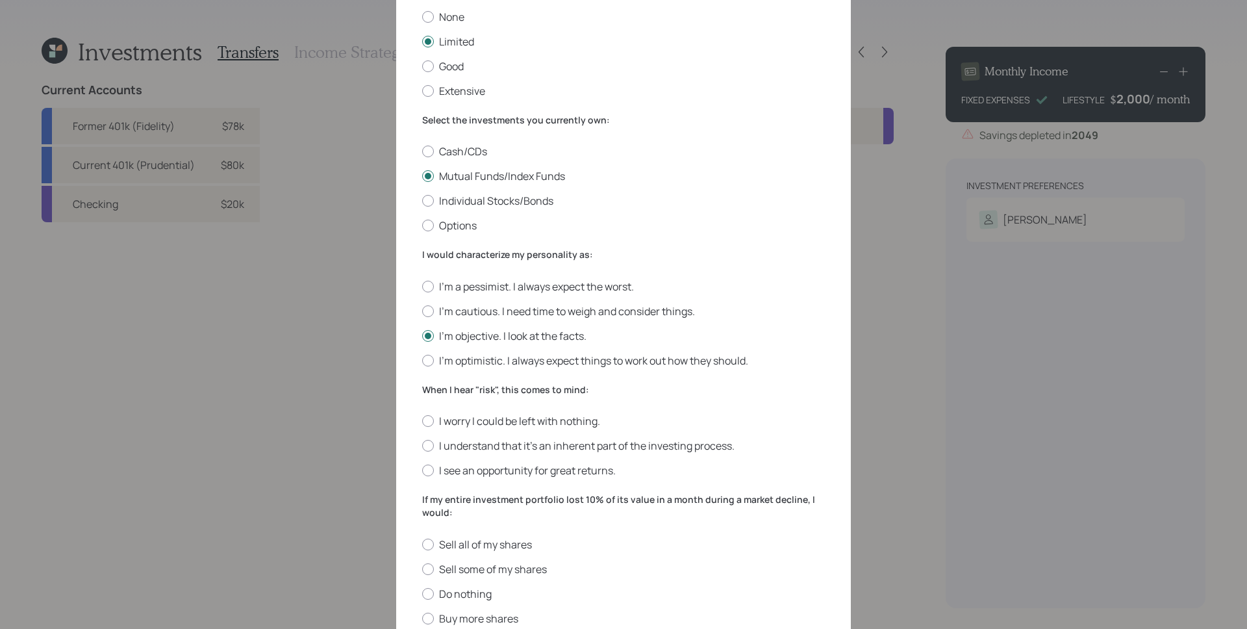
click at [448, 454] on div "I worry I could be left with nothing. I understand that it’s an inherent part o…" at bounding box center [623, 446] width 403 height 64
click at [464, 449] on label "I understand that it’s an inherent part of the investing process." at bounding box center [623, 446] width 403 height 14
click at [422, 446] on input "I understand that it’s an inherent part of the investing process." at bounding box center [422, 446] width 1 height 1
radio input "true"
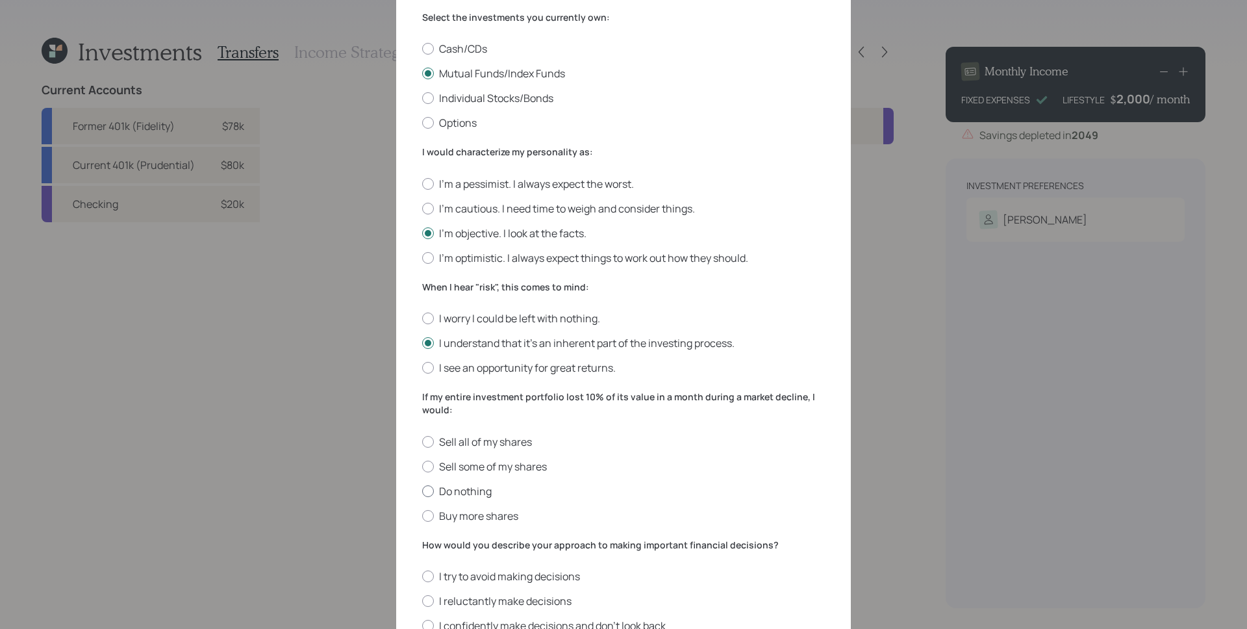
click at [457, 492] on label "Do nothing" at bounding box center [623, 491] width 403 height 14
click at [422, 491] on input "Do nothing" at bounding box center [422, 491] width 1 height 1
radio input "true"
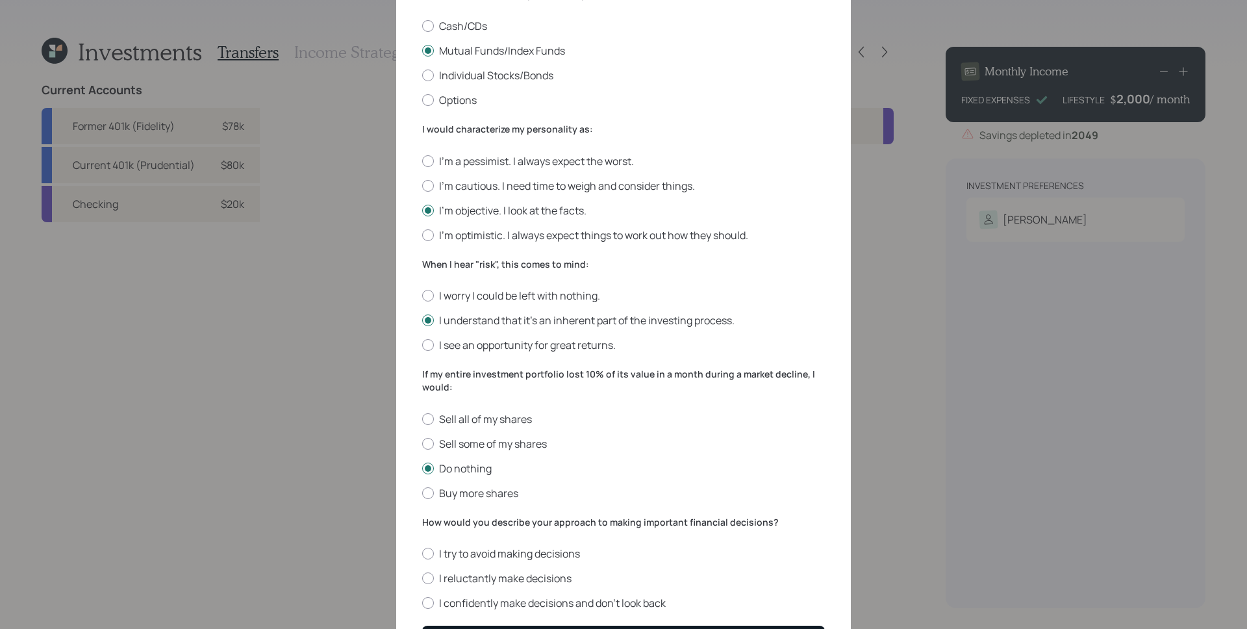
scroll to position [323, 0]
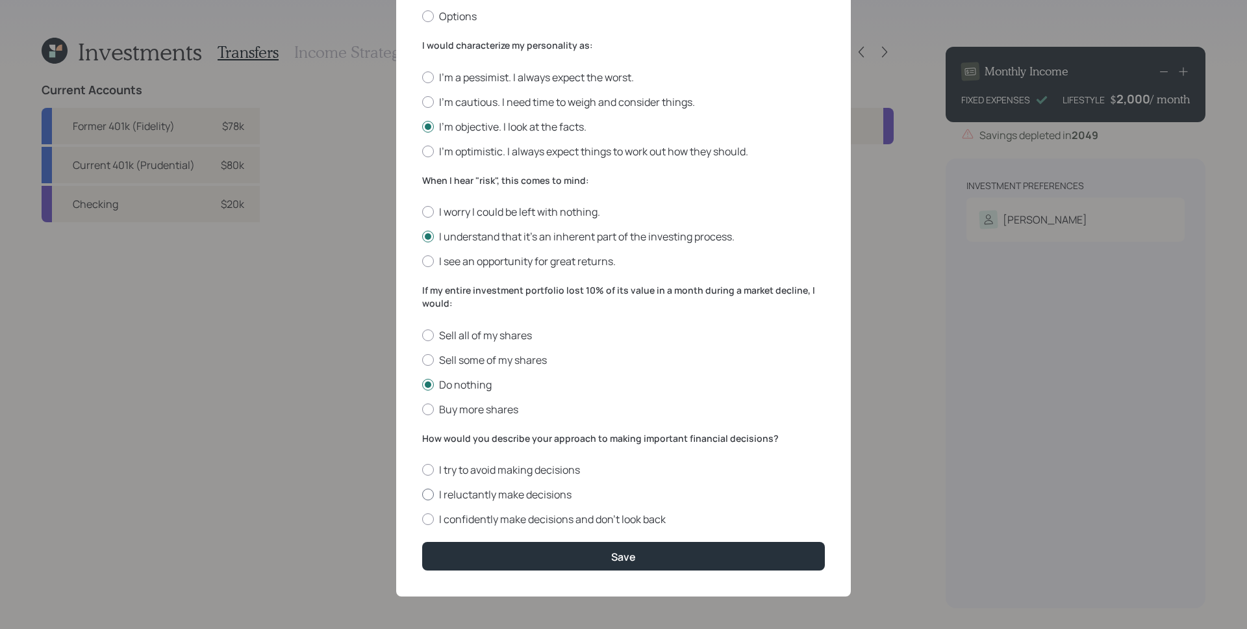
click at [480, 492] on label "I reluctantly make decisions" at bounding box center [623, 494] width 403 height 14
click at [422, 494] on input "I reluctantly make decisions" at bounding box center [422, 494] width 1 height 1
radio input "true"
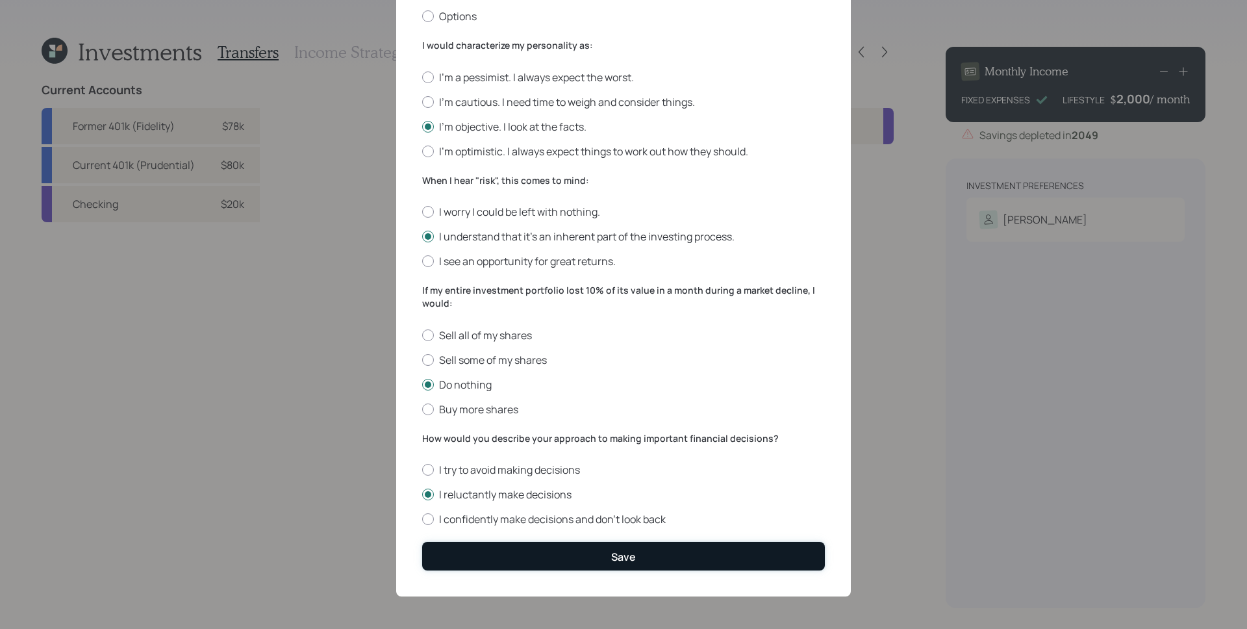
click at [608, 566] on button "Save" at bounding box center [623, 556] width 403 height 28
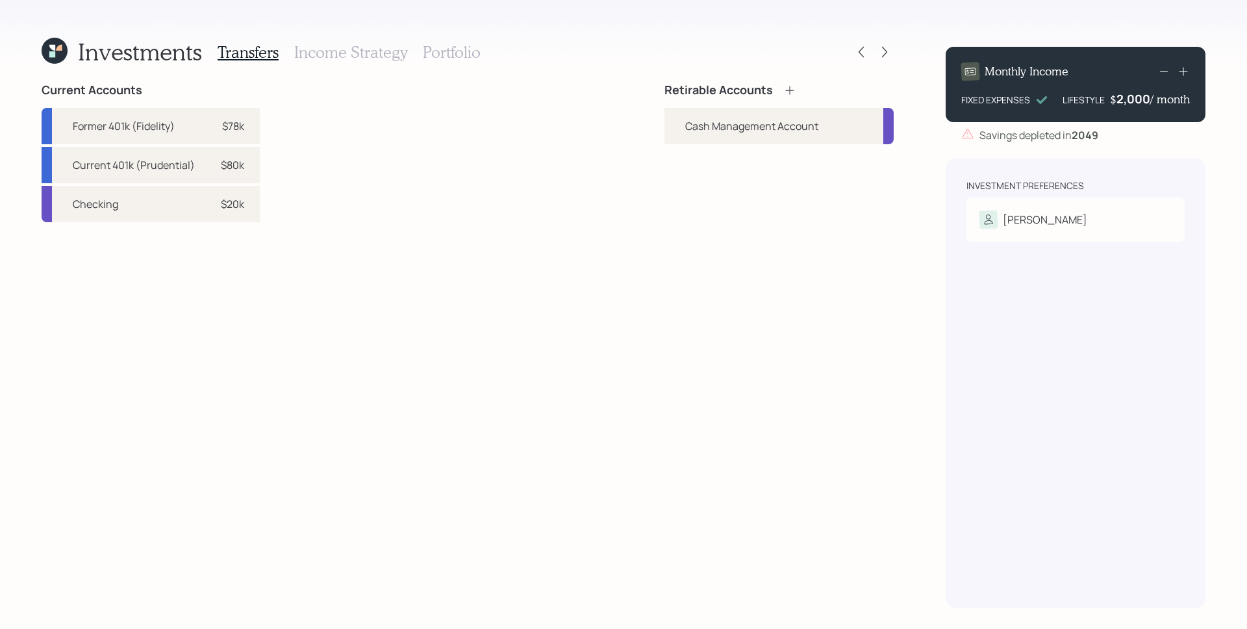
click at [789, 91] on icon at bounding box center [790, 90] width 8 height 8
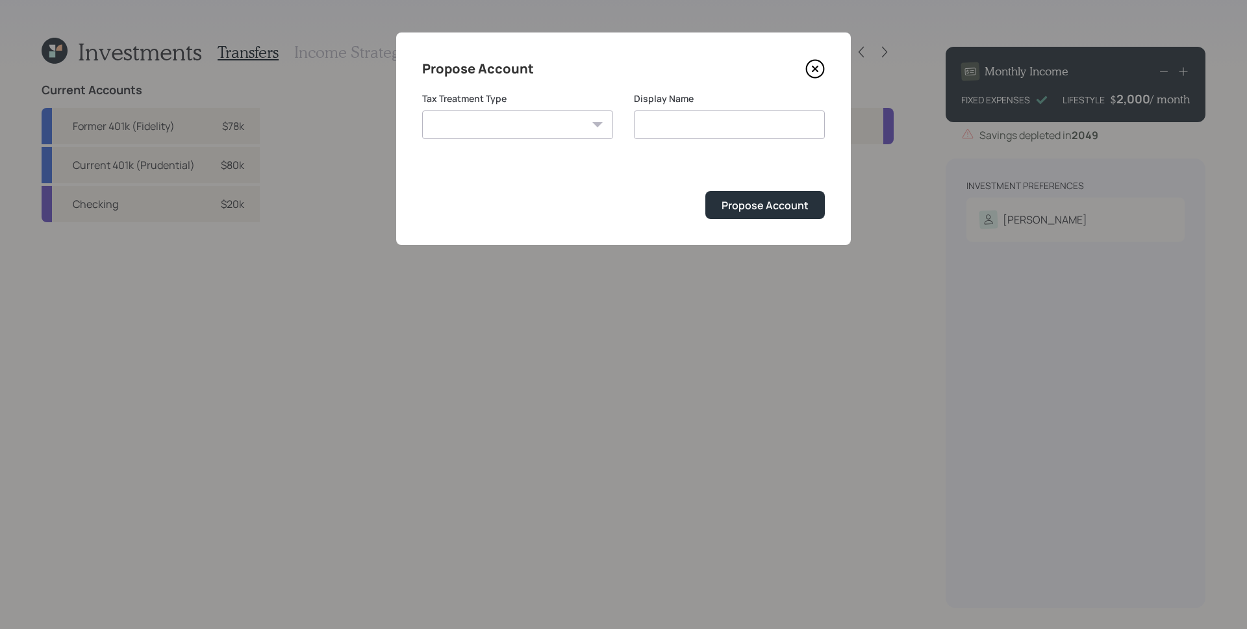
click at [572, 133] on select "Roth Taxable Traditional" at bounding box center [517, 124] width 191 height 29
select select "taxable"
click at [422, 110] on select "Roth Taxable Traditional" at bounding box center [517, 124] width 191 height 29
type input "Taxable"
click at [597, 122] on div "Roth Taxable Traditional" at bounding box center [517, 124] width 191 height 29
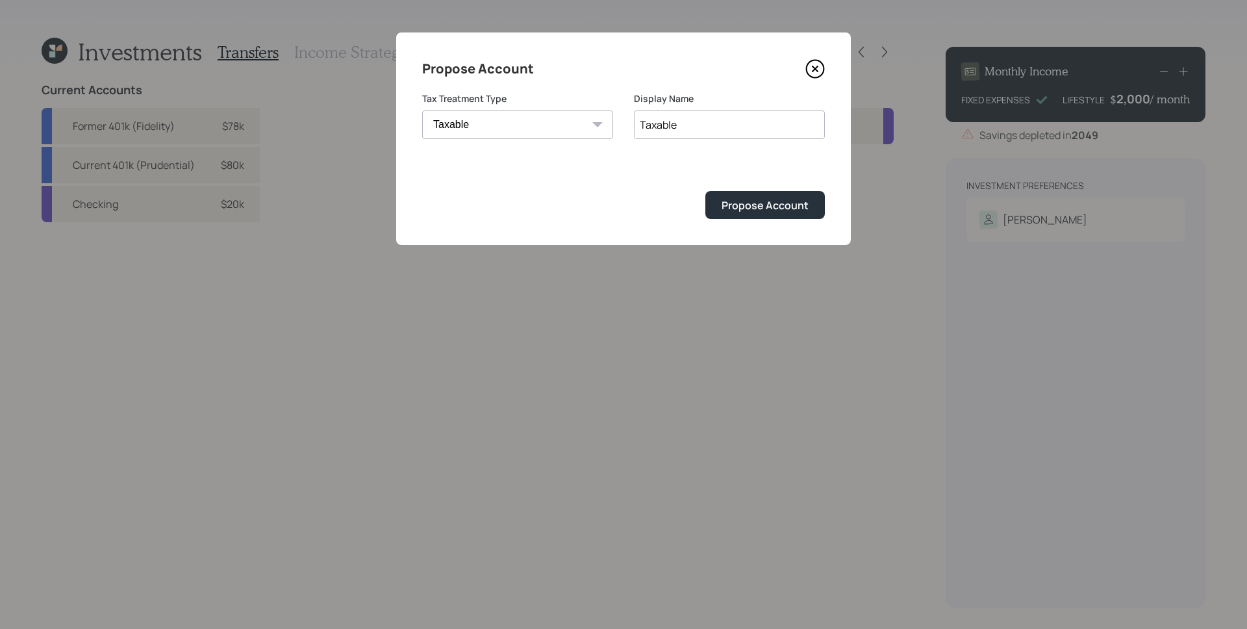
click at [595, 122] on div "Roth Taxable Traditional" at bounding box center [517, 124] width 191 height 29
click at [500, 122] on select "Roth Taxable Traditional" at bounding box center [517, 124] width 191 height 29
select select "traditional"
click at [422, 110] on select "Roth Taxable Traditional" at bounding box center [517, 124] width 191 height 29
click at [684, 129] on input "Taxable" at bounding box center [729, 124] width 191 height 29
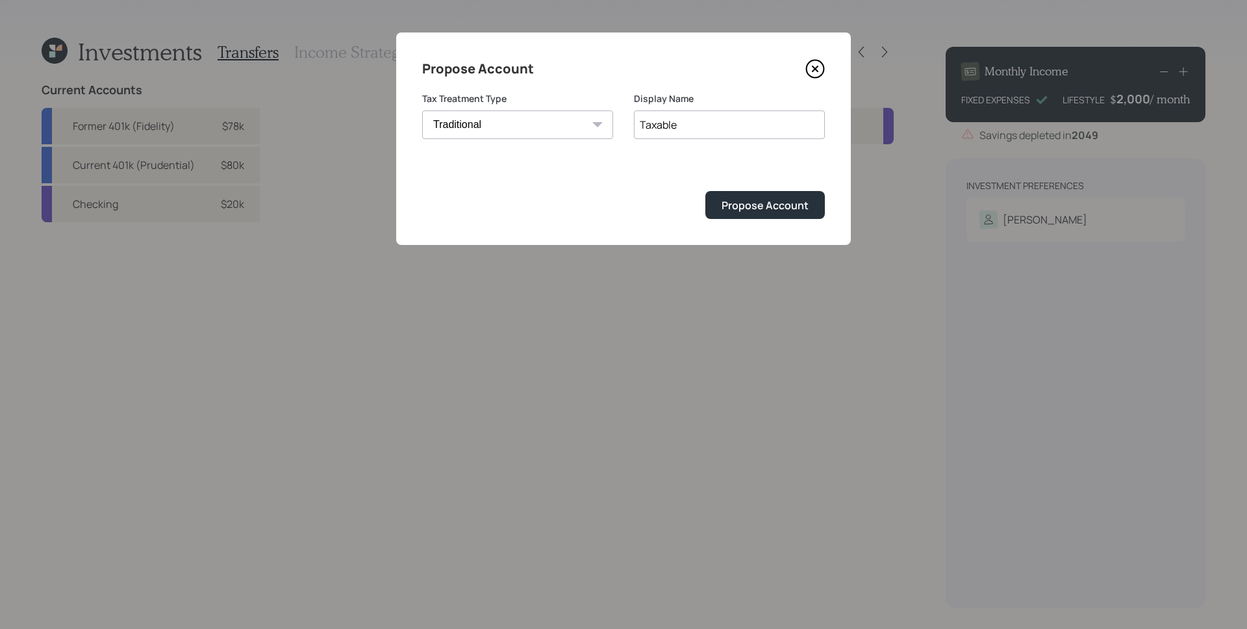
click at [684, 129] on input "Taxable" at bounding box center [729, 124] width 191 height 29
type input "Traditional IRA"
click at [765, 199] on div "Propose Account" at bounding box center [765, 205] width 87 height 14
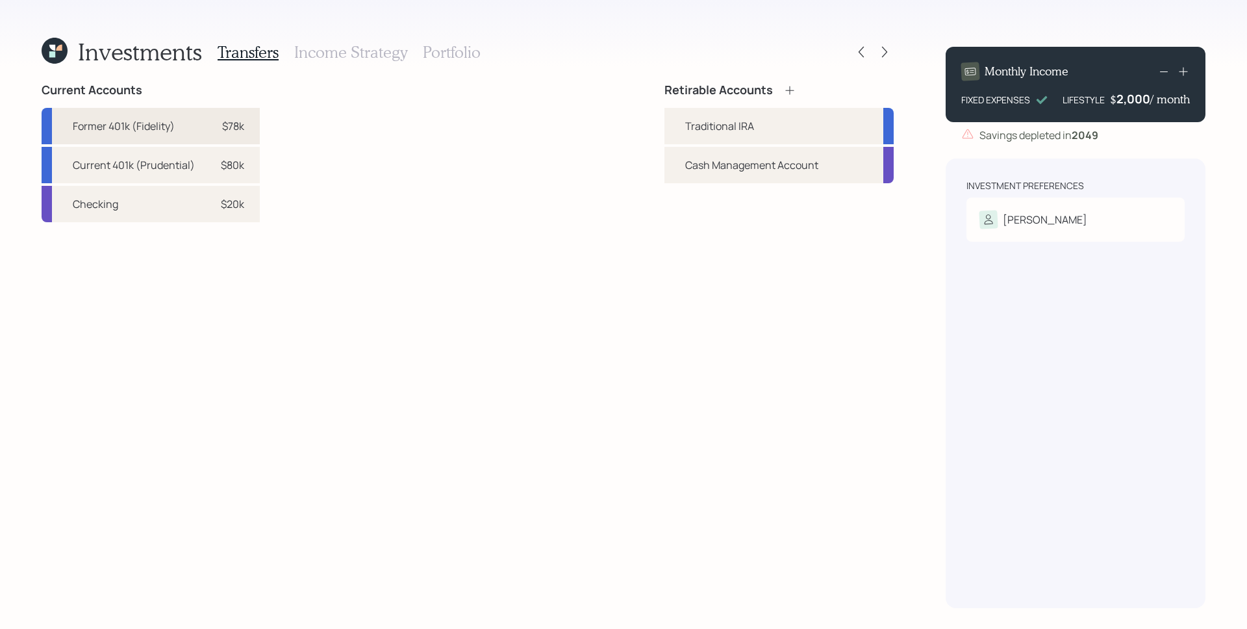
click at [177, 125] on div "Former 401k (Fidelity) $78k" at bounding box center [151, 126] width 218 height 36
click at [676, 120] on div "Traditional IRA" at bounding box center [779, 126] width 229 height 36
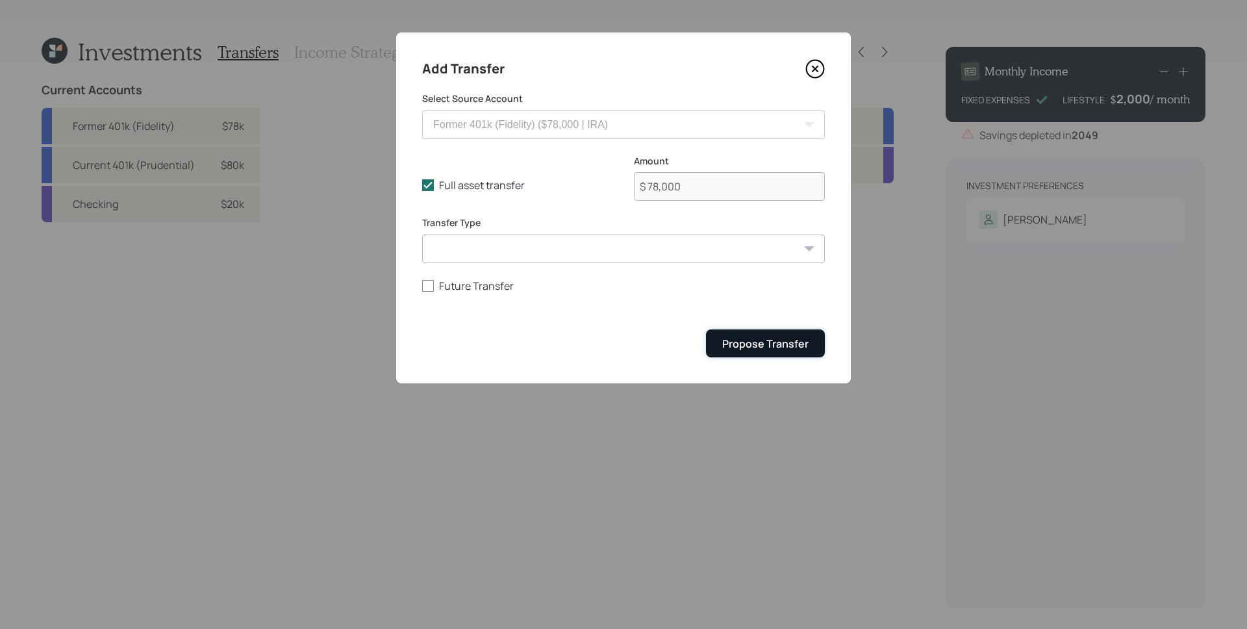
click at [783, 348] on div "Propose Transfer" at bounding box center [766, 344] width 86 height 14
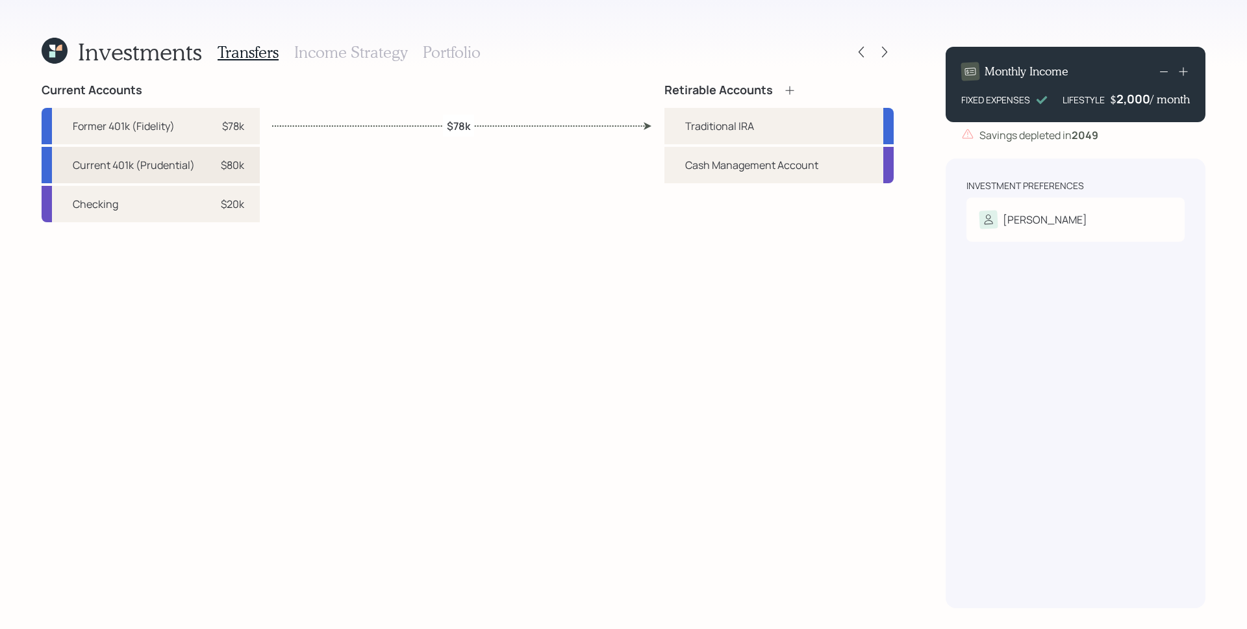
click at [240, 173] on div "Current 401k (Prudential) $80k" at bounding box center [151, 165] width 218 height 36
click at [742, 127] on div "Traditional IRA" at bounding box center [719, 126] width 69 height 16
select select "18160f77-c657-49fc-99da-e7ff49b7aa74"
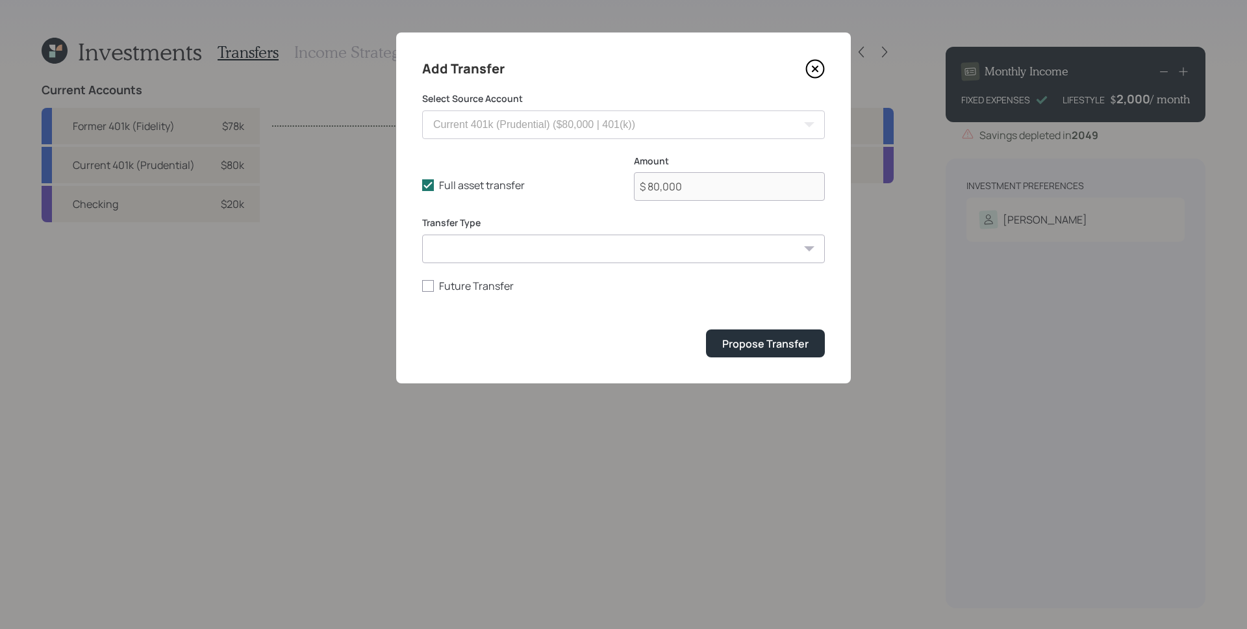
click at [466, 294] on form "Select Source Account Former 401k (Fidelity) ($78,000 | IRA) Current 401k (Prud…" at bounding box center [623, 224] width 403 height 265
click at [469, 288] on label "Future Transfer" at bounding box center [623, 286] width 403 height 14
click at [422, 286] on input "Future Transfer" at bounding box center [422, 285] width 1 height 1
checkbox input "true"
select select "9"
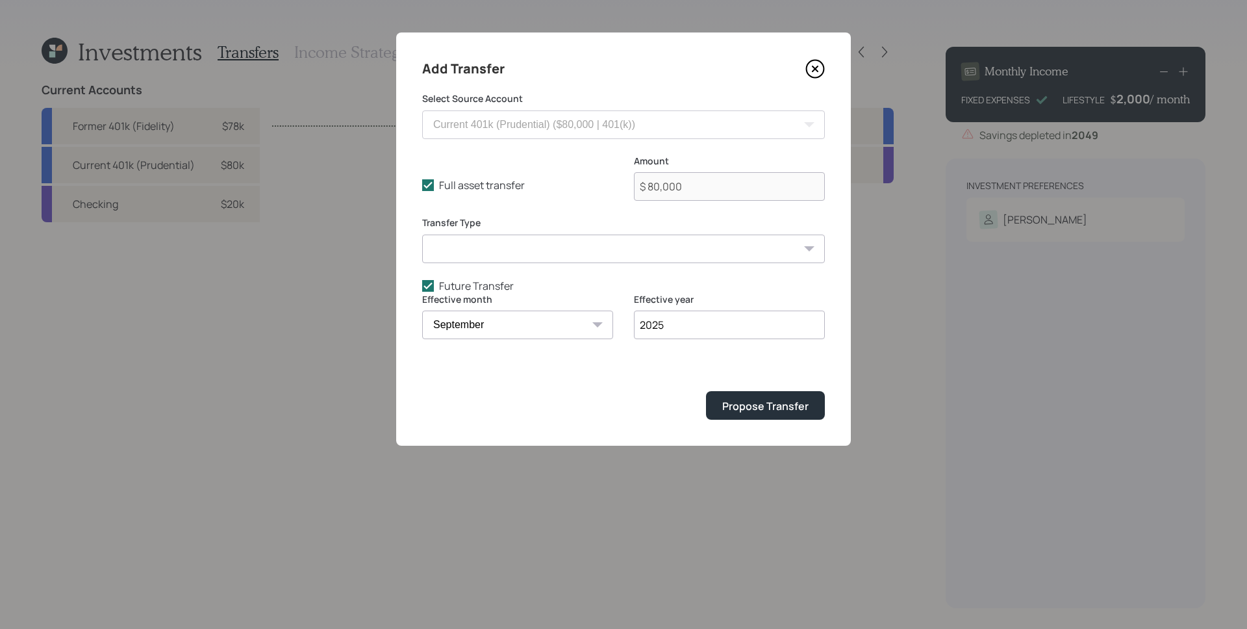
click at [476, 324] on select "January February March April May June July August September October November De…" at bounding box center [517, 325] width 191 height 29
click at [747, 328] on input "2025" at bounding box center [729, 325] width 191 height 29
type input "2026"
drag, startPoint x: 674, startPoint y: 368, endPoint x: 687, endPoint y: 371, distance: 14.0
click at [674, 367] on form "Select Source Account Former 401k (Fidelity) ($78,000 | IRA) Current 401k (Prud…" at bounding box center [623, 255] width 403 height 327
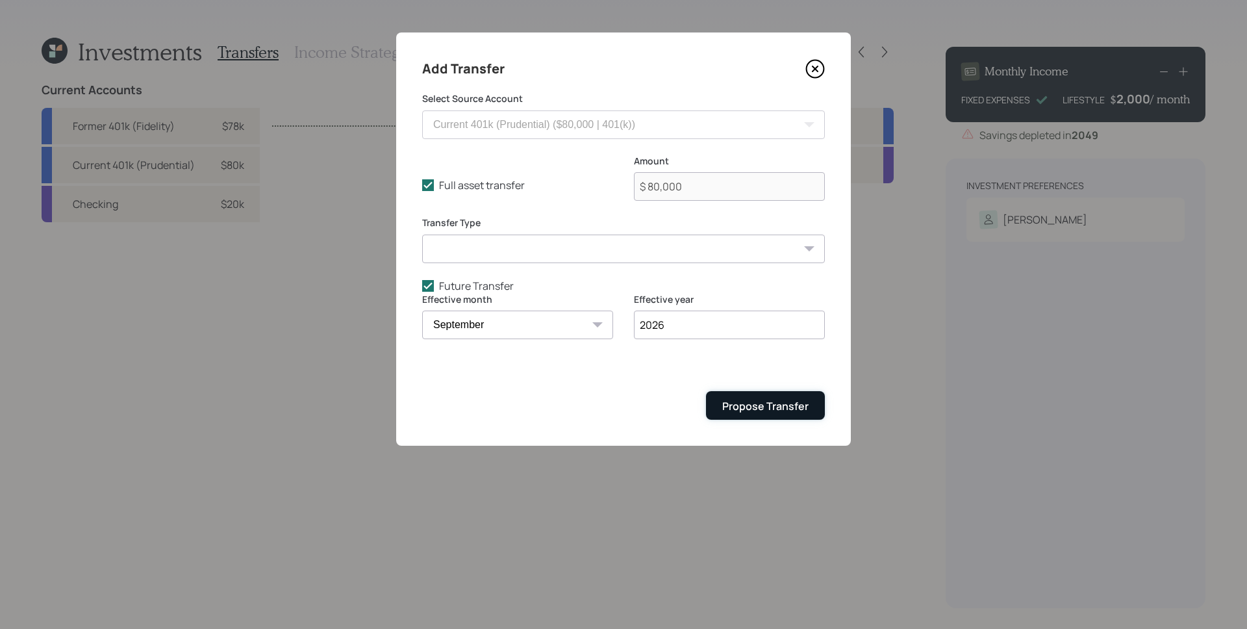
click at [777, 411] on div "Propose Transfer" at bounding box center [766, 406] width 86 height 14
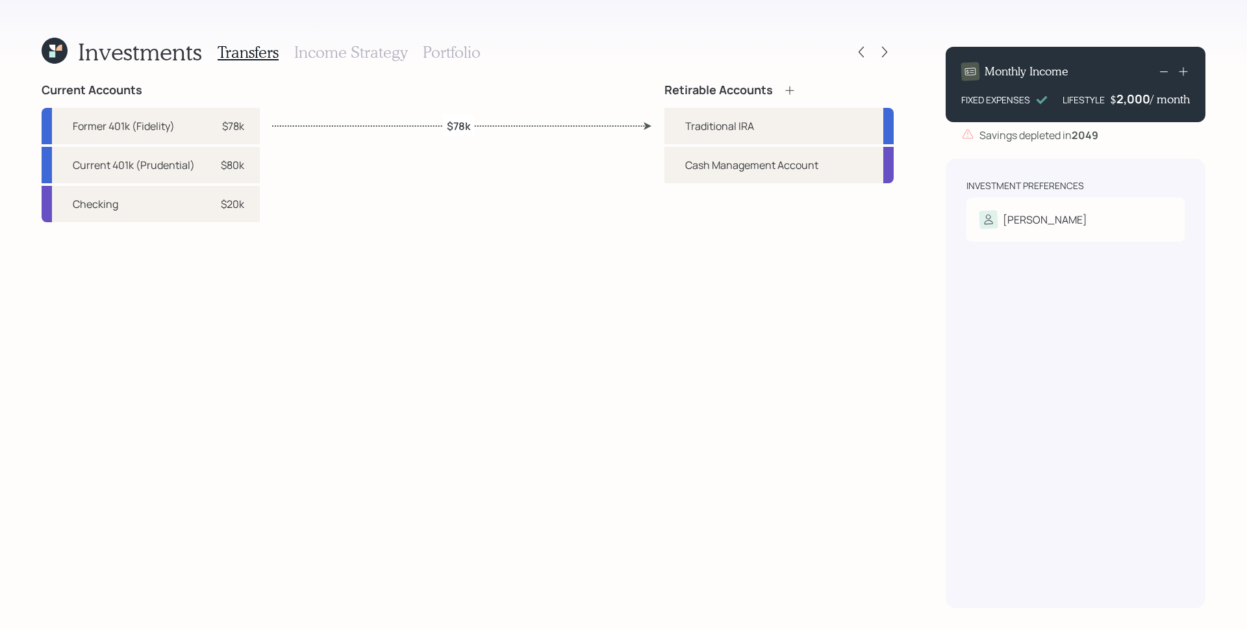
click at [368, 47] on h3 "Income Strategy" at bounding box center [350, 52] width 113 height 19
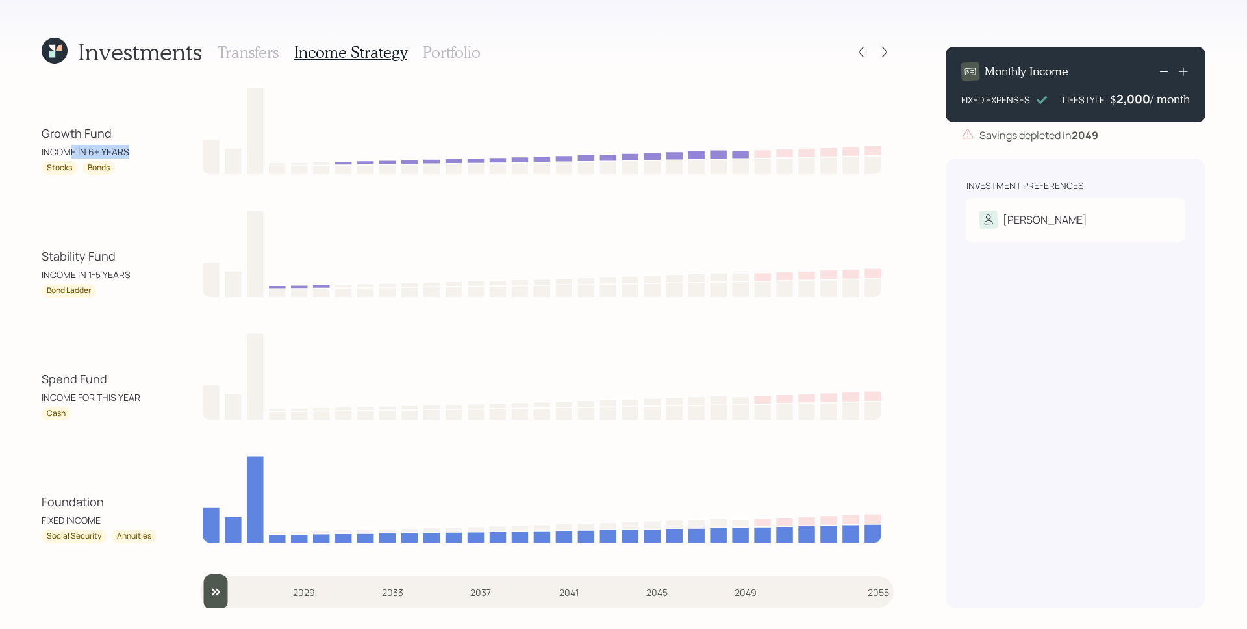
drag, startPoint x: 121, startPoint y: 153, endPoint x: 68, endPoint y: 153, distance: 53.3
click at [68, 153] on div "INCOME IN 6+ YEARS" at bounding box center [100, 152] width 117 height 14
drag, startPoint x: 59, startPoint y: 183, endPoint x: 66, endPoint y: 176, distance: 9.2
click at [59, 182] on div "Growth Fund INCOME IN 6+ YEARS Stocks Bonds Stability Fund INCOME IN 1-5 YEARS …" at bounding box center [468, 345] width 852 height 525
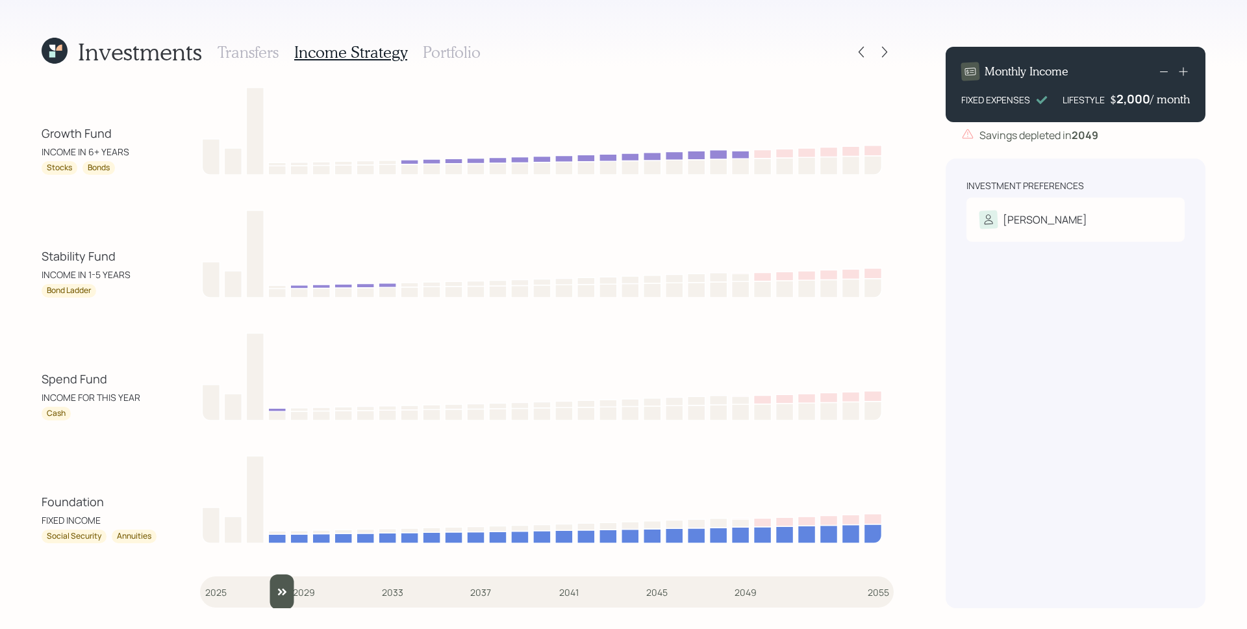
drag, startPoint x: 217, startPoint y: 593, endPoint x: 270, endPoint y: 587, distance: 53.7
type input "2028"
click at [270, 587] on input "slider" at bounding box center [547, 591] width 694 height 35
click at [882, 51] on icon at bounding box center [884, 51] width 13 height 13
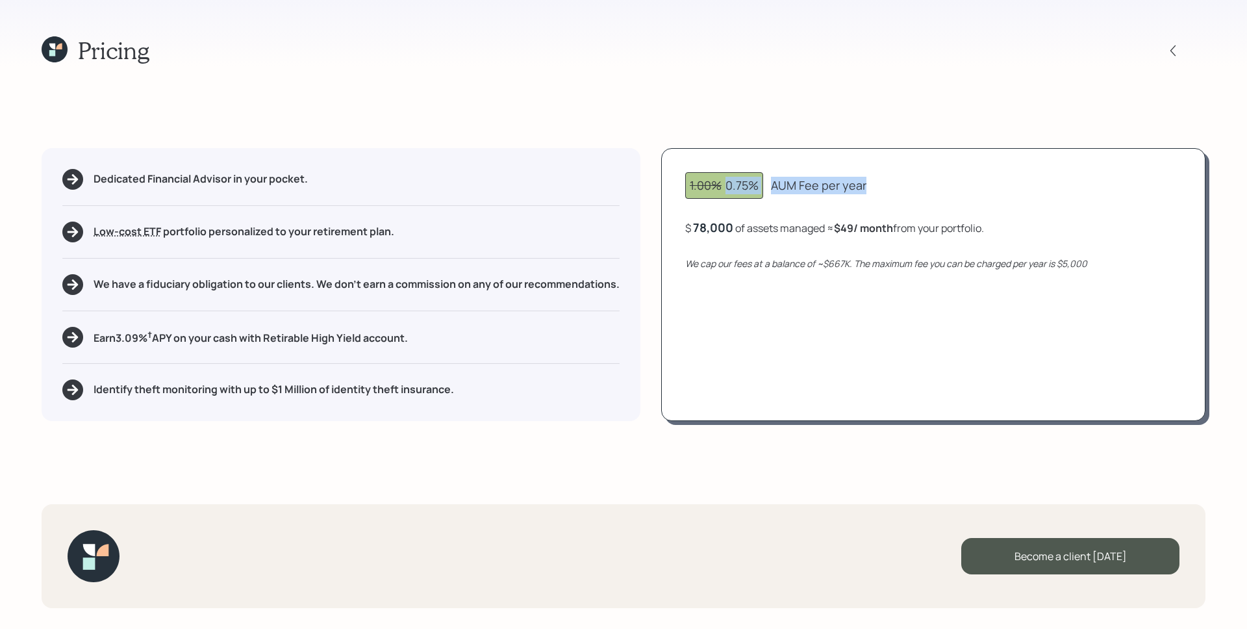
drag, startPoint x: 728, startPoint y: 188, endPoint x: 780, endPoint y: 195, distance: 51.7
click at [780, 195] on div "1.00% 0.75% AUM Fee per year" at bounding box center [933, 185] width 496 height 27
click at [756, 194] on div "1.00% 0.75%" at bounding box center [724, 185] width 78 height 27
drag, startPoint x: 738, startPoint y: 231, endPoint x: 690, endPoint y: 226, distance: 48.3
click at [690, 226] on div "$ 78000 of assets managed ≈ $49 / month from your portfolio ." at bounding box center [833, 228] width 296 height 16
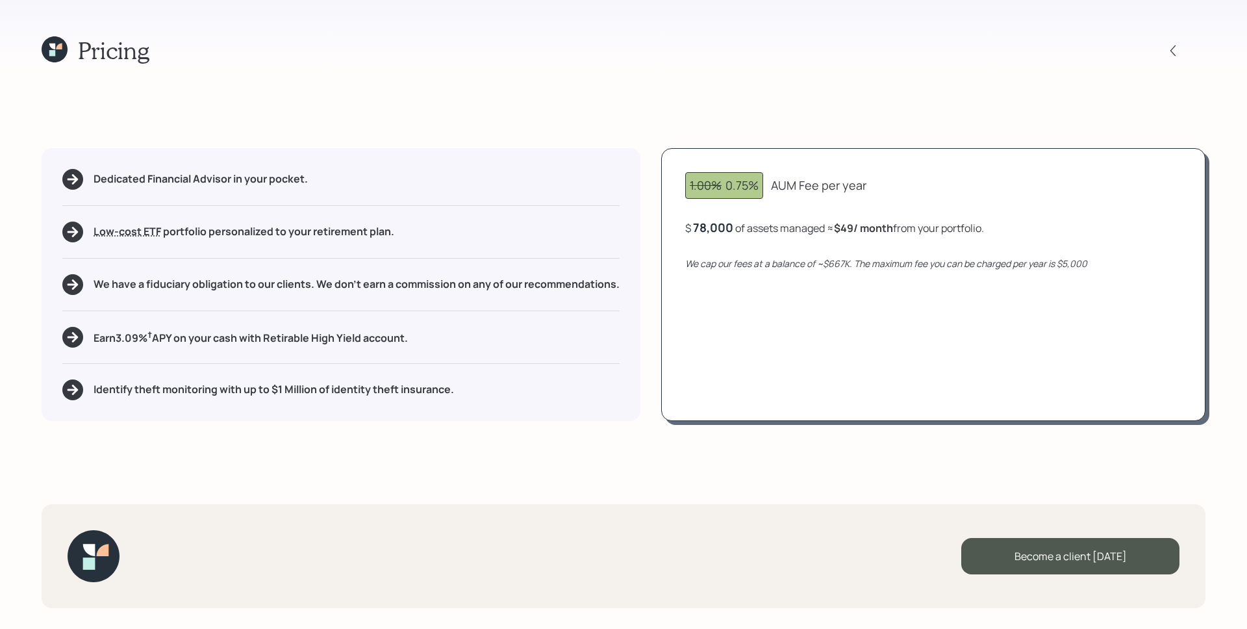
click at [835, 336] on div "1.00% 0.75% AUM Fee per year $ 78,000 of assets managed ≈ $49 / month from your…" at bounding box center [933, 284] width 544 height 273
drag, startPoint x: 845, startPoint y: 230, endPoint x: 853, endPoint y: 231, distance: 8.5
click at [853, 231] on b "$49 / month" at bounding box center [863, 228] width 59 height 14
click at [857, 269] on icon "We cap our fees at a balance of ~$667K. The maximum fee you can be charged per …" at bounding box center [886, 263] width 402 height 12
drag, startPoint x: 844, startPoint y: 225, endPoint x: 858, endPoint y: 228, distance: 14.5
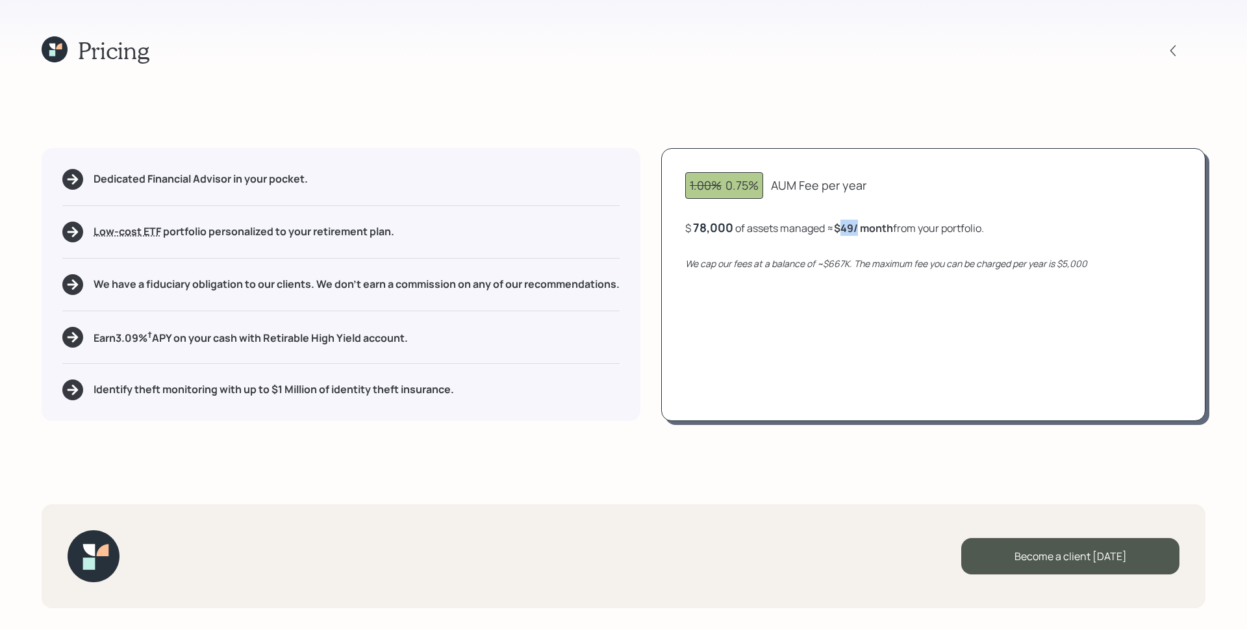
click at [860, 227] on b "$49 / month" at bounding box center [863, 228] width 59 height 14
click at [695, 230] on div "78000" at bounding box center [711, 228] width 37 height 16
click at [793, 336] on div "1.00% 0.75% AUM Fee per year $ 85,000 of assets managed ≈ $53 / month from your…" at bounding box center [933, 284] width 544 height 273
drag, startPoint x: 731, startPoint y: 186, endPoint x: 786, endPoint y: 179, distance: 55.1
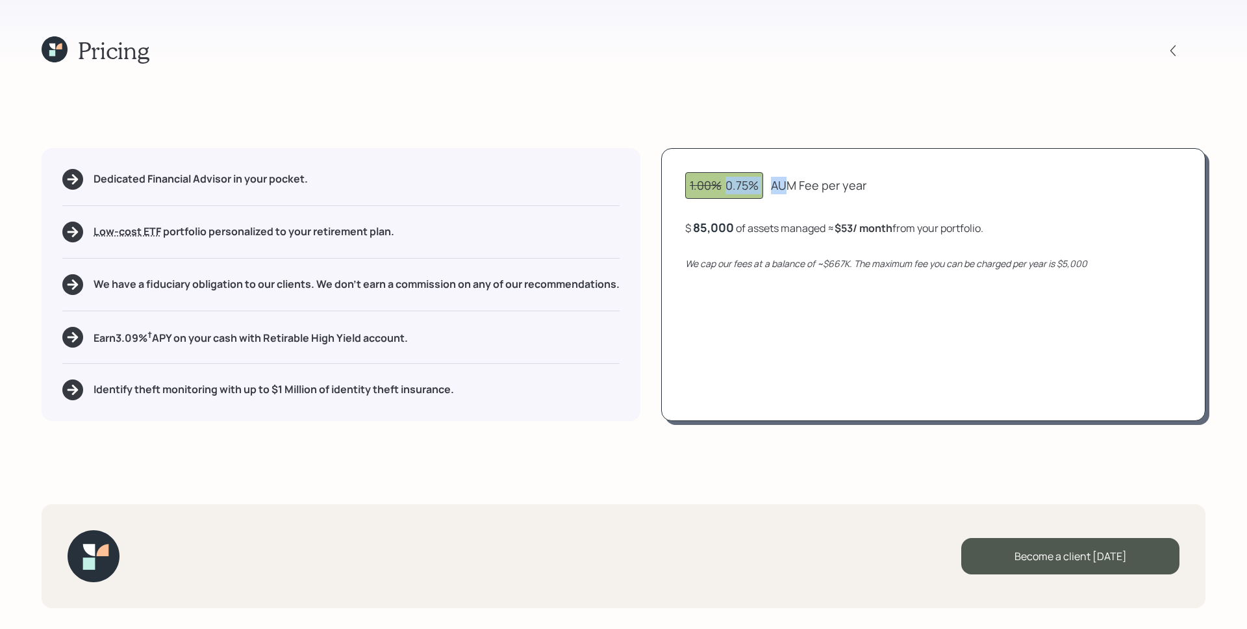
click at [786, 179] on div "1.00% 0.75% AUM Fee per year" at bounding box center [933, 185] width 496 height 27
click at [724, 225] on div "85,000" at bounding box center [713, 228] width 41 height 16
click at [724, 226] on div "85000" at bounding box center [712, 228] width 38 height 16
click at [800, 333] on div "1.00% 0.75% AUM Fee per year $ 65000 of assets managed ≈ $53 / month from your …" at bounding box center [933, 284] width 544 height 273
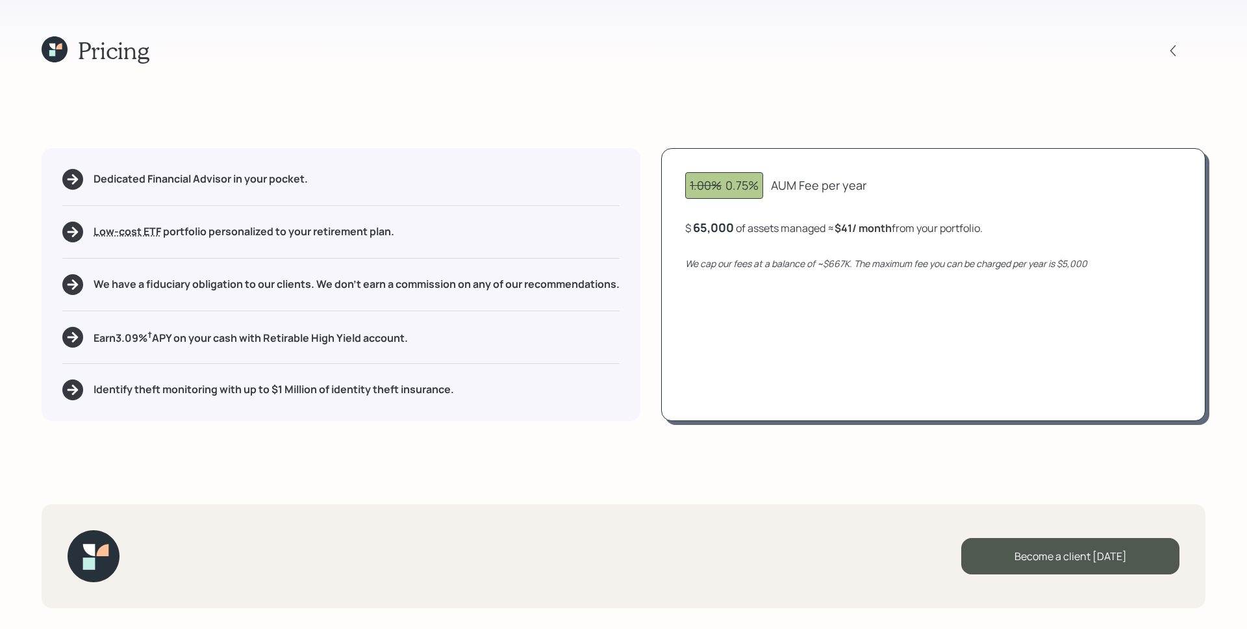
click at [735, 225] on div "$ 65,000 of assets managed ≈ $41 / month from your portfolio ." at bounding box center [834, 228] width 298 height 16
click at [735, 225] on div "$ 65000 of assets managed ≈ $41 / month from your portfolio ." at bounding box center [832, 228] width 294 height 16
click at [732, 225] on div "$ 65000 of assets managed ≈ $41 / month from your portfolio ." at bounding box center [832, 228] width 294 height 16
click at [718, 227] on div "65000" at bounding box center [712, 228] width 38 height 16
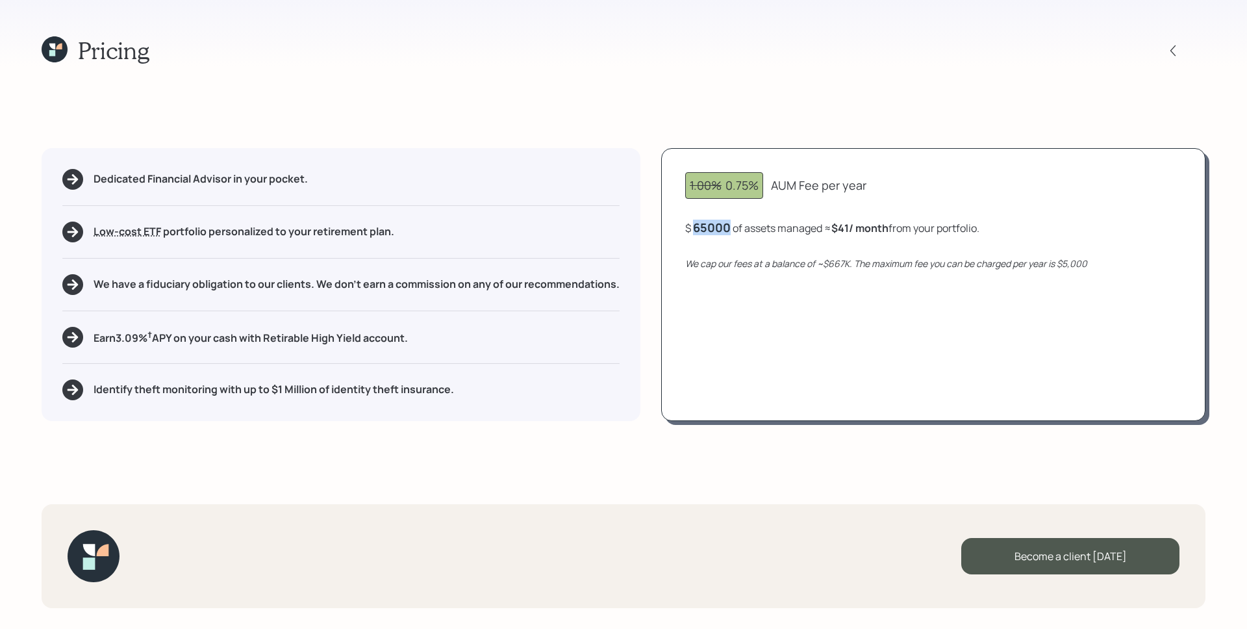
click at [718, 227] on div "65000" at bounding box center [712, 228] width 38 height 16
click at [891, 345] on div "1.00% 0.75% AUM Fee per year $ 78000 of assets managed ≈ $41 / month from your …" at bounding box center [933, 284] width 544 height 273
click at [755, 339] on div "1.00% 0.75% AUM Fee per year $ 78,000 of assets managed ≈ $49 / month from your…" at bounding box center [933, 284] width 544 height 273
click at [574, 444] on div "Pricing Dedicated Financial Advisor in your pocket. Low-cost ETF Retirable uses…" at bounding box center [623, 314] width 1247 height 629
click at [95, 287] on h5 "We have a fiduciary obligation to our clients. We don't earn a commission on an…" at bounding box center [357, 284] width 526 height 12
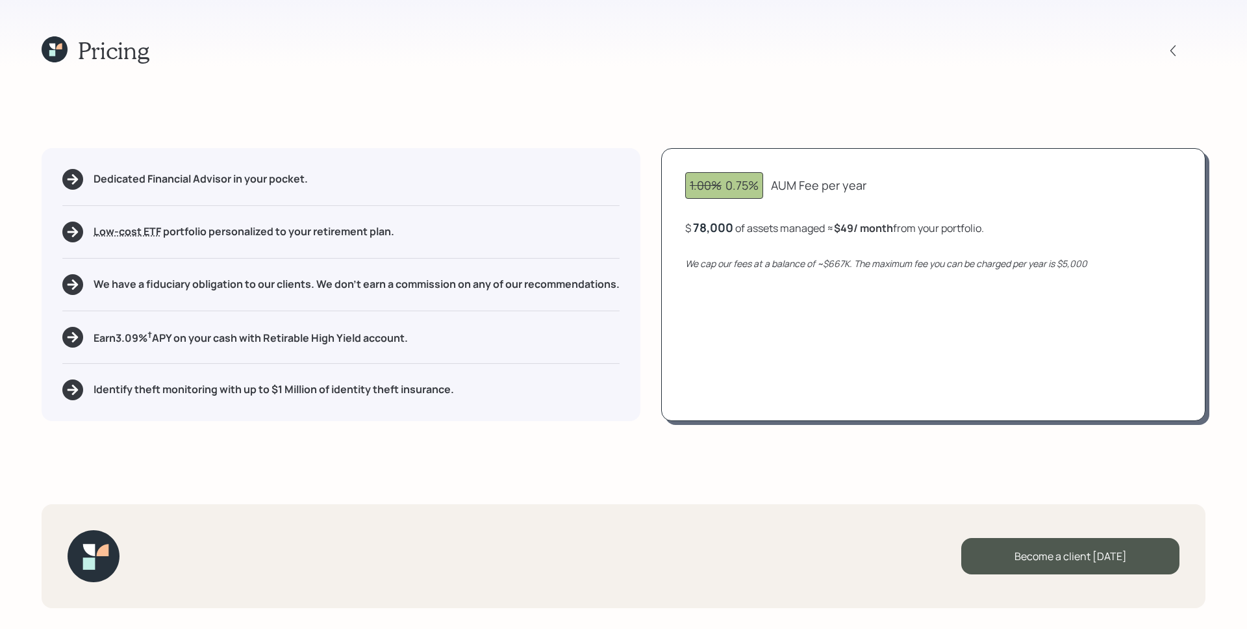
click at [53, 44] on icon at bounding box center [52, 47] width 6 height 6
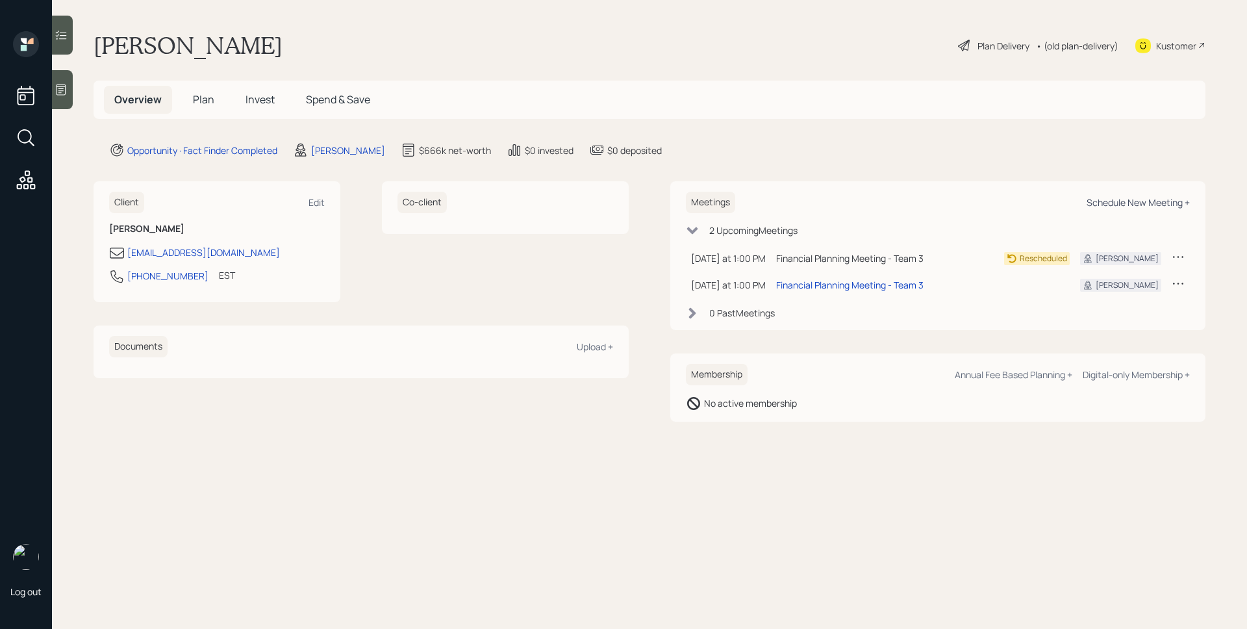
click at [1159, 203] on div "Schedule New Meeting +" at bounding box center [1138, 202] width 103 height 12
select select "d946c976-65aa-4529-ac9d-02c4f1114fc0"
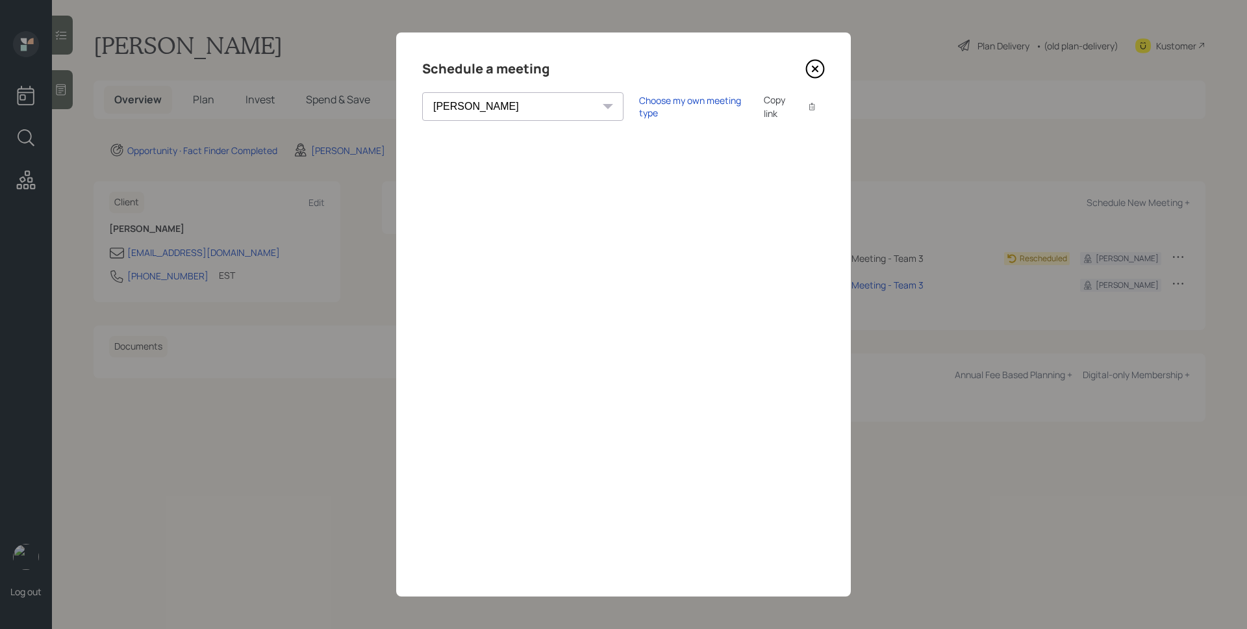
click at [808, 62] on icon at bounding box center [816, 69] width 18 height 18
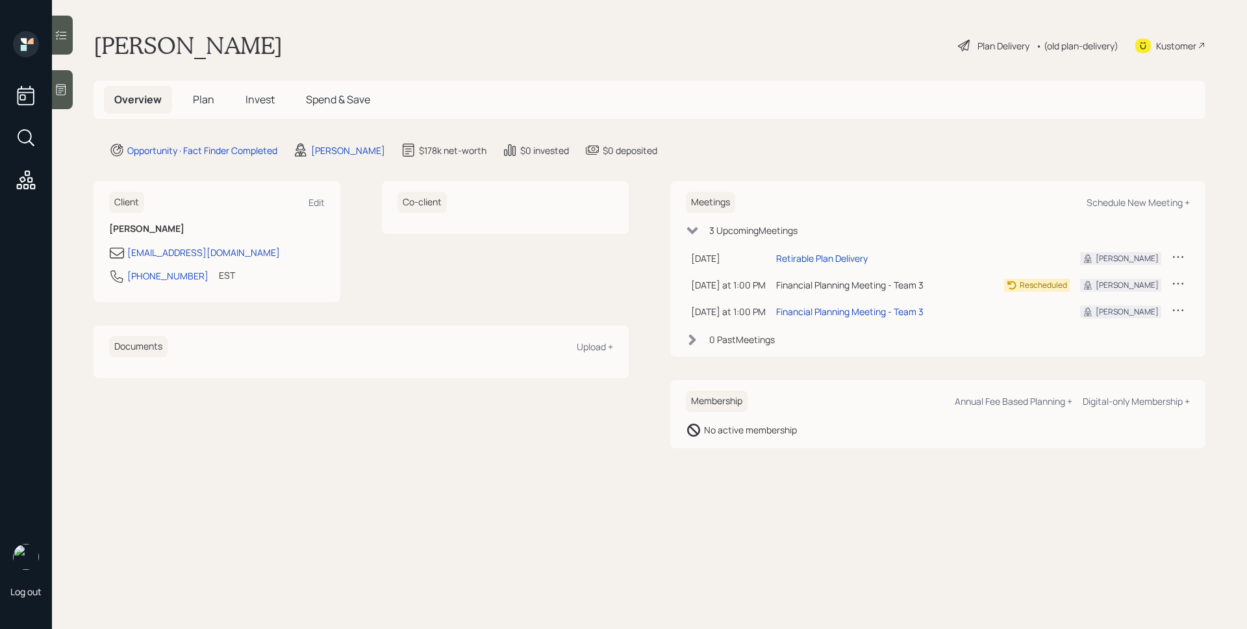
click at [1178, 257] on icon at bounding box center [1178, 256] width 13 height 13
click at [1103, 295] on div "Cancel" at bounding box center [1139, 294] width 94 height 12
click at [1151, 205] on div "Schedule New Meeting +" at bounding box center [1138, 202] width 103 height 12
select select "d946c976-65aa-4529-ac9d-02c4f1114fc0"
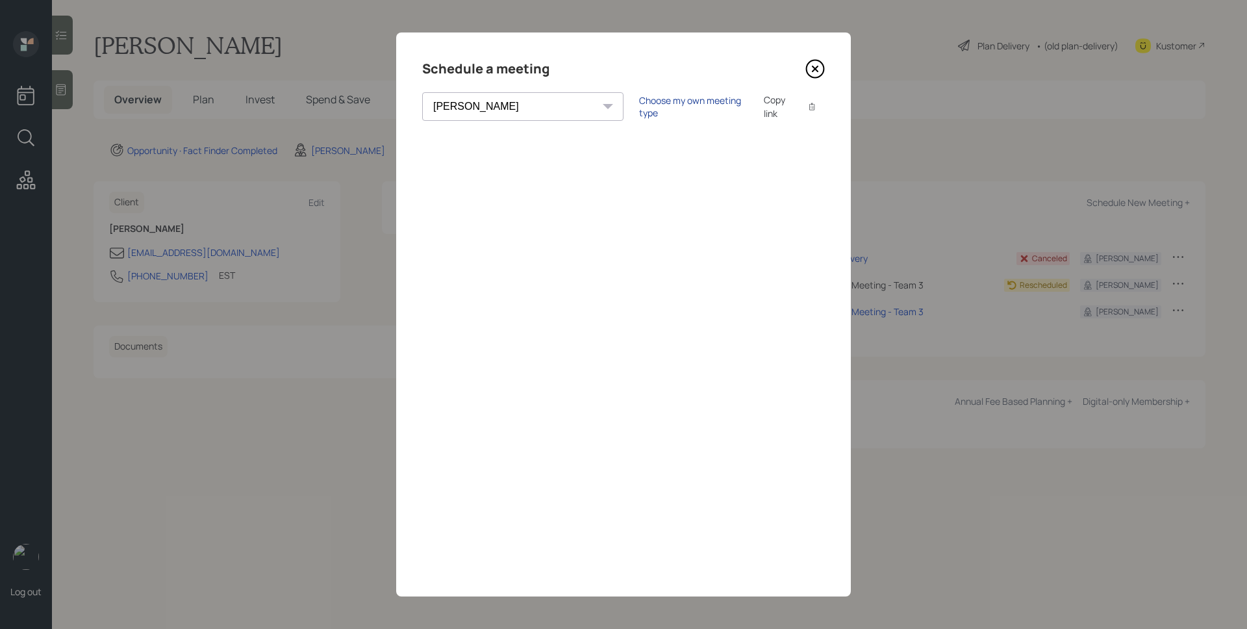
click at [639, 108] on div "Choose my own meeting type" at bounding box center [693, 106] width 109 height 25
click at [813, 70] on icon at bounding box center [815, 68] width 5 height 5
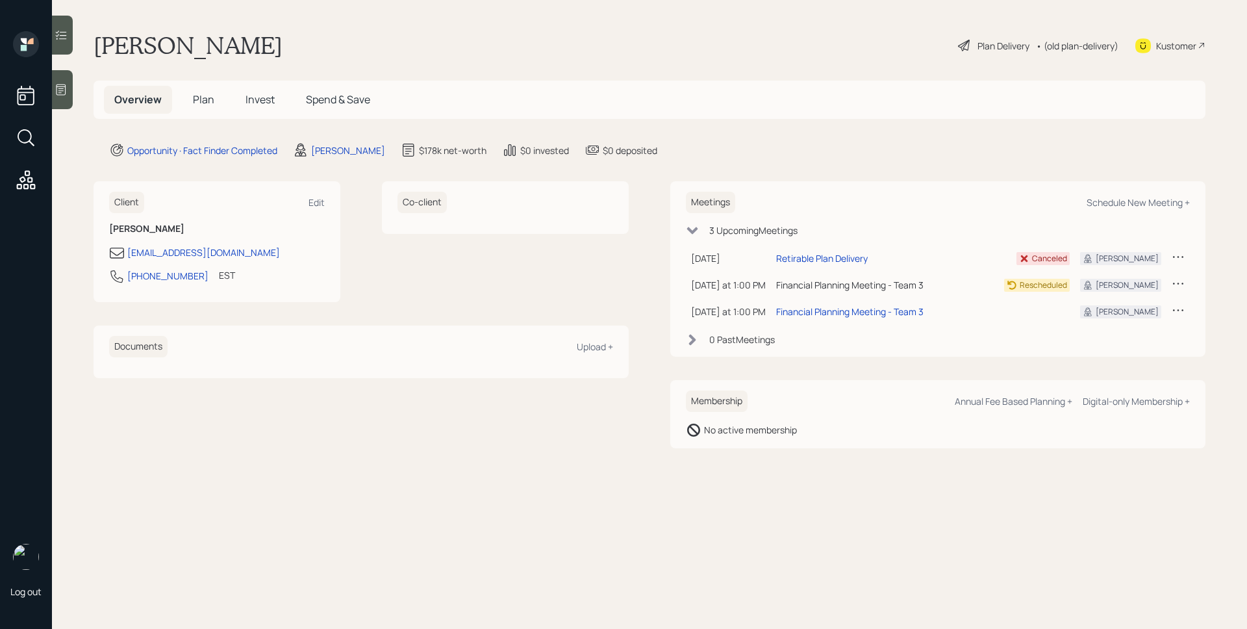
click at [210, 98] on span "Plan" at bounding box center [203, 99] width 21 height 14
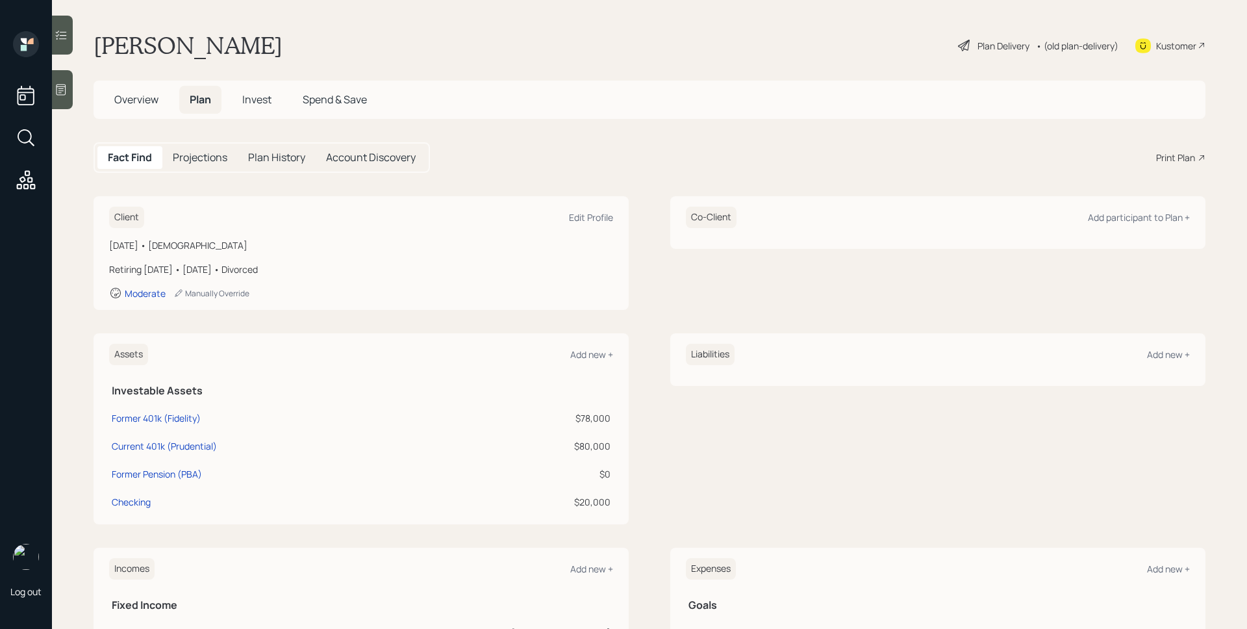
click at [1173, 153] on div "Print Plan" at bounding box center [1176, 158] width 39 height 14
